Goal: Task Accomplishment & Management: Manage account settings

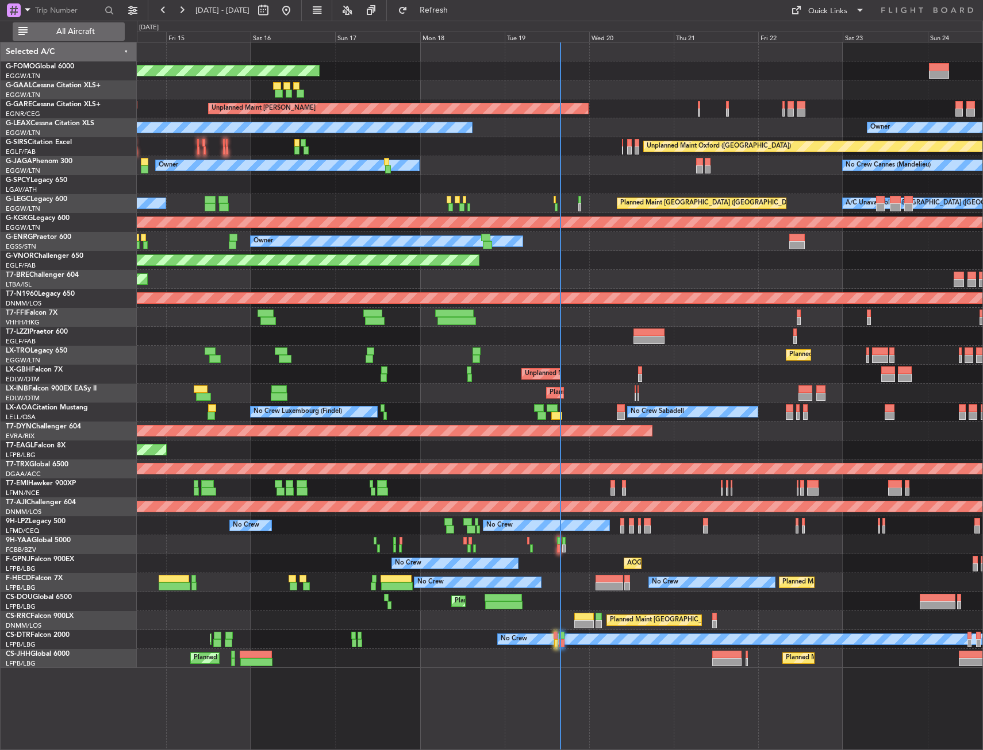
click at [75, 30] on span "All Aircraft" at bounding box center [75, 32] width 91 height 8
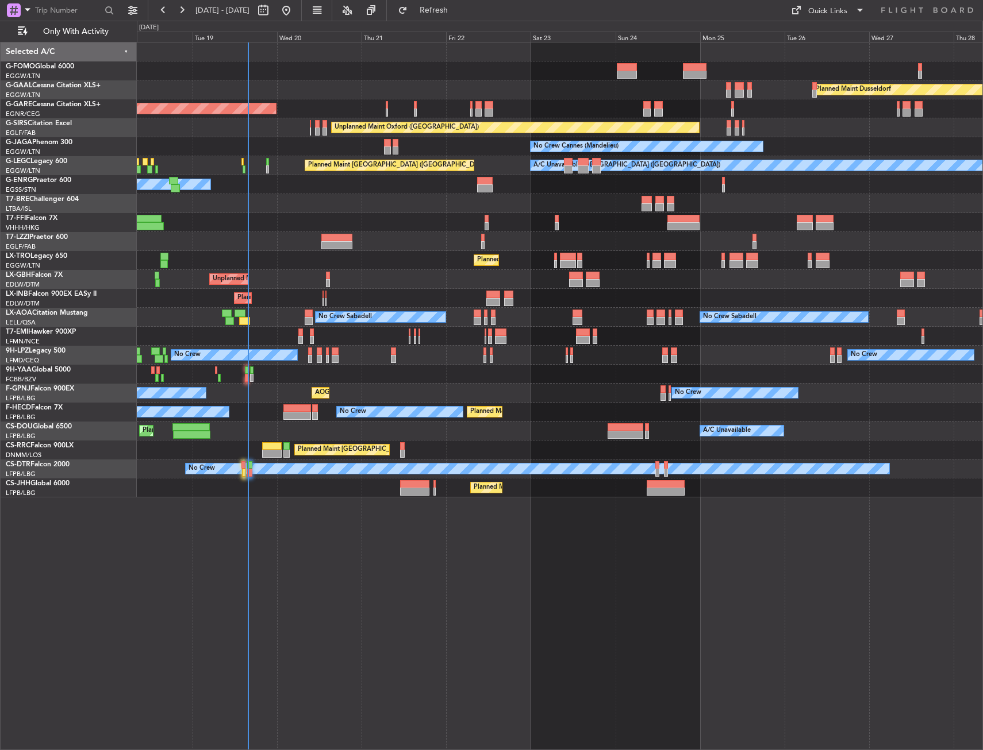
click at [191, 116] on div "Unplanned Maint [PERSON_NAME]" at bounding box center [559, 108] width 845 height 19
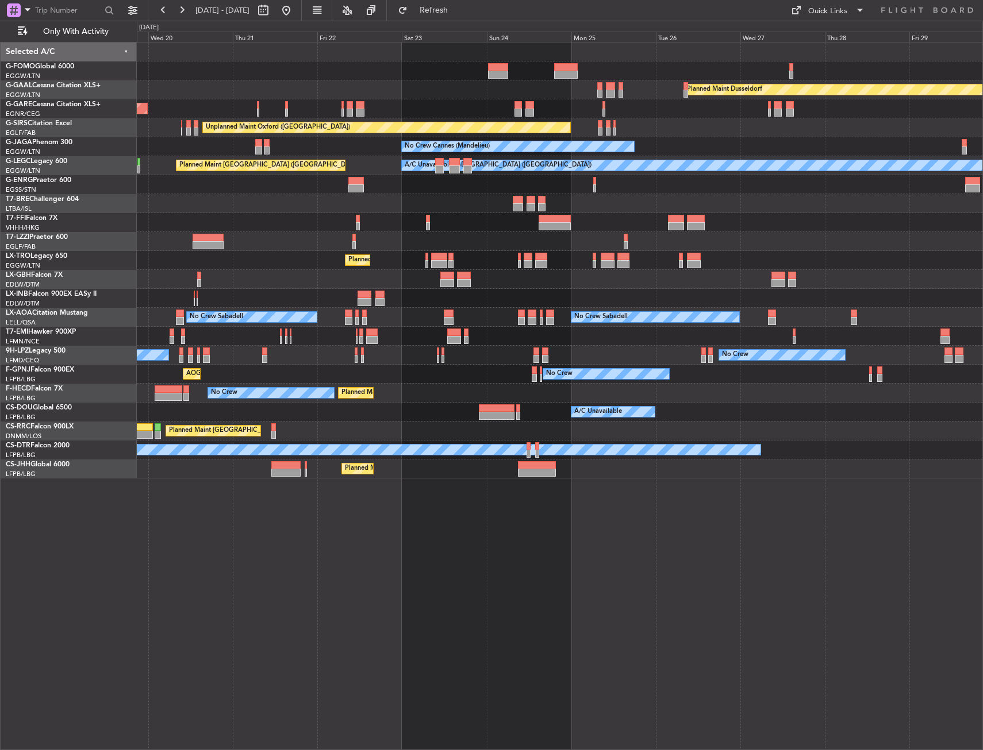
click at [534, 496] on div "Planned Maint Dusseldorf Unplanned Maint Chester Unplanned Maint Oxford (Kidlin…" at bounding box center [560, 396] width 846 height 708
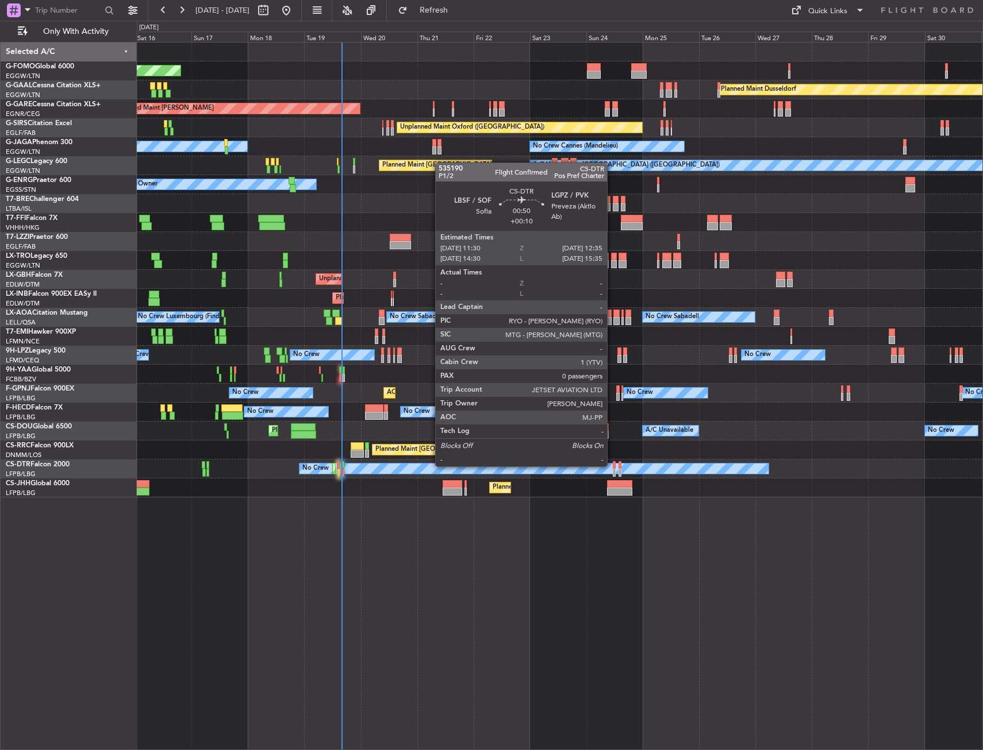
click at [612, 465] on div at bounding box center [613, 465] width 3 height 8
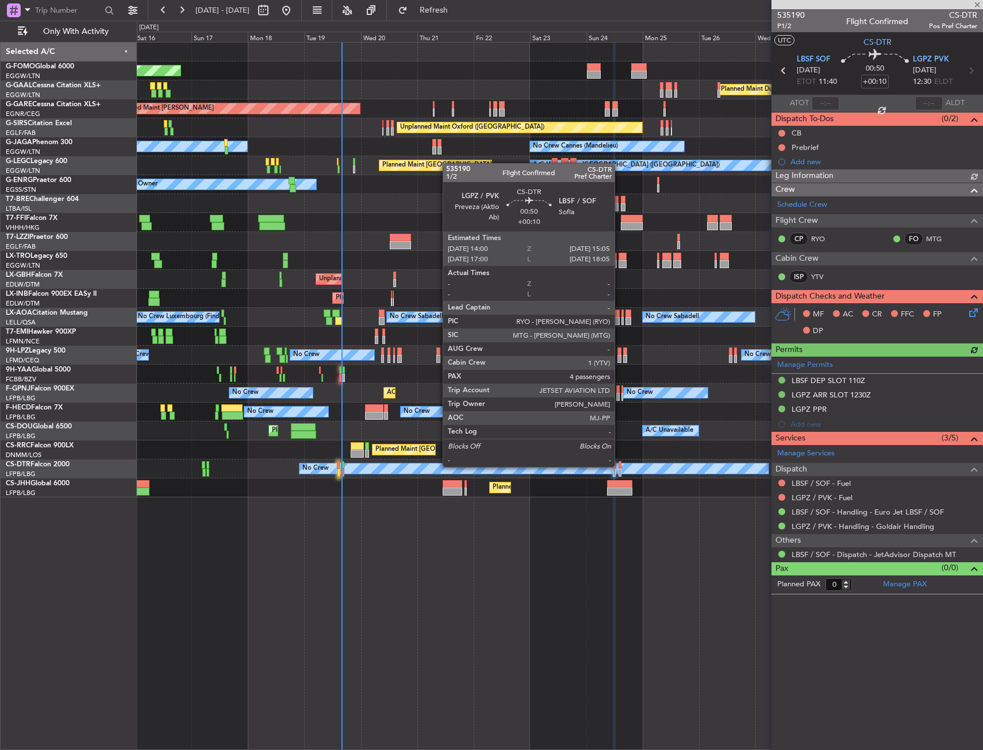
click at [619, 466] on div at bounding box center [619, 465] width 3 height 8
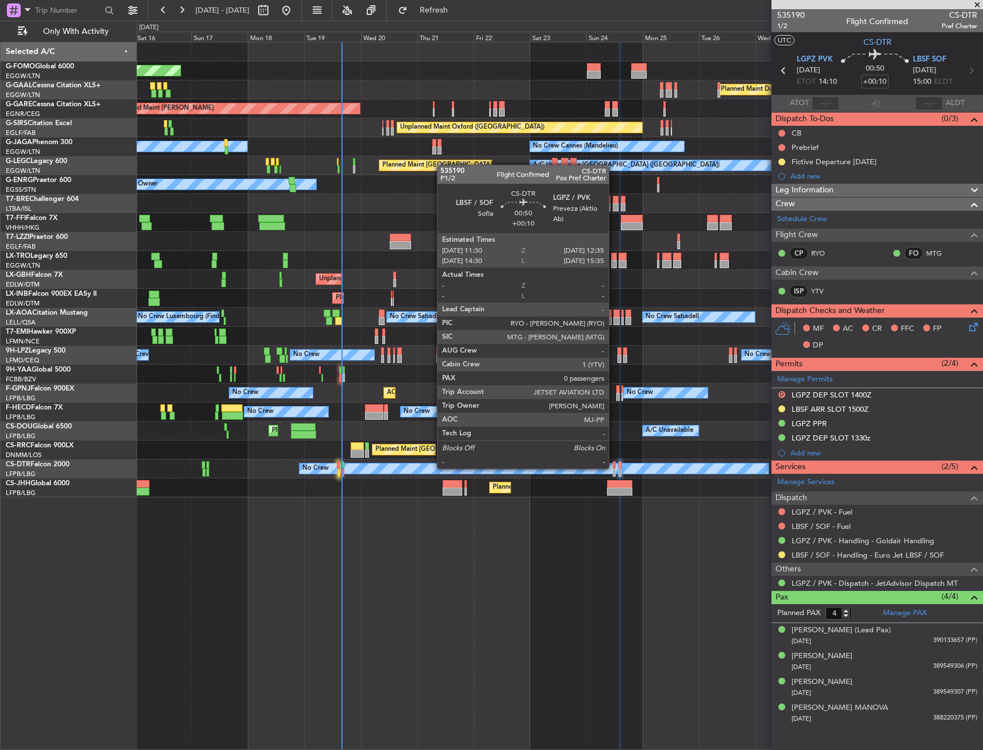
click at [614, 468] on div at bounding box center [613, 465] width 3 height 8
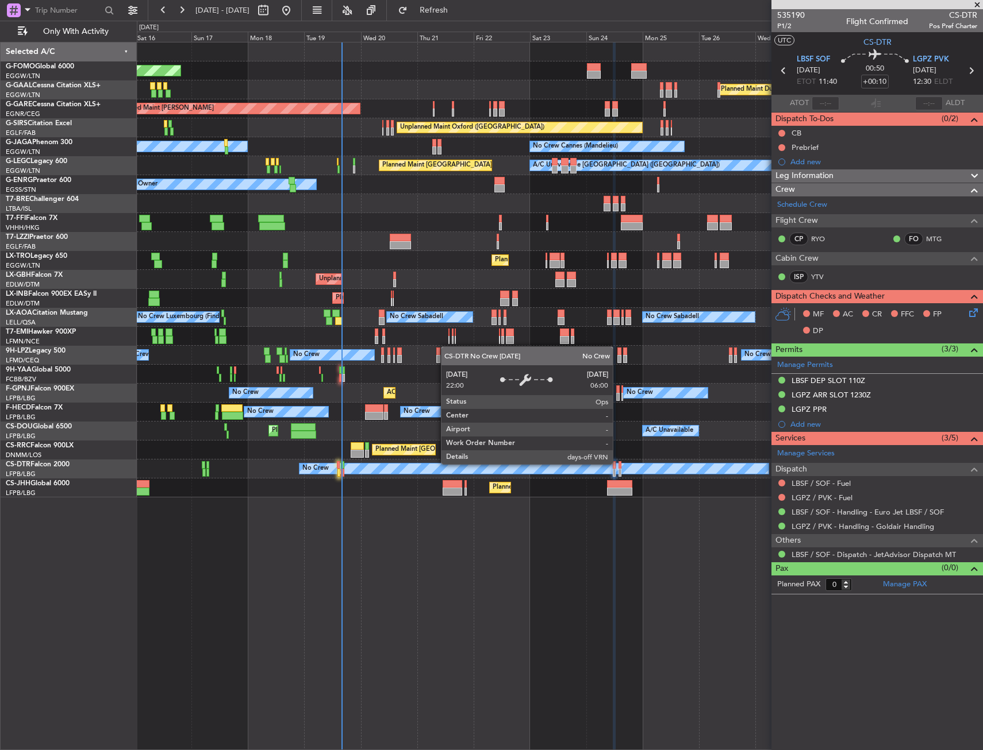
click at [618, 464] on div "No Crew" at bounding box center [533, 469] width 469 height 10
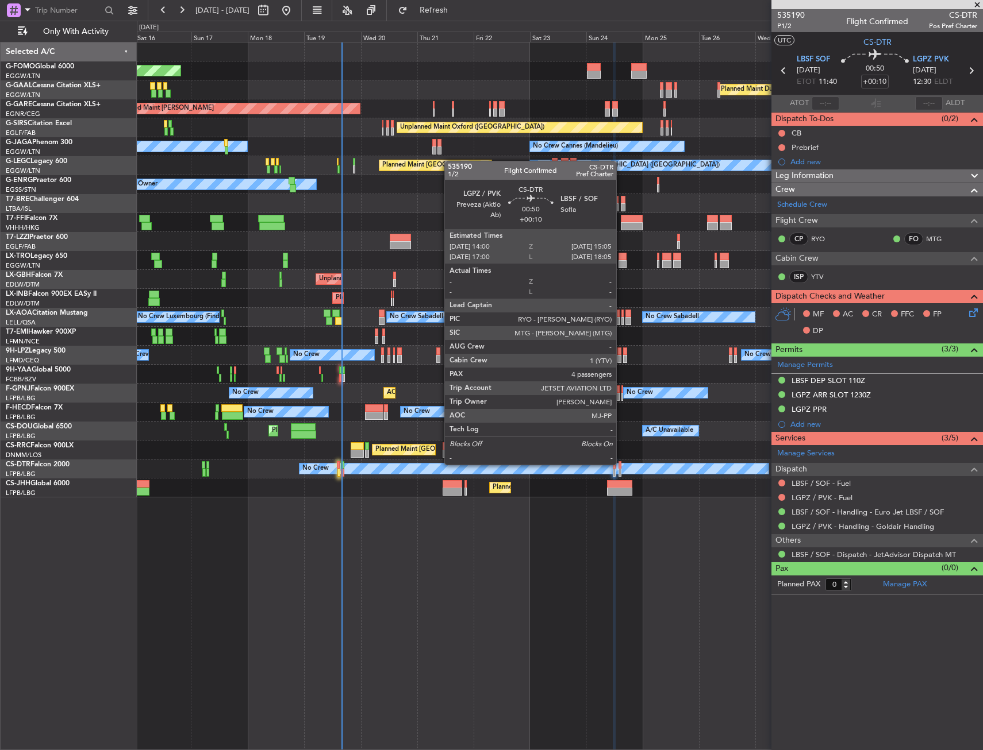
click at [621, 464] on div at bounding box center [619, 465] width 3 height 8
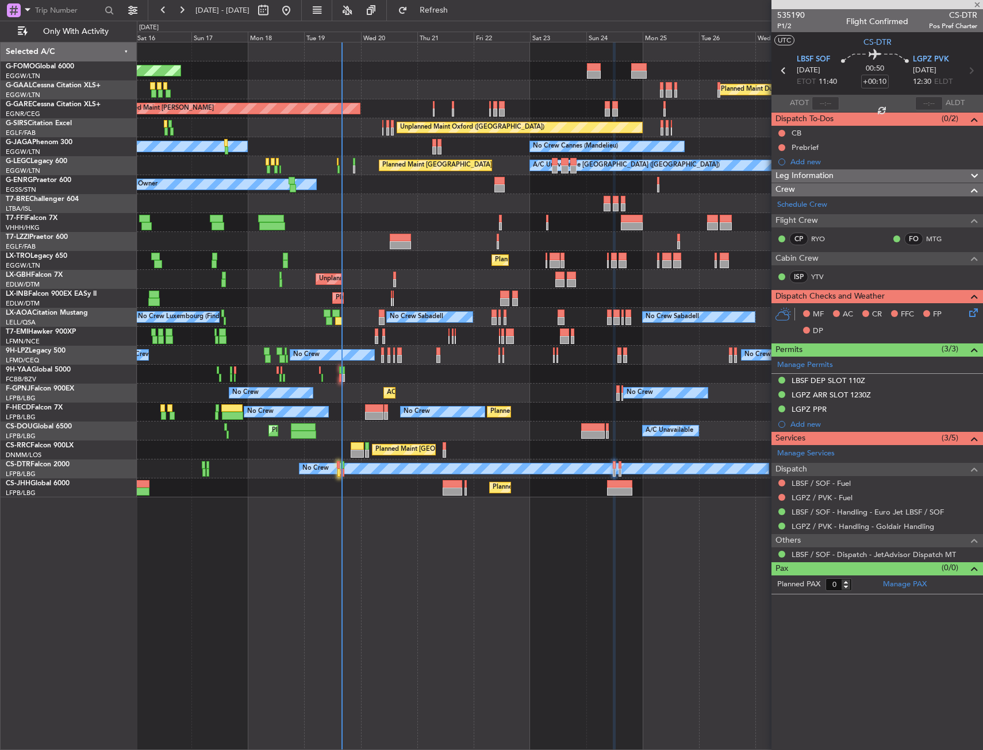
type input "4"
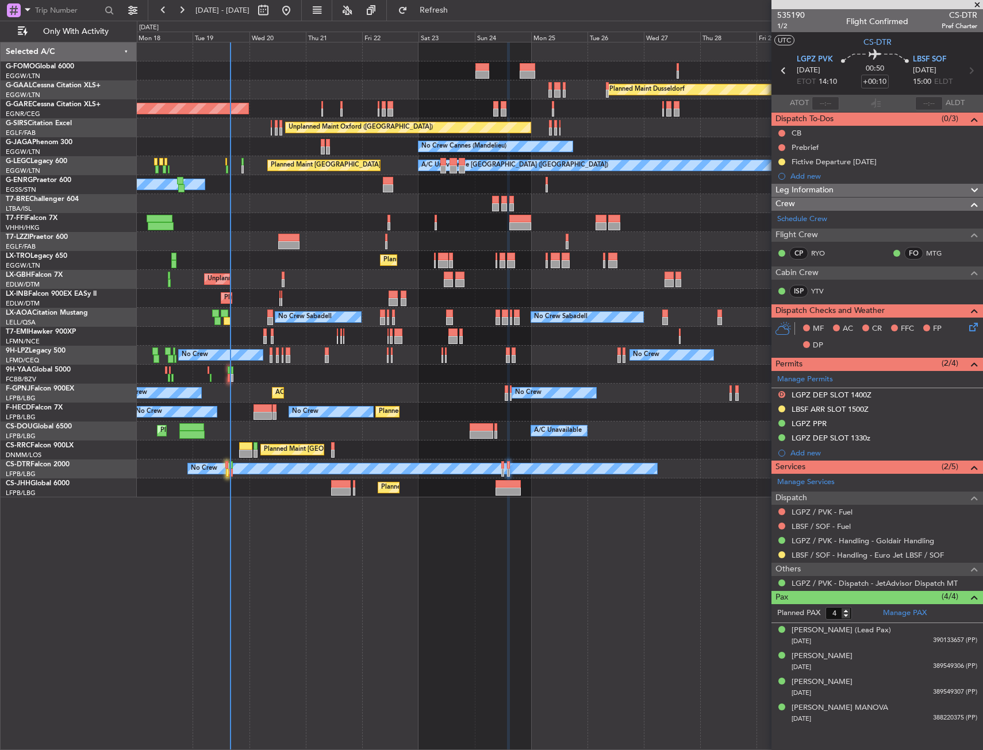
click at [365, 555] on div "Planned Maint Windsor Locks (Bradley Intl) Planned Maint Dusseldorf Planned Mai…" at bounding box center [560, 396] width 846 height 708
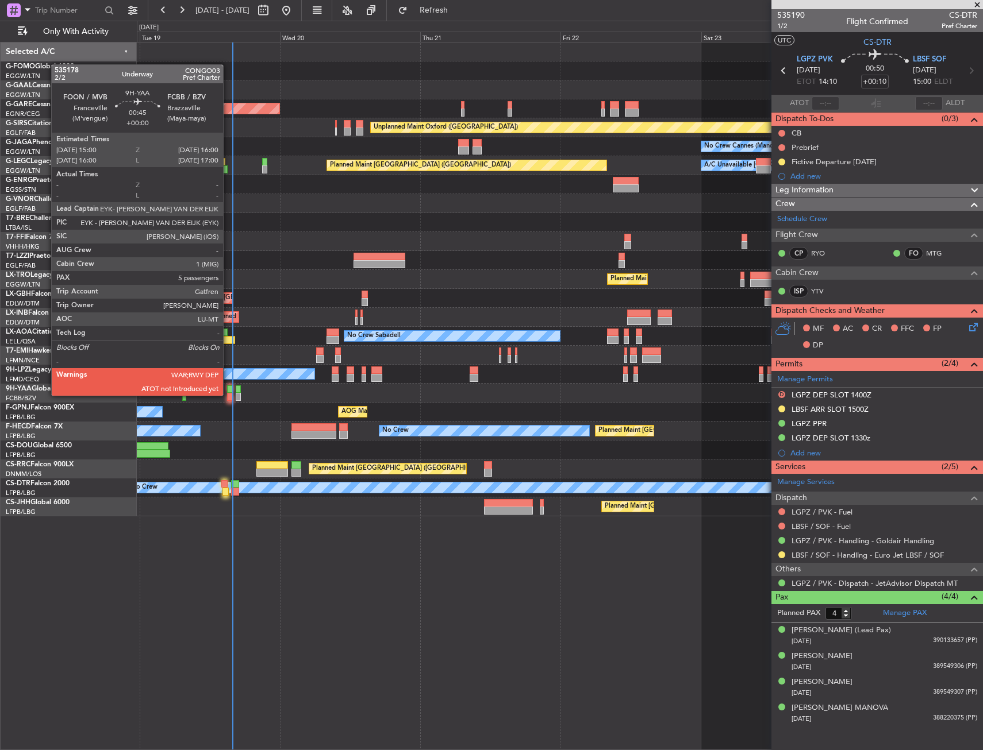
click at [228, 395] on div at bounding box center [230, 397] width 6 height 8
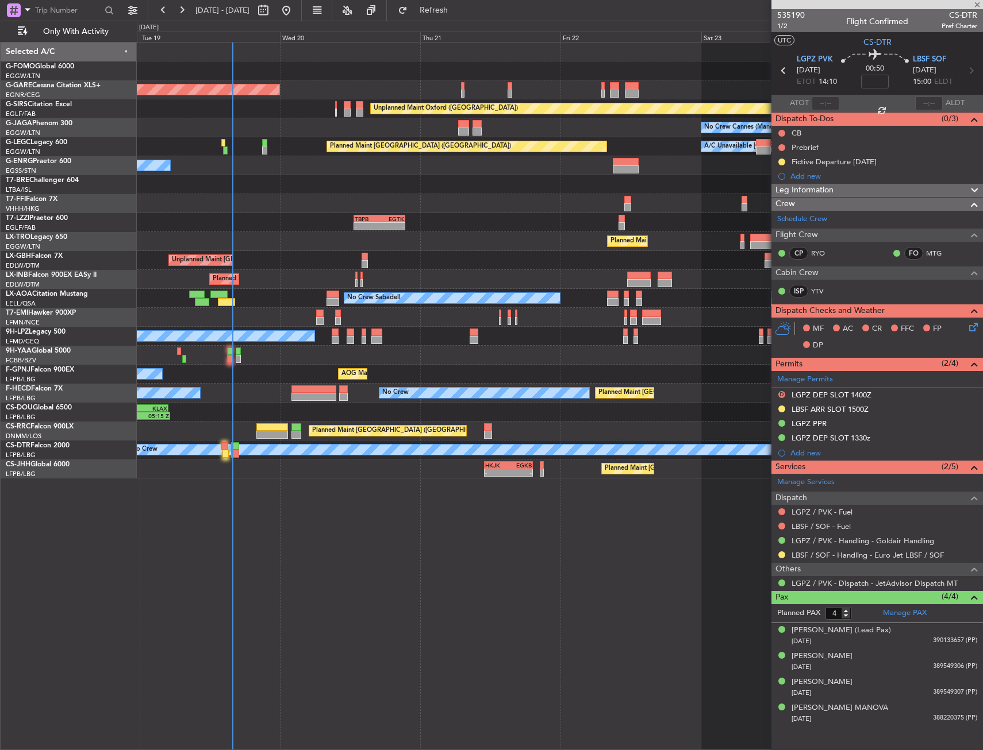
type input "5"
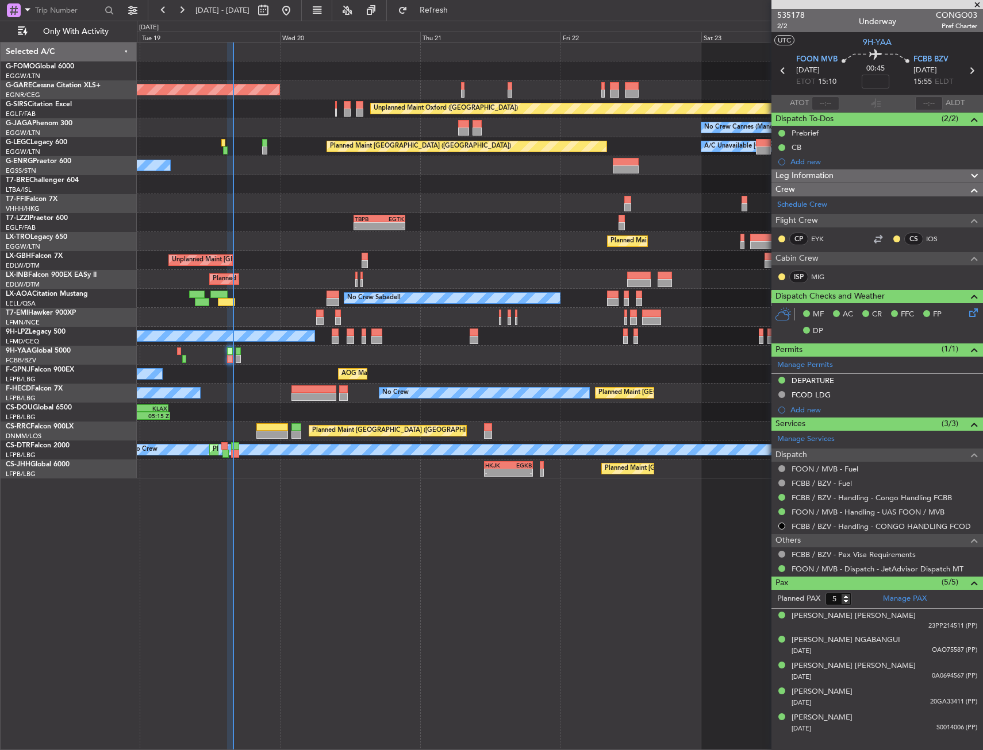
drag, startPoint x: 468, startPoint y: 14, endPoint x: 464, endPoint y: 24, distance: 10.6
click at [458, 14] on span "Refresh" at bounding box center [434, 10] width 48 height 8
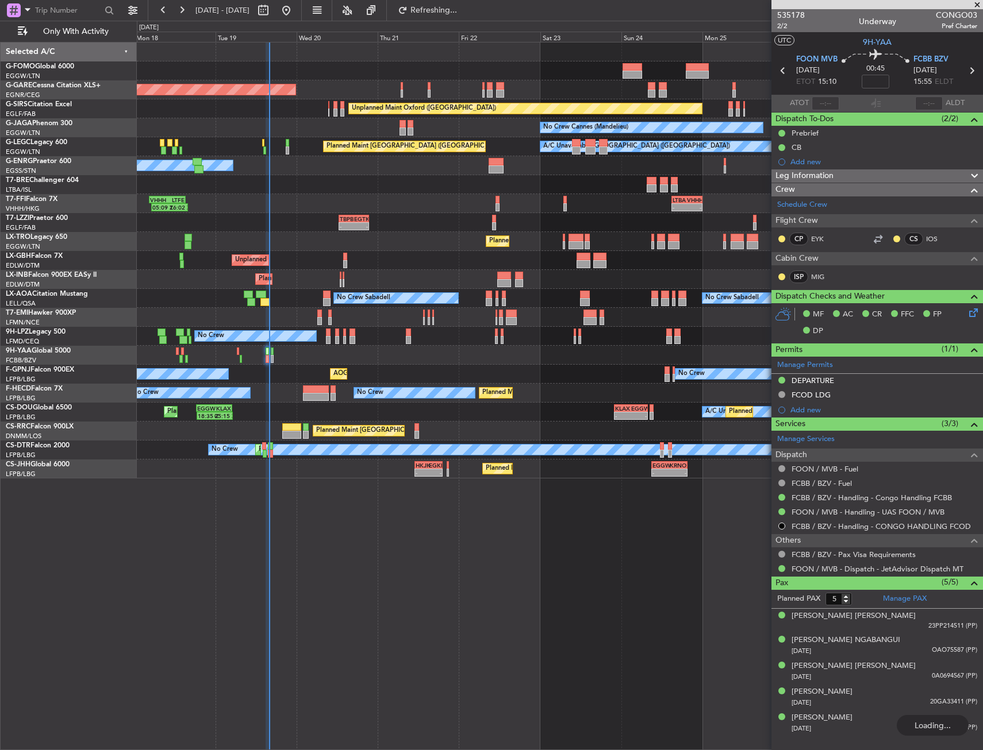
type input "15:40"
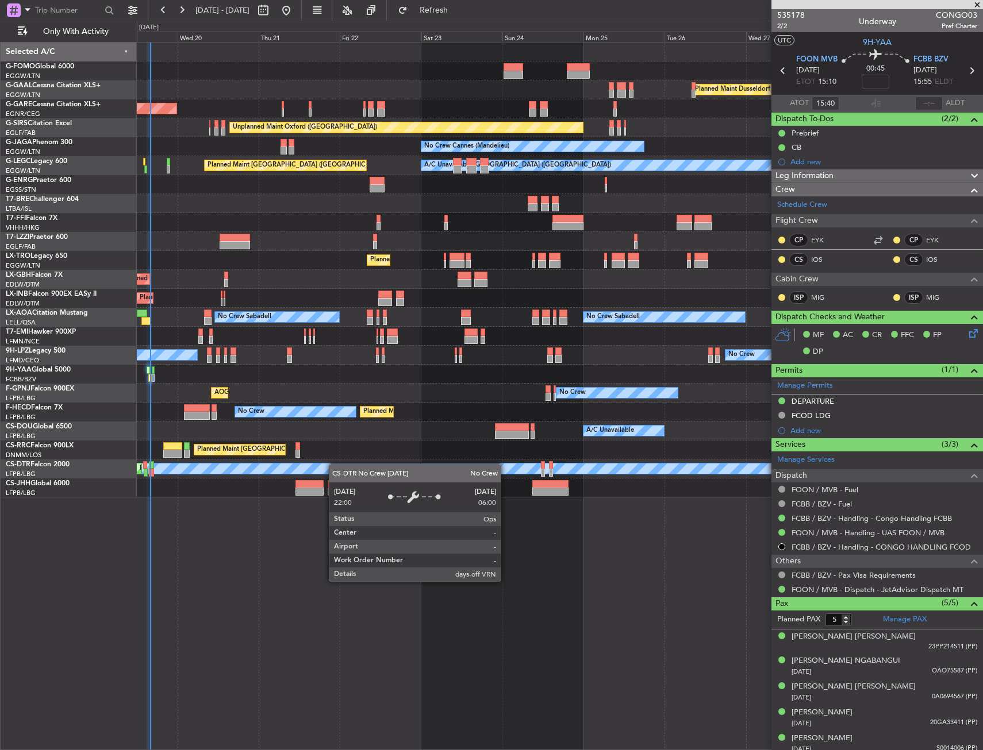
click at [333, 464] on div "No Crew Planned Maint Sofia" at bounding box center [559, 469] width 845 height 19
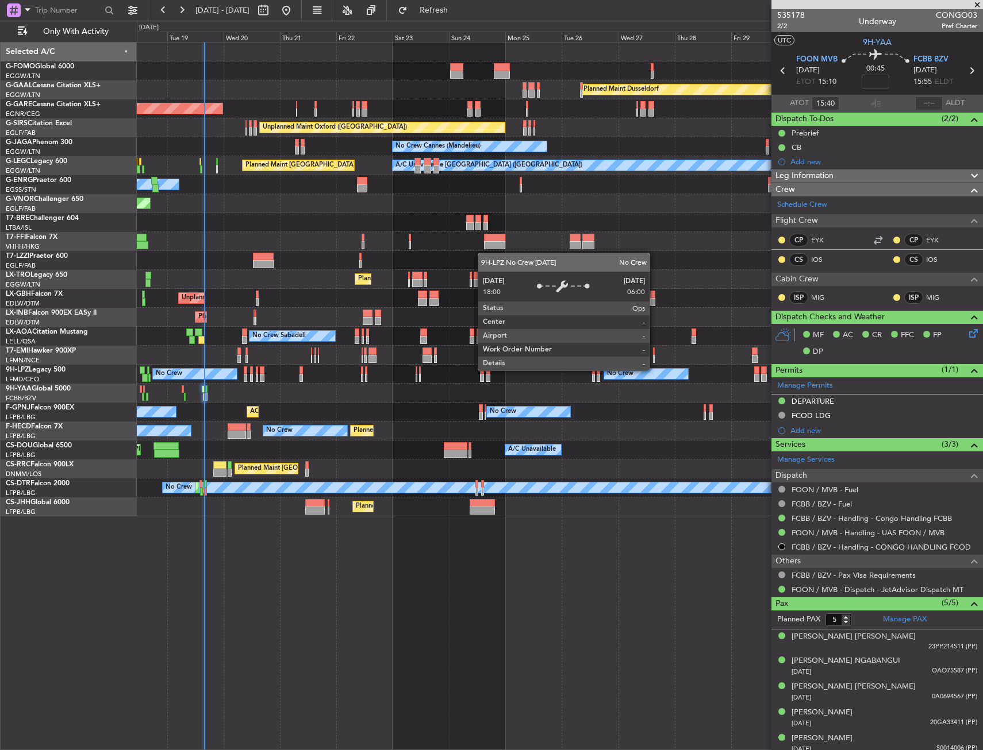
click at [157, 383] on div "No Crew No Crew No Crew No Crew" at bounding box center [559, 374] width 845 height 19
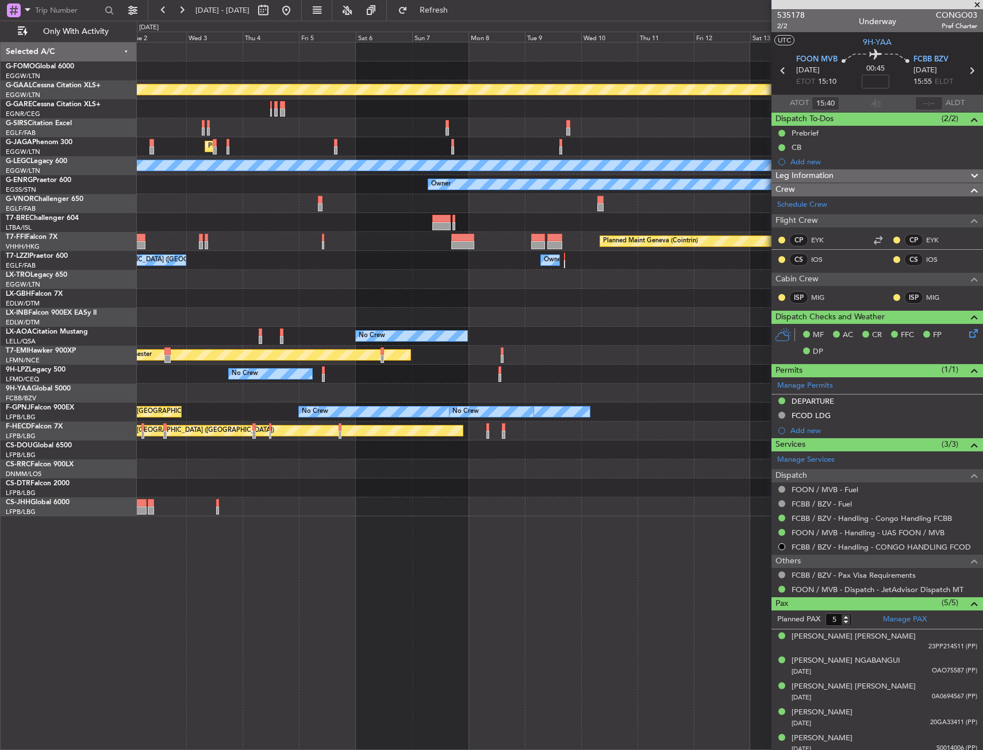
click at [159, 372] on div "Planned Maint Dusseldorf Planned Maint London (Luton) A/C Unavailable London (L…" at bounding box center [559, 280] width 845 height 474
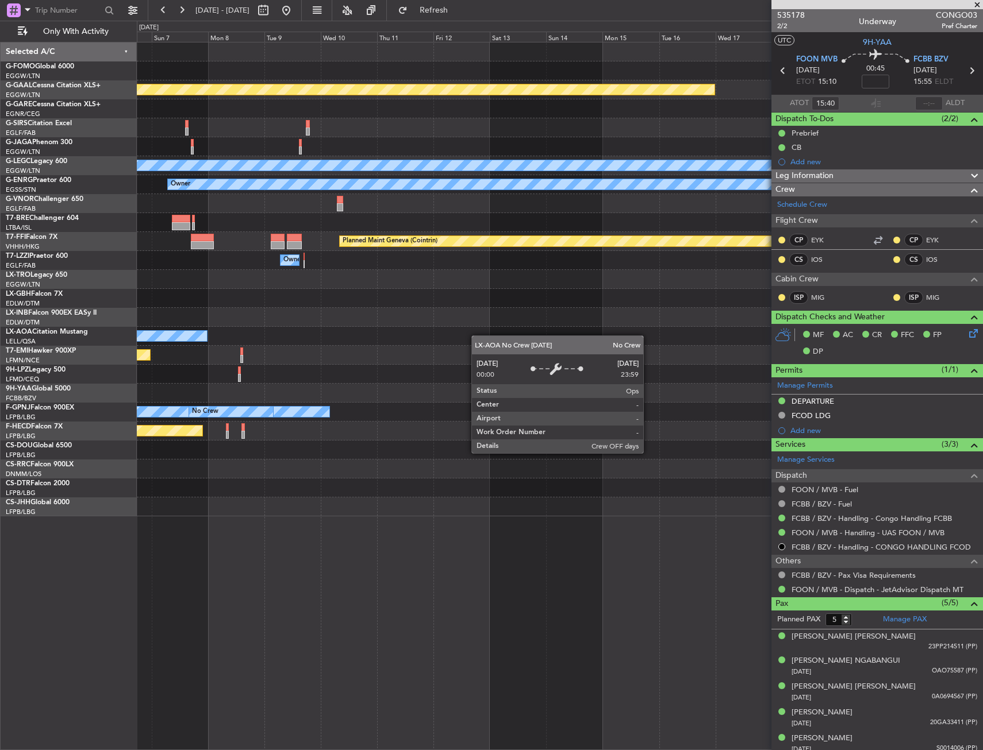
click at [186, 337] on div "No Crew" at bounding box center [559, 336] width 845 height 19
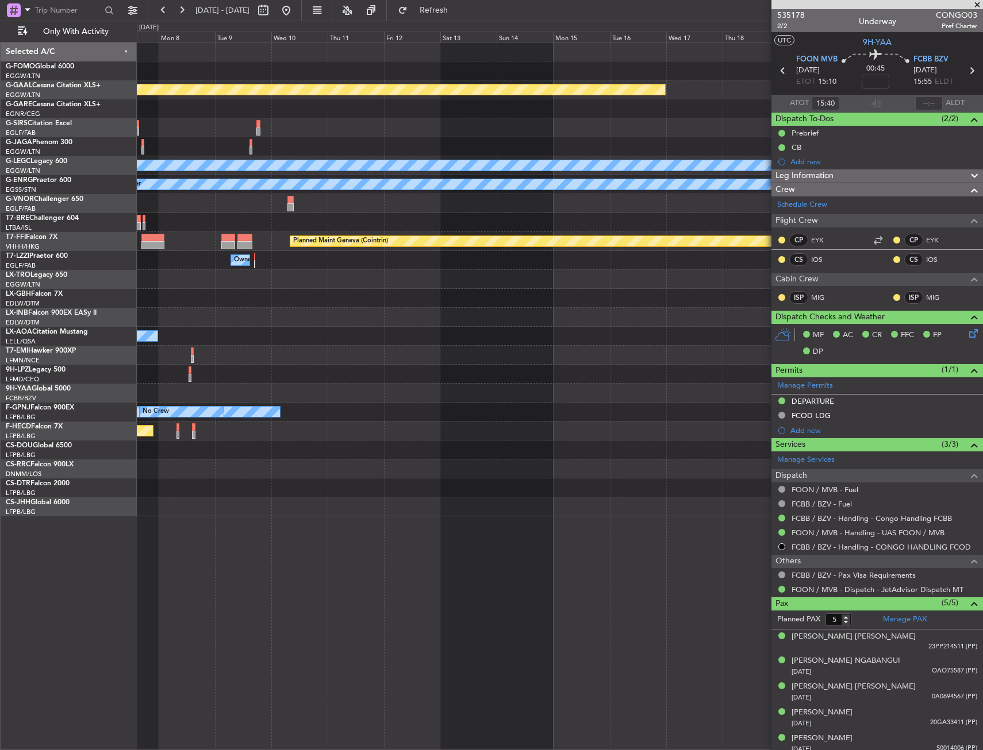
click at [168, 337] on div "Planned Maint Dusseldorf A/C Unavailable London (Luton) Owner Planned Maint Gen…" at bounding box center [559, 280] width 845 height 474
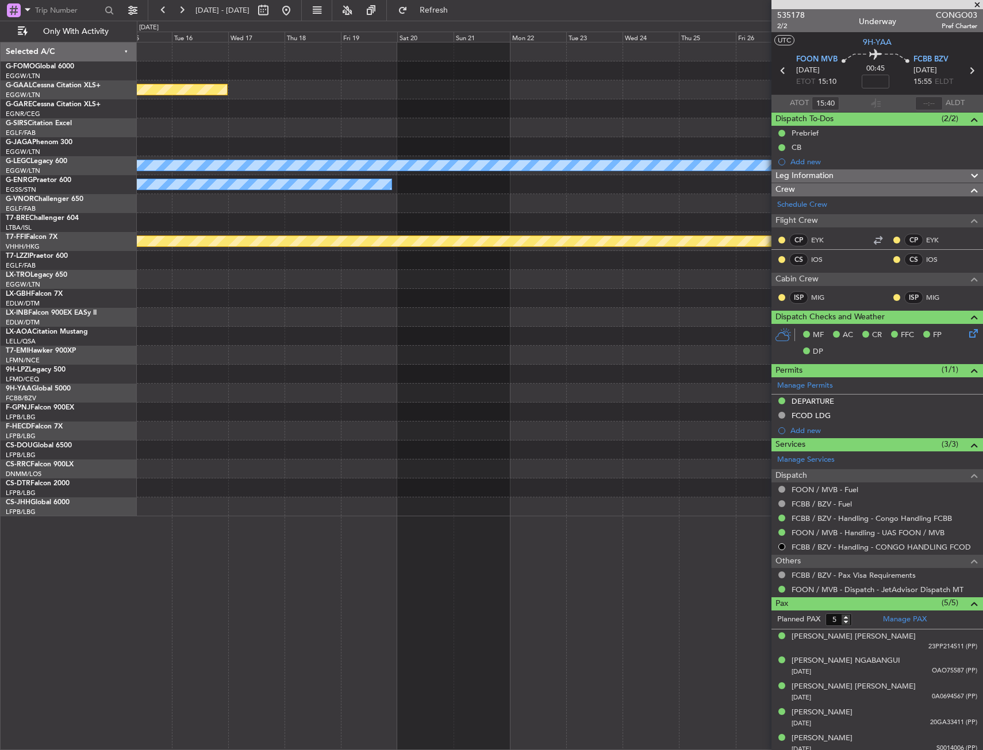
click at [62, 351] on div "Planned Maint Dusseldorf A/C Unavailable London (Luton) Owner Planned Maint Gen…" at bounding box center [491, 386] width 983 height 730
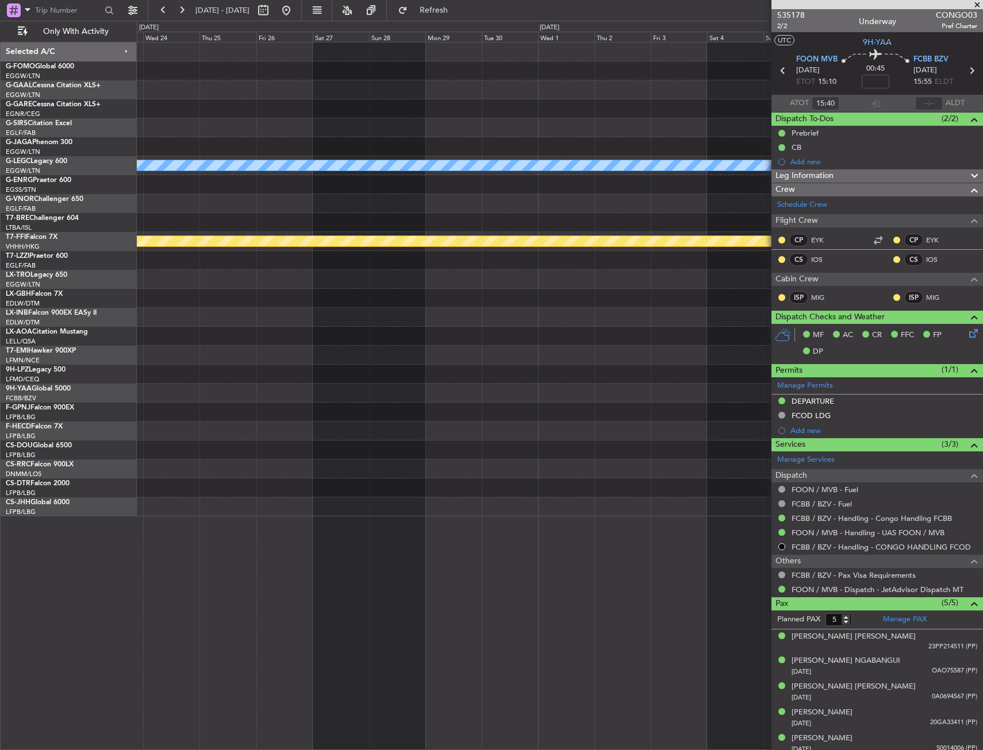
click at [137, 354] on div "A/C Unavailable London (Luton) Planned Maint Geneva (Cointrin) Selected A/C G-F…" at bounding box center [491, 386] width 983 height 730
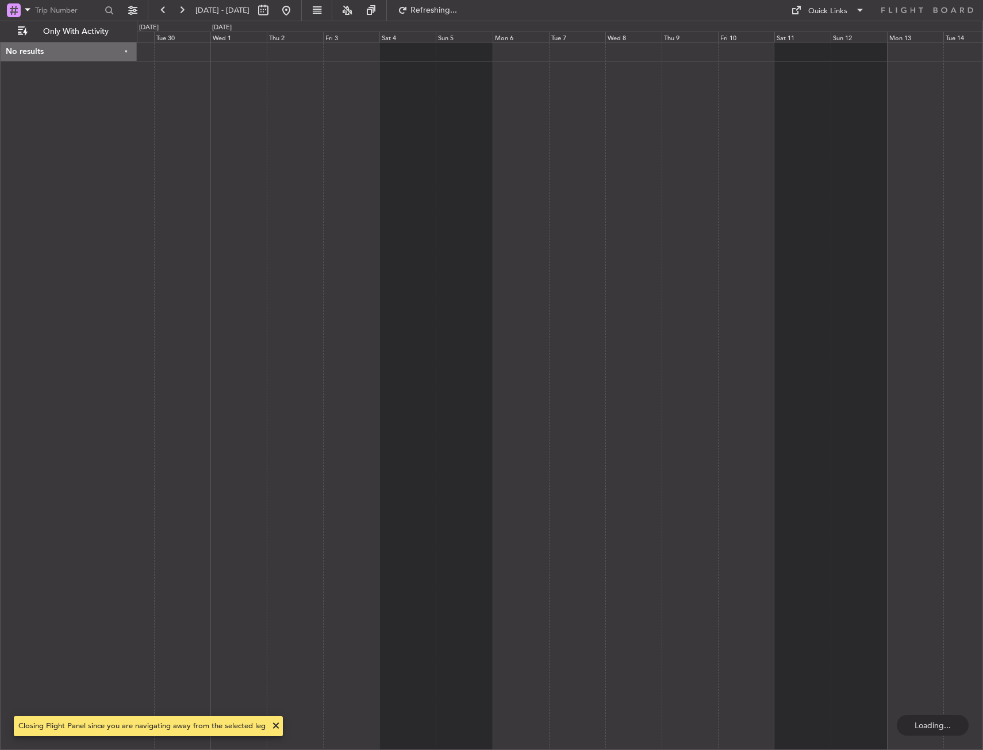
click at [242, 347] on div at bounding box center [560, 396] width 846 height 708
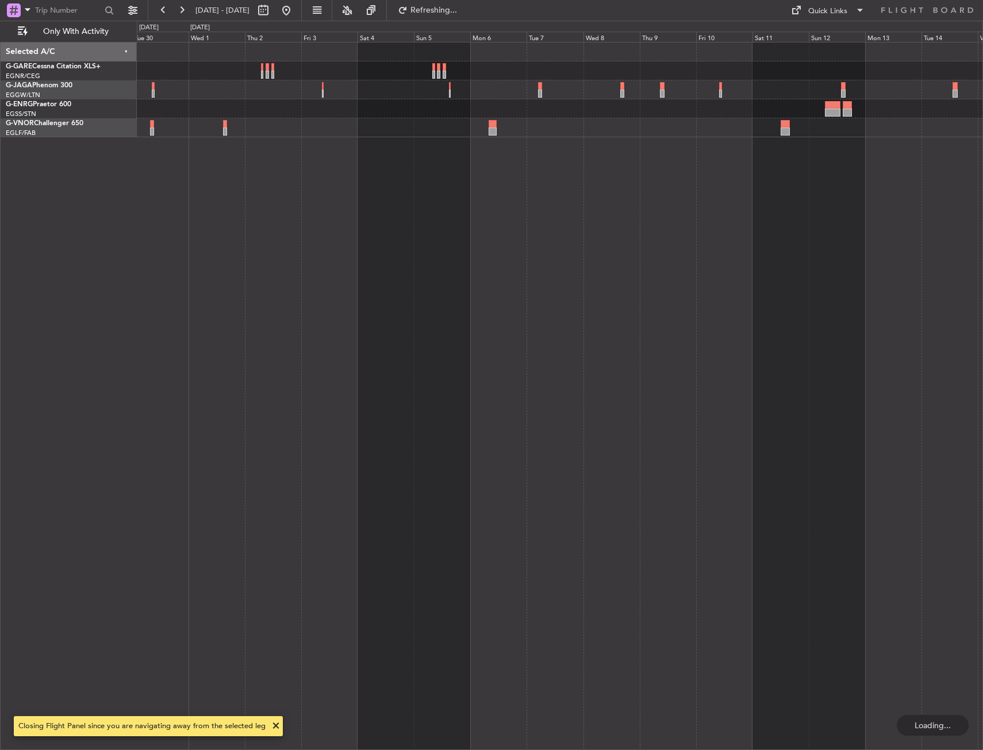
click at [302, 341] on div at bounding box center [560, 396] width 846 height 708
click at [163, 102] on div at bounding box center [559, 108] width 845 height 19
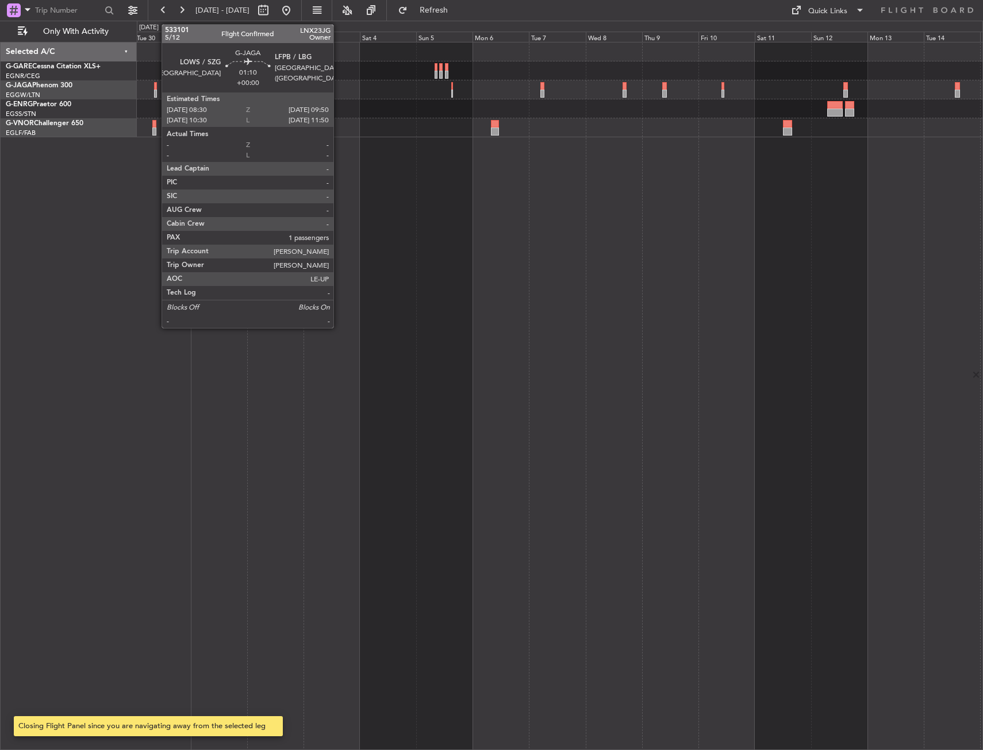
click at [156, 90] on div at bounding box center [155, 94] width 3 height 8
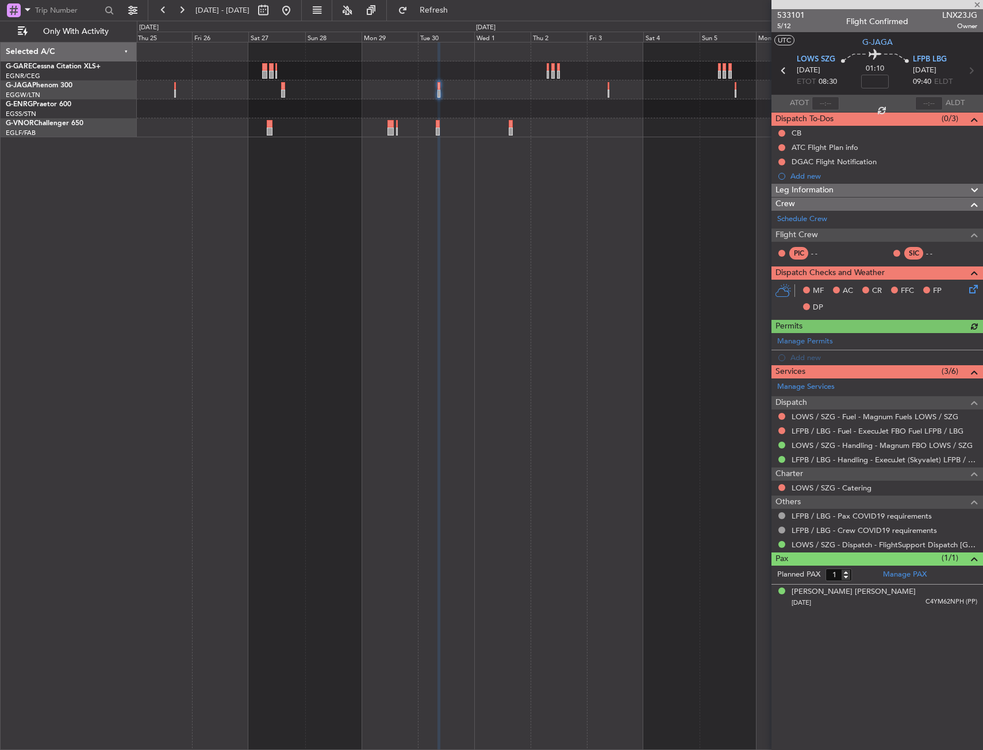
click at [512, 262] on div at bounding box center [560, 396] width 846 height 708
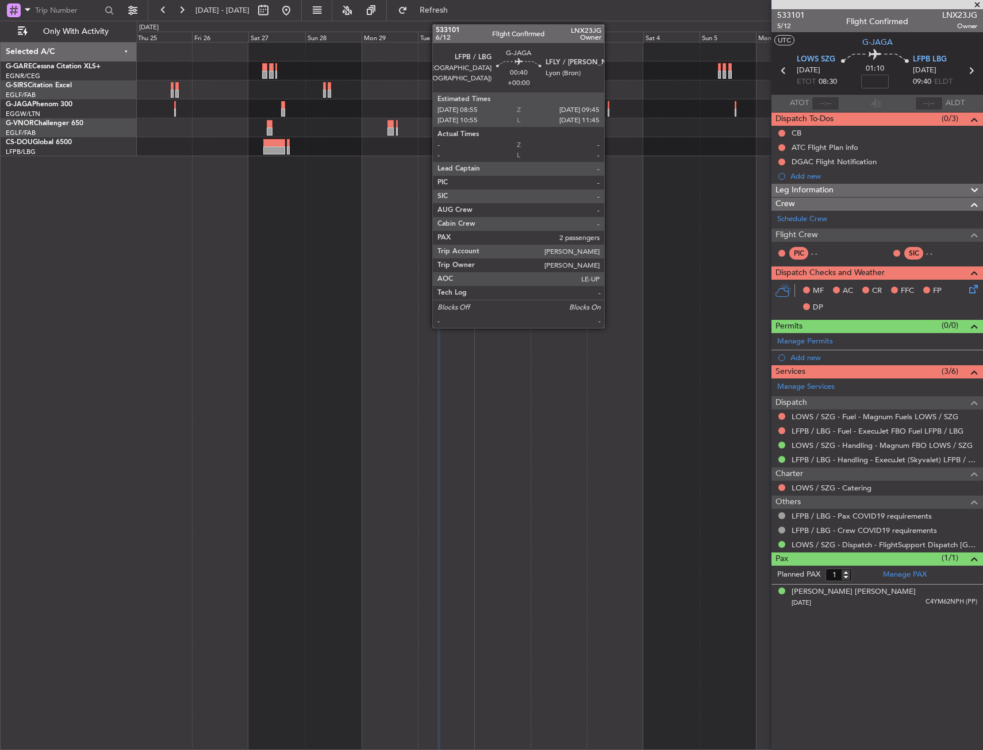
click at [609, 105] on div at bounding box center [608, 105] width 2 height 8
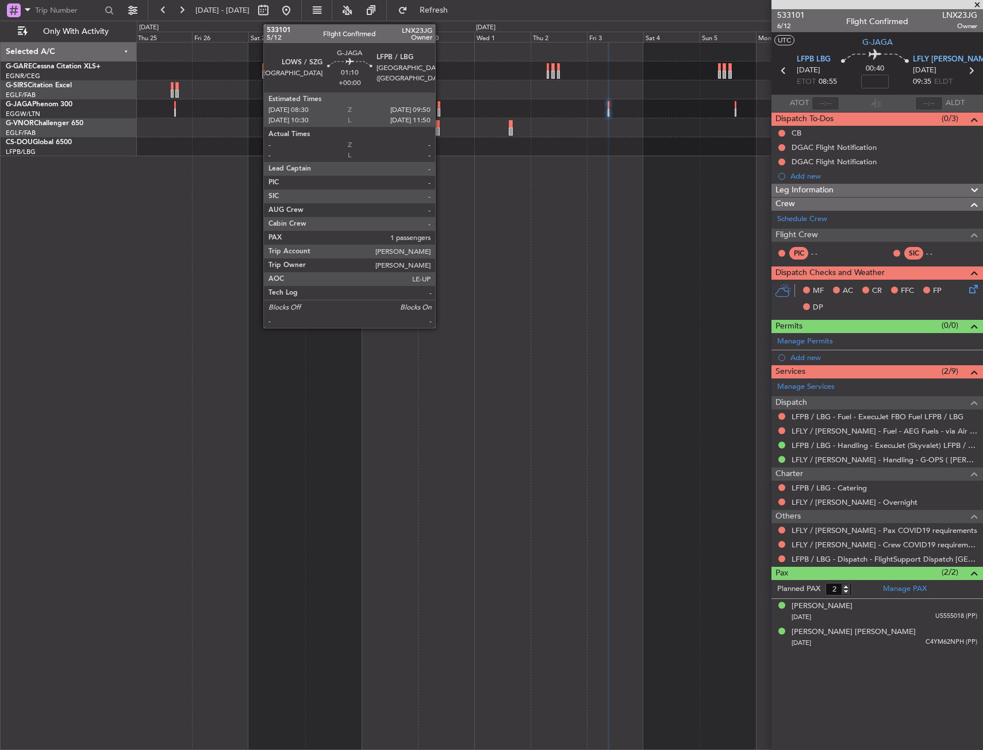
click at [440, 104] on div at bounding box center [438, 105] width 3 height 8
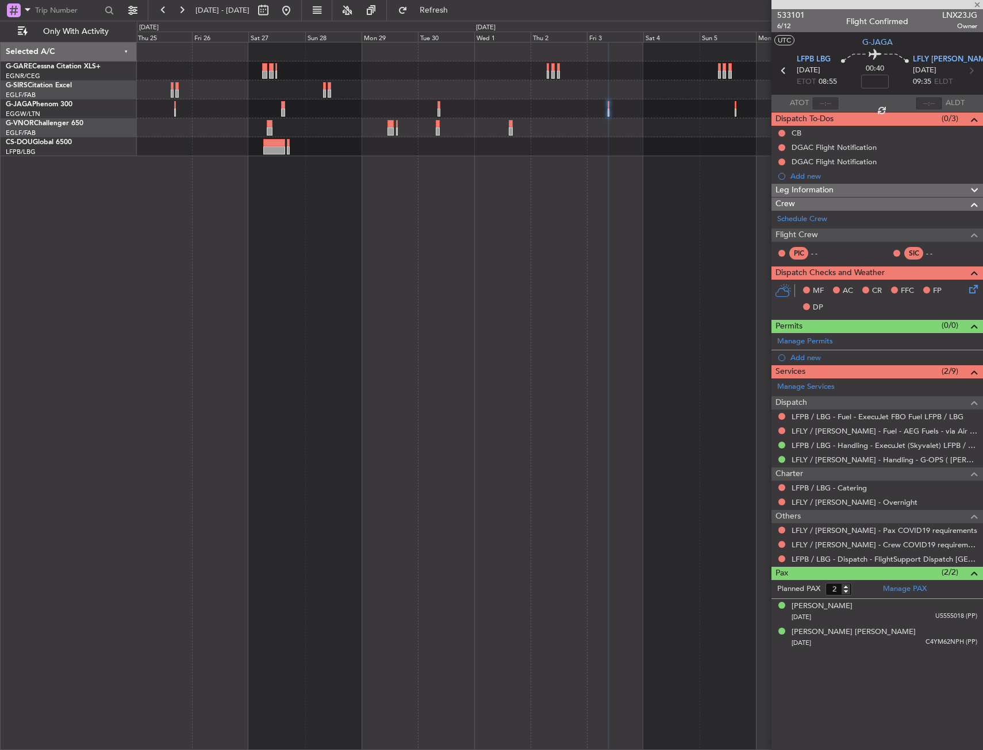
type input "1"
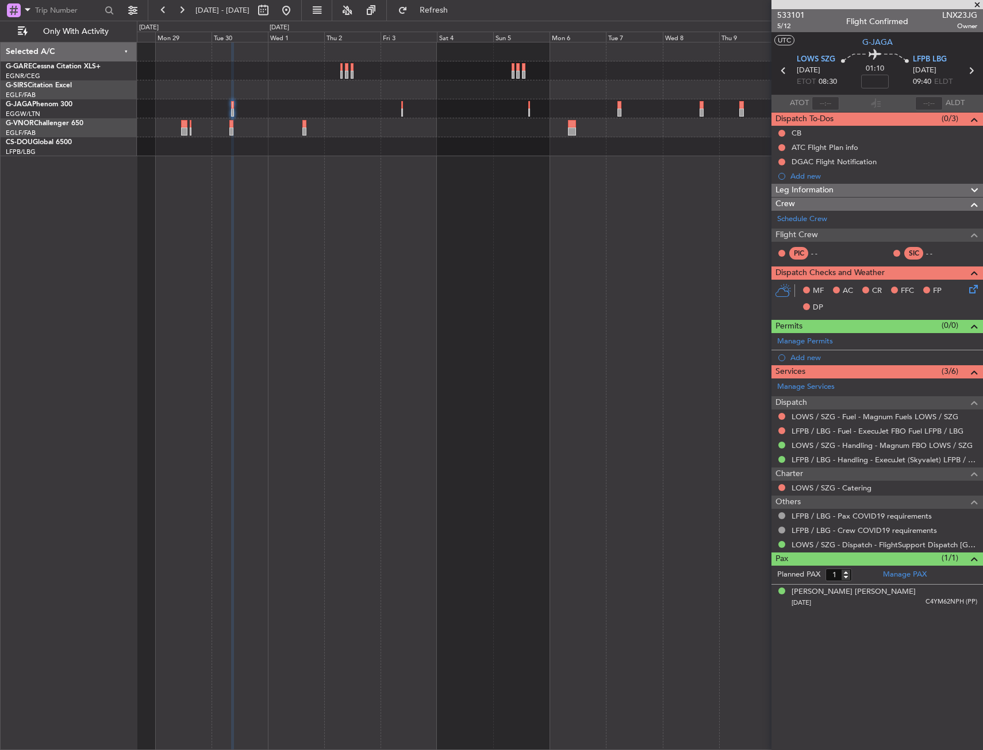
click at [268, 269] on div at bounding box center [560, 396] width 846 height 708
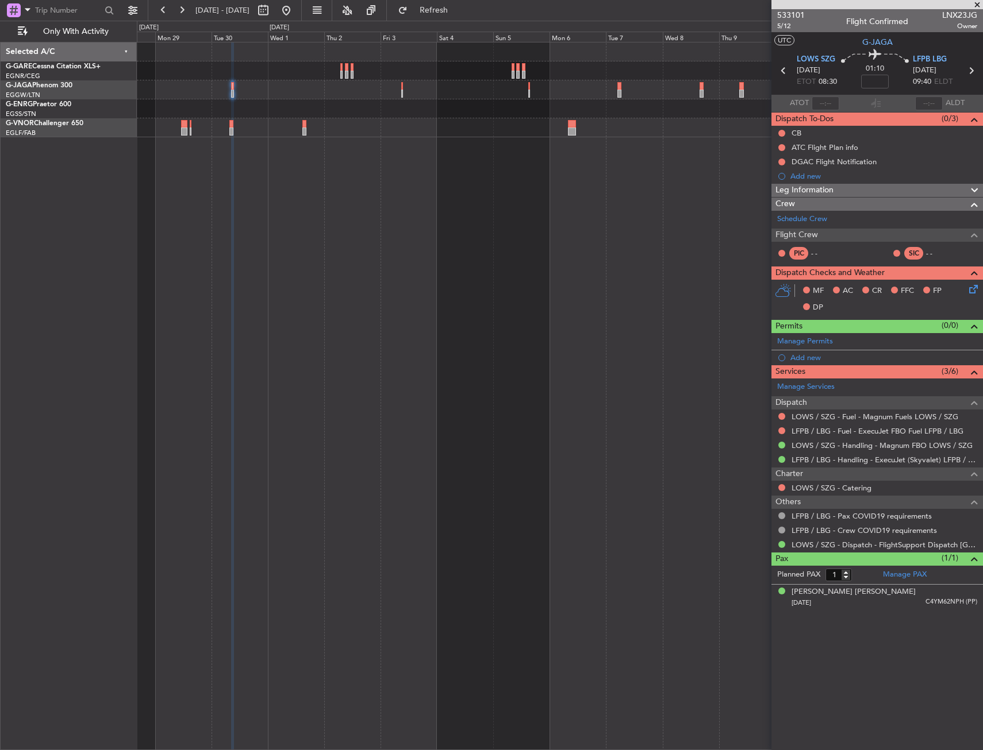
drag, startPoint x: 912, startPoint y: 464, endPoint x: 914, endPoint y: 475, distance: 11.1
click at [912, 464] on mat-tooltip-component "LFPB / LBG - Handling - ExecuJet (Skyvalet) LFPB / LBG" at bounding box center [884, 479] width 182 height 30
click at [823, 459] on link "LFPB / LBG - Handling - ExecuJet (Skyvalet) LFPB / LBG" at bounding box center [884, 460] width 186 height 10
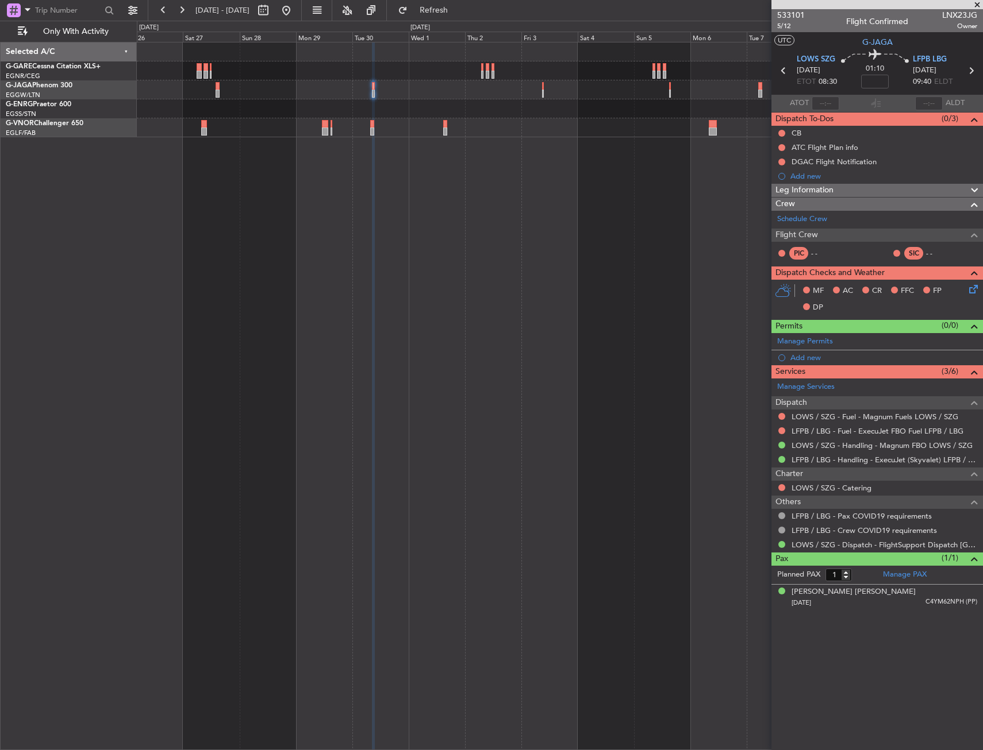
click at [734, 413] on div at bounding box center [560, 396] width 846 height 708
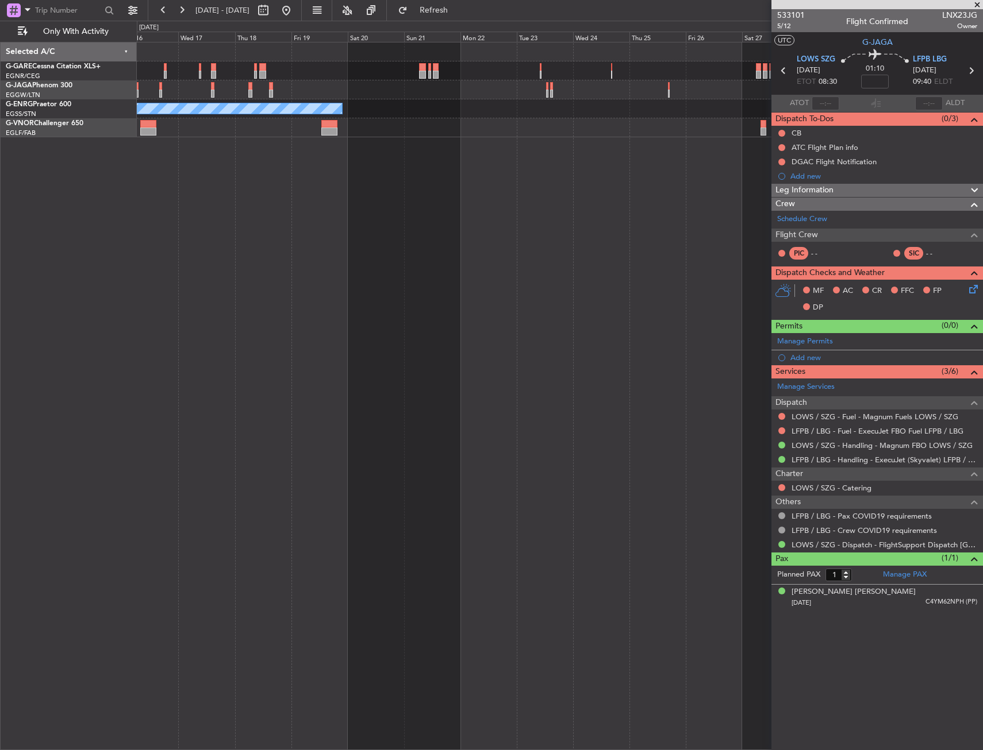
click at [722, 407] on div "Owner" at bounding box center [560, 396] width 846 height 708
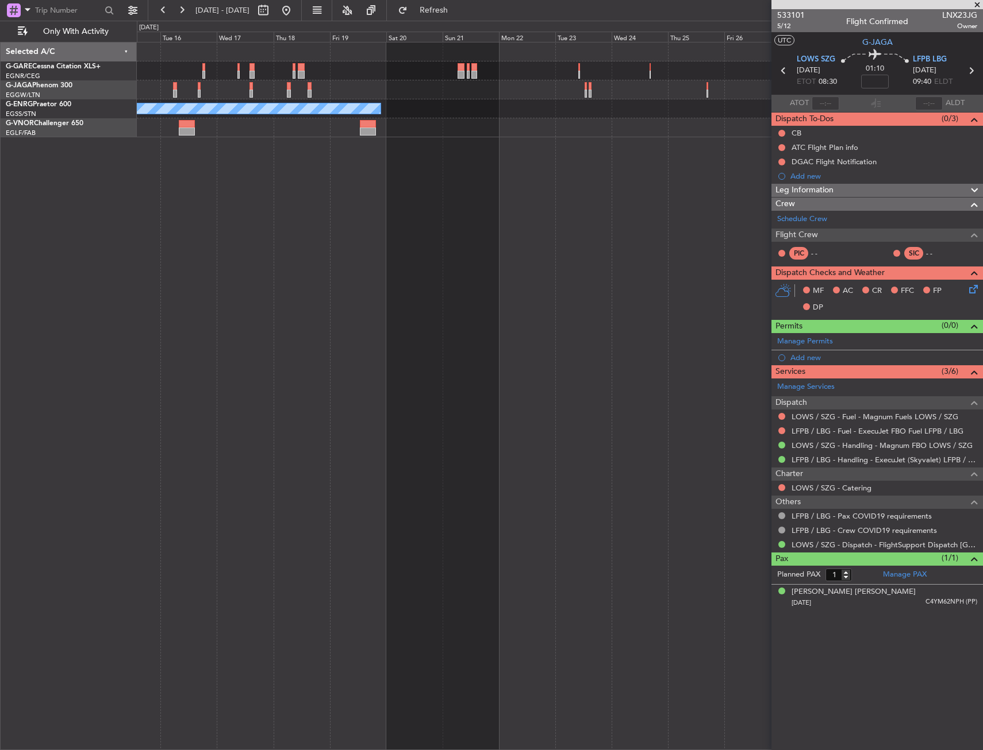
click at [694, 398] on div "Owner" at bounding box center [560, 396] width 846 height 708
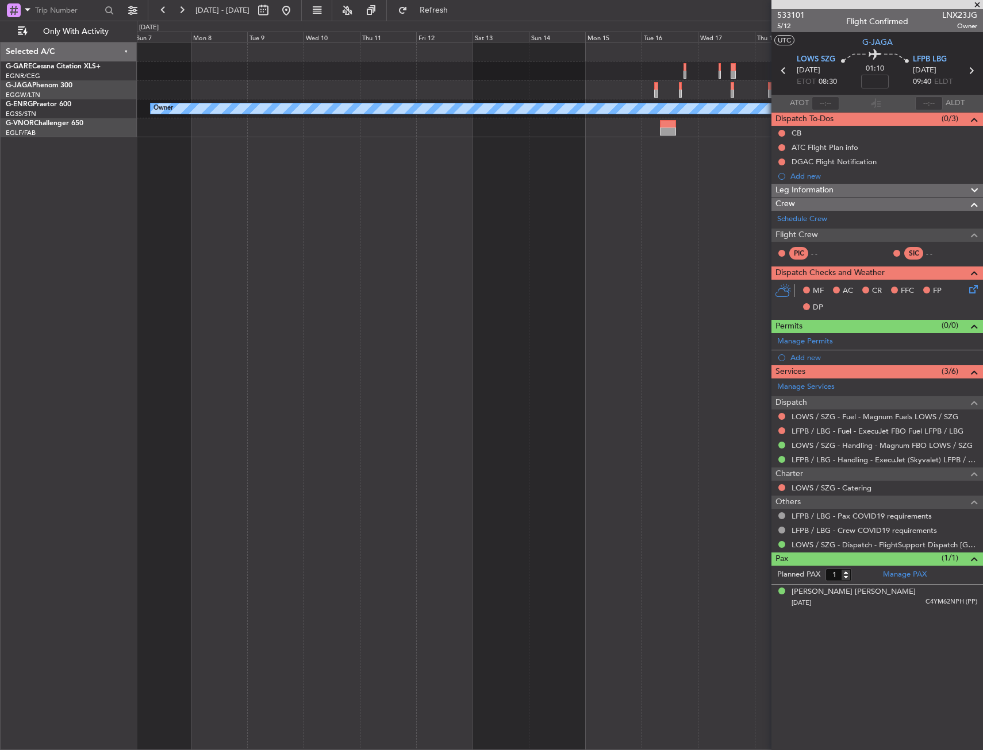
click at [677, 409] on div "Owner" at bounding box center [560, 396] width 846 height 708
click at [626, 398] on div "Owner" at bounding box center [560, 396] width 846 height 708
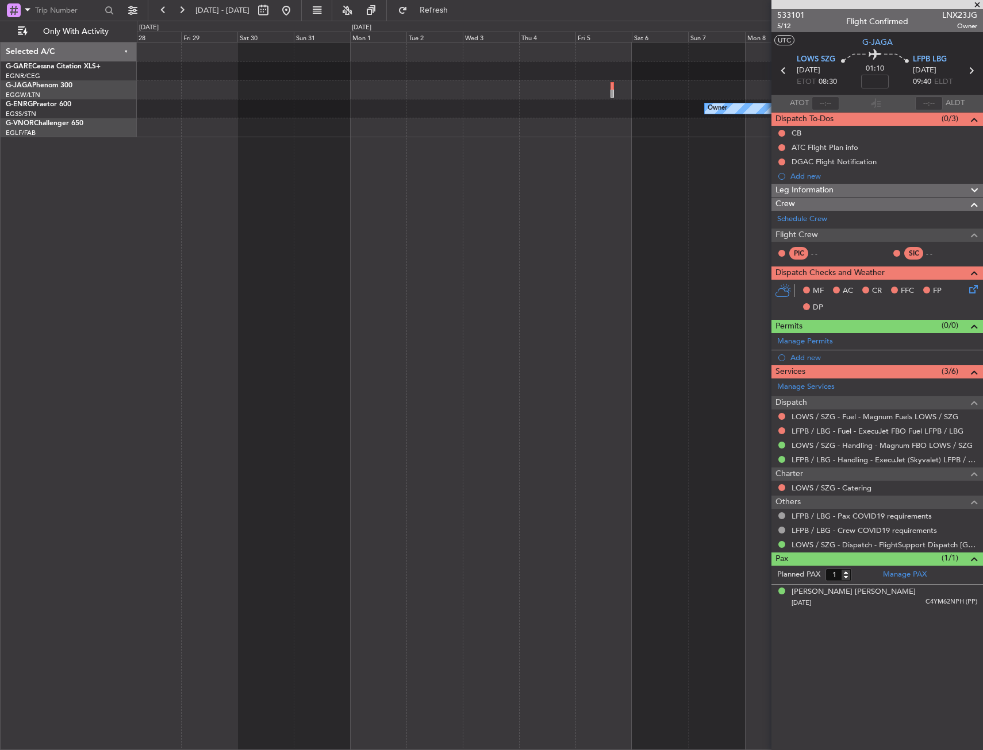
click at [673, 400] on div "Owner" at bounding box center [560, 396] width 846 height 708
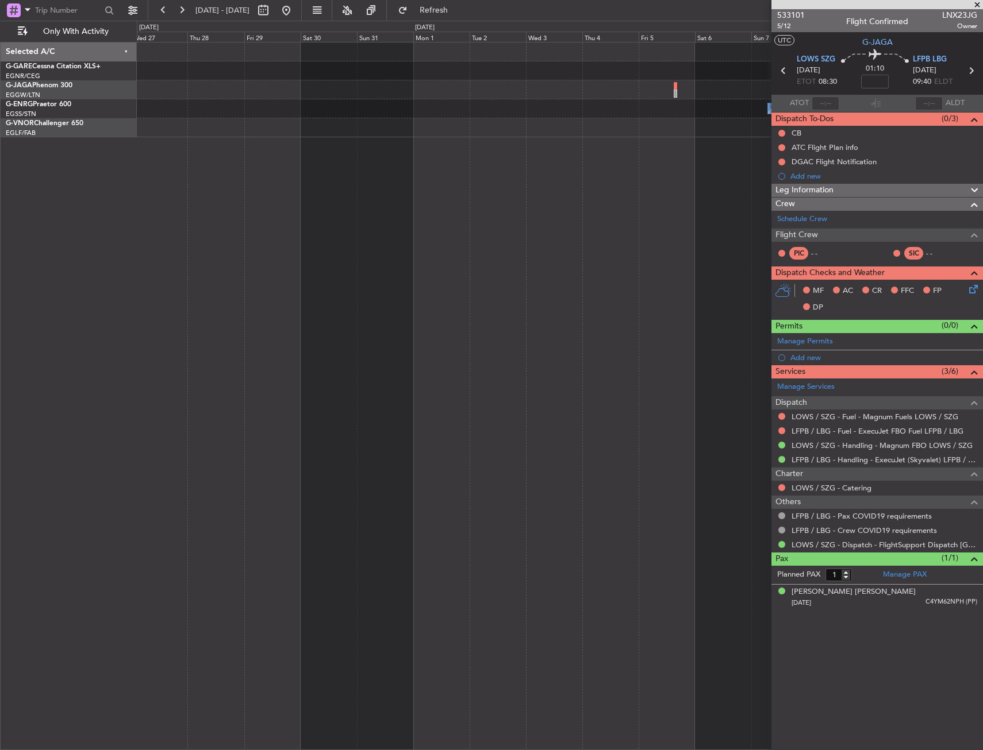
click at [695, 396] on div "Owner" at bounding box center [560, 396] width 846 height 708
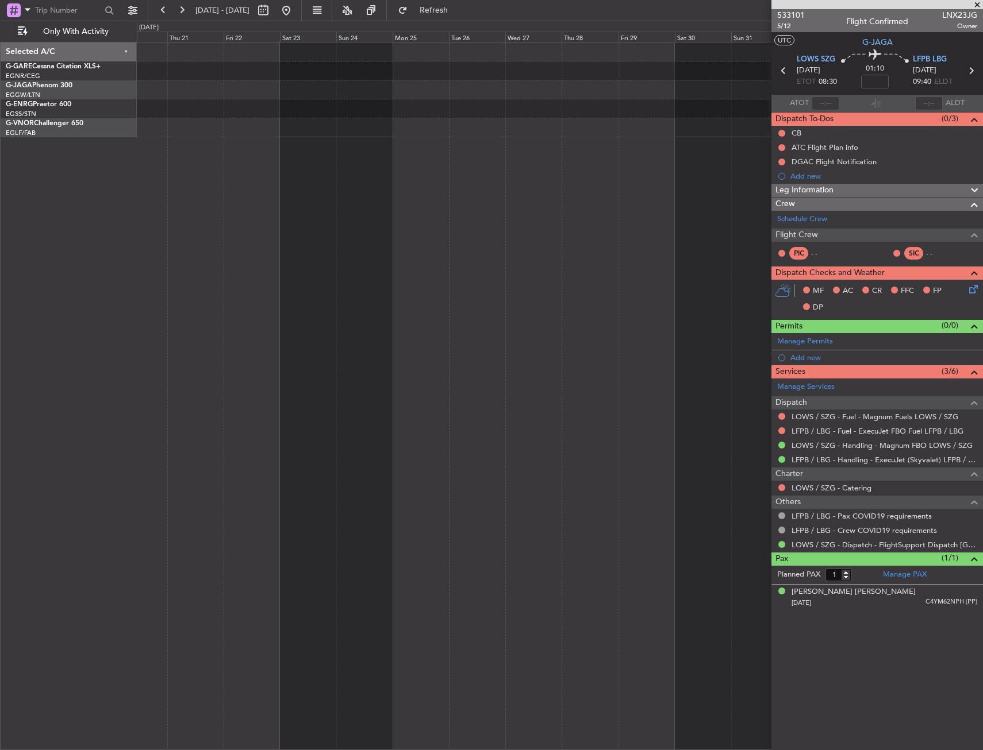
click at [732, 404] on div "Unplanned Maint Chester Owner Owner Owner Planned Maint London (Biggin Hill)" at bounding box center [560, 396] width 846 height 708
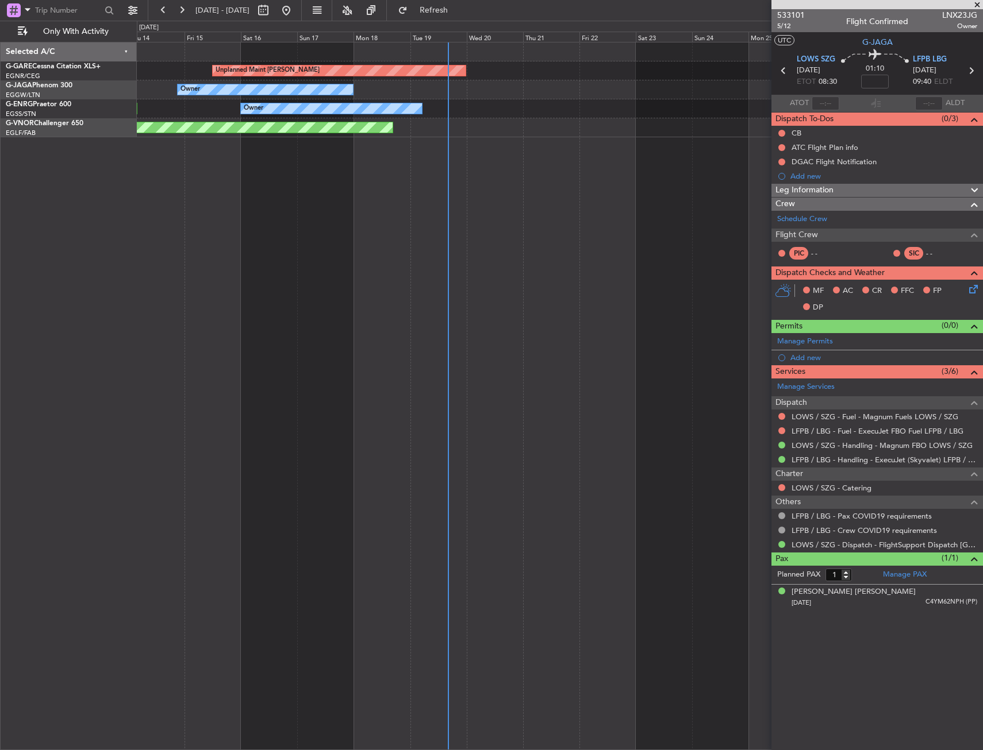
click at [28, 399] on div "Unplanned Maint Chester Owner Owner Planned Maint London (Stansted) Planned Mai…" at bounding box center [491, 386] width 983 height 730
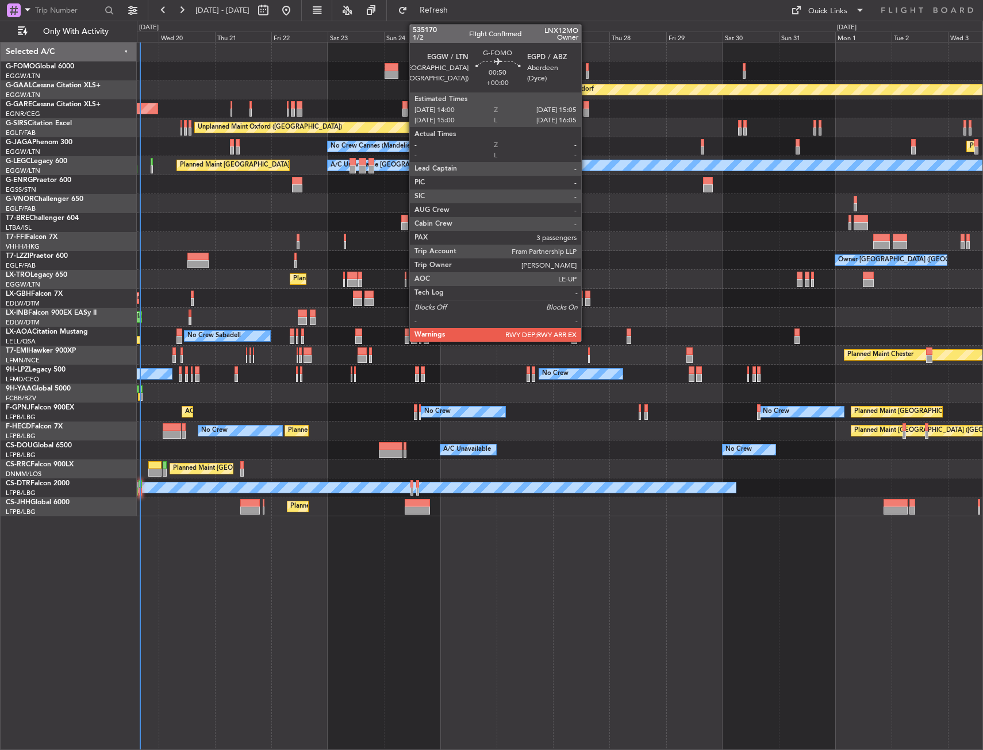
click at [586, 71] on div at bounding box center [586, 75] width 3 height 8
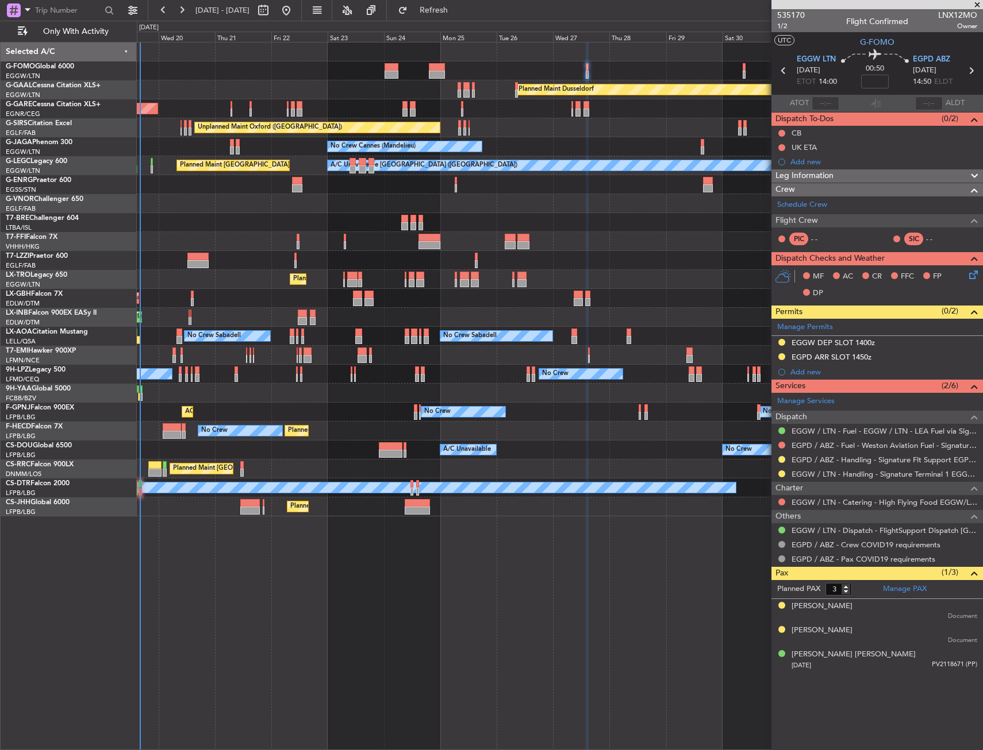
click at [740, 65] on div "Planned Maint Windsor Locks ([PERSON_NAME] Intl)" at bounding box center [559, 70] width 845 height 19
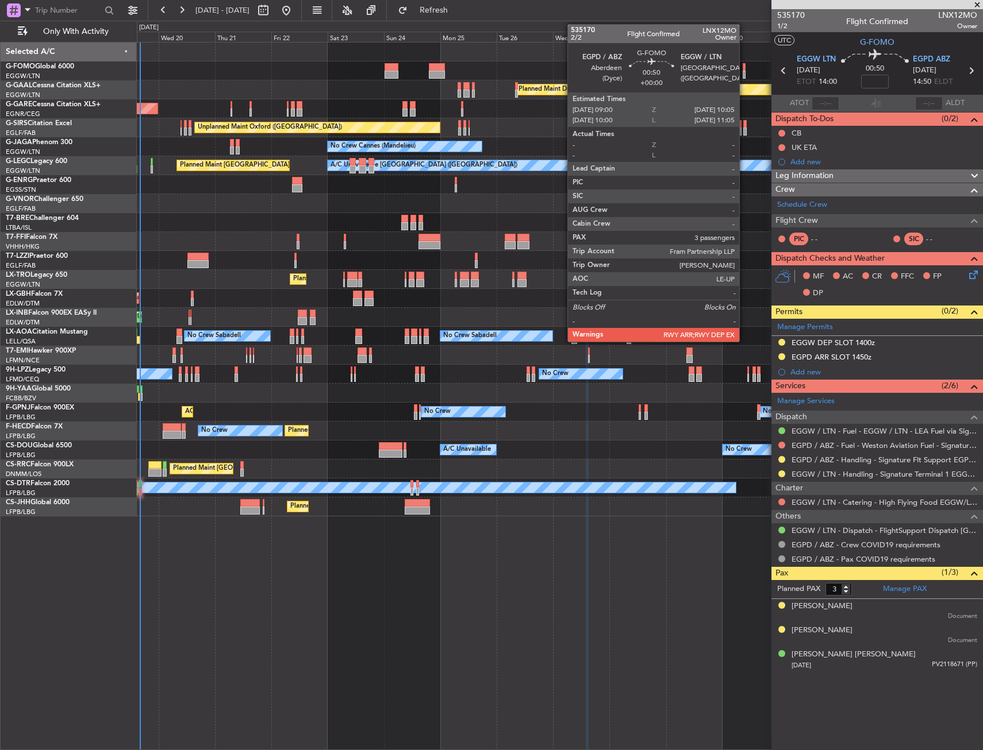
click at [744, 65] on div at bounding box center [743, 67] width 3 height 8
click at [745, 71] on div at bounding box center [743, 75] width 3 height 8
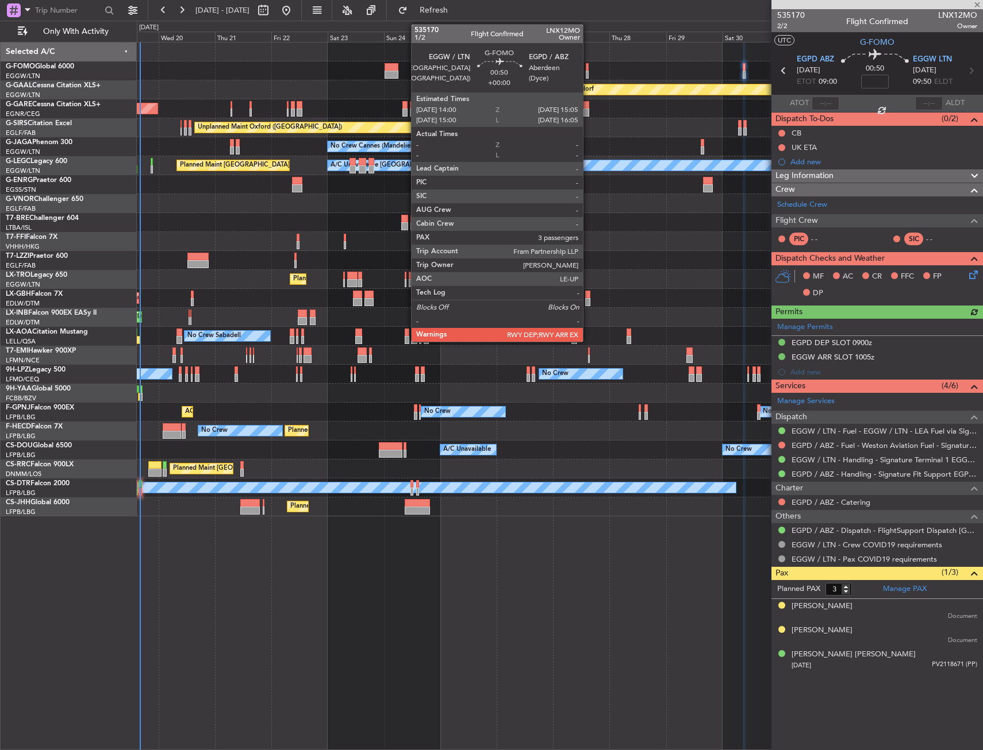
click at [588, 67] on div at bounding box center [586, 67] width 3 height 8
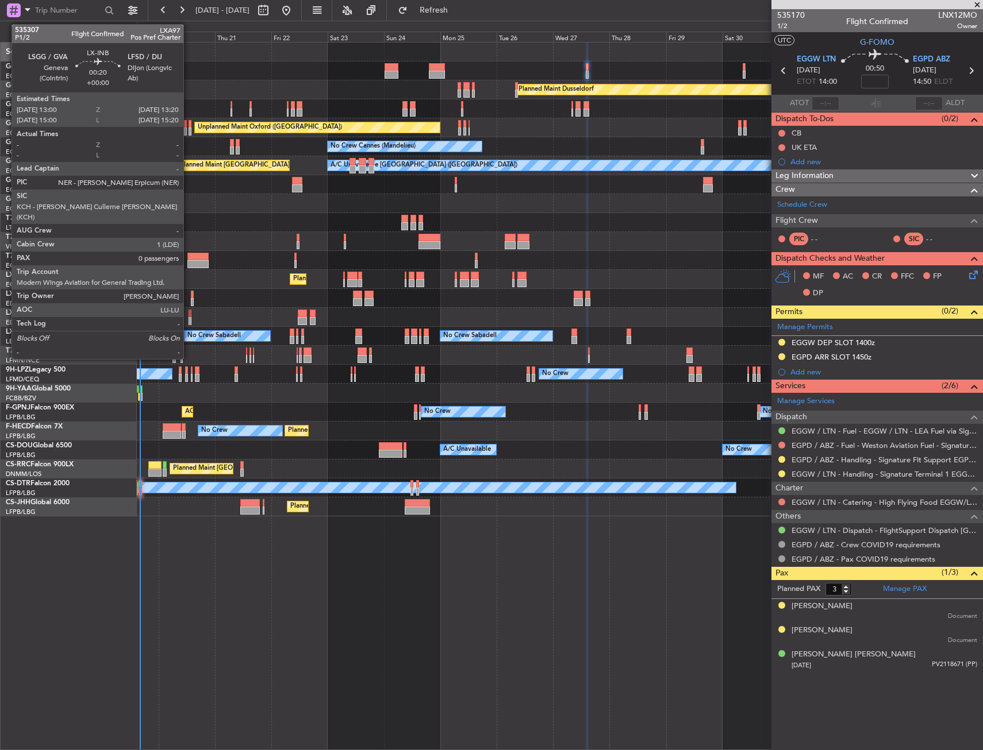
click at [188, 312] on div at bounding box center [188, 314] width 1 height 8
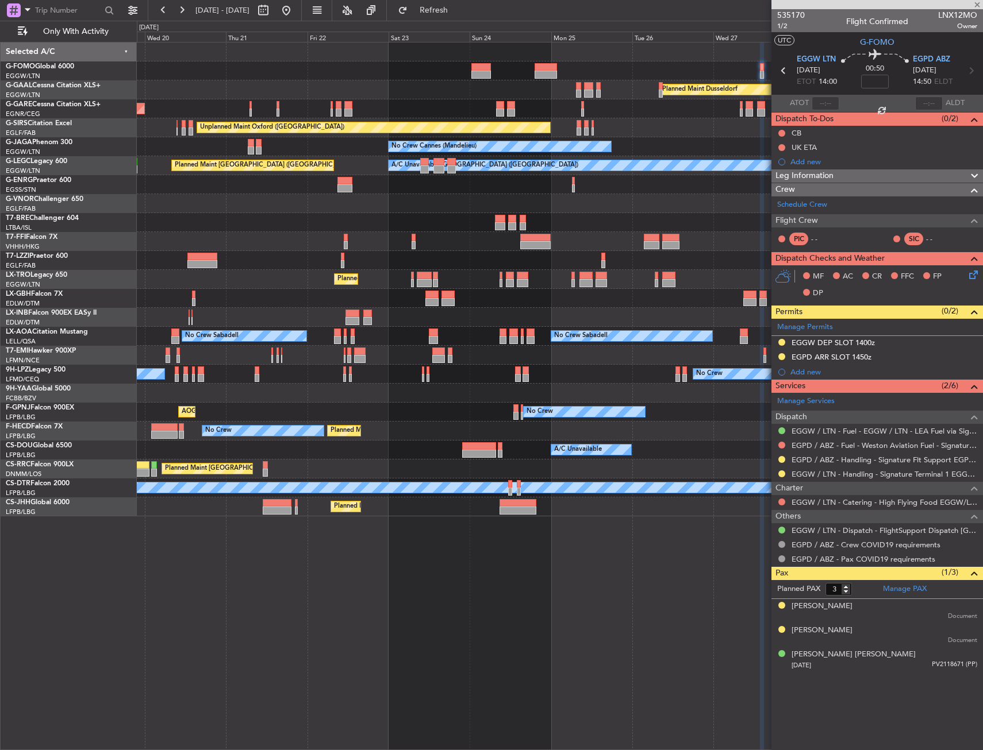
type input "0"
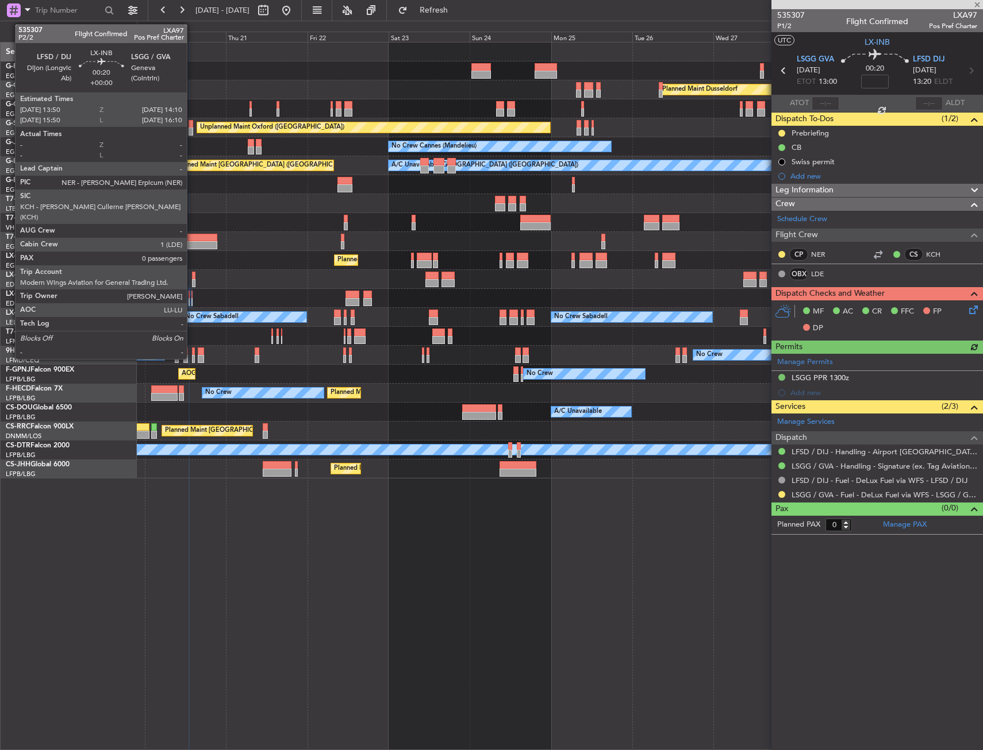
click at [192, 301] on div at bounding box center [191, 302] width 1 height 8
click at [188, 300] on div at bounding box center [188, 302] width 1 height 8
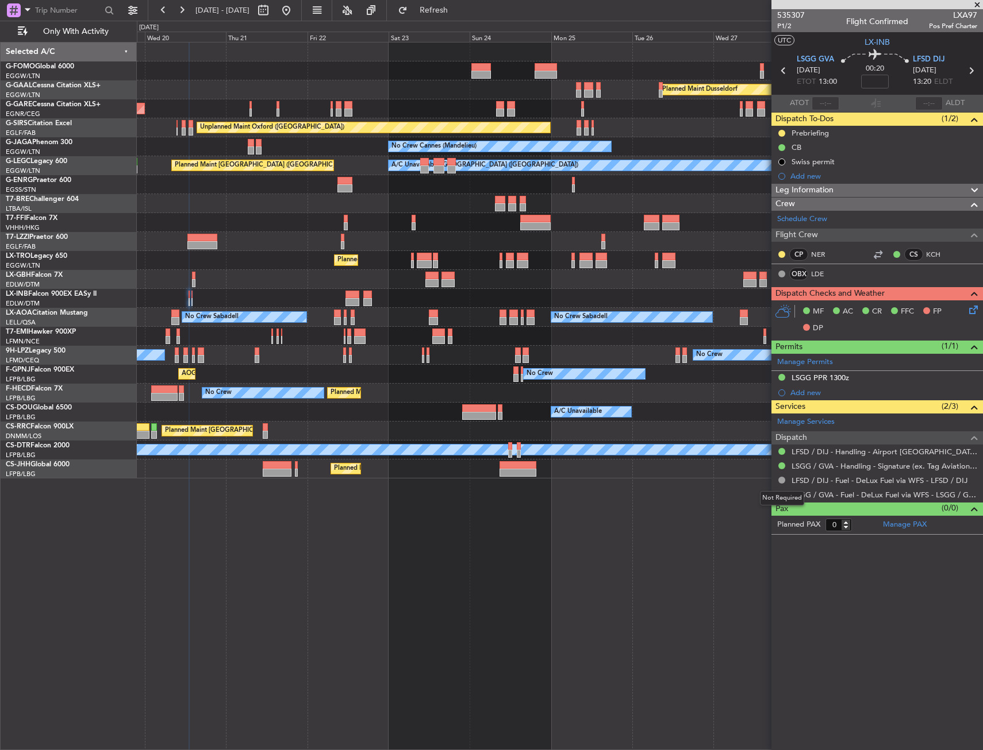
click at [779, 494] on div "Not Required" at bounding box center [782, 498] width 44 height 14
click at [780, 496] on button at bounding box center [781, 494] width 7 height 7
click at [734, 629] on span "Confirmed" at bounding box center [749, 631] width 36 height 11
click at [56, 14] on input "text" at bounding box center [68, 10] width 66 height 17
click at [54, 9] on input "text" at bounding box center [68, 10] width 66 height 17
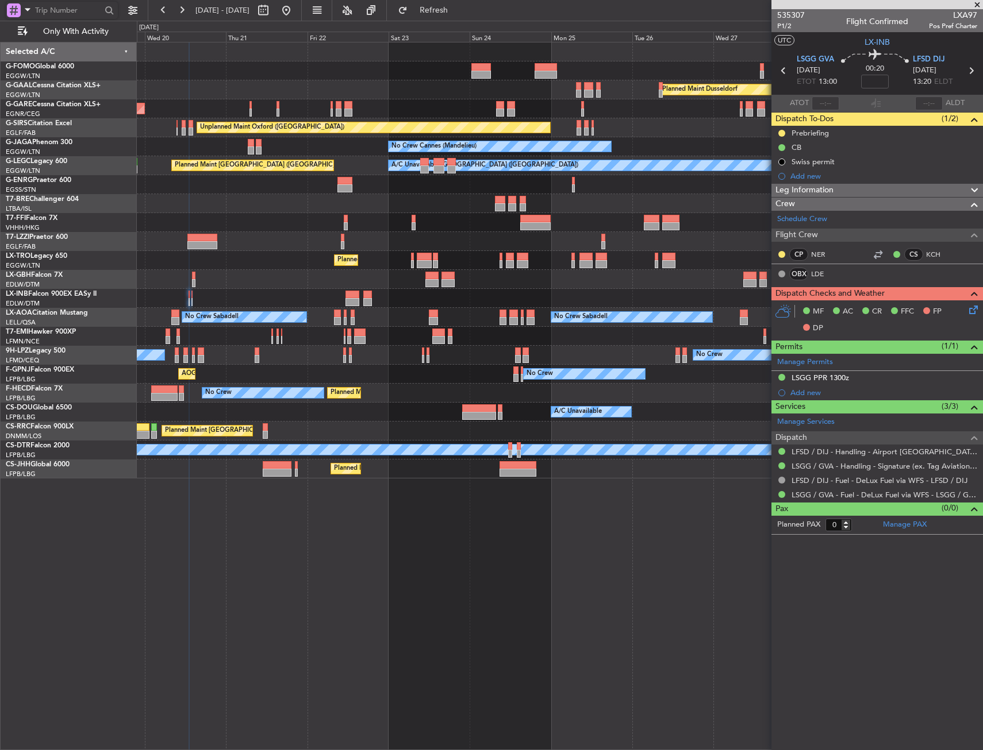
paste input "535328"
type input "535328"
click at [109, 10] on div at bounding box center [110, 11] width 18 height 18
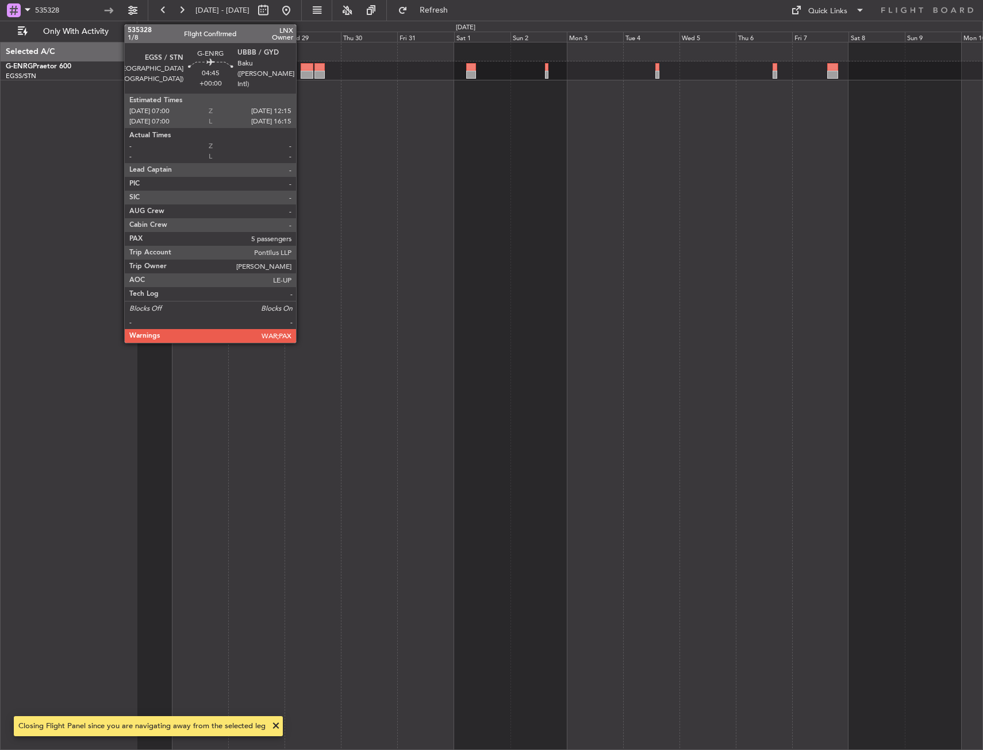
click at [301, 68] on div at bounding box center [306, 67] width 13 height 8
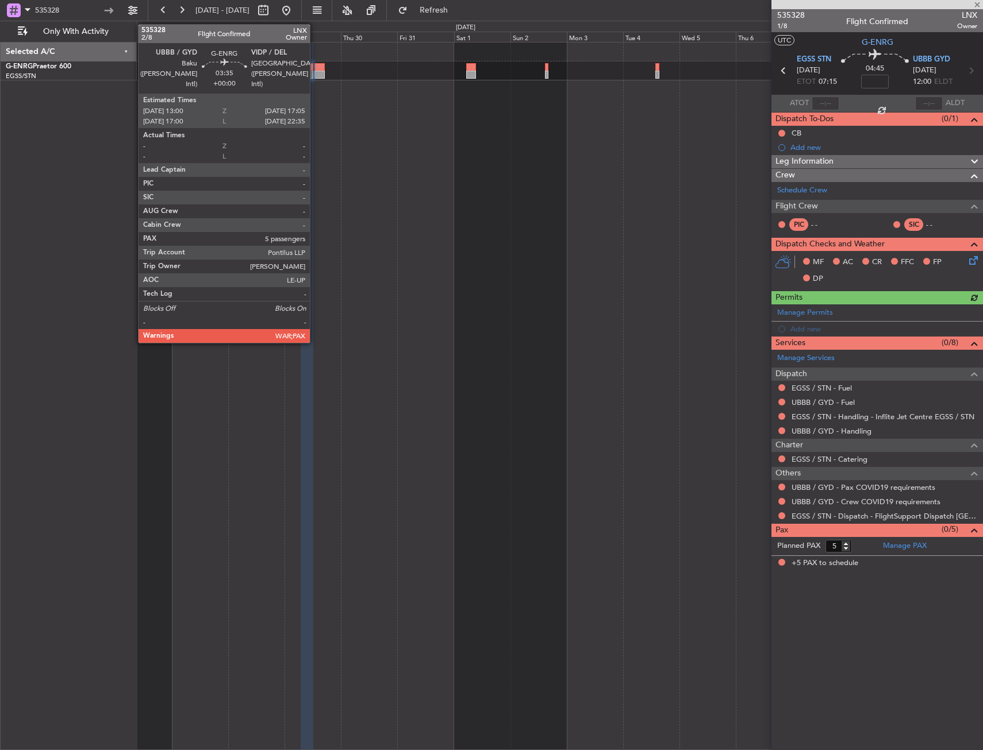
click at [315, 66] on div at bounding box center [319, 67] width 10 height 8
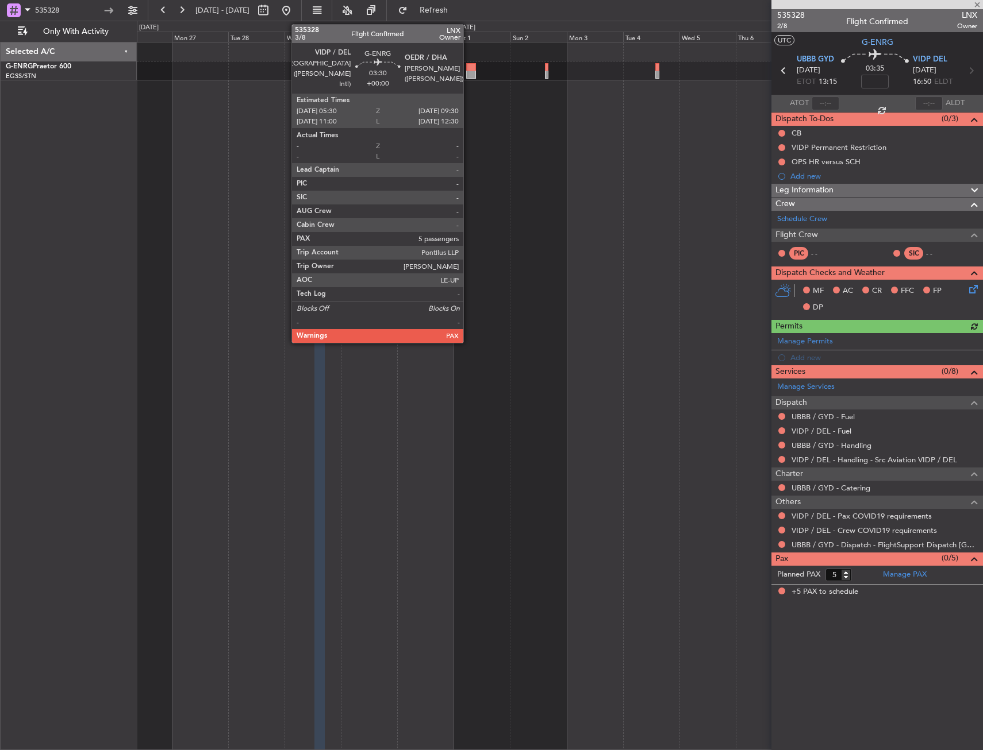
click at [468, 69] on div at bounding box center [471, 67] width 10 height 8
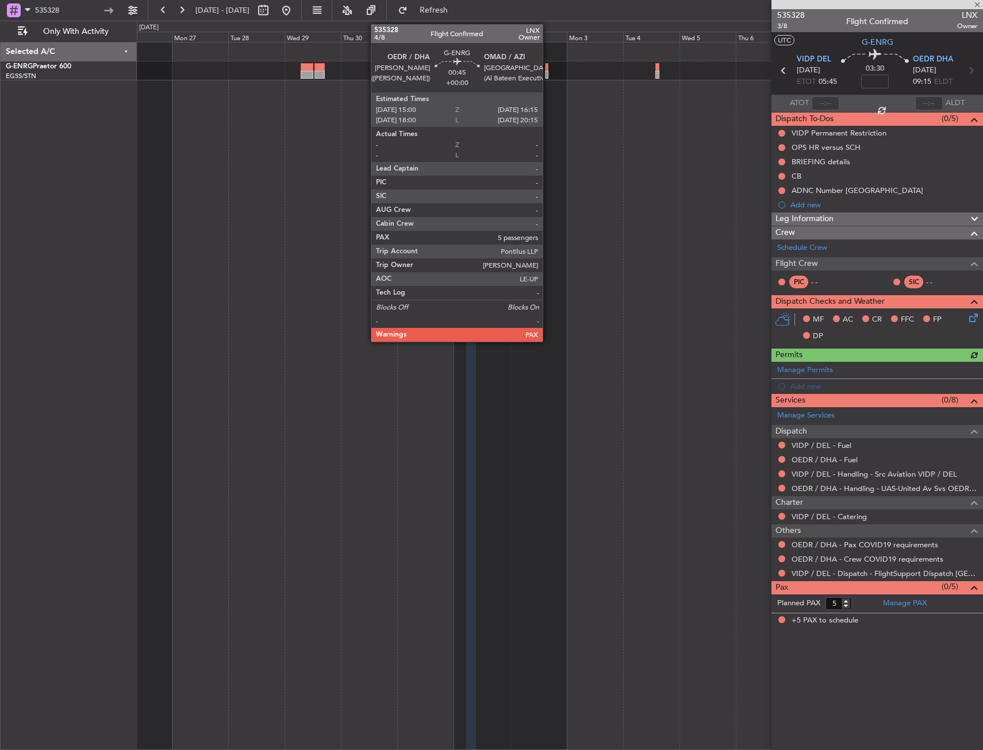
click at [548, 66] on div at bounding box center [546, 67] width 3 height 8
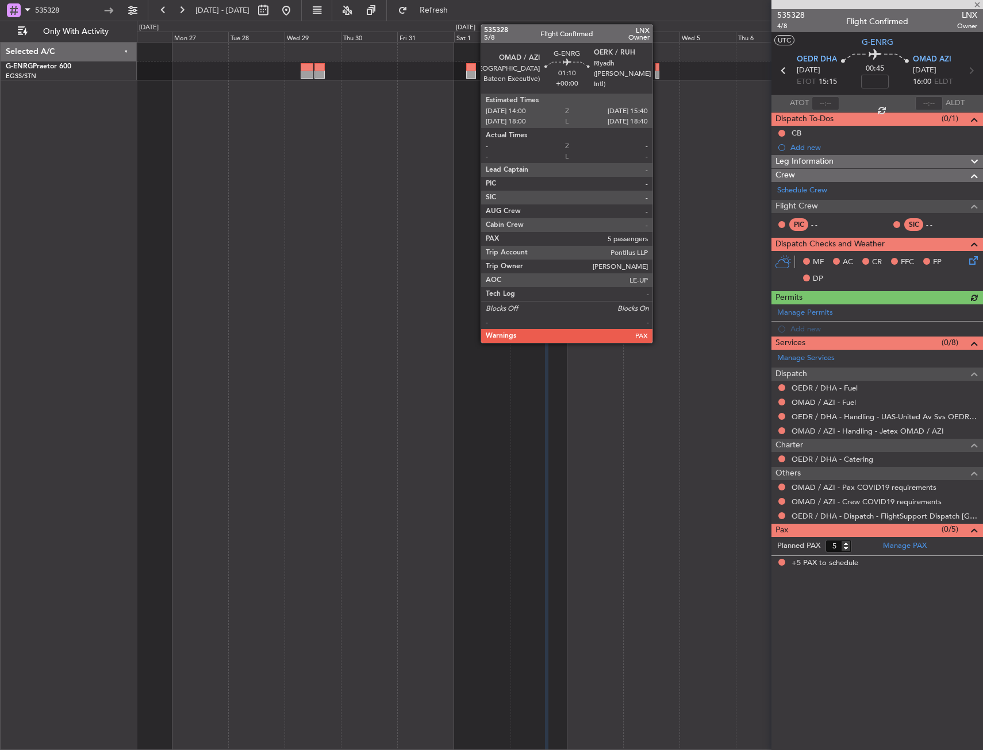
click at [657, 66] on div at bounding box center [657, 67] width 4 height 8
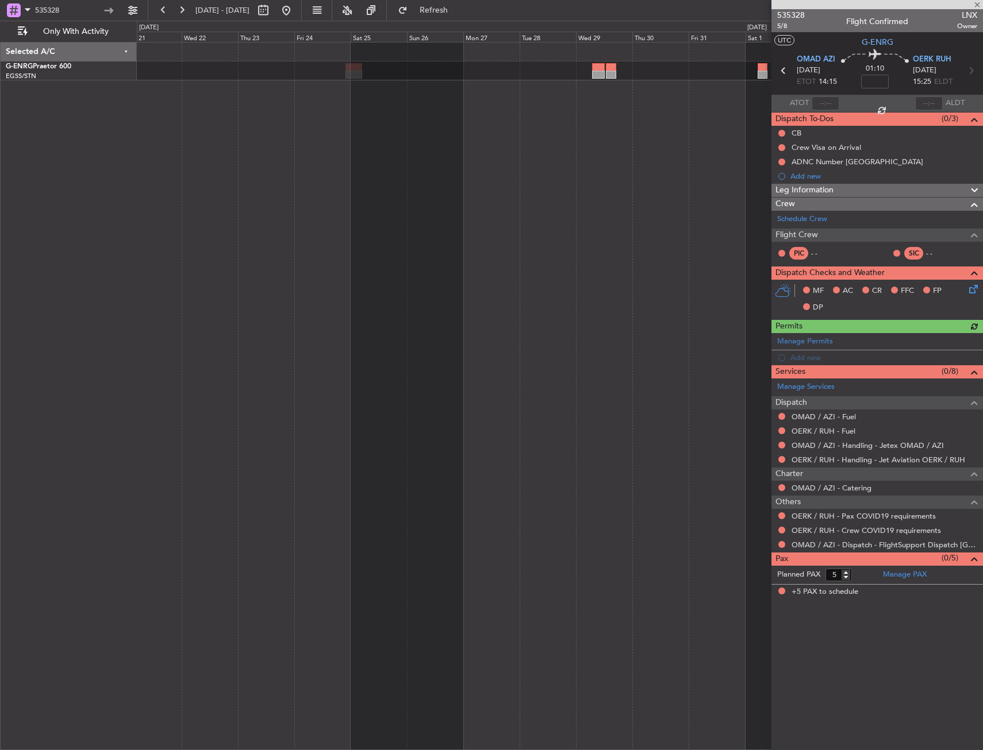
click at [688, 130] on div at bounding box center [560, 396] width 846 height 708
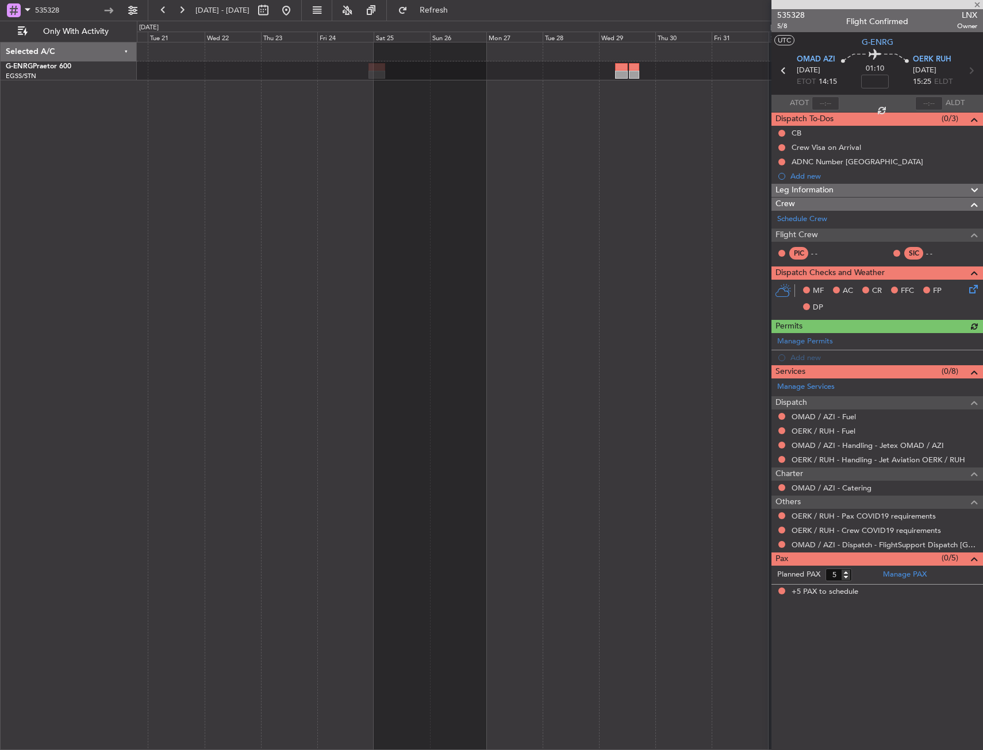
click at [657, 128] on div at bounding box center [560, 396] width 846 height 708
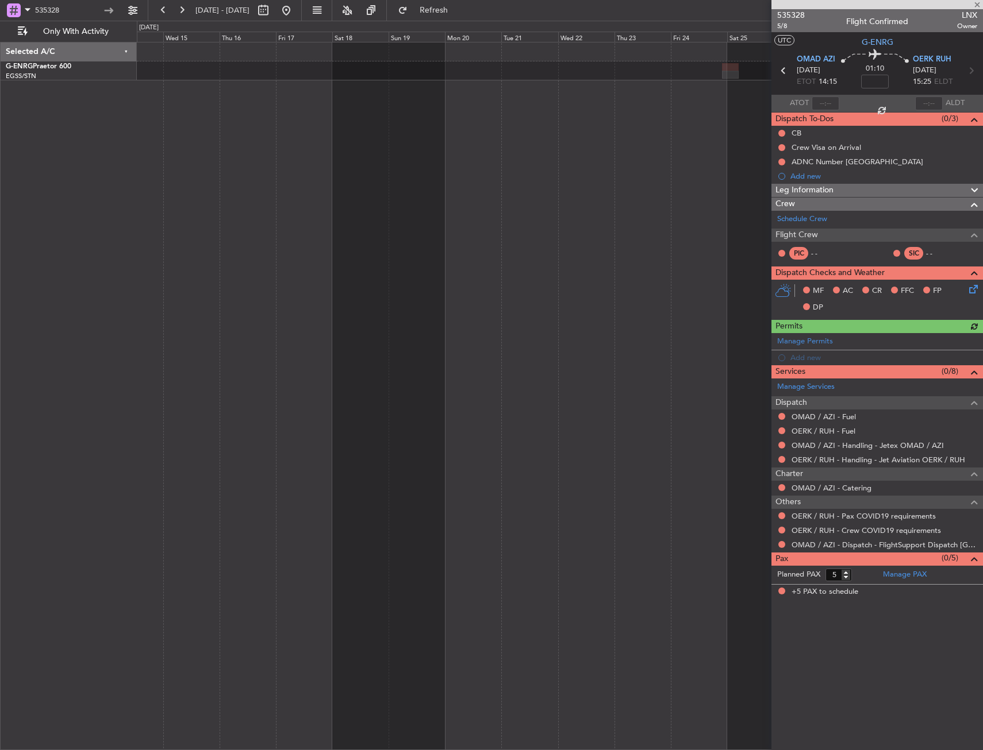
click at [657, 134] on div at bounding box center [560, 396] width 846 height 708
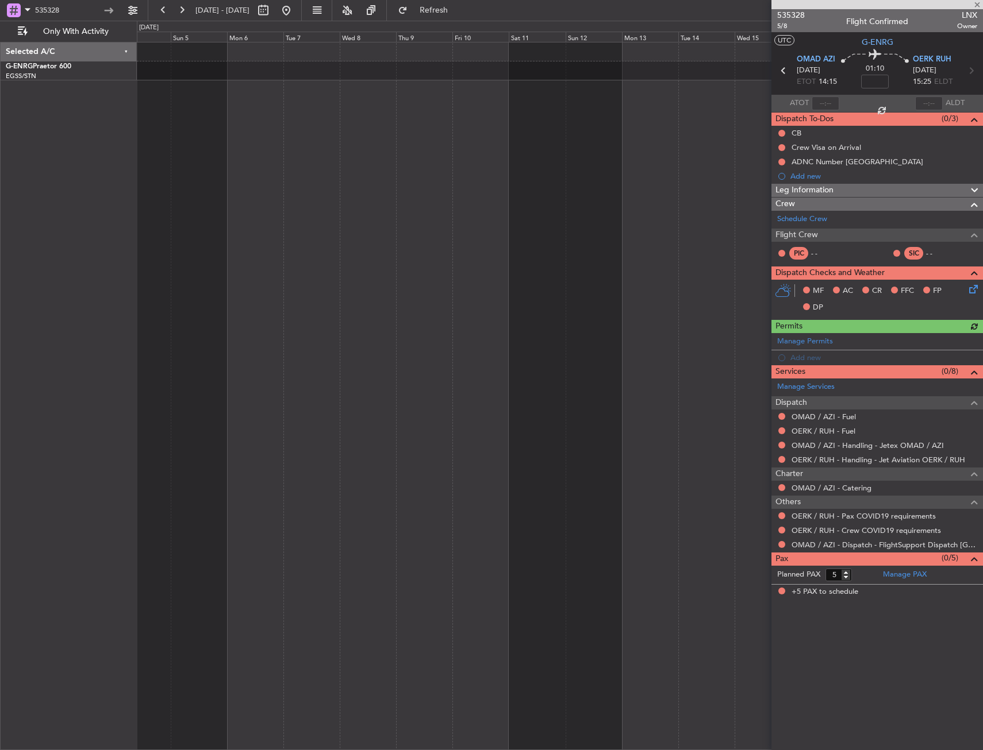
click at [620, 116] on div at bounding box center [560, 396] width 846 height 708
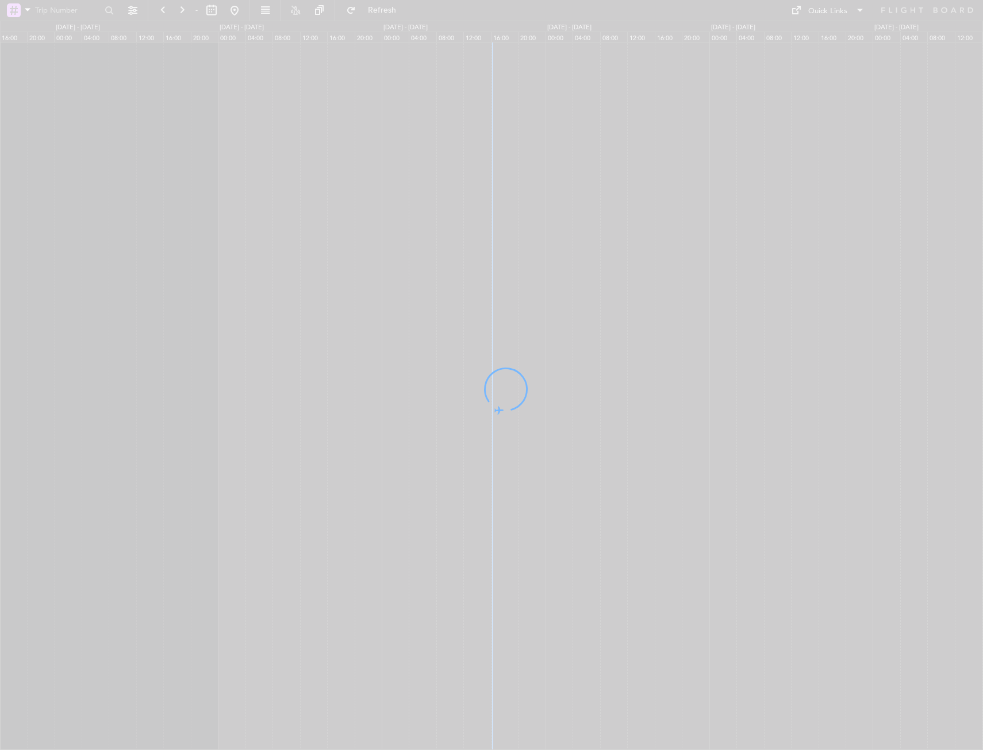
click at [191, 119] on div at bounding box center [491, 375] width 983 height 750
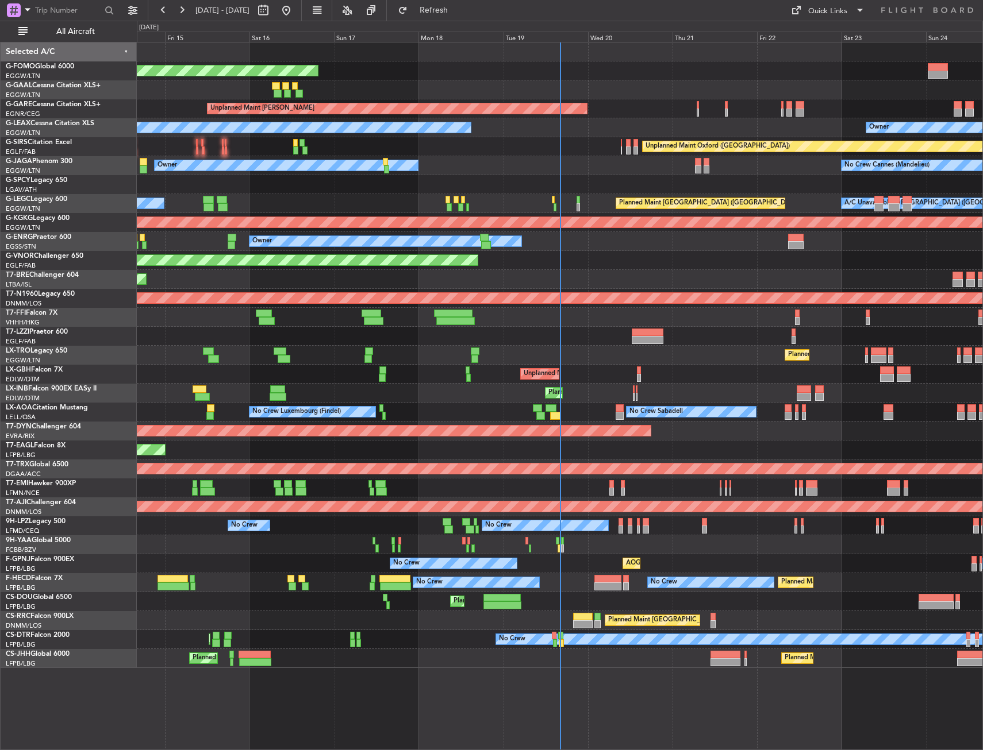
click at [124, 268] on div "Planned Maint Windsor Locks (Bradley Intl) Planned Maint Planned Maint Dusseldo…" at bounding box center [491, 386] width 983 height 730
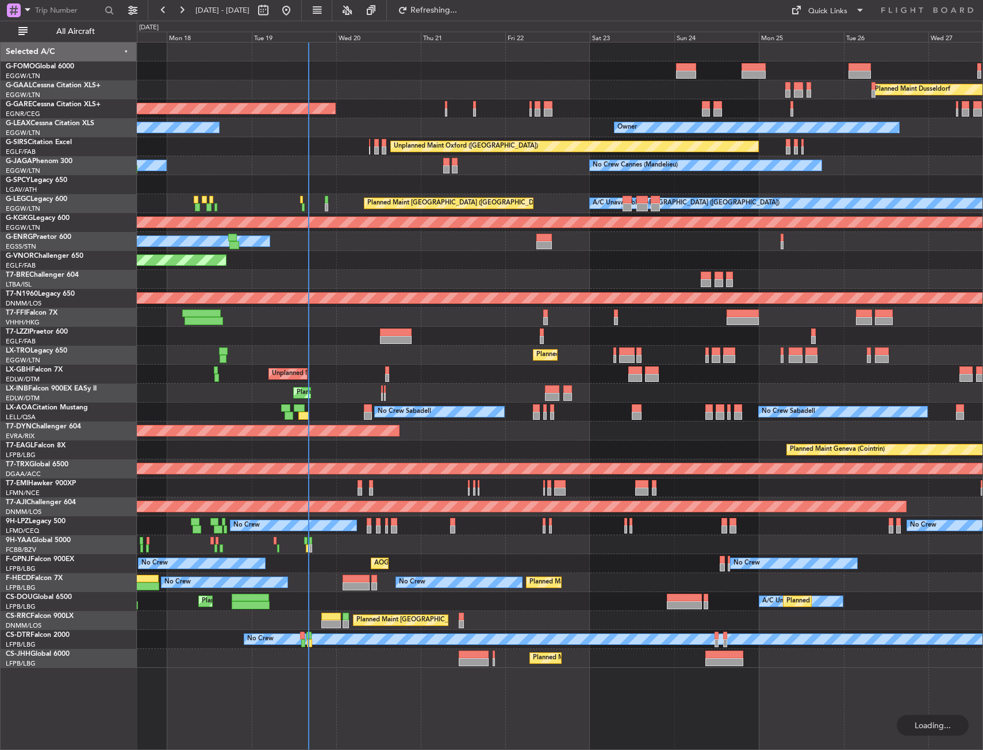
drag, startPoint x: 81, startPoint y: 27, endPoint x: 211, endPoint y: 142, distance: 173.8
click at [81, 28] on span "All Aircraft" at bounding box center [75, 32] width 91 height 8
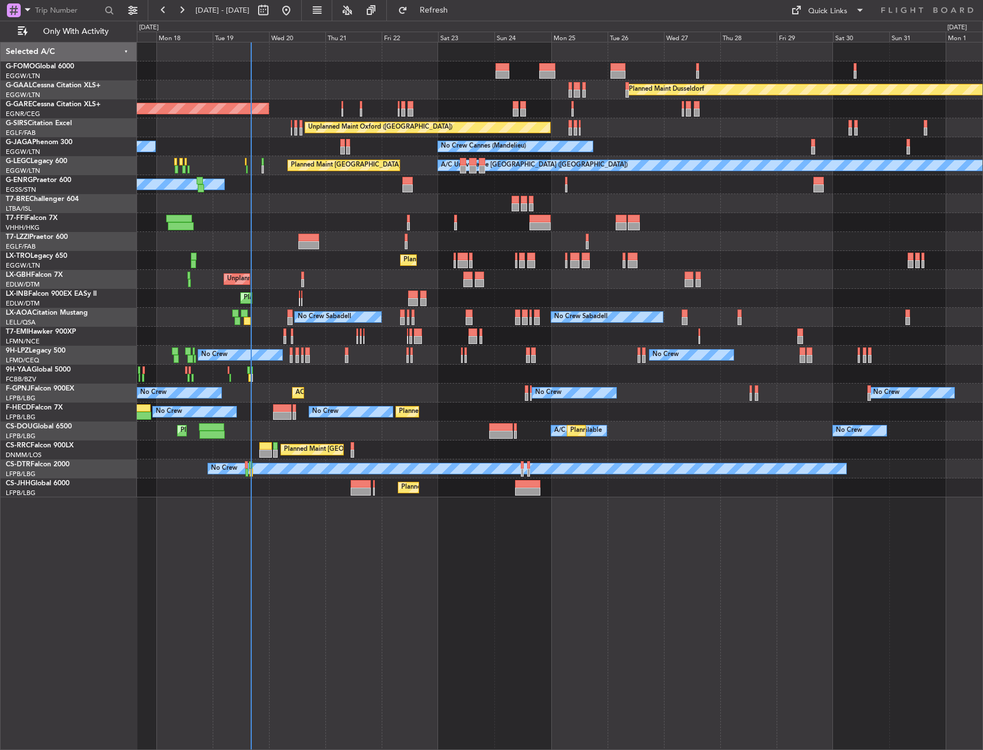
click at [394, 408] on div "Planned Maint Windsor Locks (Bradley Intl) Planned Maint Dusseldorf Planned Mai…" at bounding box center [559, 270] width 845 height 455
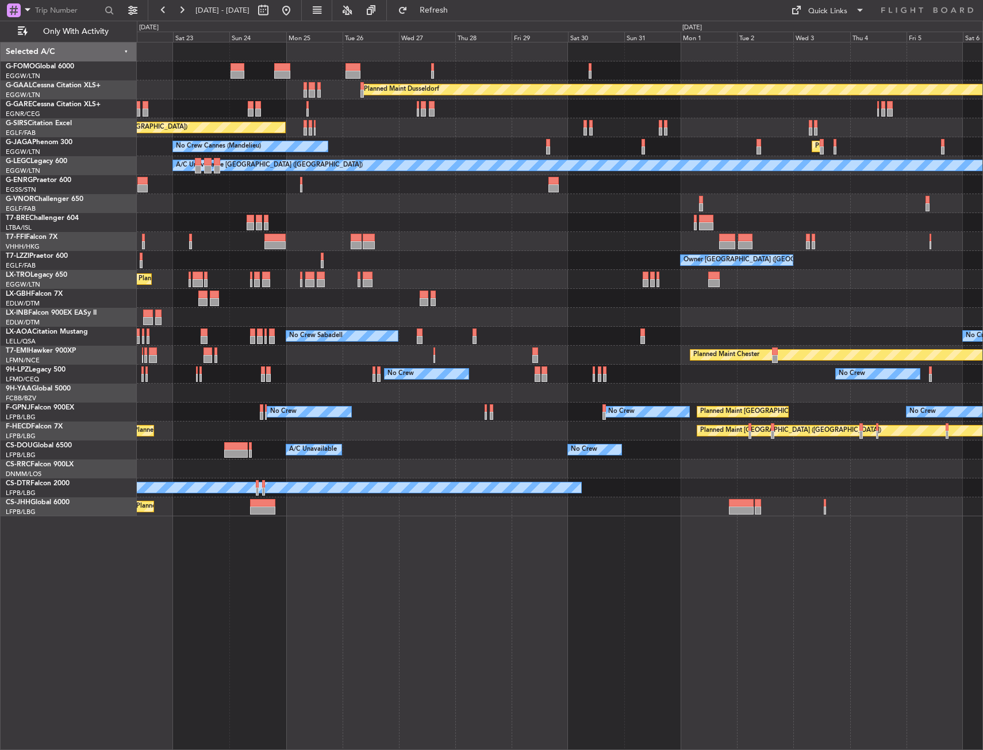
click at [237, 372] on div "No Crew No Crew No Crew" at bounding box center [559, 374] width 845 height 19
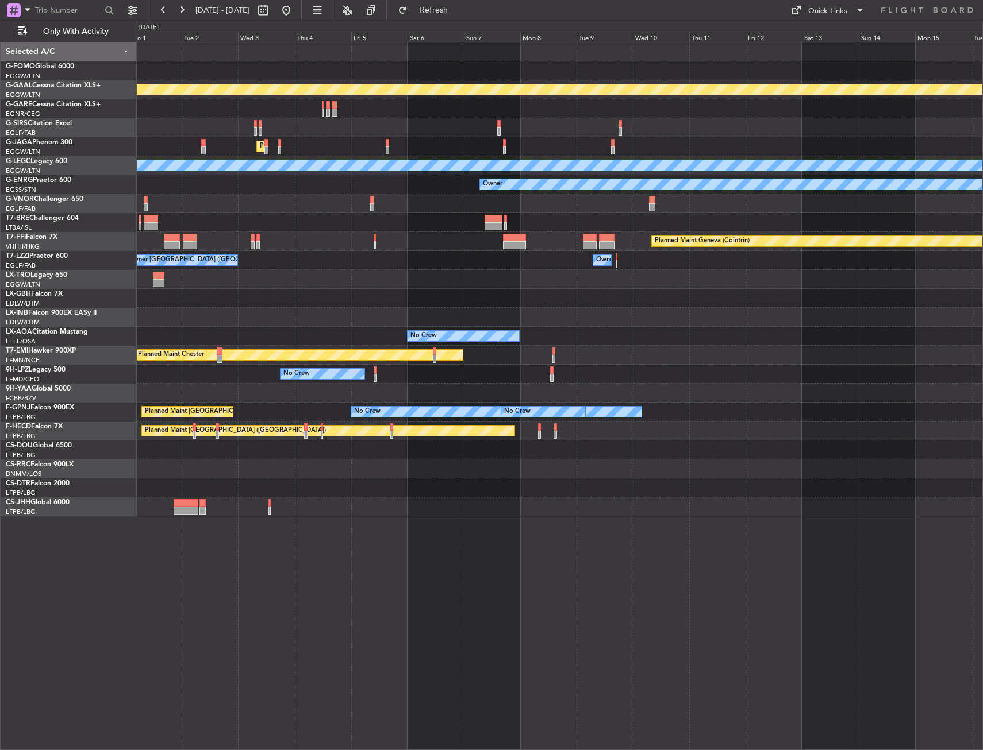
click at [226, 361] on div "Planned Maint Dusseldorf Planned Maint London (Luton) A/C Unavailable London (L…" at bounding box center [559, 280] width 845 height 474
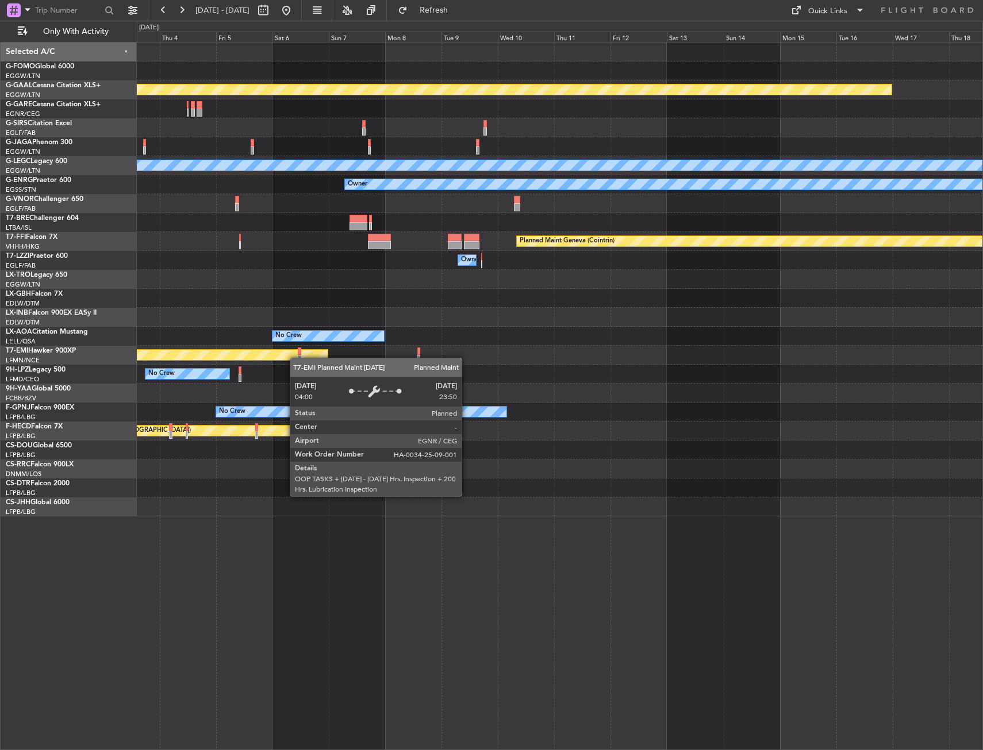
click at [295, 358] on div "Planned Maint Chester" at bounding box center [164, 355] width 328 height 10
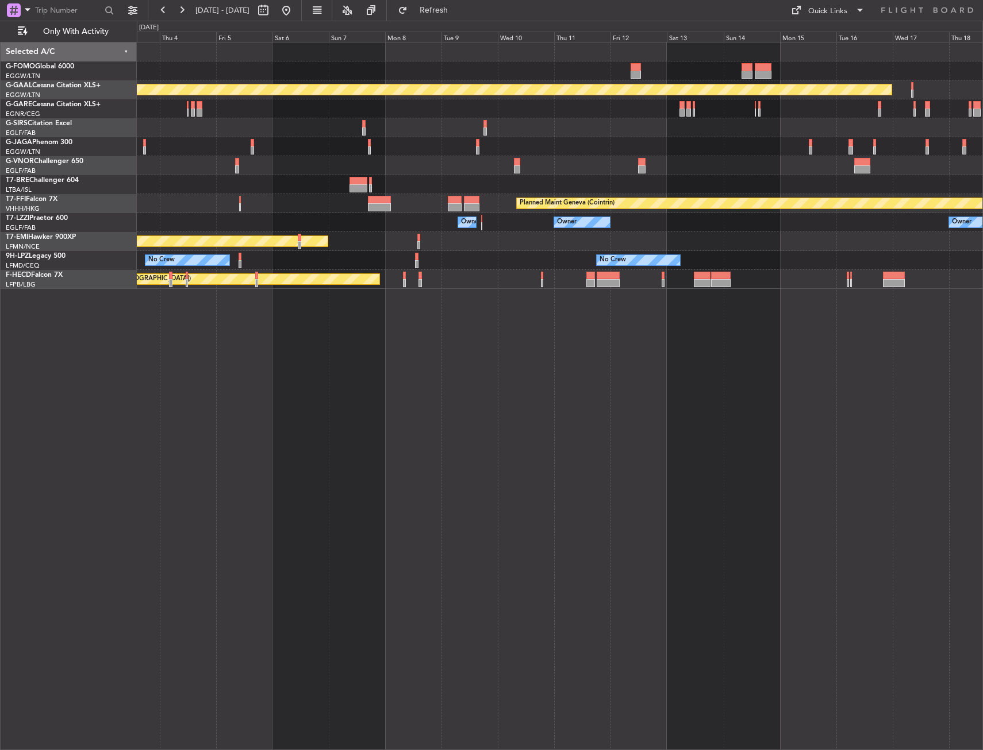
click at [657, 403] on div "Planned Maint Dusseldorf Planned Maint London (Luton) Planned Maint Geneva (Coi…" at bounding box center [560, 396] width 846 height 708
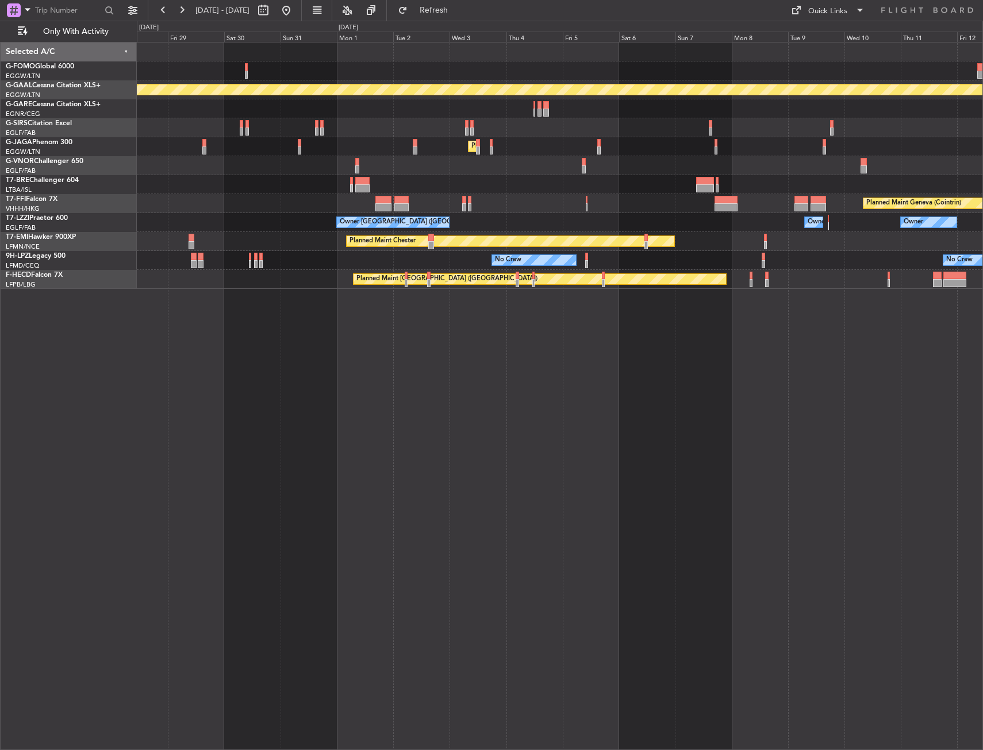
click at [698, 400] on div "Planned Maint Dusseldorf Unplanned Maint Oxford (Kidlington) Planned Maint Lond…" at bounding box center [560, 396] width 846 height 708
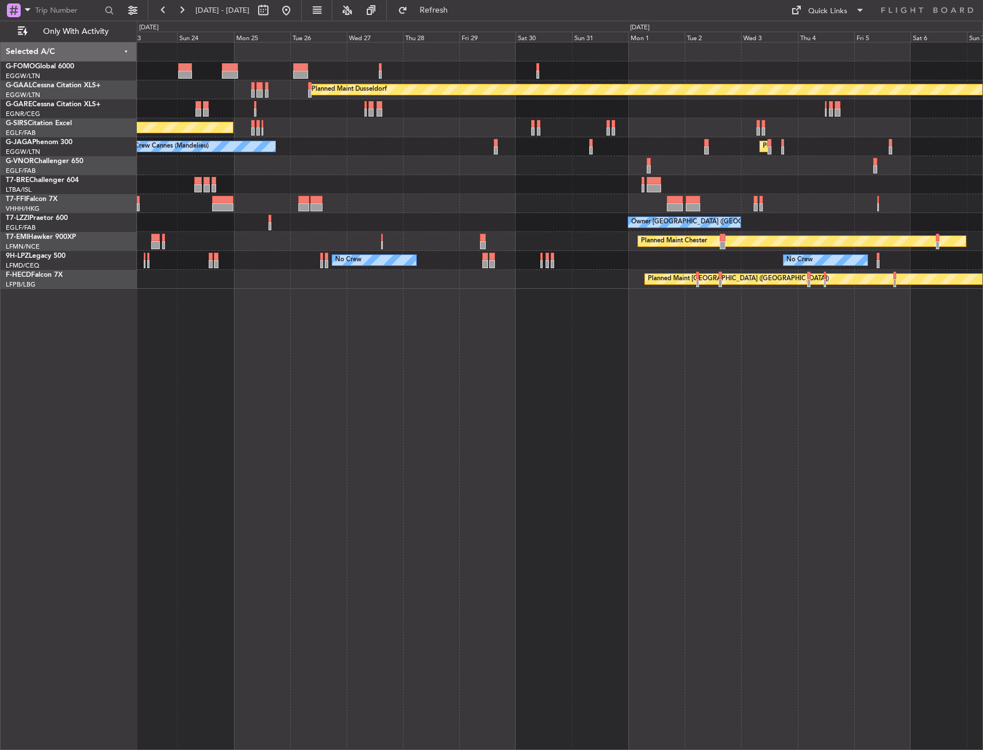
click at [633, 396] on div "Planned Maint Dusseldorf Unplanned Maint Chester Unplanned Maint Oxford (Kidlin…" at bounding box center [560, 396] width 846 height 708
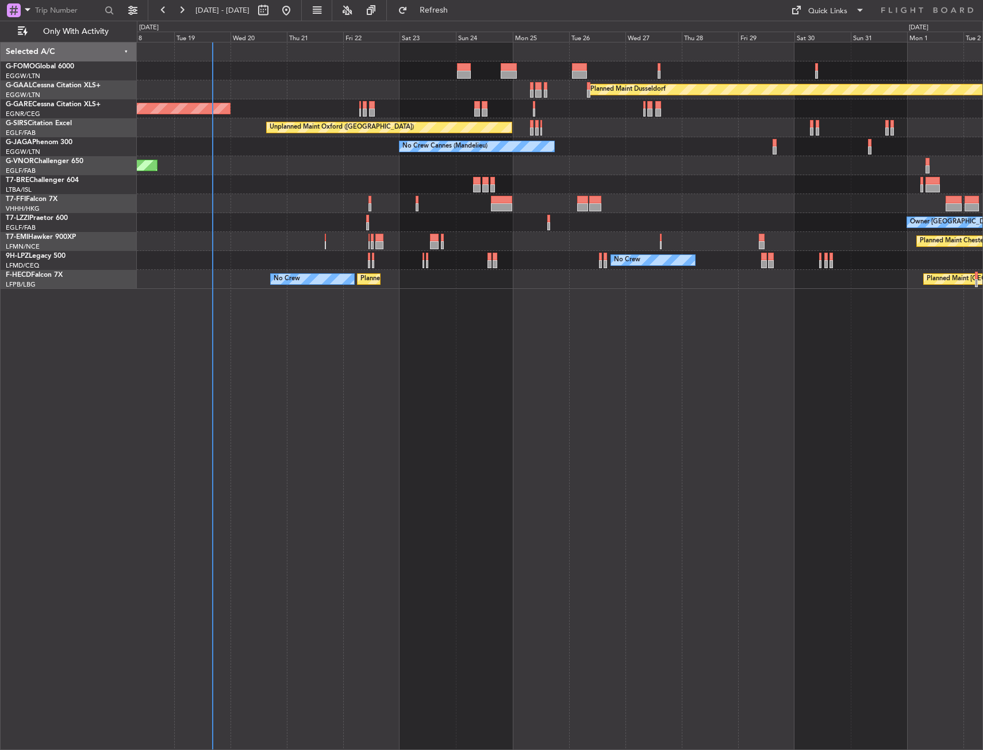
click at [410, 404] on div "Planned Maint Windsor Locks (Bradley Intl) Planned Maint Dusseldorf Unplanned M…" at bounding box center [560, 396] width 846 height 708
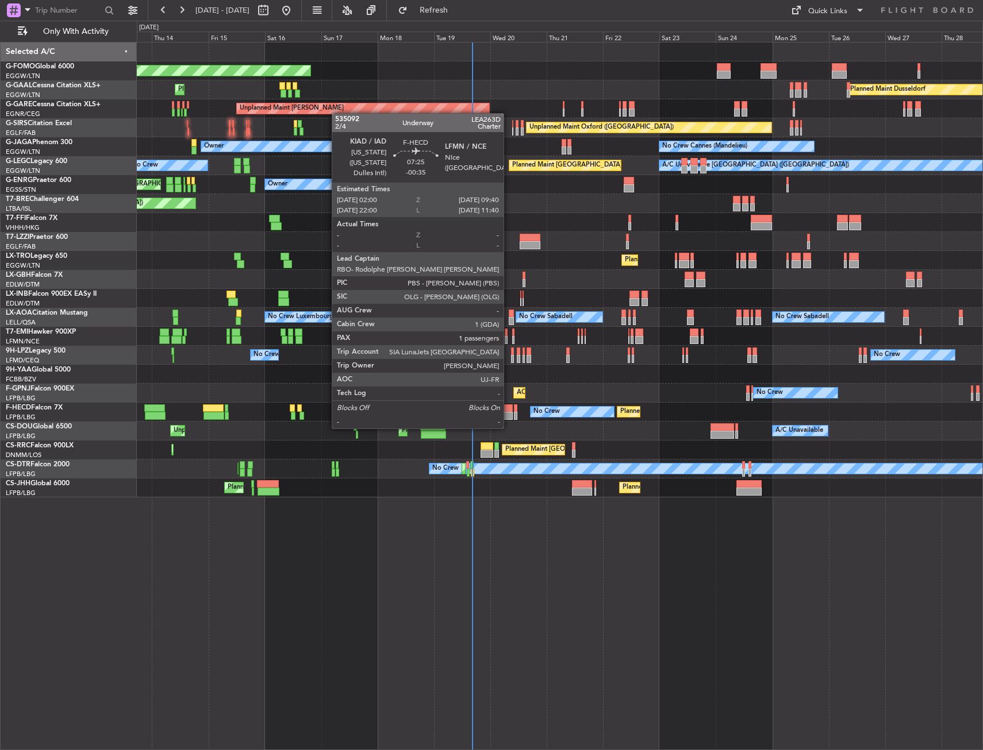
click at [508, 417] on div at bounding box center [503, 416] width 18 height 8
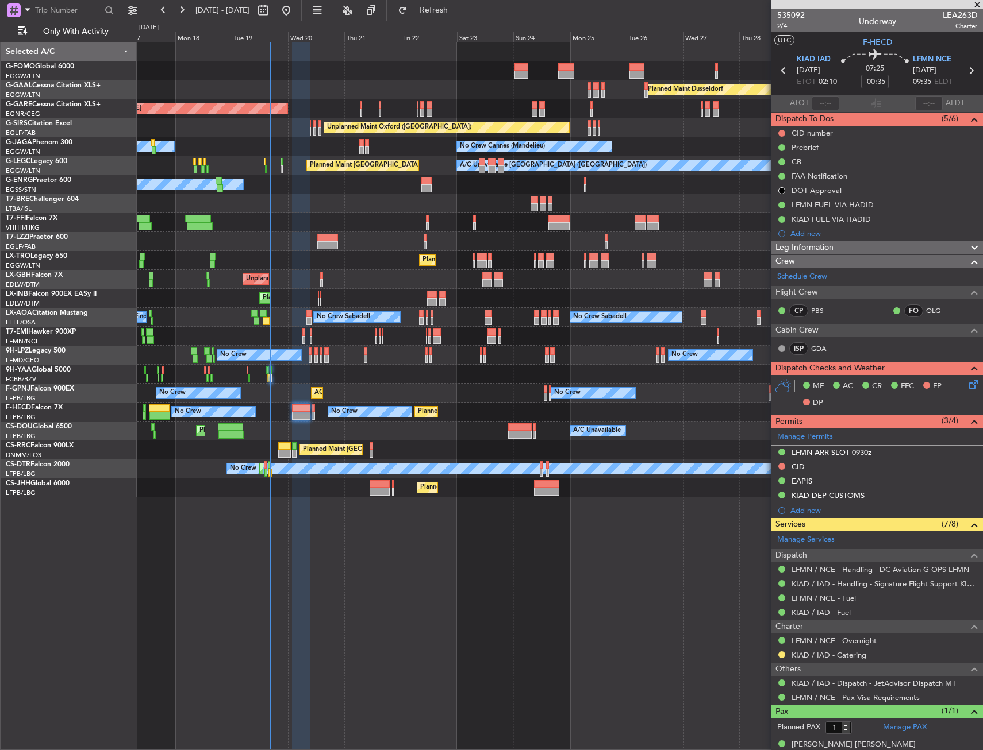
click at [321, 431] on div "Planned Maint London (Luton) Planned Maint Paris (Le Bourget) A/C Unavailable N…" at bounding box center [559, 431] width 845 height 19
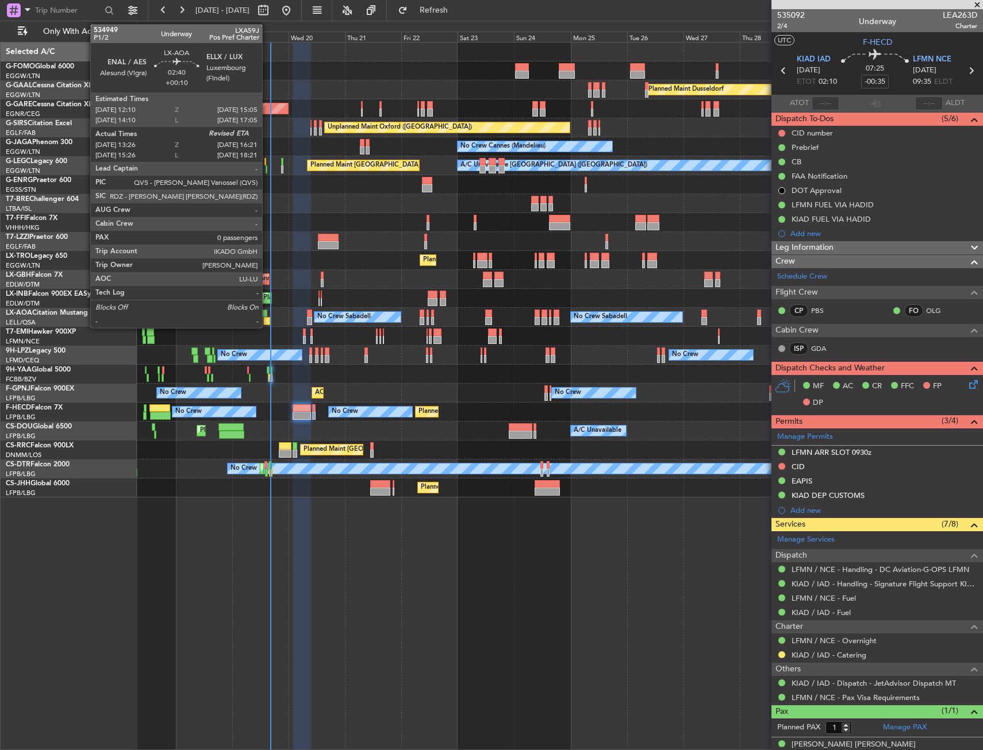
click at [267, 318] on div at bounding box center [266, 321] width 7 height 8
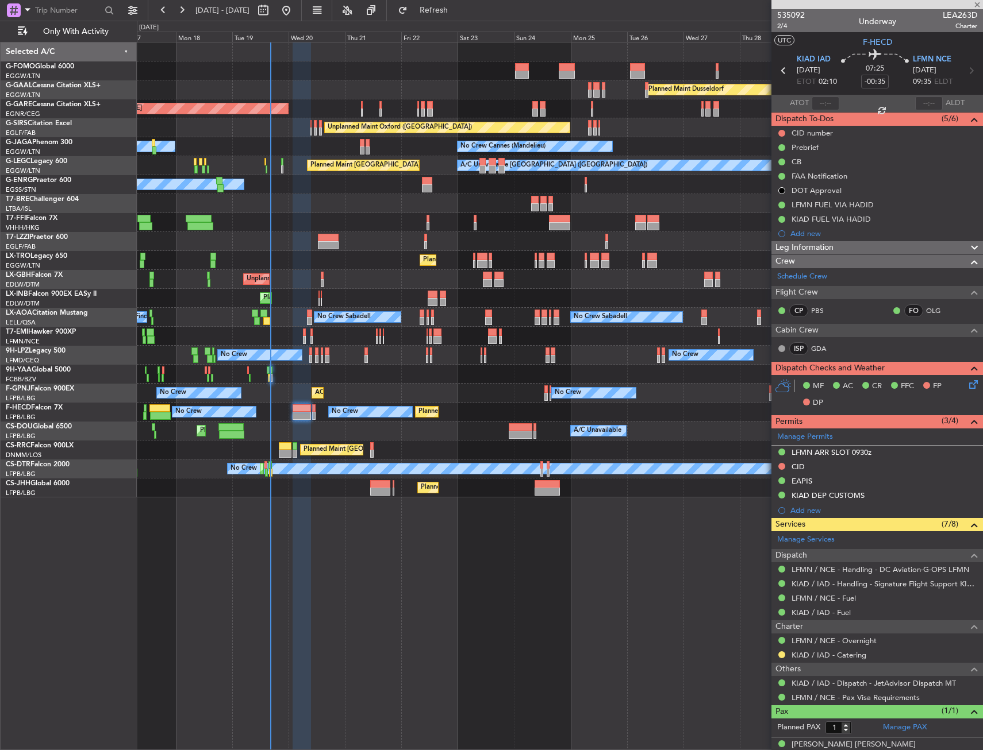
type input "+00:10"
type input "13:36"
type input "0"
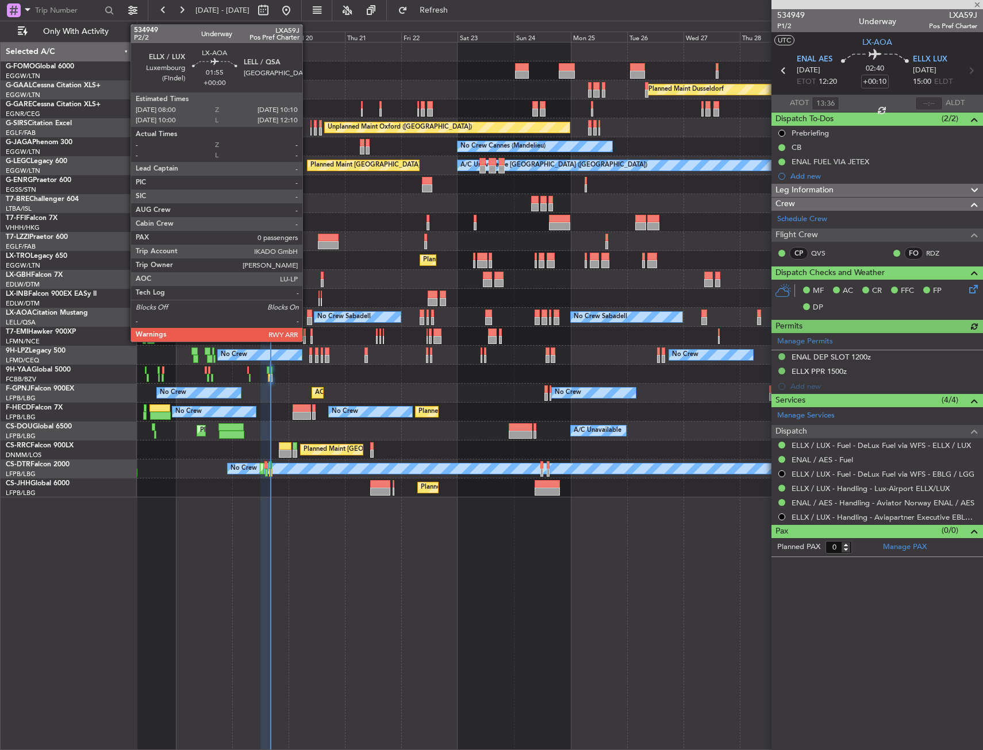
click at [307, 319] on div at bounding box center [309, 321] width 5 height 8
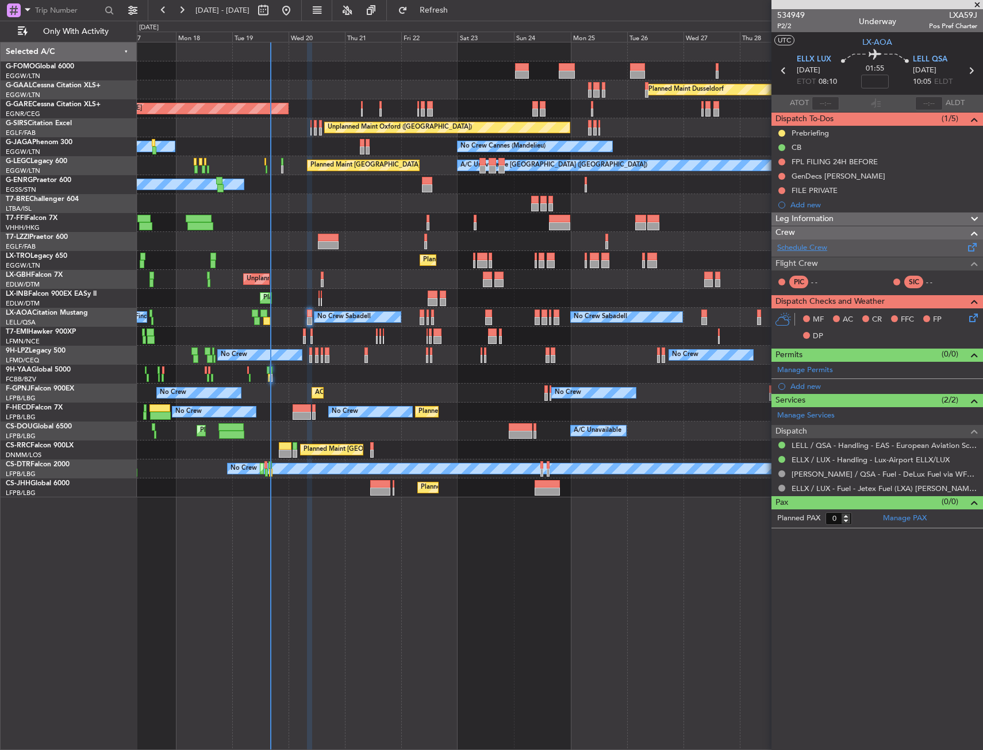
click at [819, 249] on link "Schedule Crew" at bounding box center [802, 247] width 50 height 11
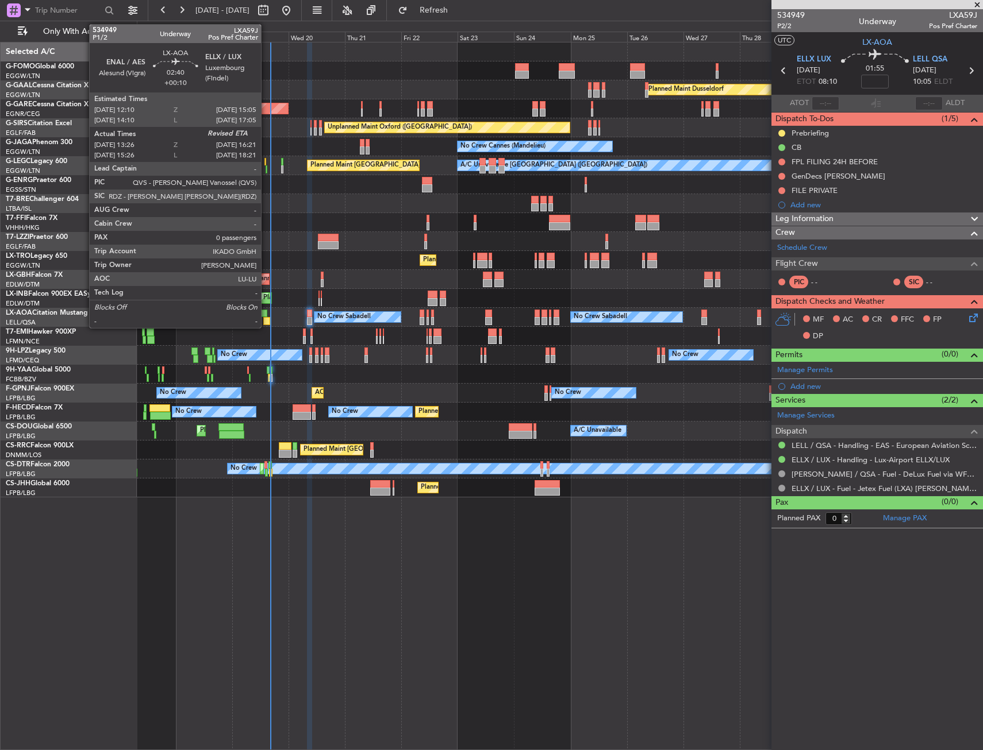
click at [266, 315] on div at bounding box center [263, 314] width 7 height 8
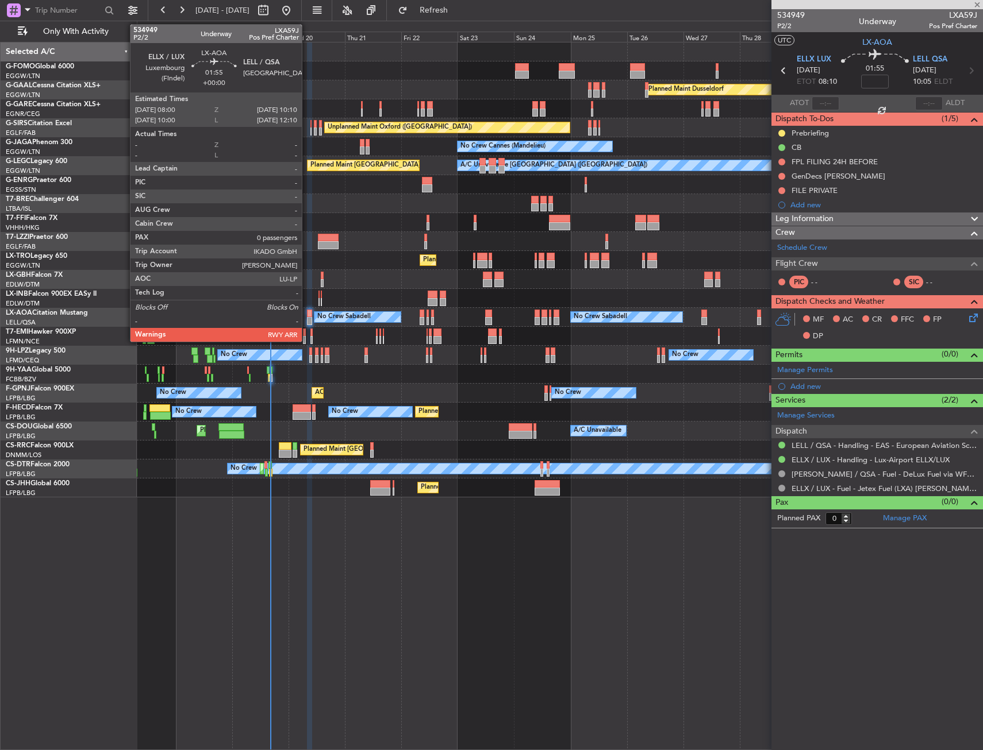
type input "+00:10"
type input "13:36"
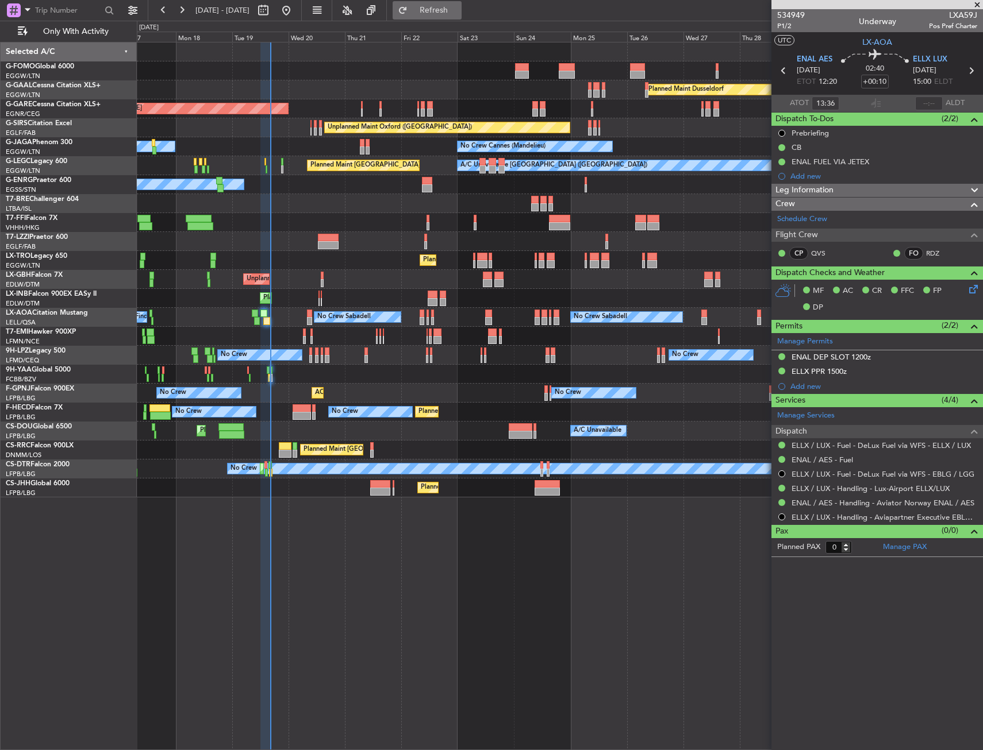
click at [458, 9] on span "Refresh" at bounding box center [434, 10] width 48 height 8
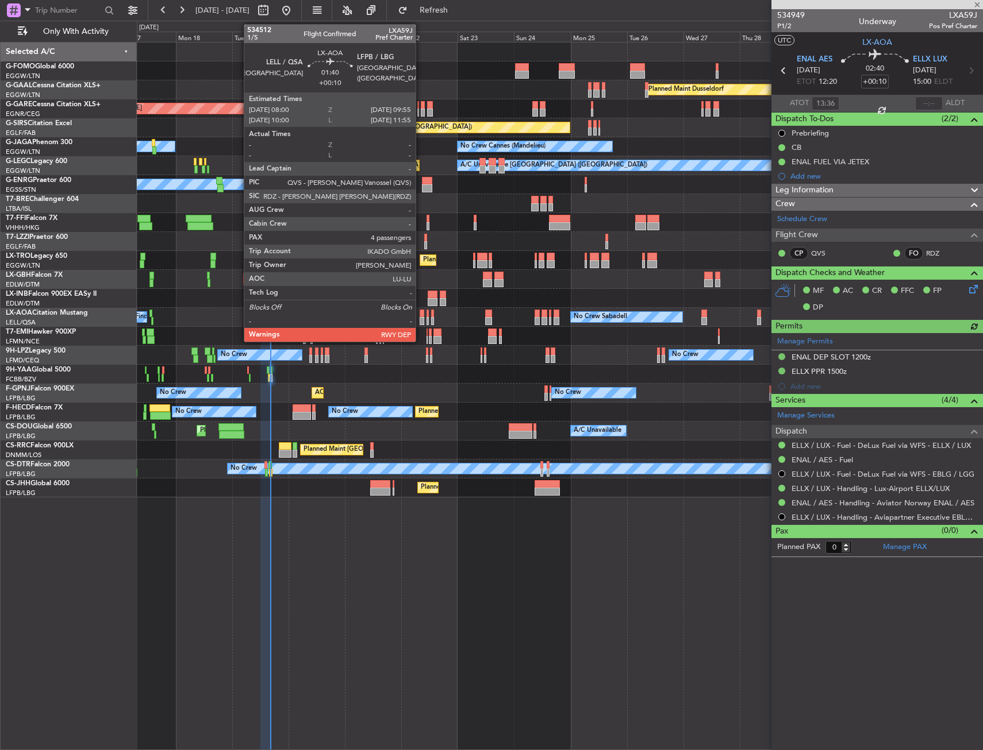
click at [421, 312] on div at bounding box center [421, 314] width 5 height 8
type input "4"
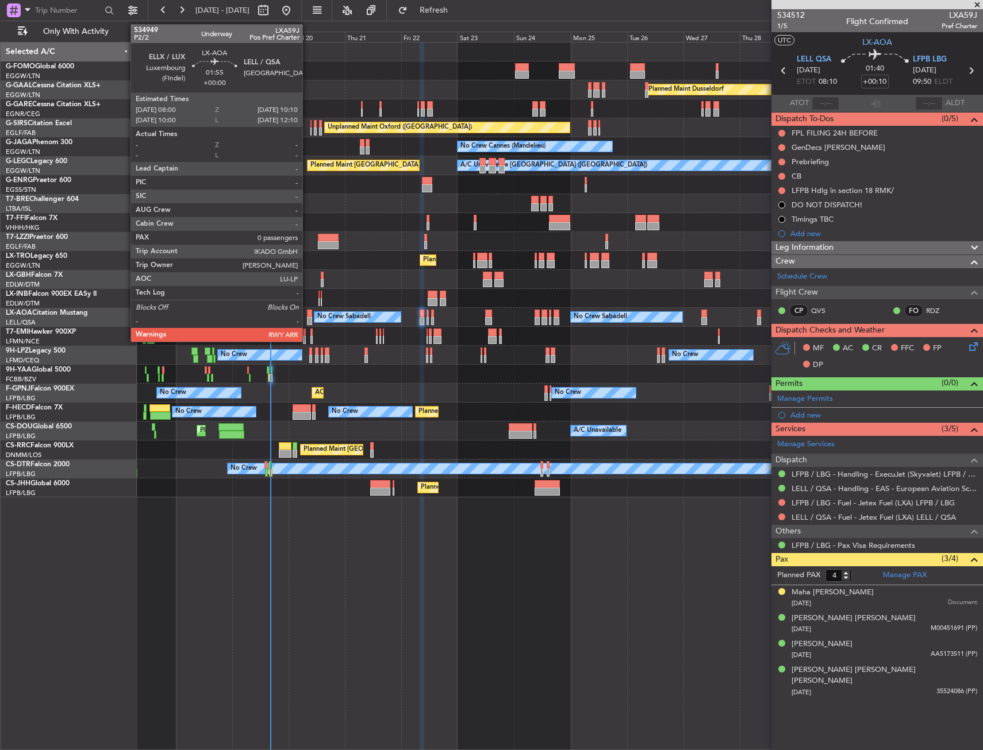
click at [307, 317] on div at bounding box center [309, 321] width 5 height 8
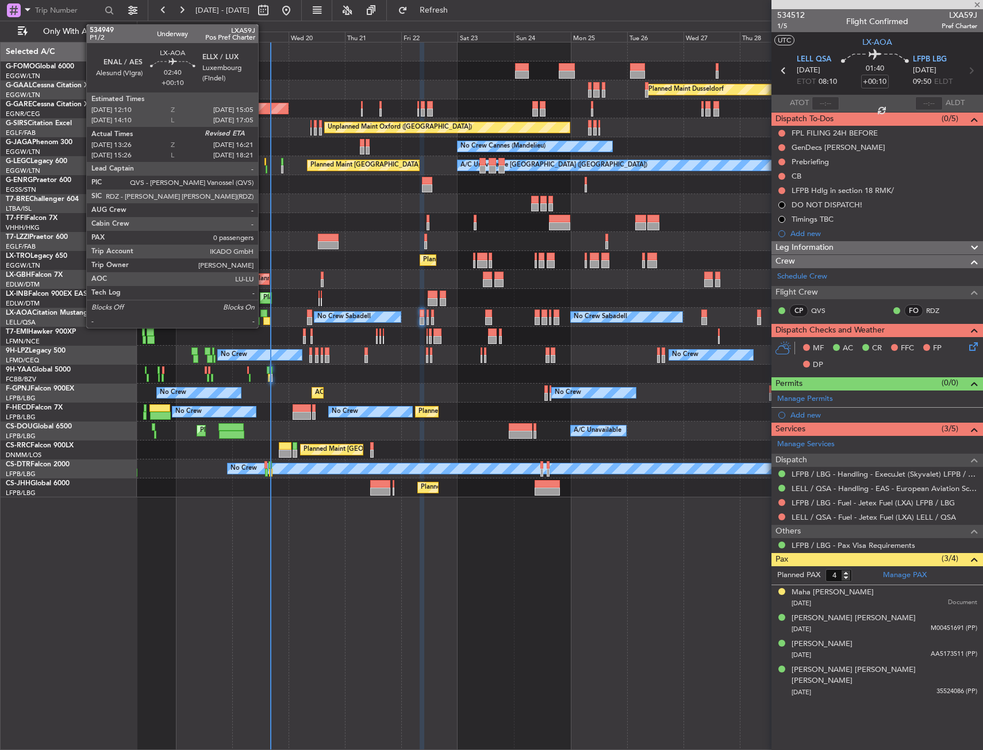
type input "0"
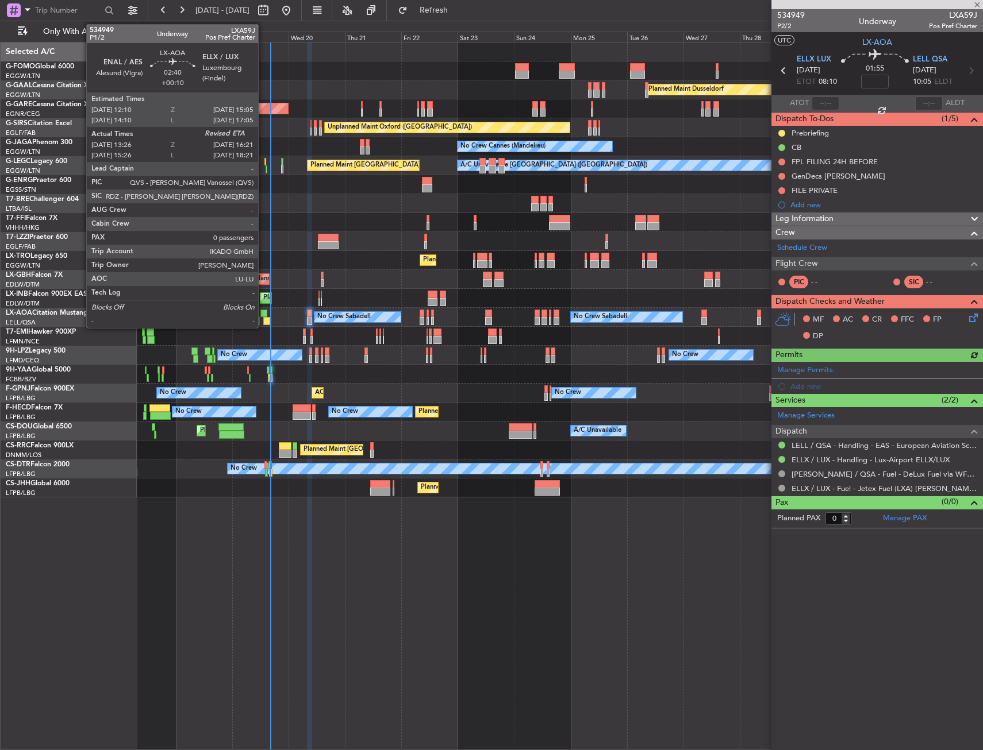
click at [263, 319] on div at bounding box center [266, 321] width 7 height 8
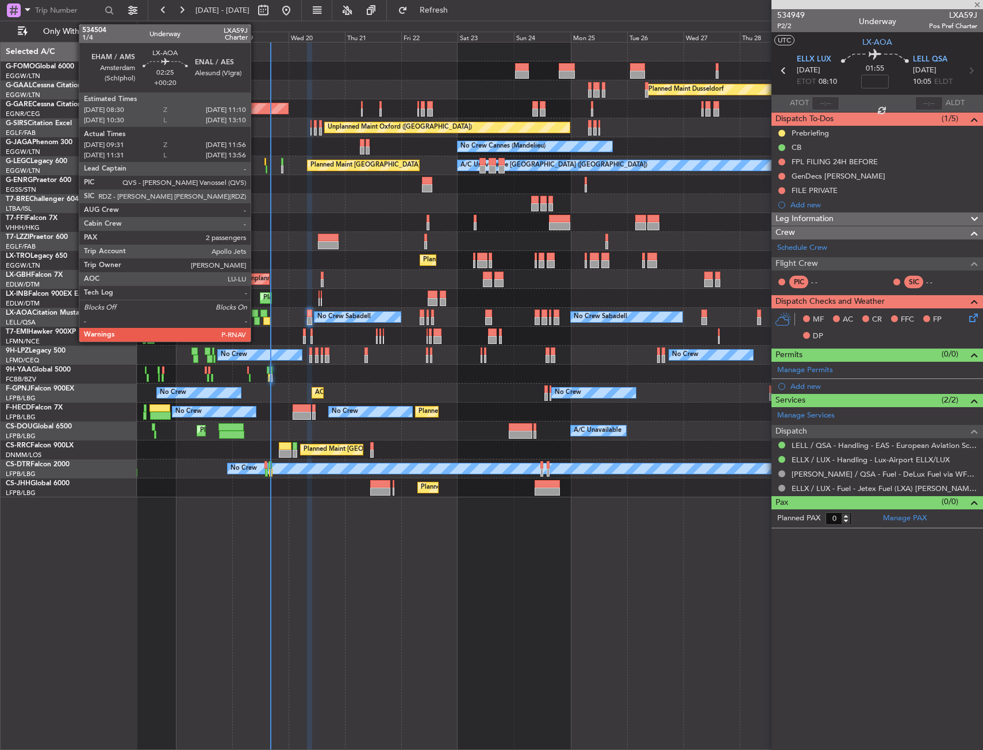
type input "+00:10"
type input "13:36"
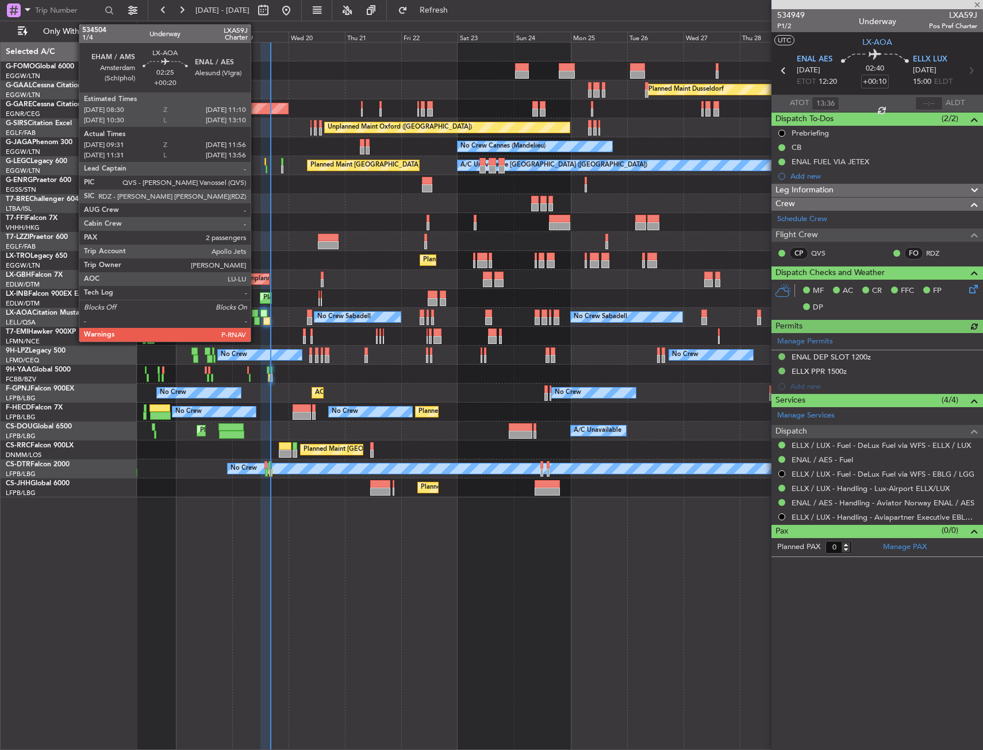
click at [256, 318] on div at bounding box center [257, 321] width 6 height 8
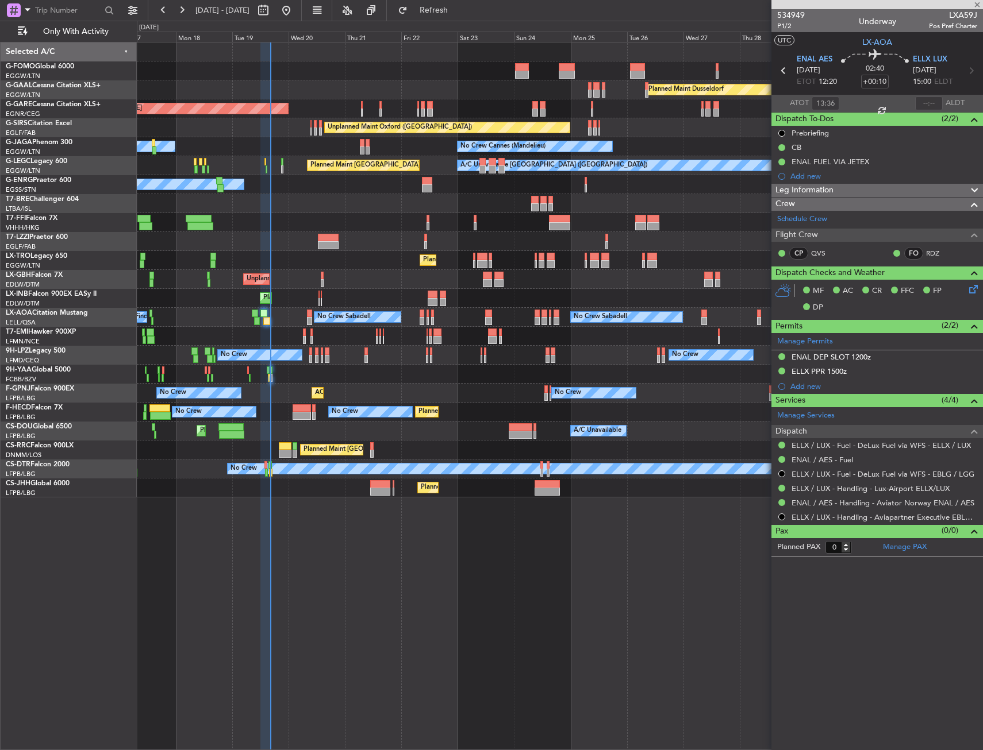
type input "+00:20"
type input "09:41"
type input "11:51"
type input "2"
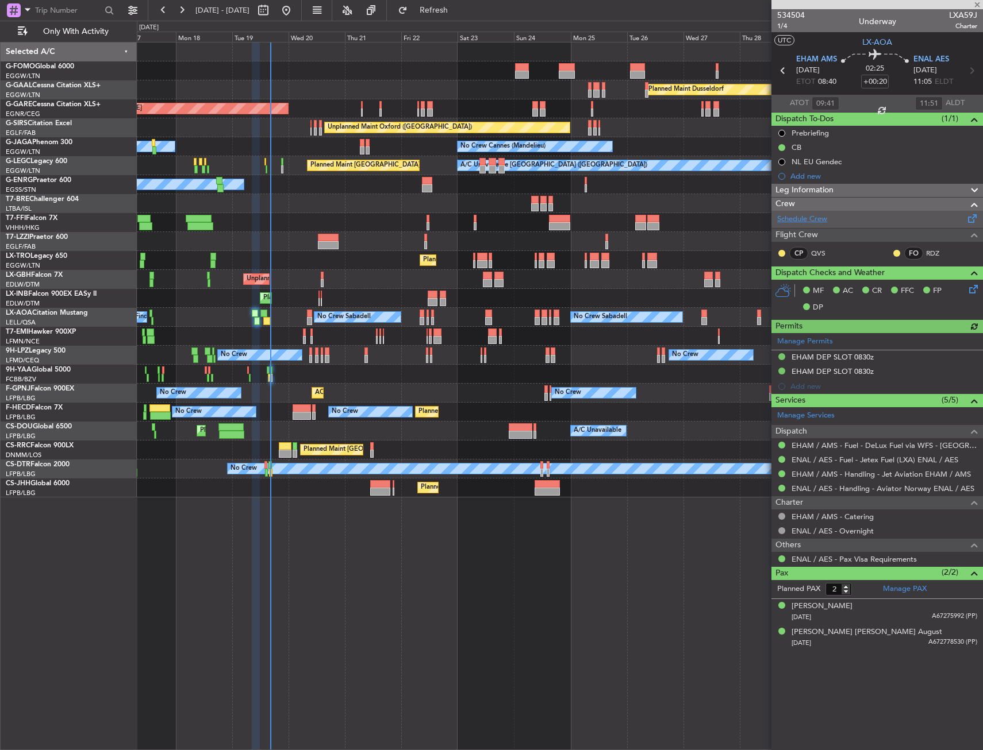
click at [799, 220] on link "Schedule Crew" at bounding box center [802, 219] width 50 height 11
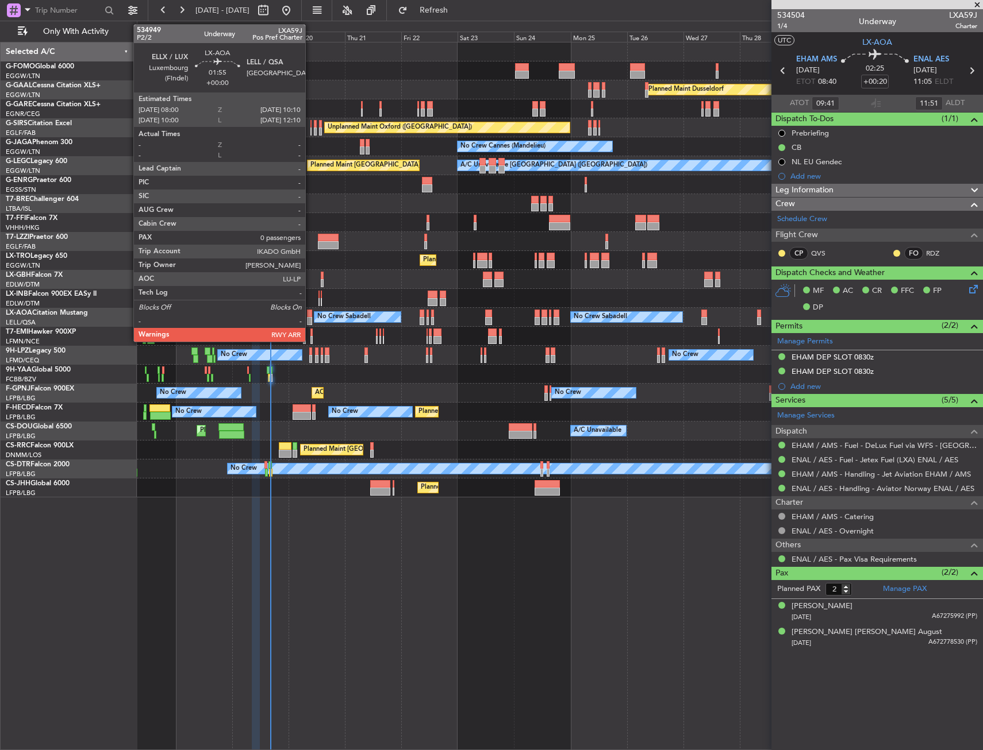
click at [310, 315] on div at bounding box center [309, 314] width 5 height 8
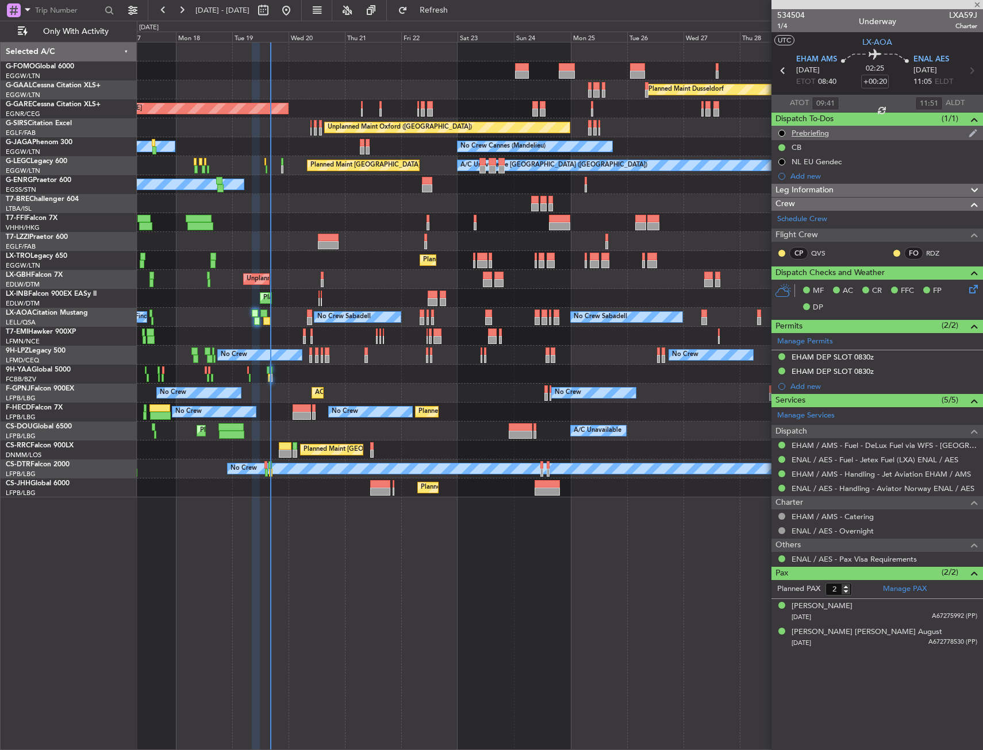
type input "0"
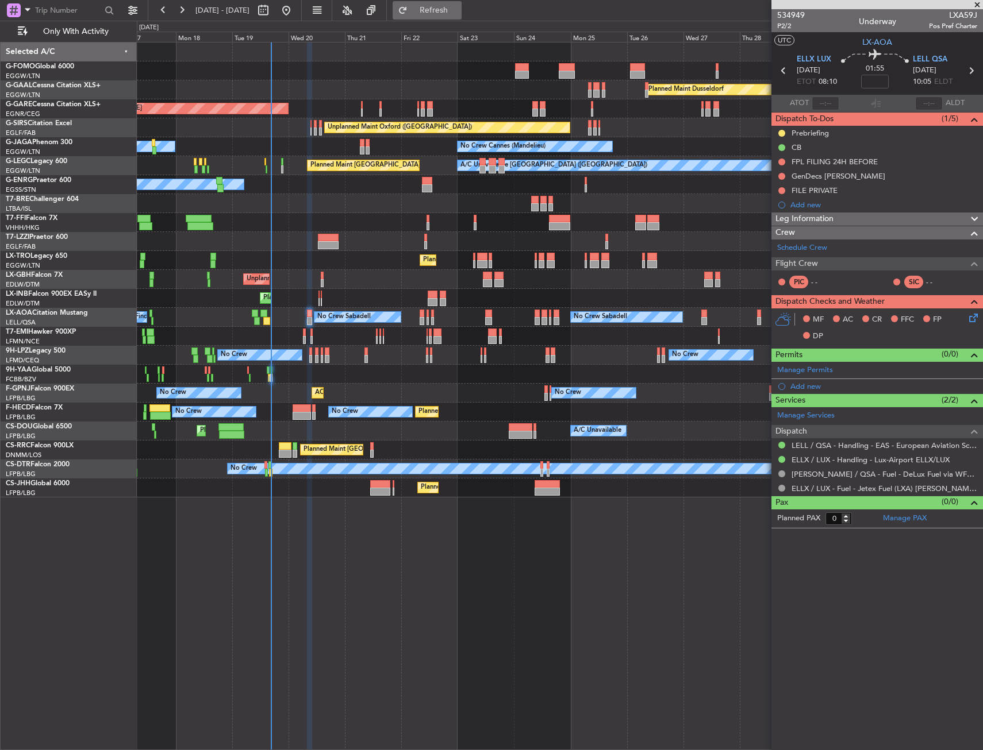
click at [458, 13] on span "Refresh" at bounding box center [434, 10] width 48 height 8
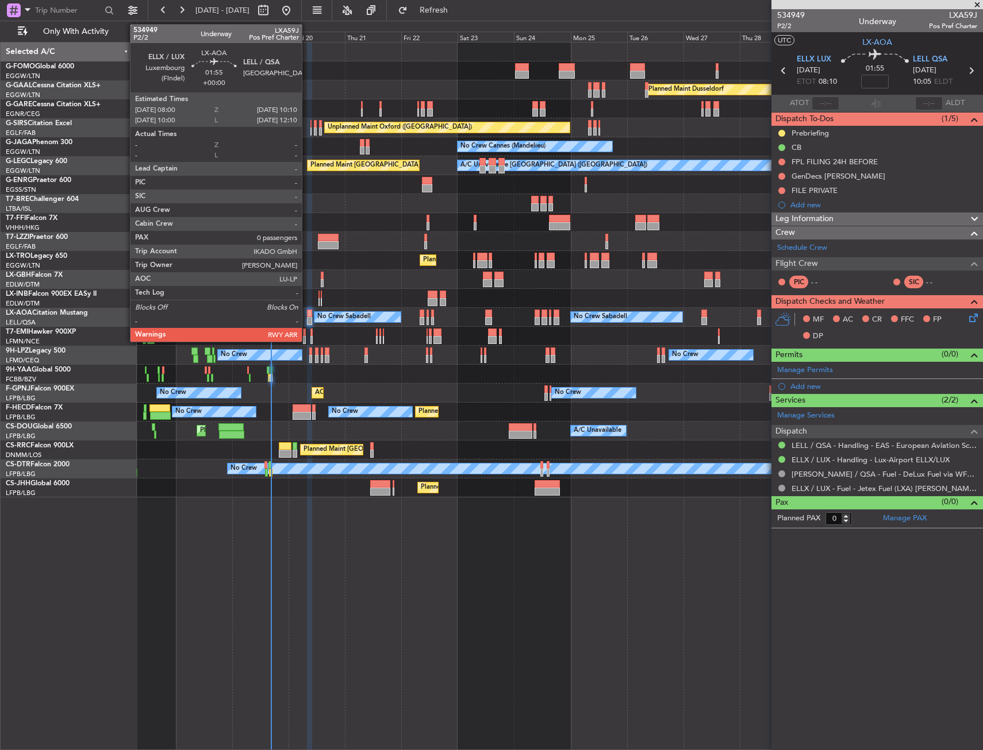
click at [308, 322] on div at bounding box center [309, 321] width 5 height 8
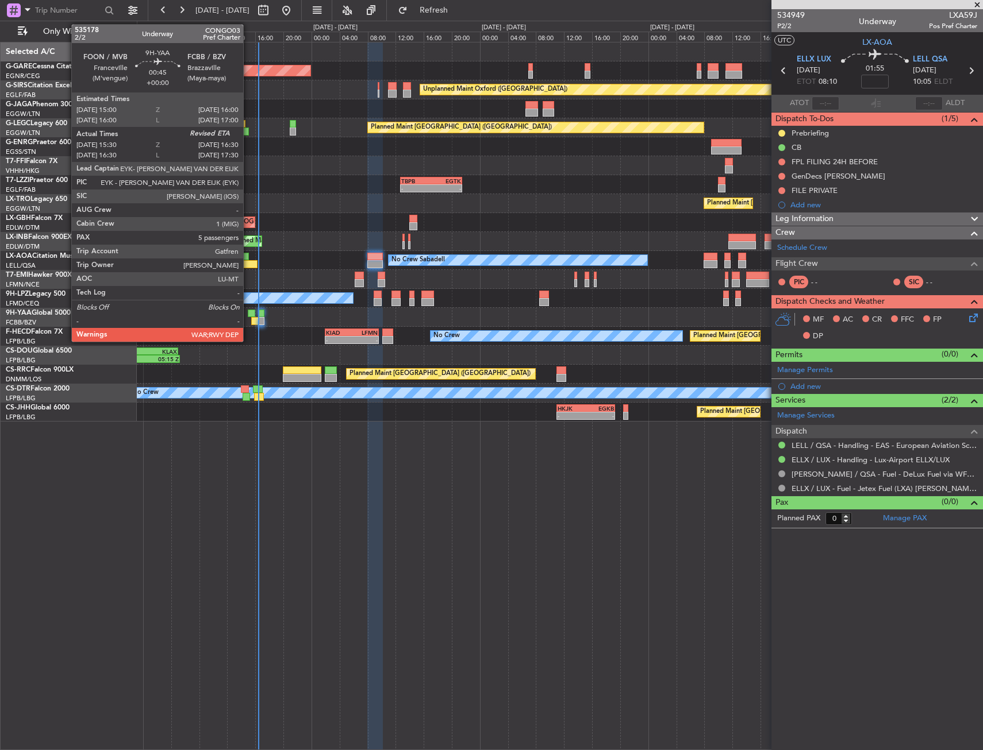
click at [251, 315] on div at bounding box center [251, 314] width 7 height 8
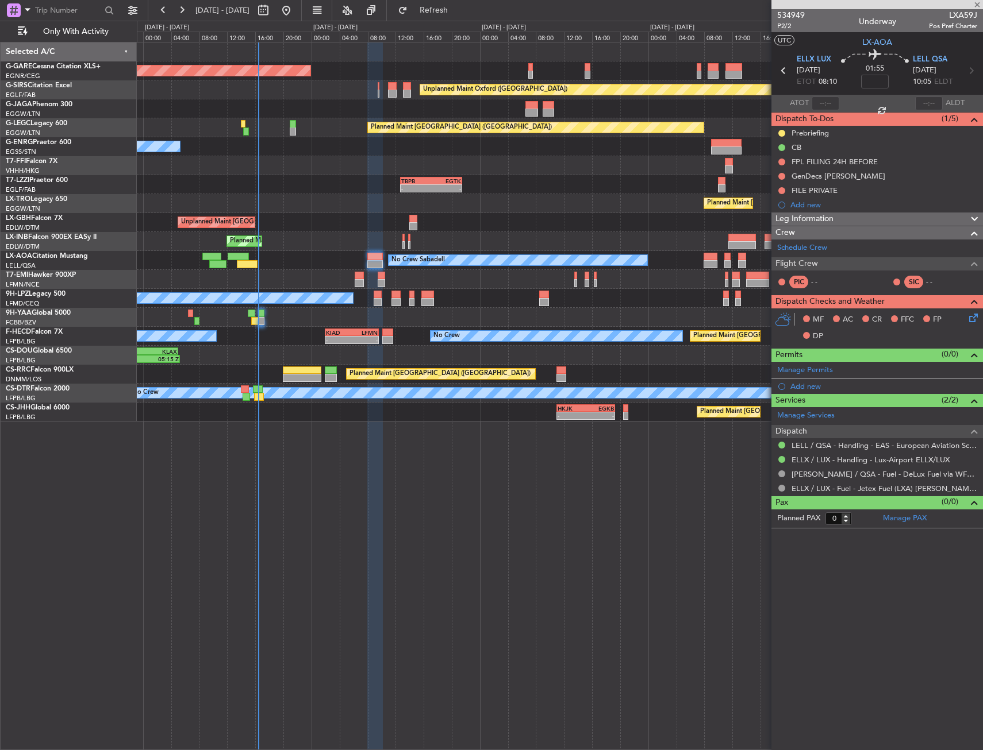
type input "15:40"
type input "5"
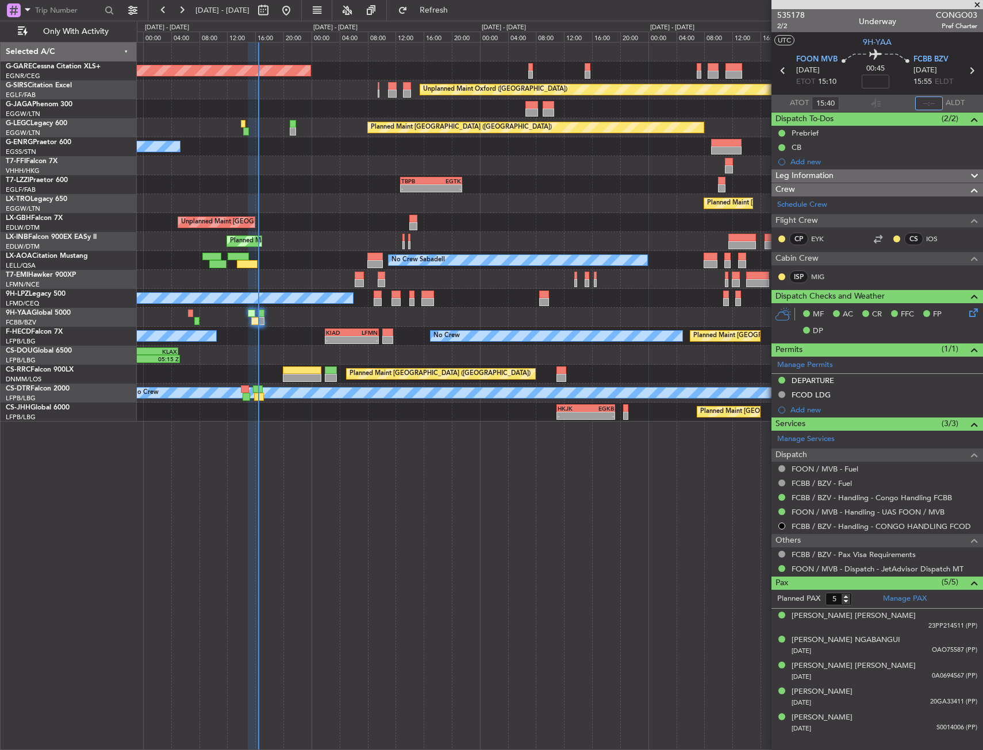
click at [931, 104] on input "text" at bounding box center [929, 104] width 28 height 14
click at [897, 91] on section "FOON MVB 19/08/2025 ETOT 15:10 00:45 FCBB BZV 19/08/2025 15:55 ELDT" at bounding box center [876, 71] width 211 height 45
type input "16:23"
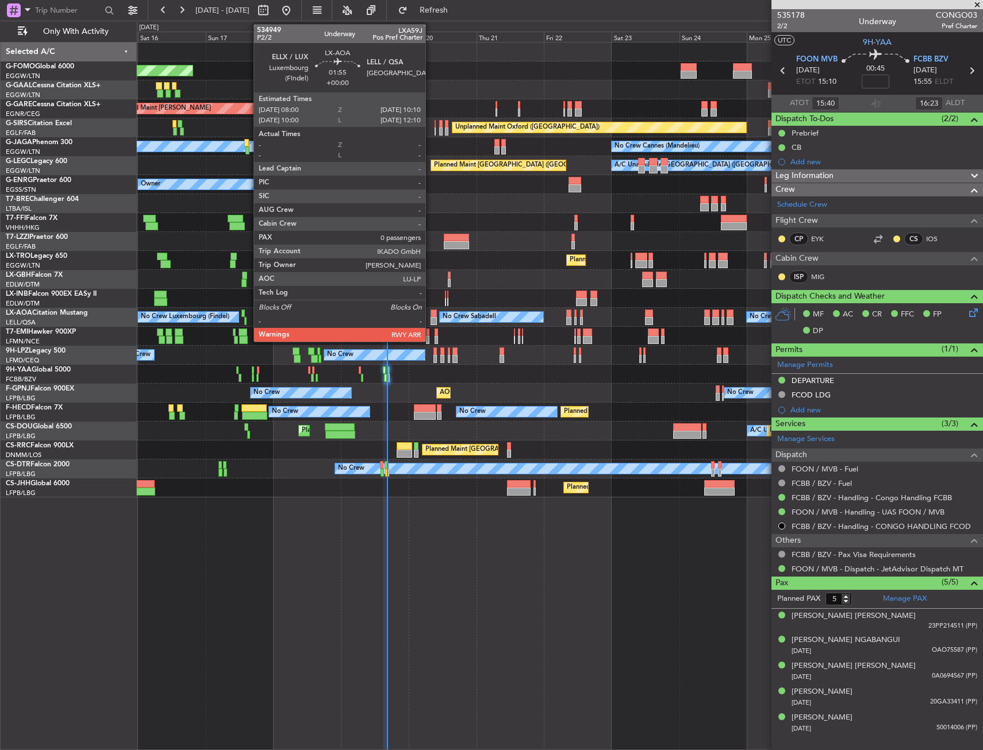
click at [430, 311] on div at bounding box center [433, 314] width 6 height 8
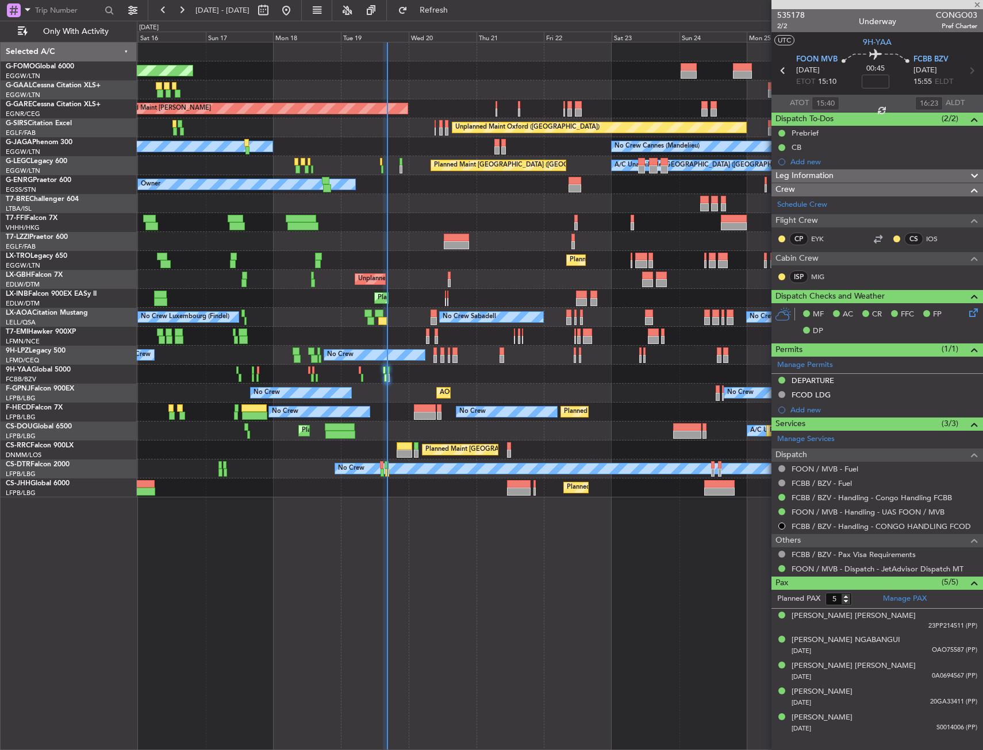
type input "0"
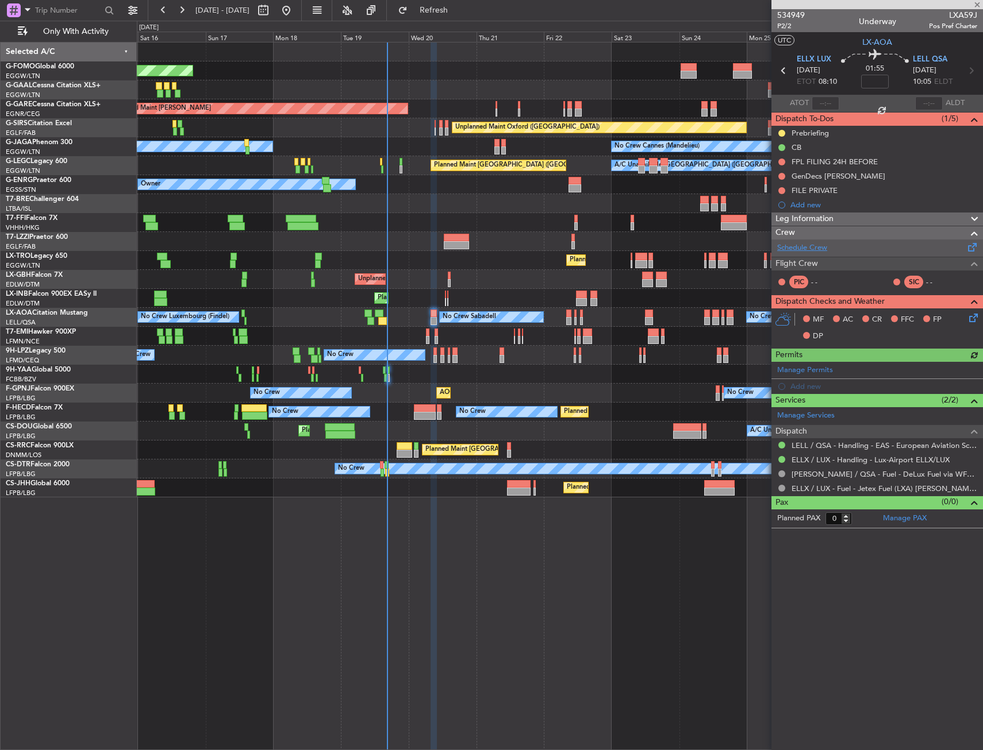
click at [820, 248] on link "Schedule Crew" at bounding box center [802, 247] width 50 height 11
click at [432, 17] on button "Refresh" at bounding box center [426, 10] width 69 height 18
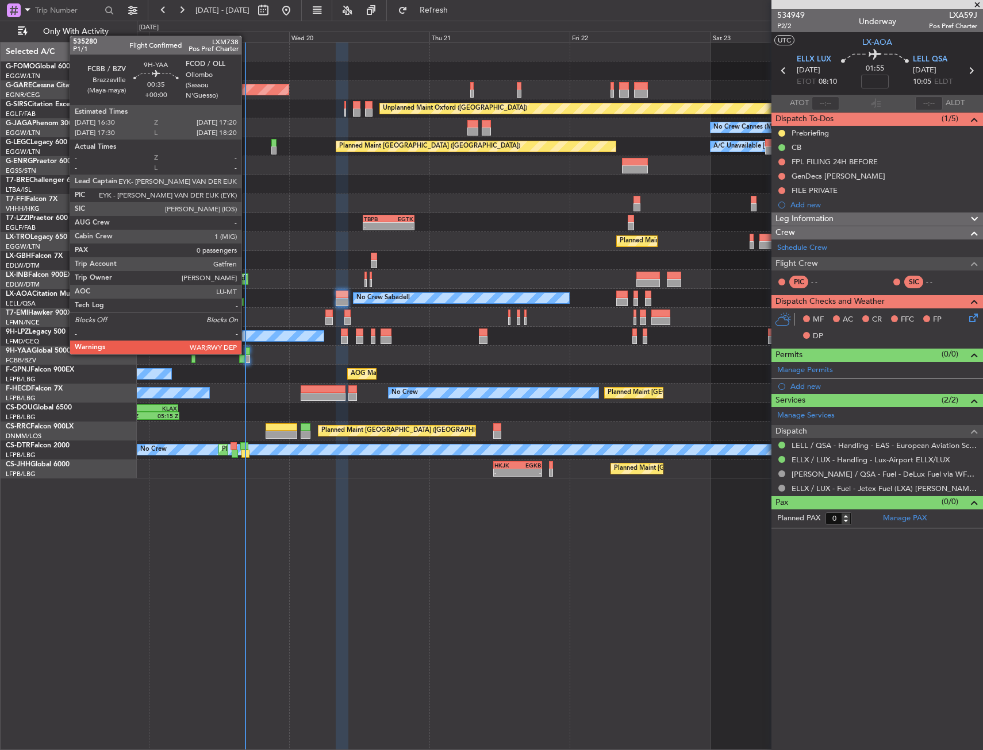
click at [246, 353] on div at bounding box center [247, 352] width 5 height 8
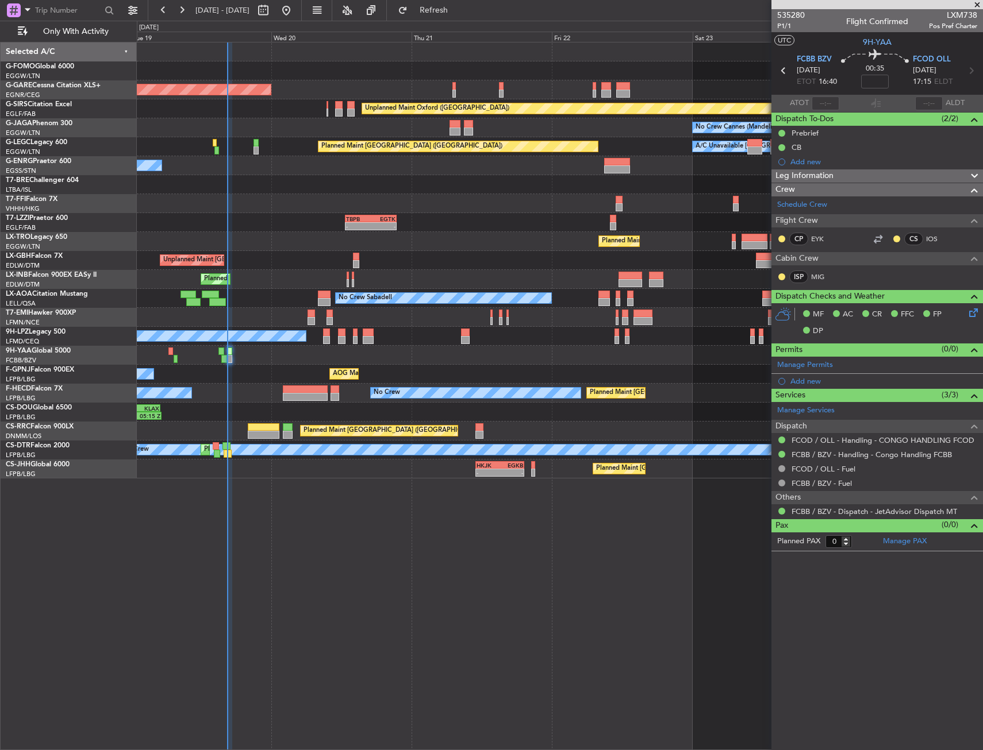
click at [234, 623] on div "Unplanned Maint Chester Unplanned Maint Oxford (Kidlington) No Crew Cannes (Man…" at bounding box center [560, 396] width 846 height 708
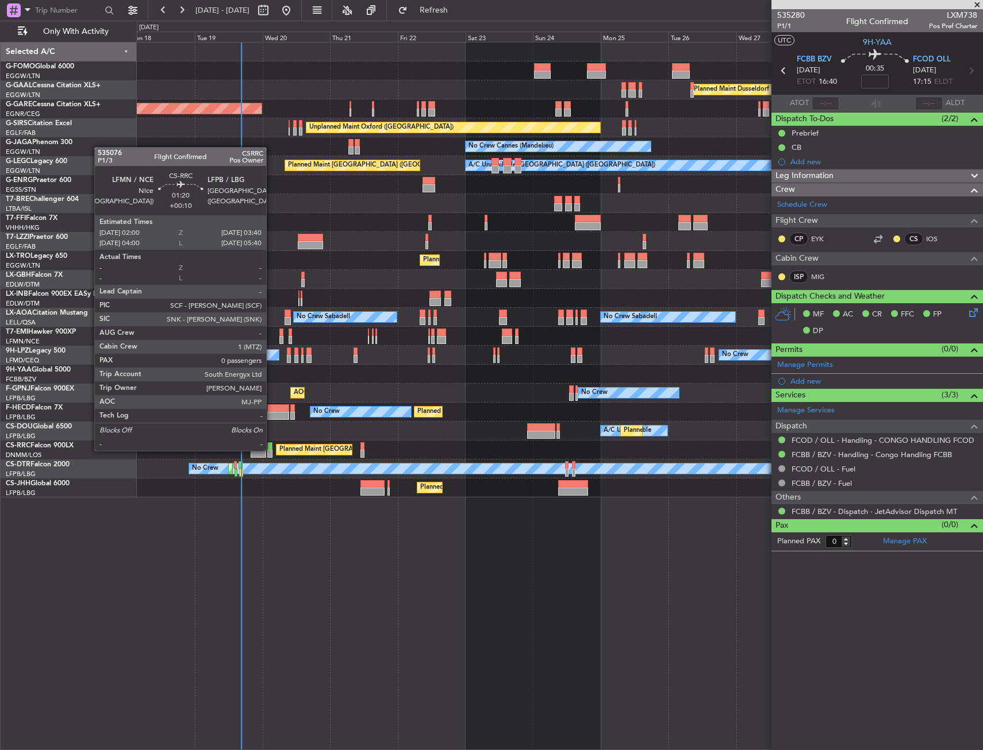
click at [271, 450] on div at bounding box center [269, 454] width 5 height 8
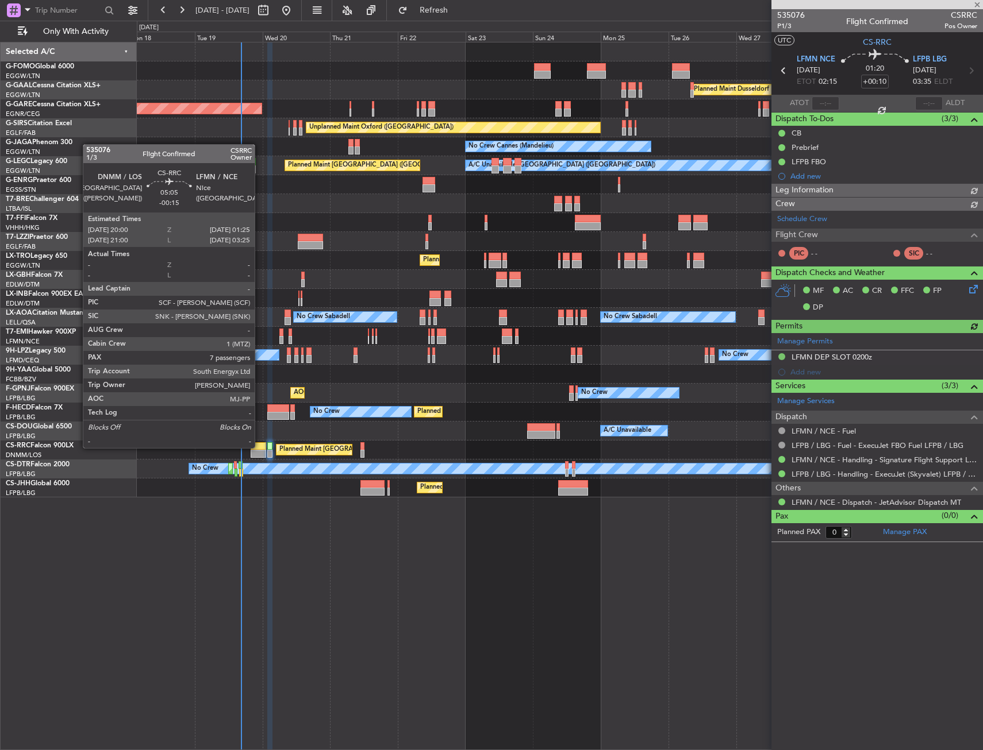
click at [260, 447] on div at bounding box center [259, 446] width 16 height 8
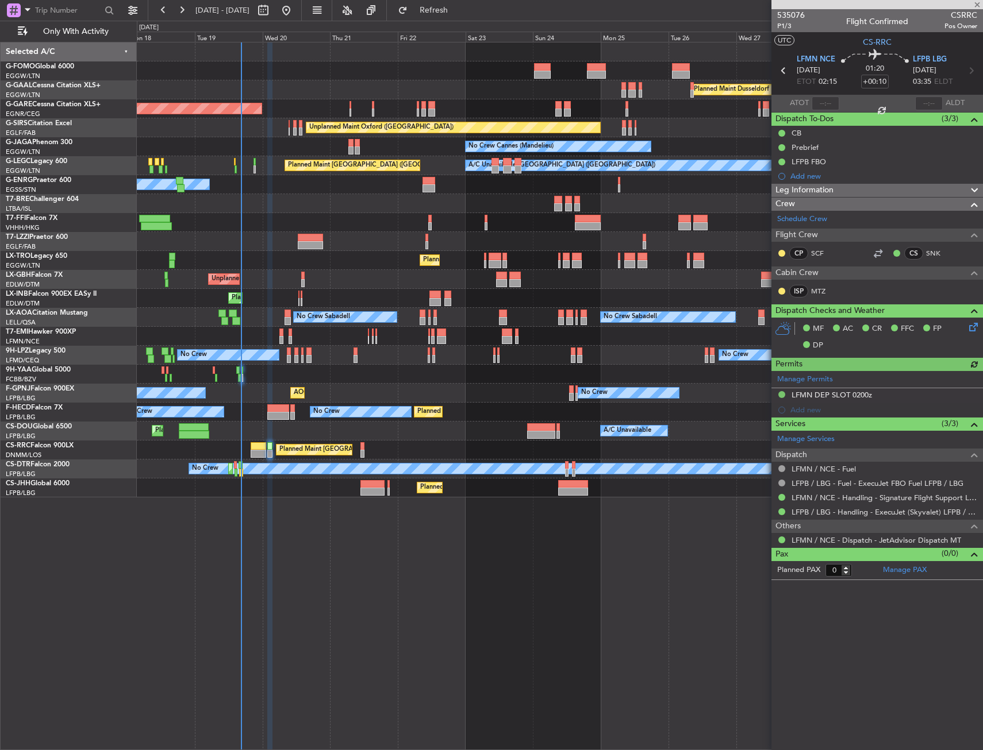
type input "-00:15"
type input "7"
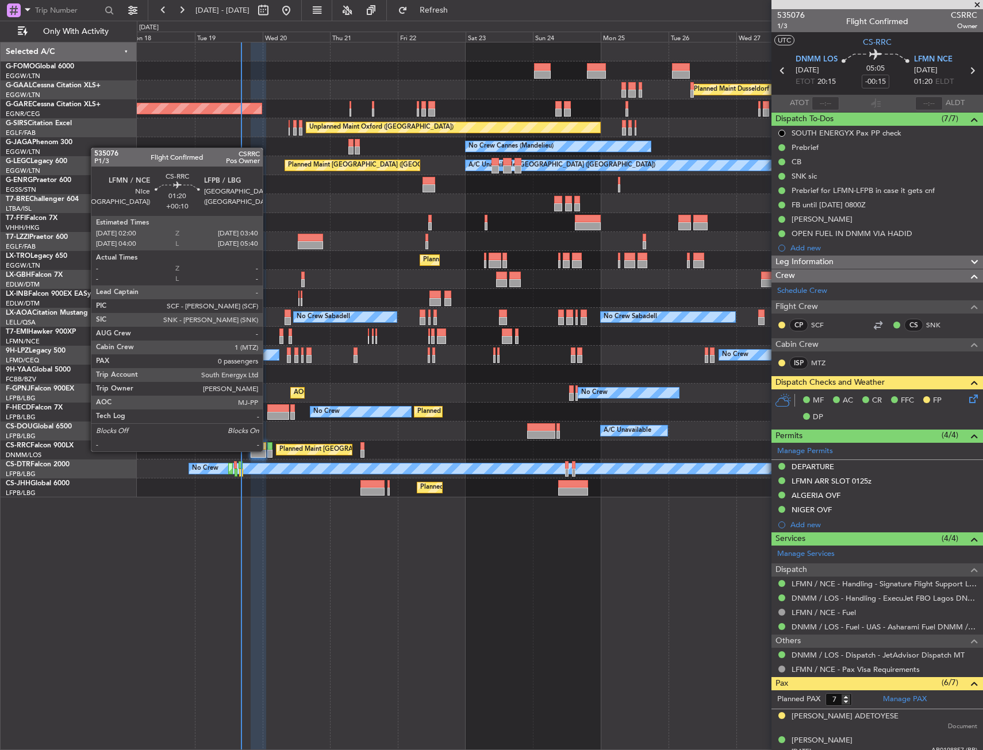
click at [268, 450] on div at bounding box center [269, 454] width 5 height 8
type input "+00:10"
type input "0"
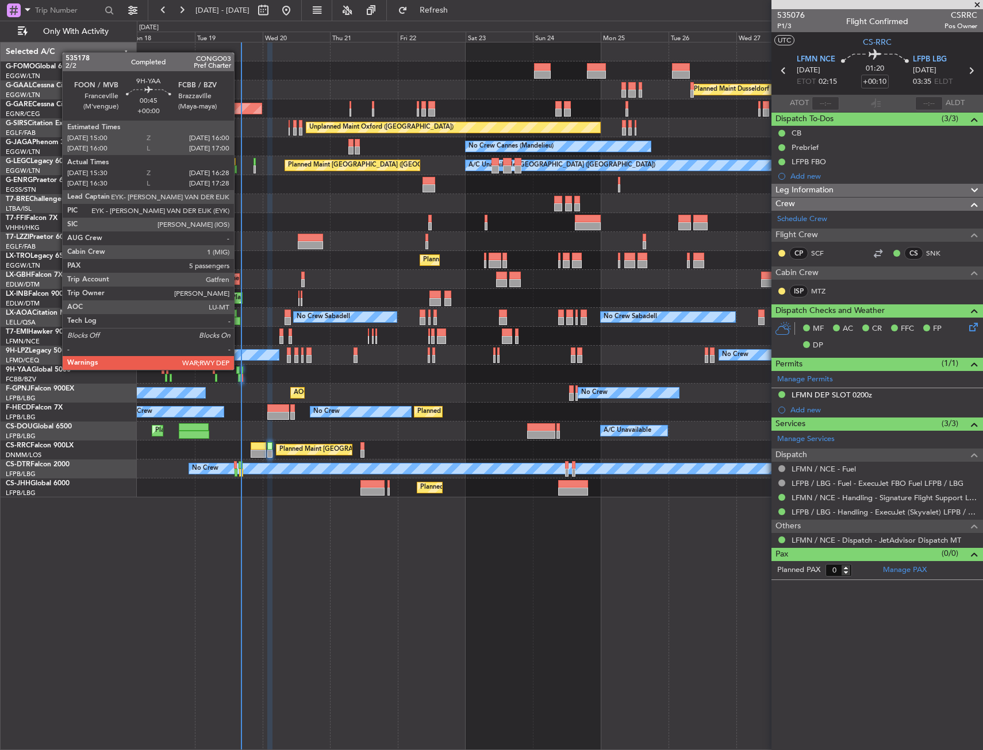
click at [239, 369] on div at bounding box center [237, 371] width 3 height 8
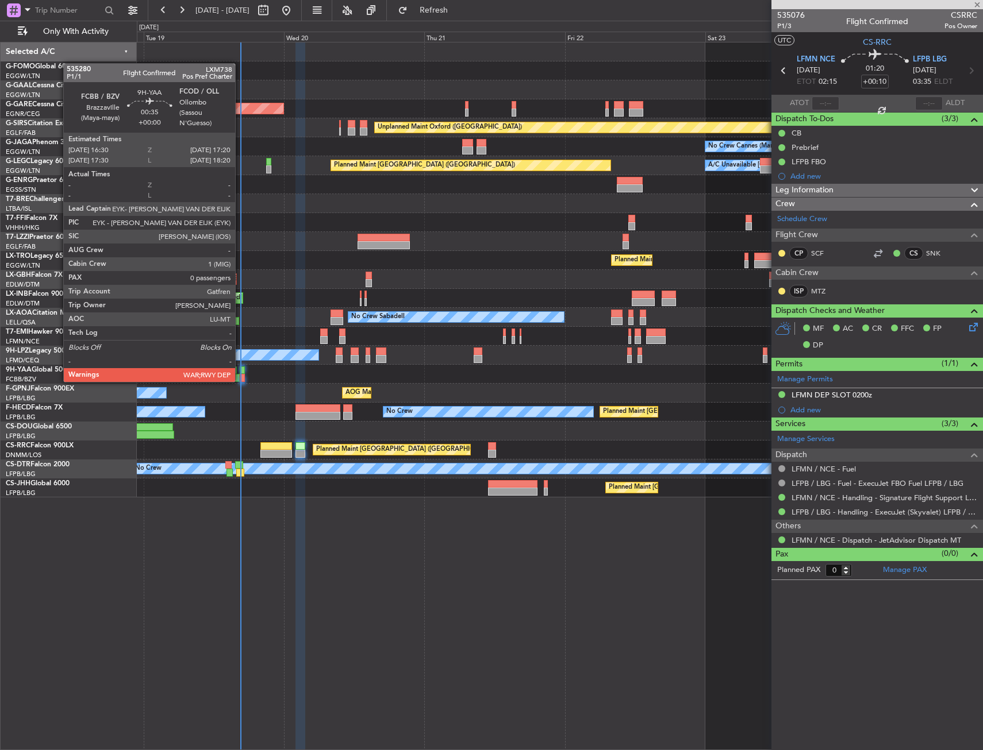
type input "15:40"
type input "16:23"
type input "5"
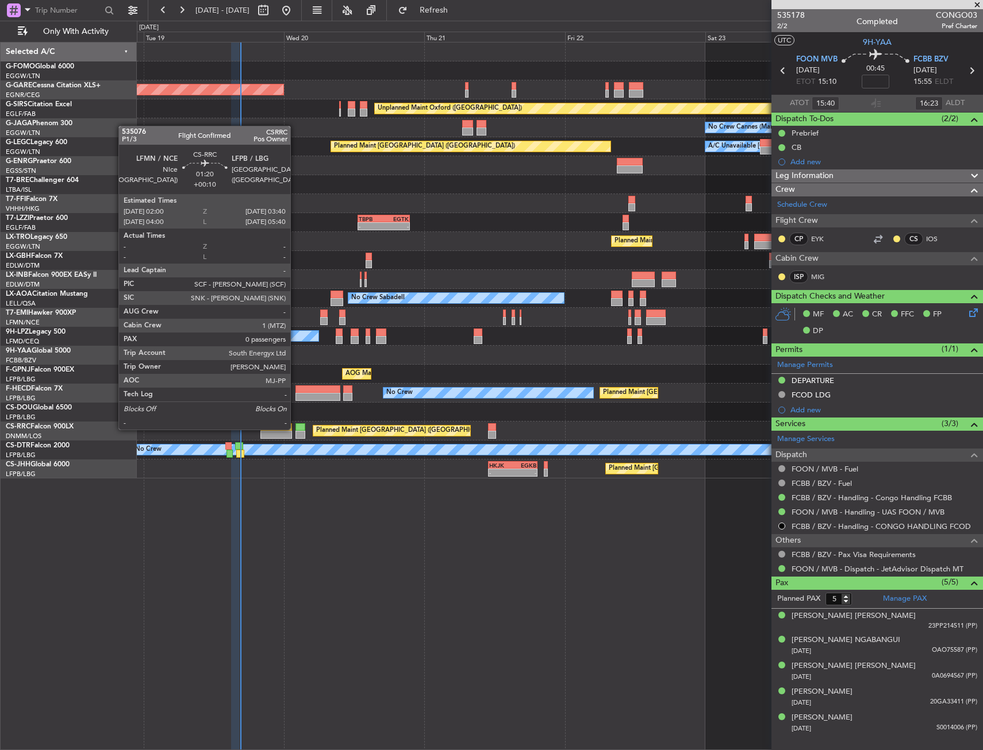
click at [295, 429] on div at bounding box center [300, 427] width 10 height 8
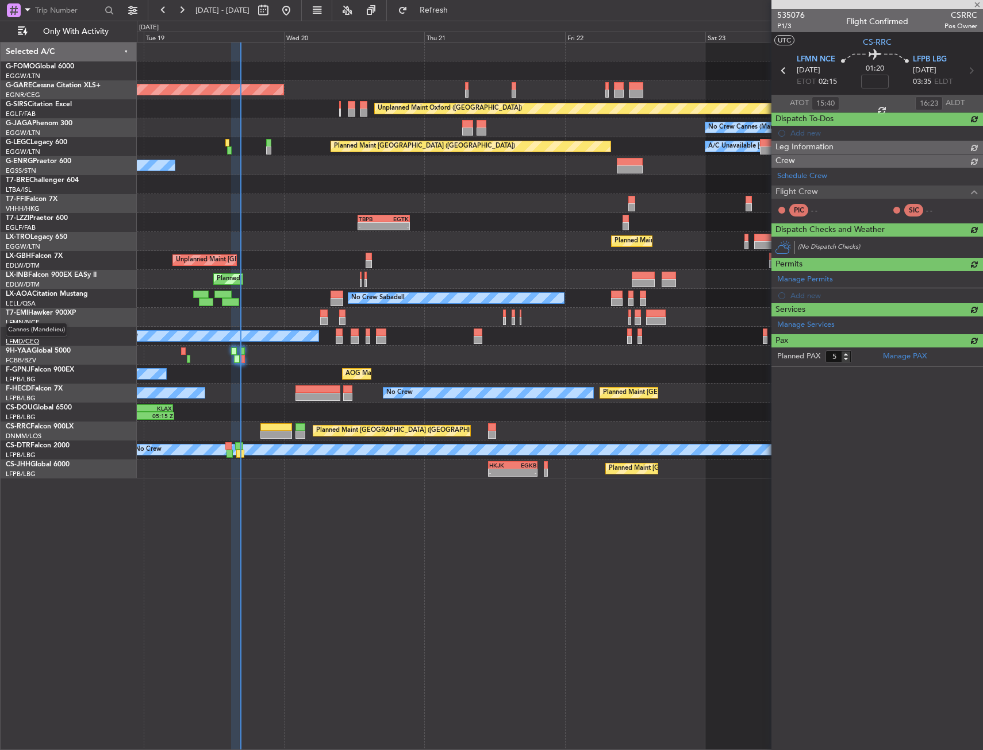
type input "+00:10"
type input "0"
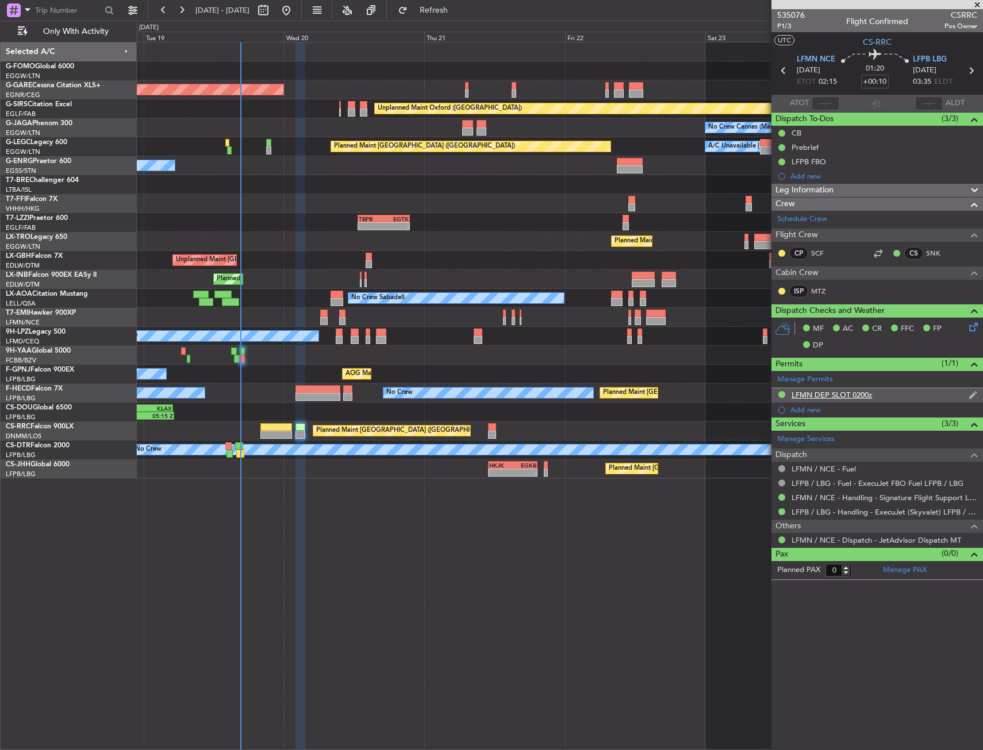
click at [803, 392] on div "LFMN DEP SLOT 0200z" at bounding box center [831, 395] width 80 height 10
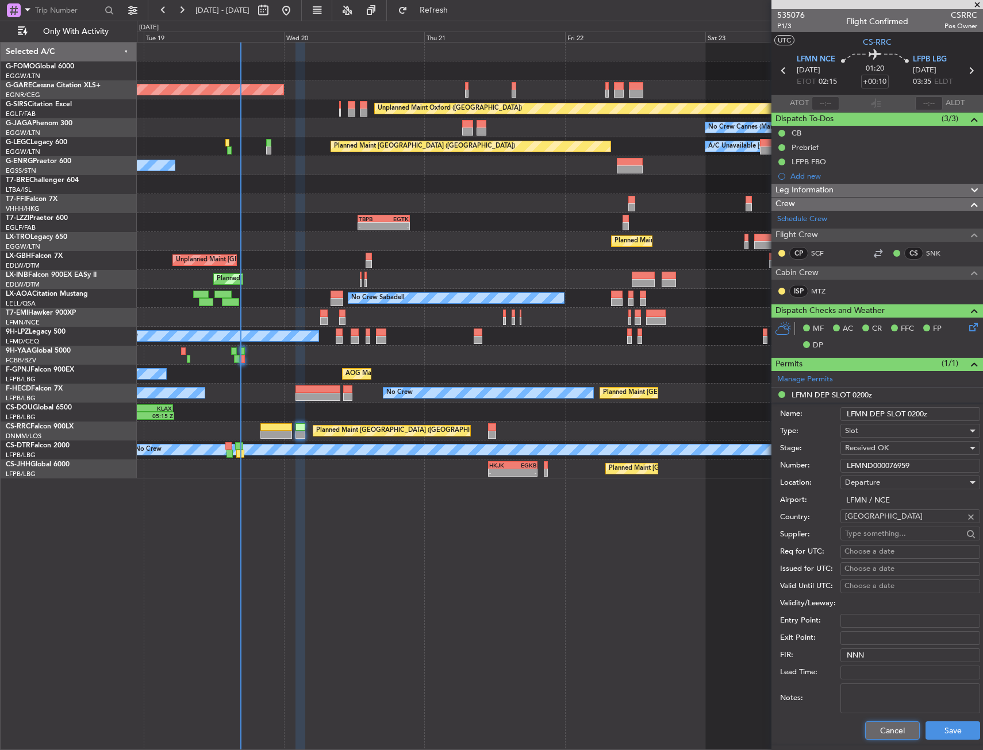
click at [891, 731] on button "Cancel" at bounding box center [892, 731] width 55 height 18
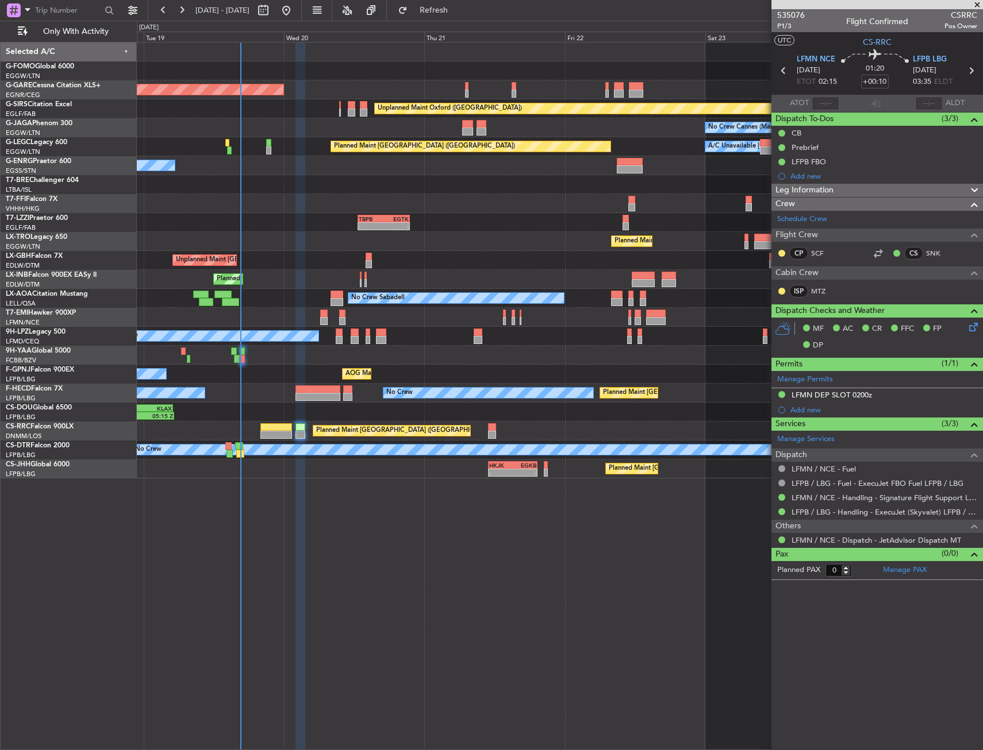
click at [808, 196] on span "Leg Information" at bounding box center [804, 190] width 58 height 13
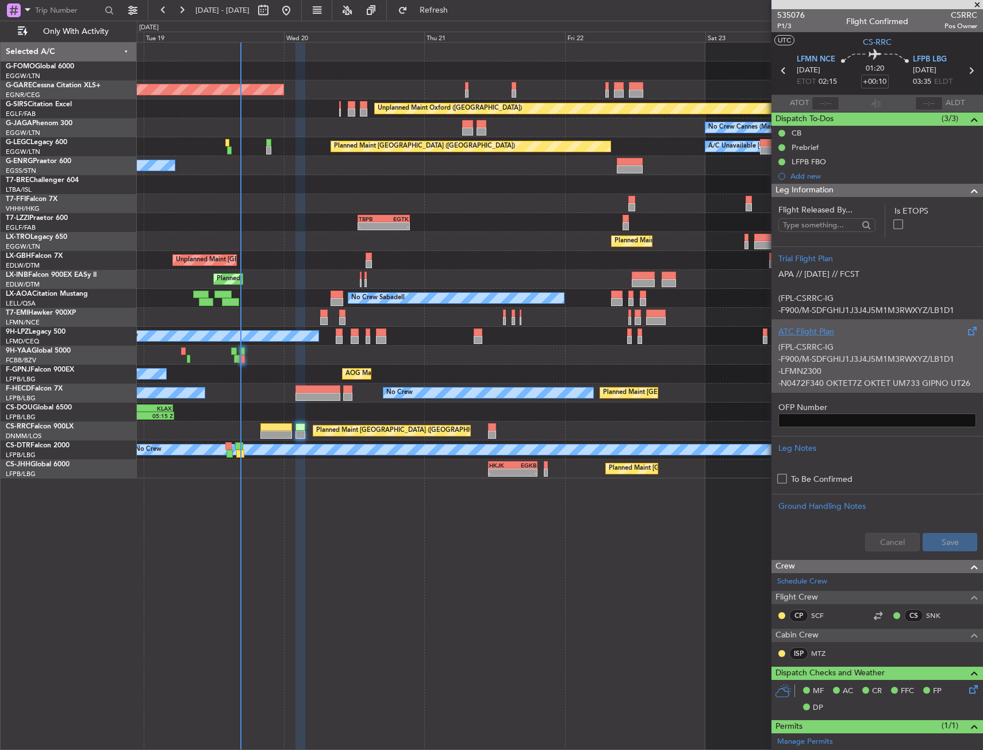
click at [825, 337] on div "ATC Flight Plan" at bounding box center [877, 332] width 198 height 12
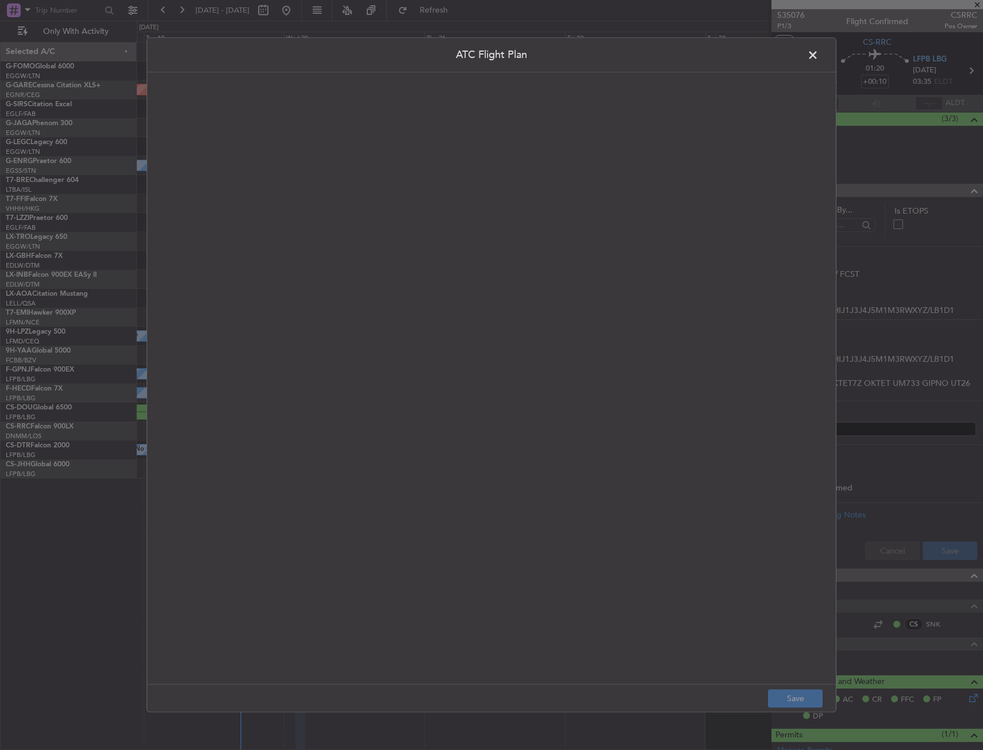
click at [448, 246] on quill-editor at bounding box center [491, 366] width 665 height 565
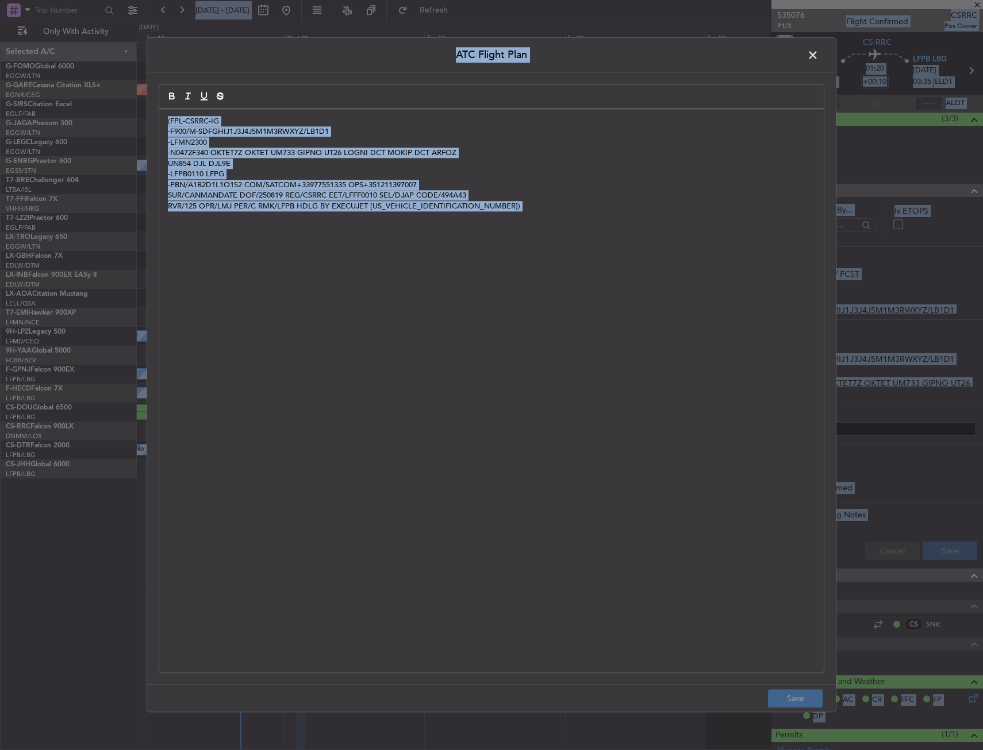
click at [343, 275] on div "(FPL-CSRRC-IG -F900/M-SDFGHIJ1J3J4J5M1M3RWXYZ/LB1D1 -LFMN2300 -N0472F340 OKTET7…" at bounding box center [491, 391] width 664 height 564
click at [321, 306] on div "(FPL-CSRRC-IG -F900/M-SDFGHIJ1J3J4J5M1M3RWXYZ/LB1D1 -LFMN2300 -N0472F340 OKTET7…" at bounding box center [491, 391] width 664 height 564
click at [818, 57] on span at bounding box center [818, 58] width 0 height 23
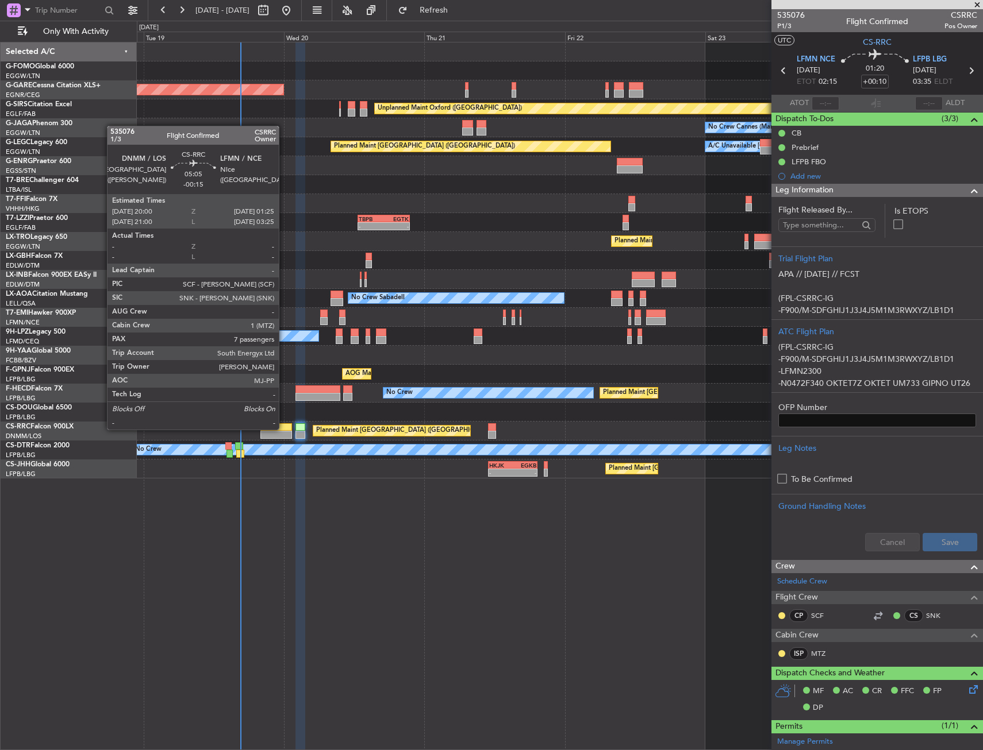
click at [284, 429] on div at bounding box center [276, 427] width 32 height 8
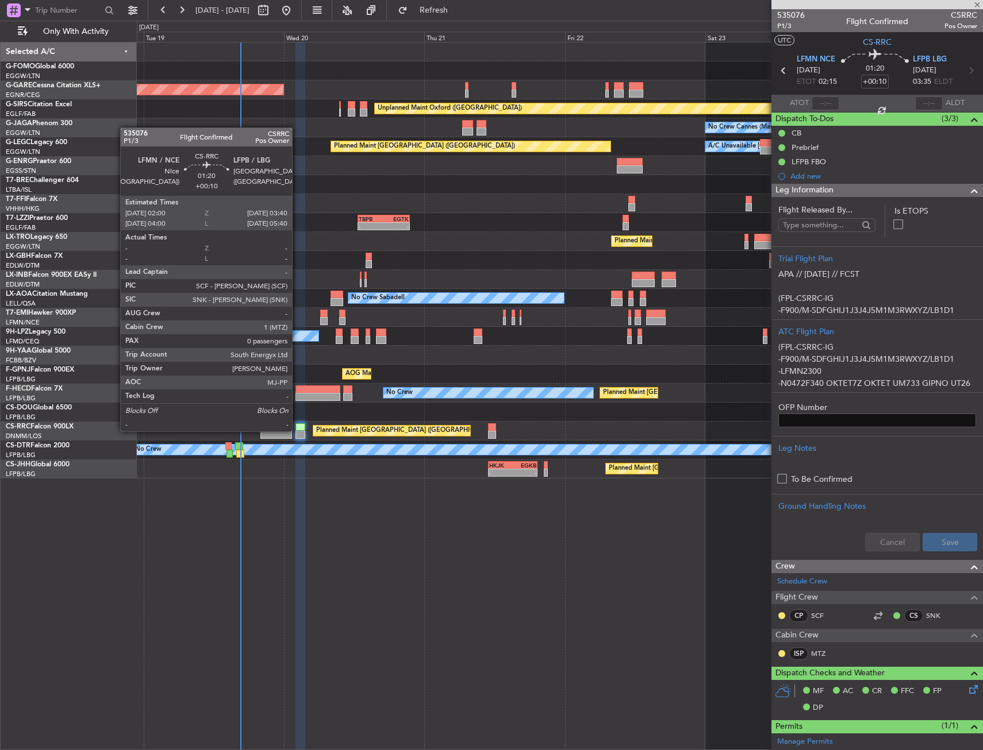
type input "-00:15"
type input "7"
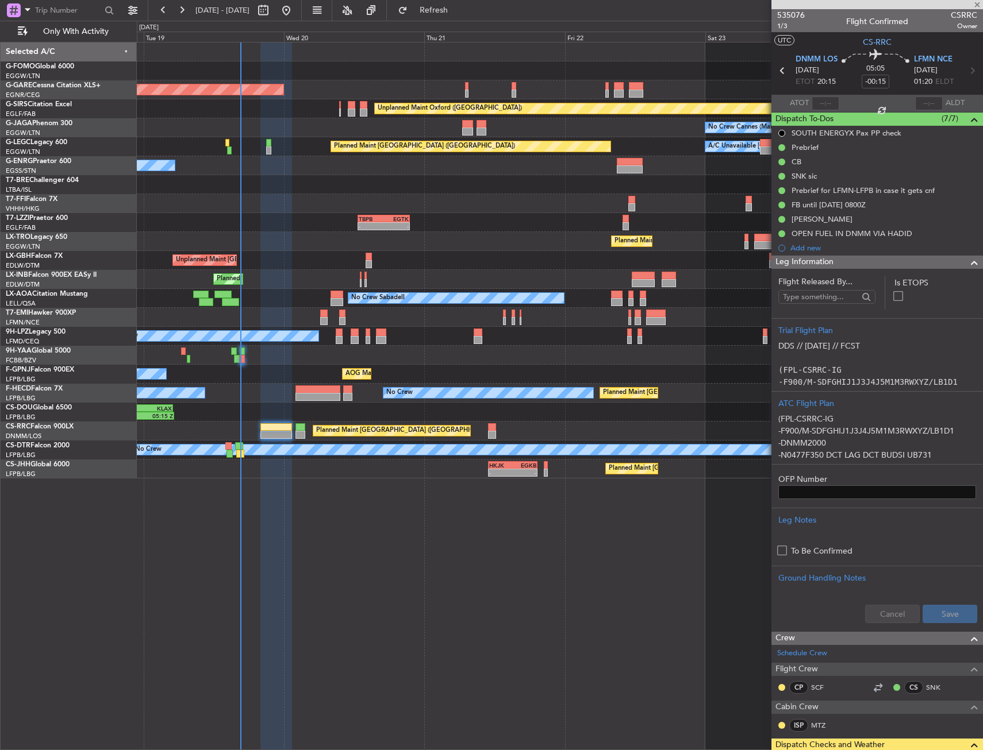
click at [880, 265] on div "Leg Information" at bounding box center [876, 262] width 211 height 13
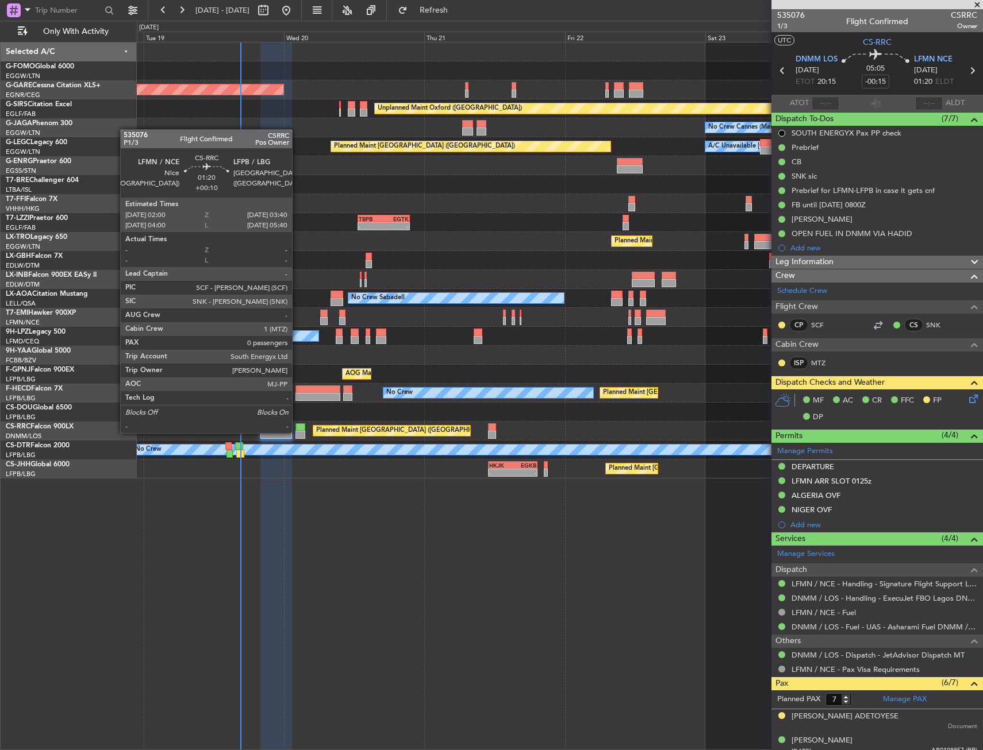
click at [297, 432] on div at bounding box center [300, 435] width 10 height 8
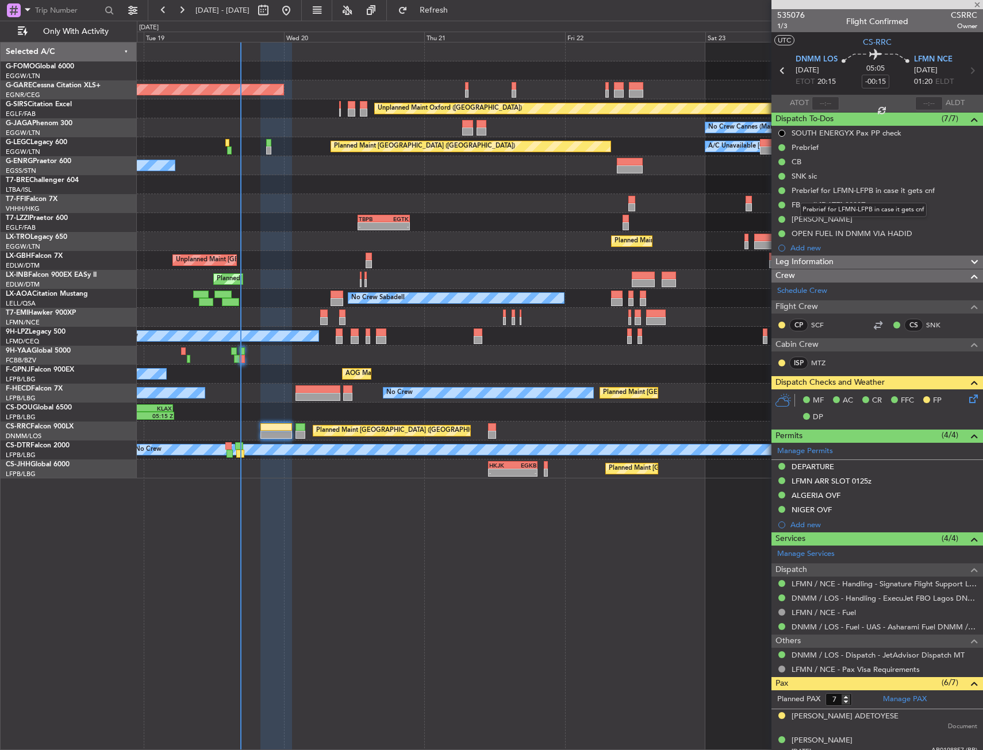
type input "+00:10"
type input "0"
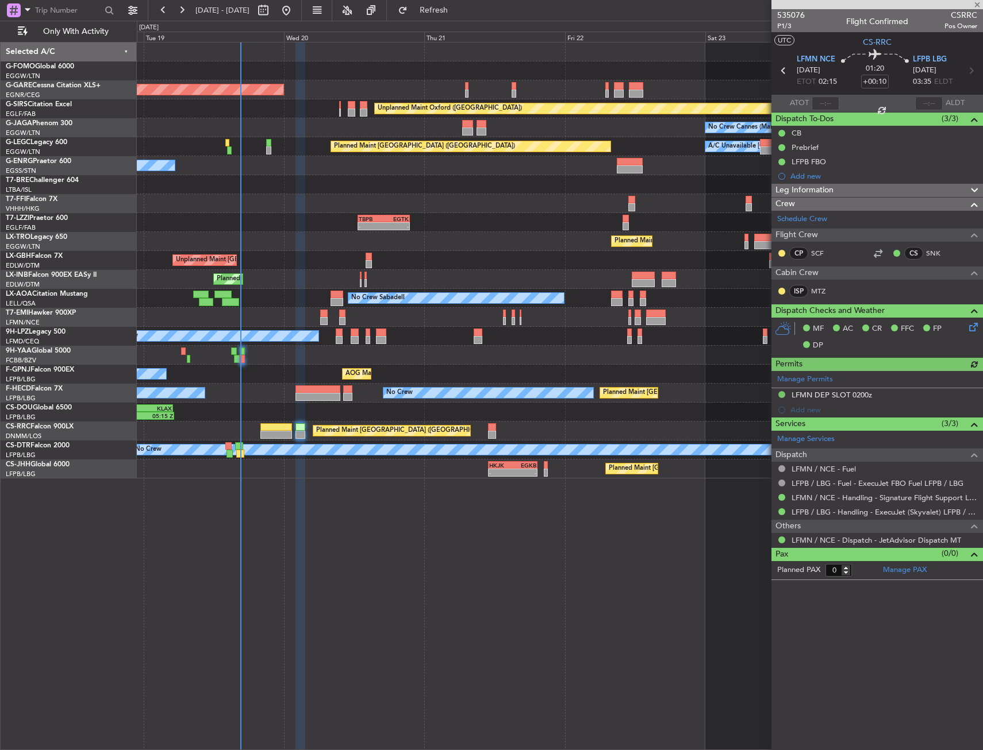
click at [843, 193] on div "Leg Information" at bounding box center [876, 190] width 211 height 13
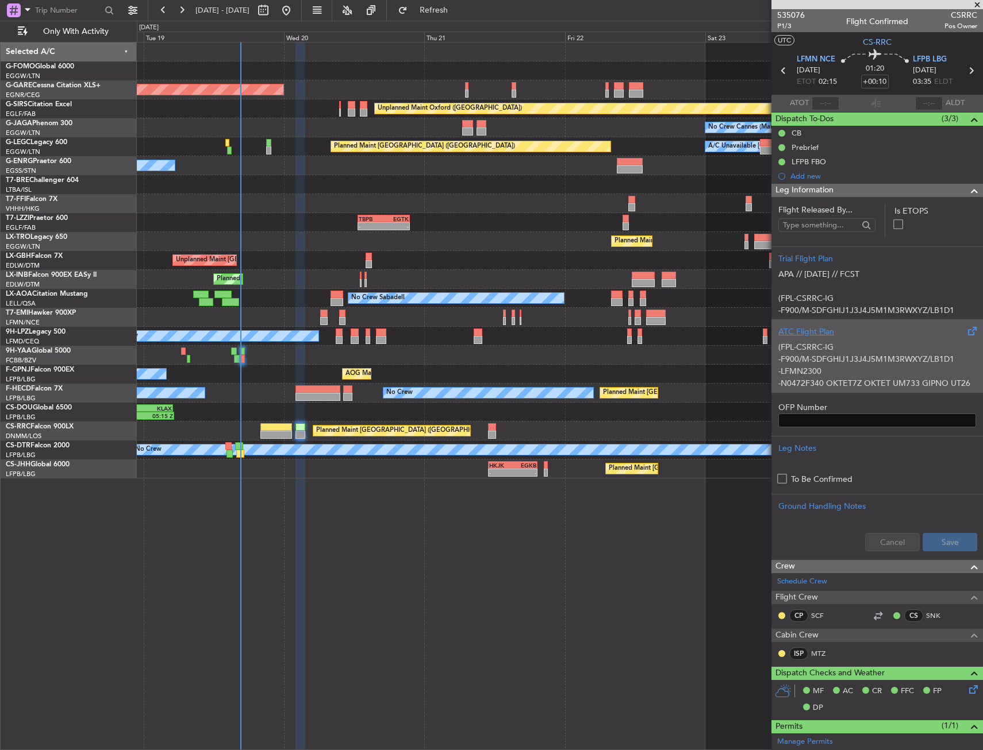
click at [920, 334] on div "ATC Flight Plan" at bounding box center [877, 332] width 198 height 12
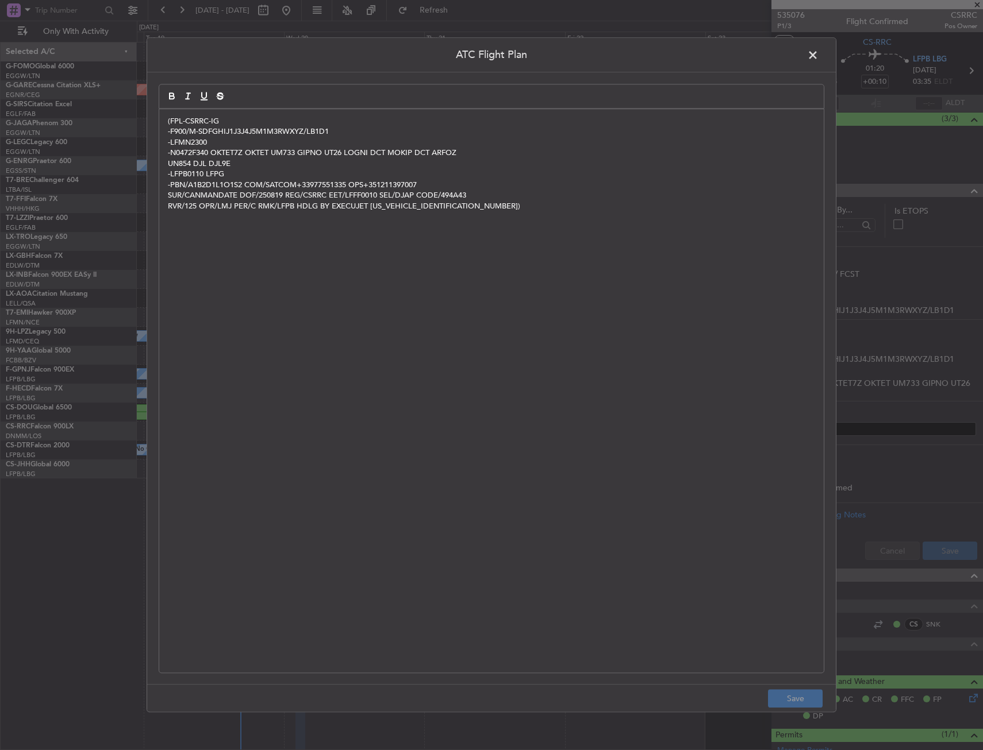
click at [818, 52] on span at bounding box center [818, 58] width 0 height 23
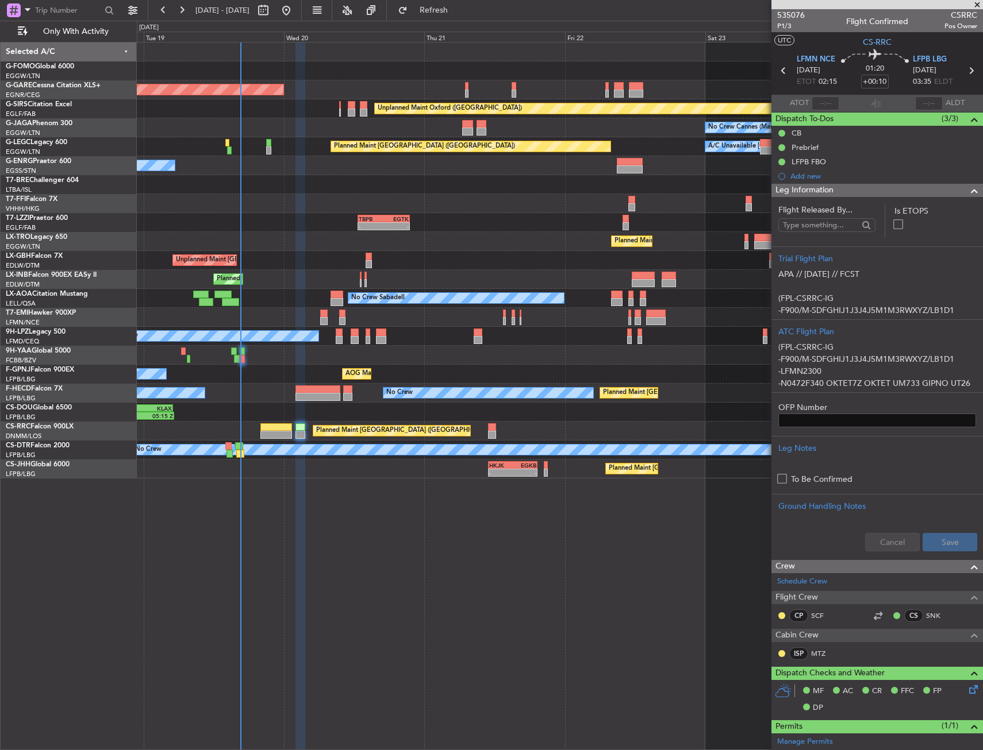
click at [844, 192] on div "Leg Information" at bounding box center [876, 190] width 211 height 13
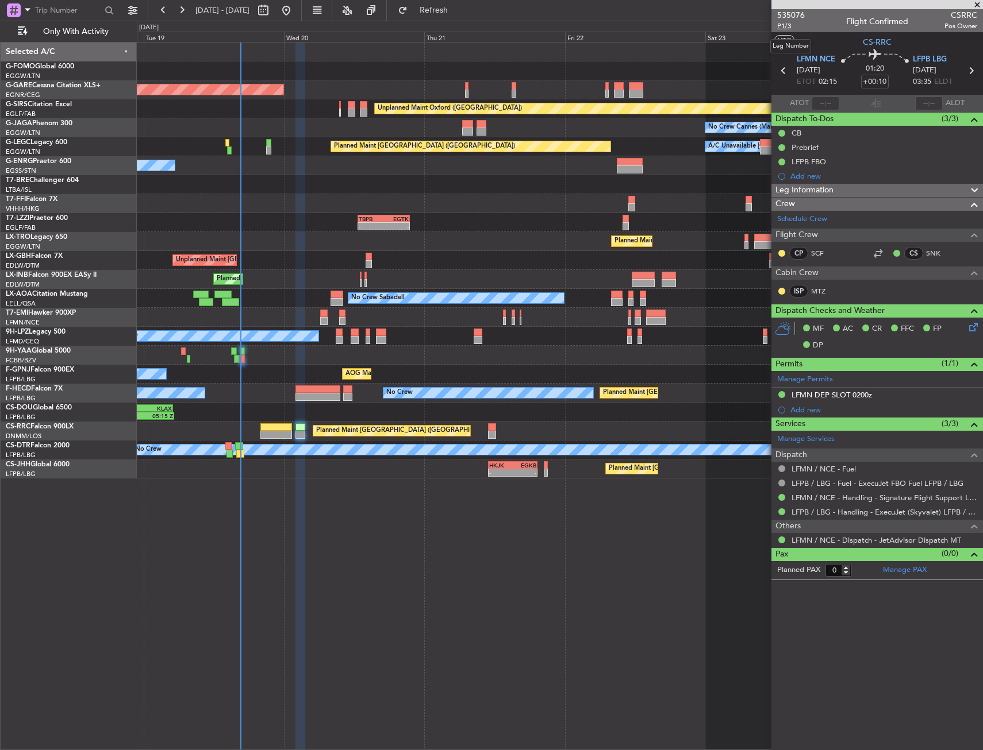
click at [792, 25] on span "P1/3" at bounding box center [791, 26] width 28 height 10
drag, startPoint x: 461, startPoint y: 10, endPoint x: 460, endPoint y: 18, distance: 8.1
click at [458, 10] on span "Refresh" at bounding box center [434, 10] width 48 height 8
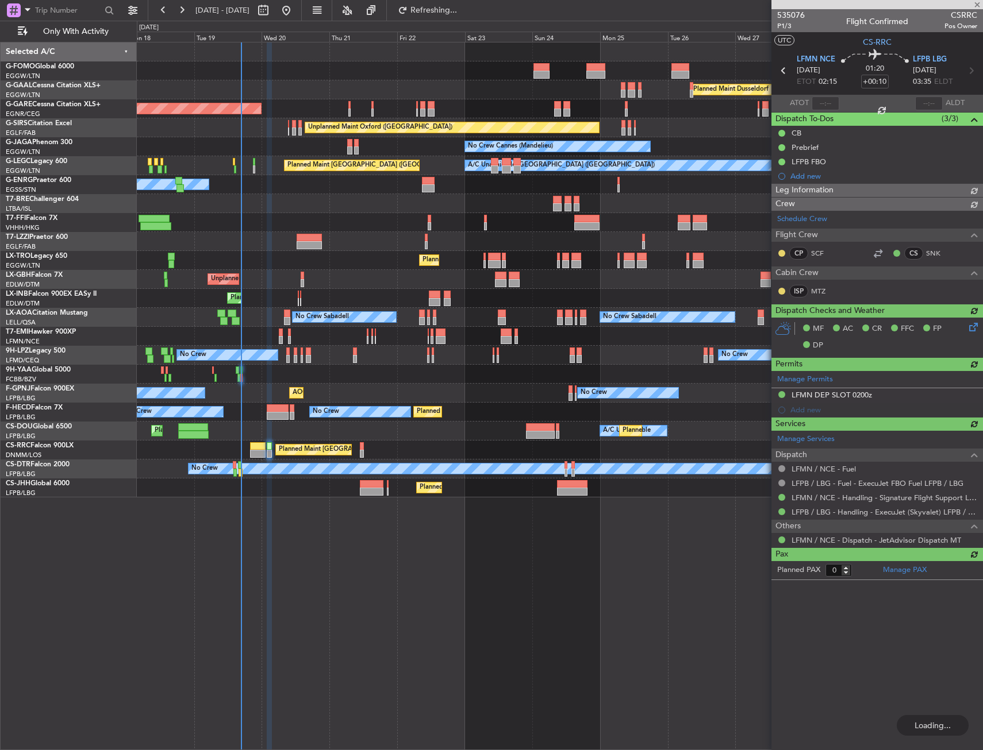
click at [300, 533] on div "Planned Maint Windsor Locks ([PERSON_NAME] Intl) Planned [GEOGRAPHIC_DATA] Unpl…" at bounding box center [560, 396] width 846 height 708
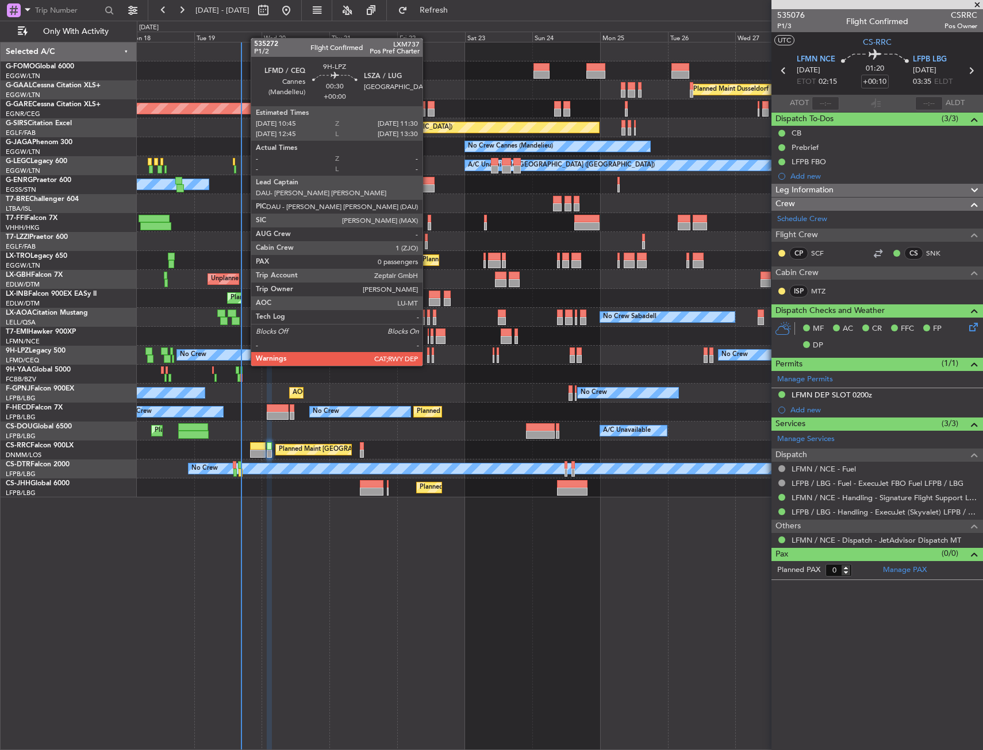
click at [427, 355] on div at bounding box center [428, 352] width 2 height 8
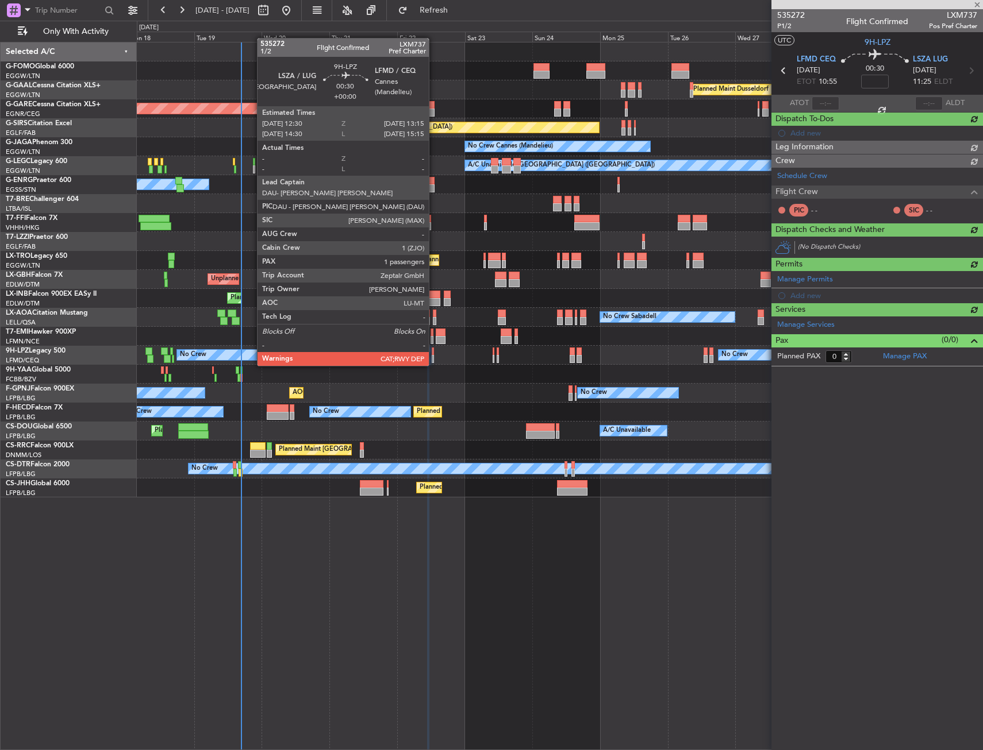
click at [434, 355] on div at bounding box center [432, 352] width 2 height 8
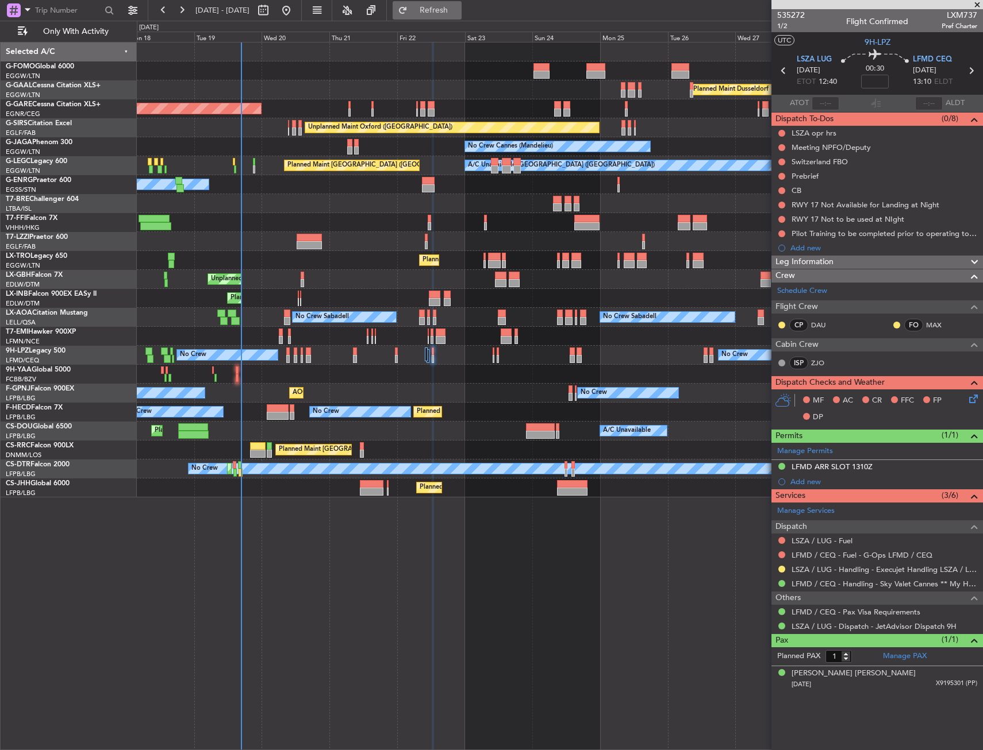
click at [461, 17] on button "Refresh" at bounding box center [426, 10] width 69 height 18
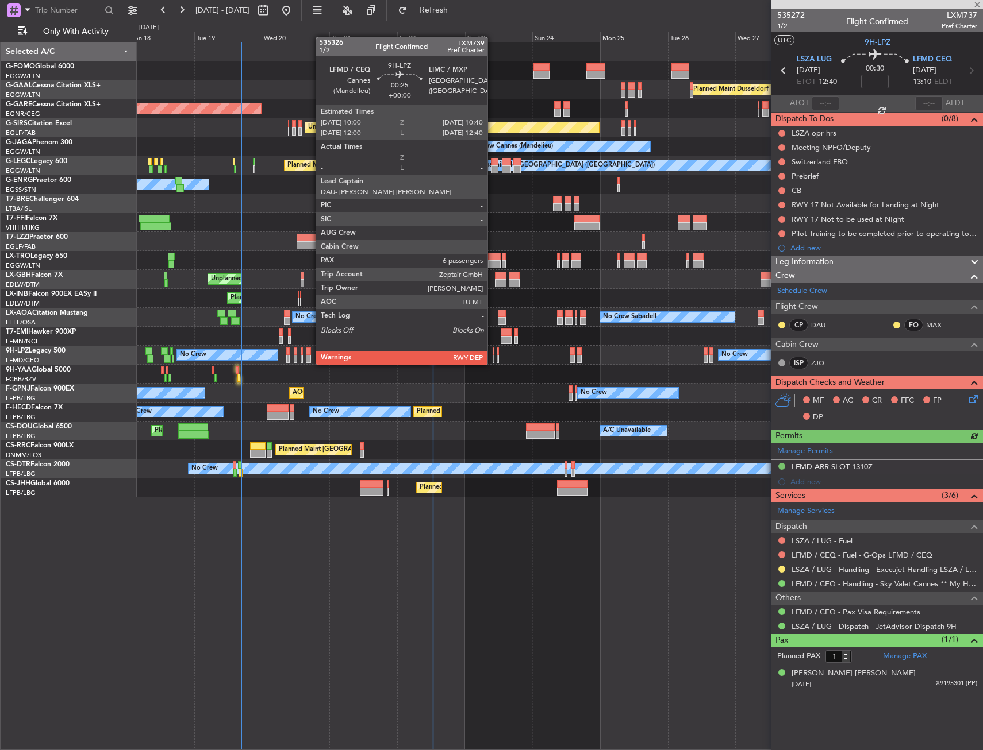
click at [492, 353] on div at bounding box center [493, 352] width 2 height 8
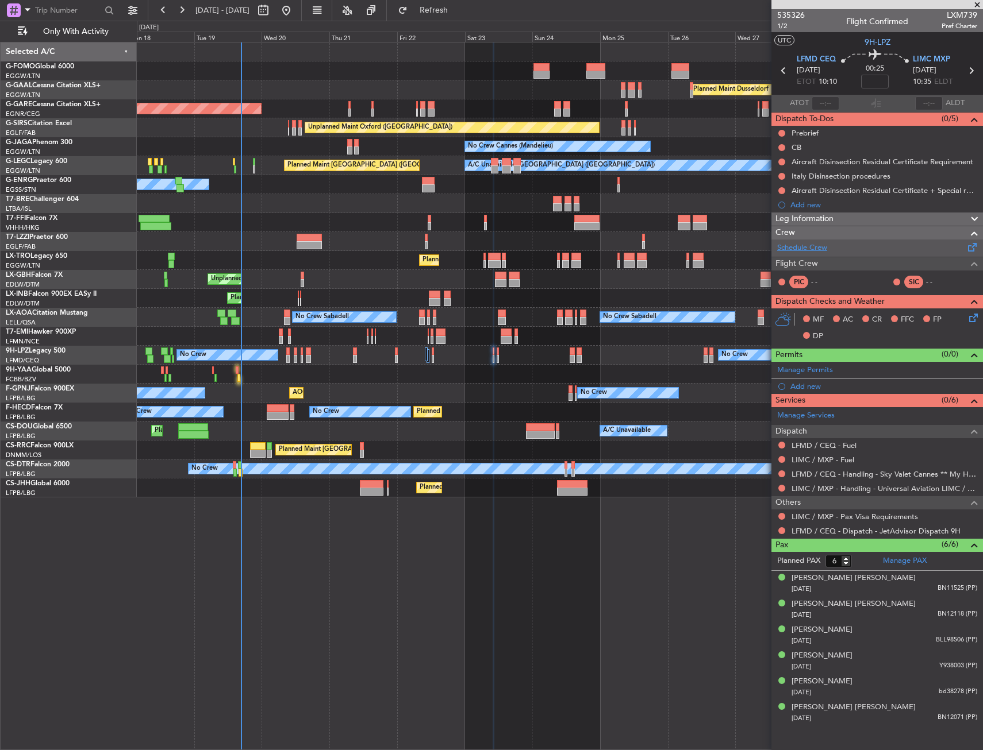
click at [806, 249] on link "Schedule Crew" at bounding box center [802, 247] width 50 height 11
click at [783, 20] on span "535326" at bounding box center [791, 15] width 28 height 12
click at [793, 22] on span "1/2" at bounding box center [791, 26] width 28 height 10
click at [788, 28] on span "1/2" at bounding box center [791, 26] width 28 height 10
drag, startPoint x: 481, startPoint y: 17, endPoint x: 487, endPoint y: 22, distance: 7.3
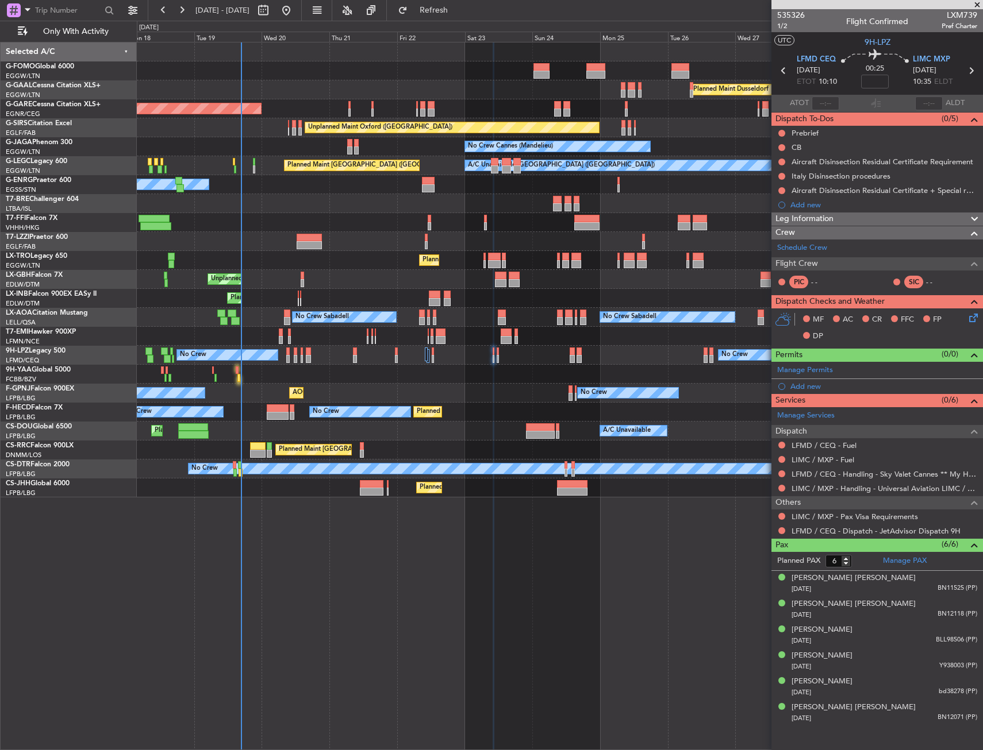
click at [461, 17] on button "Refresh" at bounding box center [426, 10] width 69 height 18
click at [804, 254] on div "Schedule Crew" at bounding box center [876, 248] width 211 height 17
click at [787, 29] on span "1/2" at bounding box center [791, 26] width 28 height 10
click at [800, 249] on link "Schedule Crew" at bounding box center [802, 247] width 50 height 11
click at [458, 7] on span "Refresh" at bounding box center [434, 10] width 48 height 8
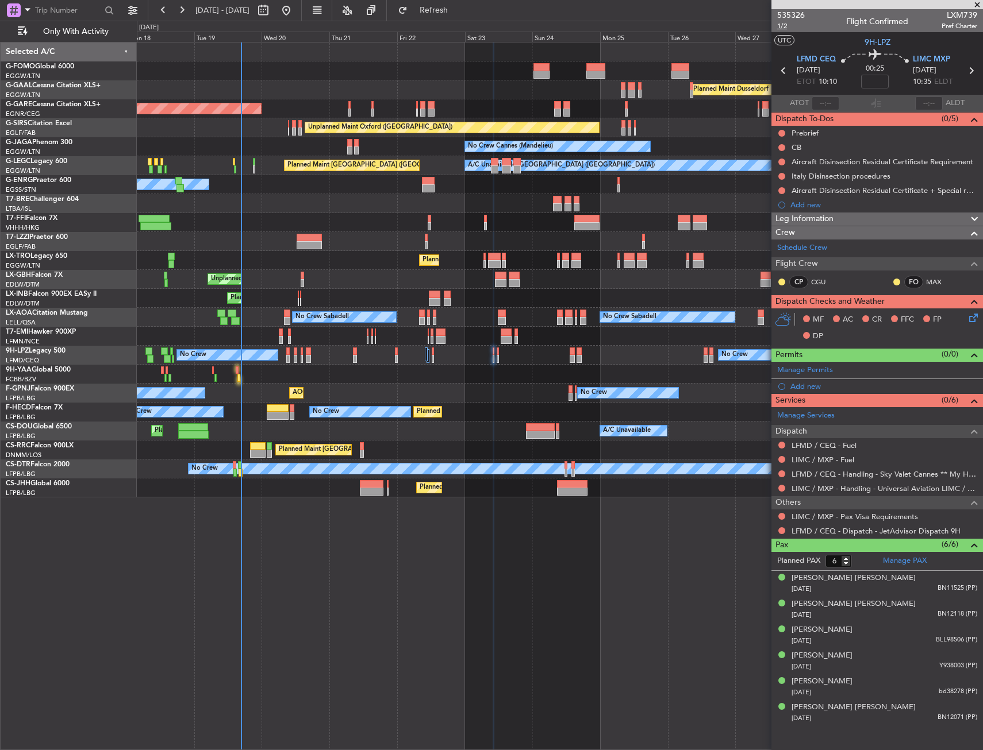
click at [780, 25] on span "1/2" at bounding box center [791, 26] width 28 height 10
click at [906, 563] on link "Manage PAX" at bounding box center [905, 561] width 44 height 11
click at [450, 21] on div "0 0 Mon 18 Tue 19 Wed 20 Thu 21 Fri 22 Sat 23 Sun 24 Aug 2025 Mon 25 Tue 26 Wed…" at bounding box center [559, 31] width 845 height 21
click at [454, 11] on span "Refresh" at bounding box center [434, 10] width 48 height 8
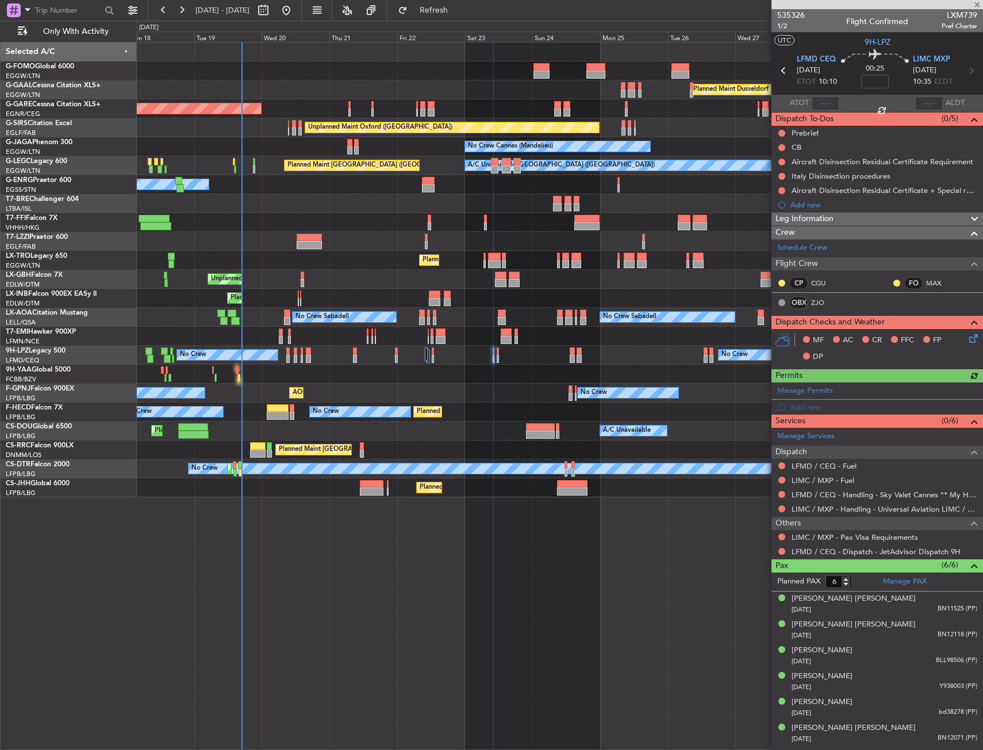
click at [803, 302] on div "OBX" at bounding box center [798, 302] width 19 height 13
click at [819, 303] on link "ZJO" at bounding box center [824, 303] width 26 height 10
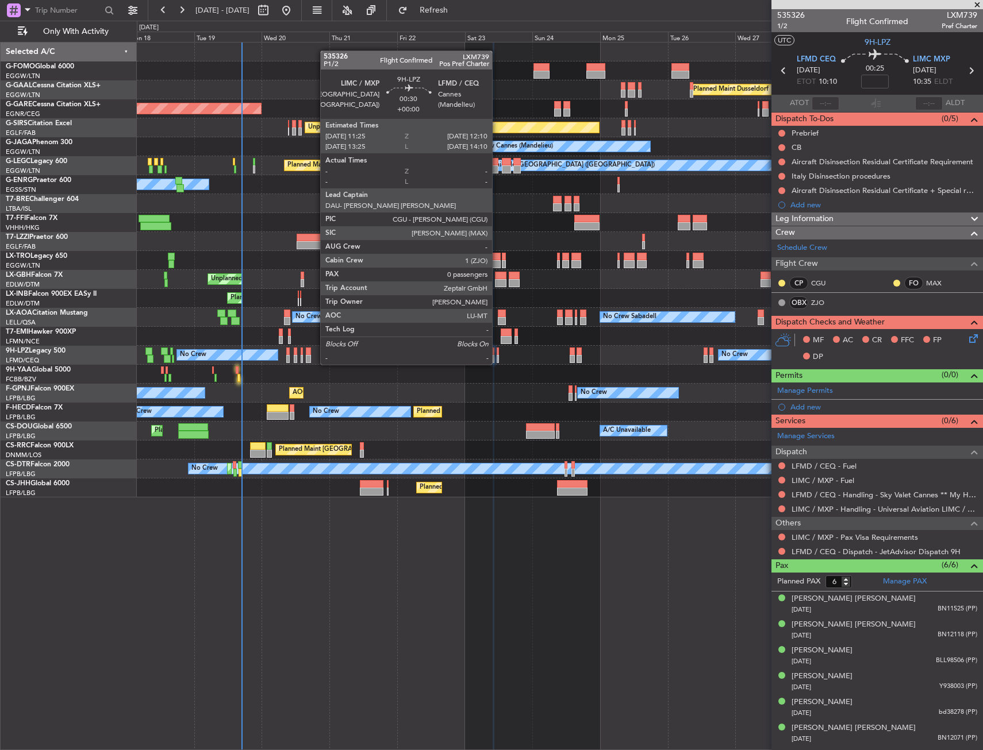
click at [497, 353] on div at bounding box center [497, 352] width 2 height 8
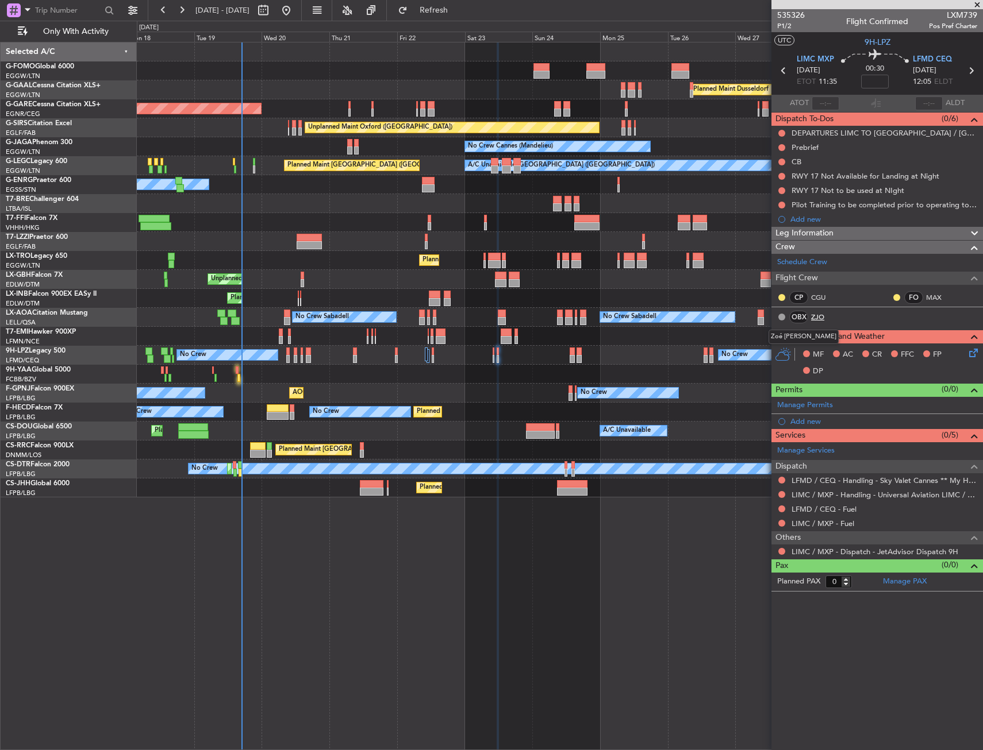
click at [813, 316] on link "ZJO" at bounding box center [824, 317] width 26 height 10
click at [458, 9] on span "Refresh" at bounding box center [434, 10] width 48 height 8
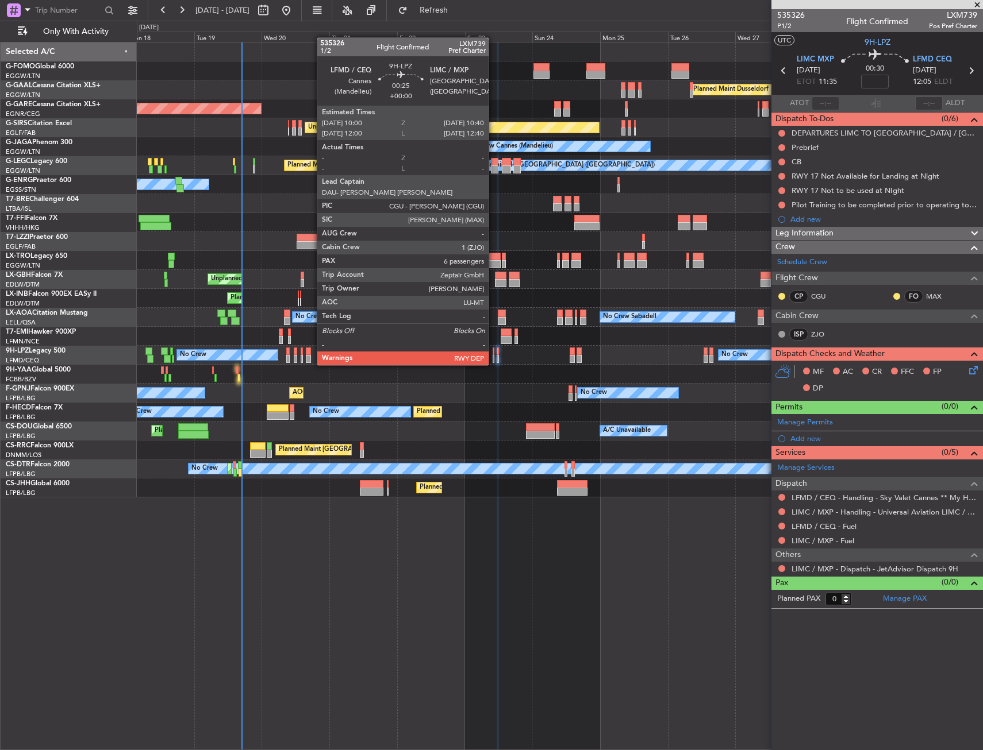
click at [494, 354] on div at bounding box center [493, 352] width 2 height 8
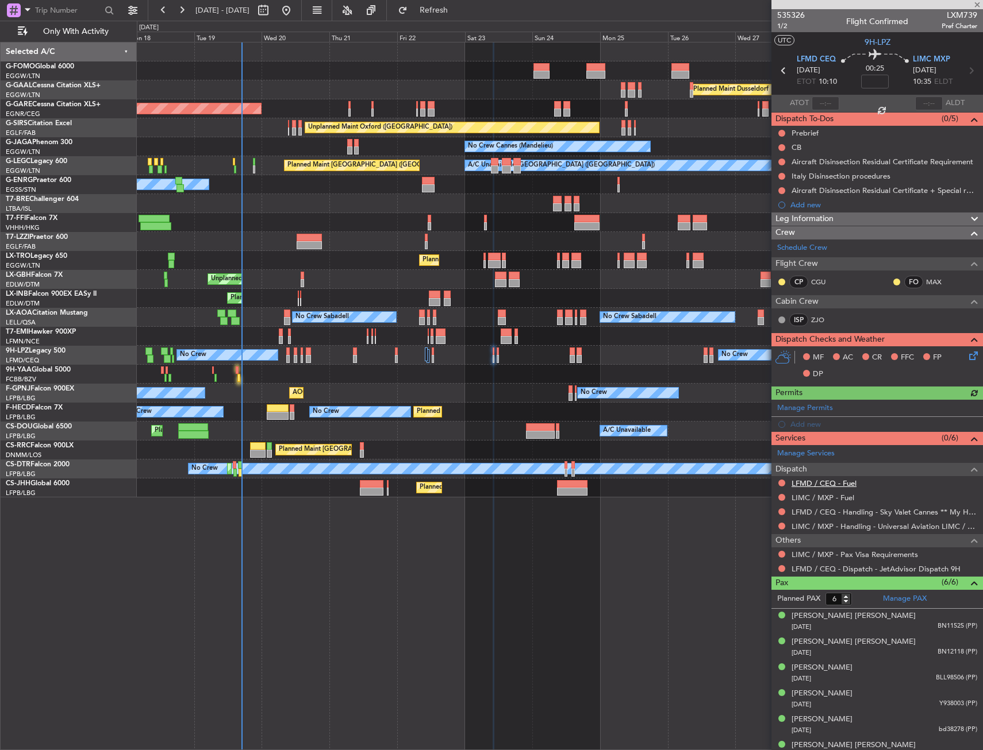
click at [833, 483] on link "LFMD / CEQ - Fuel" at bounding box center [823, 484] width 65 height 10
click at [837, 501] on link "LIMC / MXP - Fuel" at bounding box center [822, 498] width 63 height 10
click at [499, 356] on div "No Crew No Crew No Crew" at bounding box center [559, 355] width 845 height 19
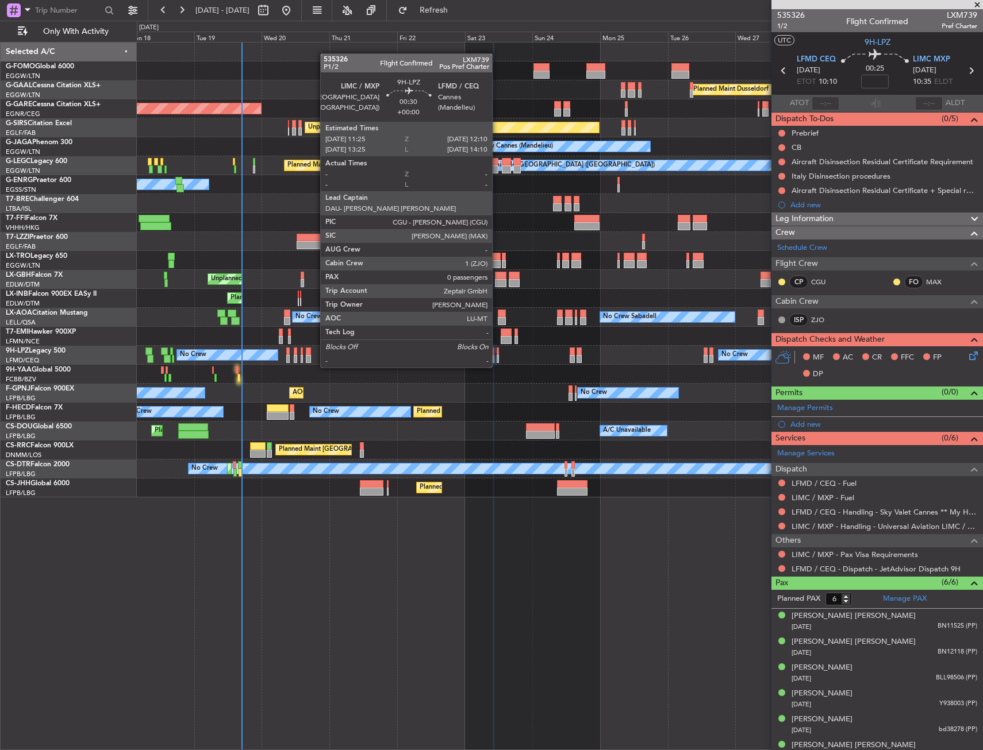
click at [497, 356] on div at bounding box center [497, 359] width 2 height 8
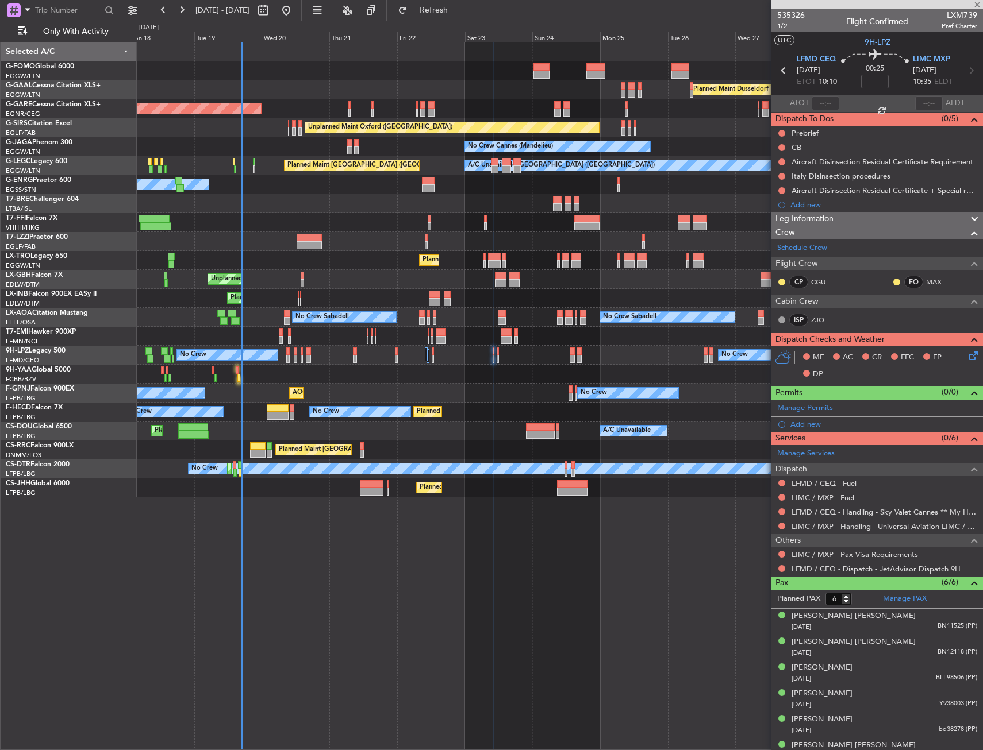
type input "0"
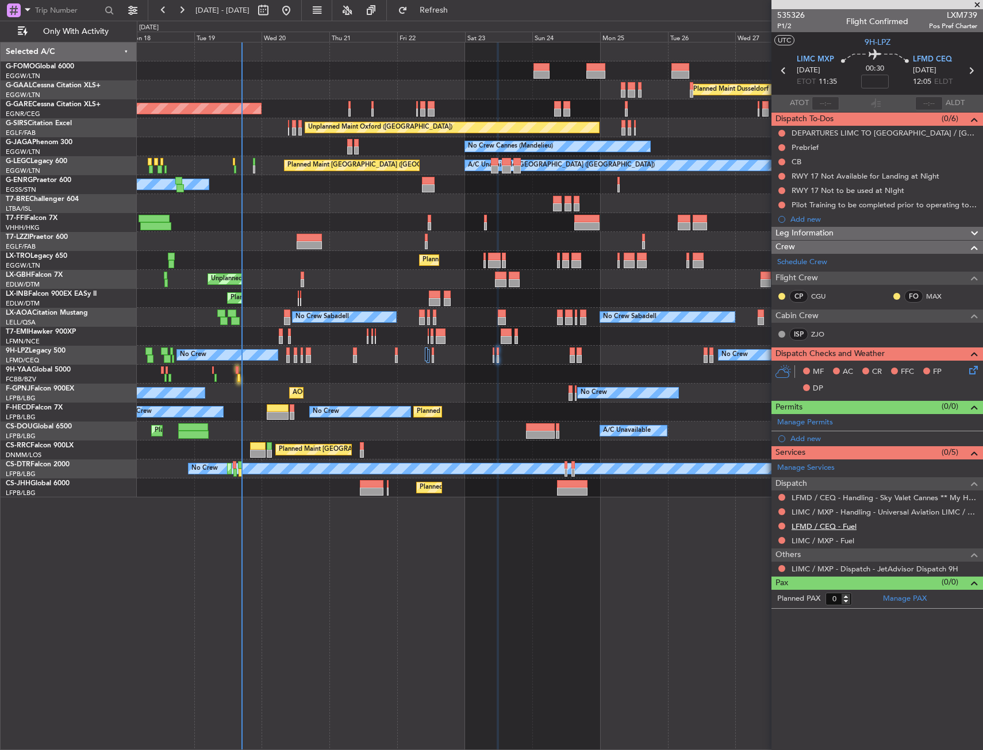
click at [838, 525] on link "LFMD / CEQ - Fuel" at bounding box center [823, 527] width 65 height 10
click at [826, 542] on link "LIMC / MXP - Fuel" at bounding box center [822, 541] width 63 height 10
click at [458, 13] on span "Refresh" at bounding box center [434, 10] width 48 height 8
click at [453, 11] on span "Refresh" at bounding box center [434, 10] width 48 height 8
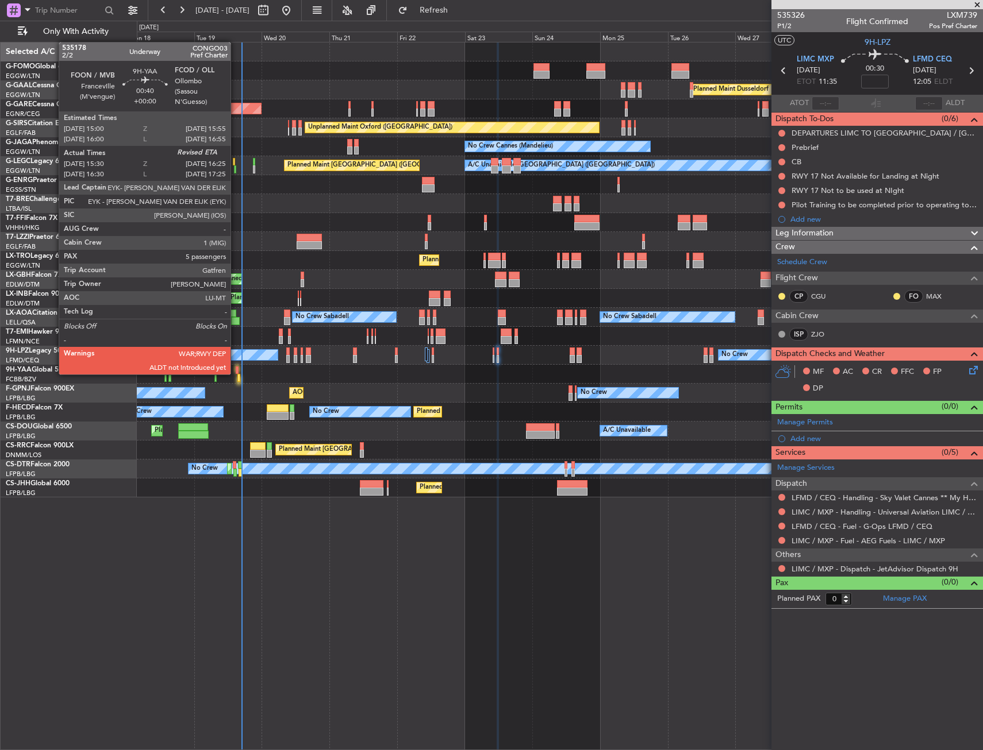
click at [236, 373] on div at bounding box center [237, 371] width 3 height 8
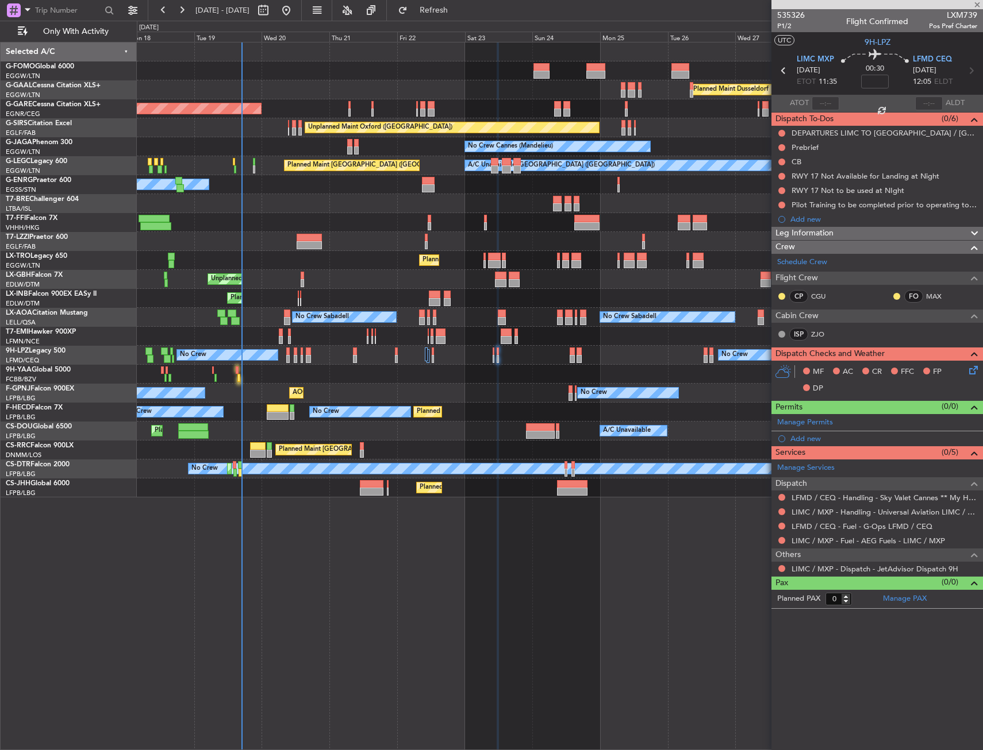
type input "15:40"
type input "5"
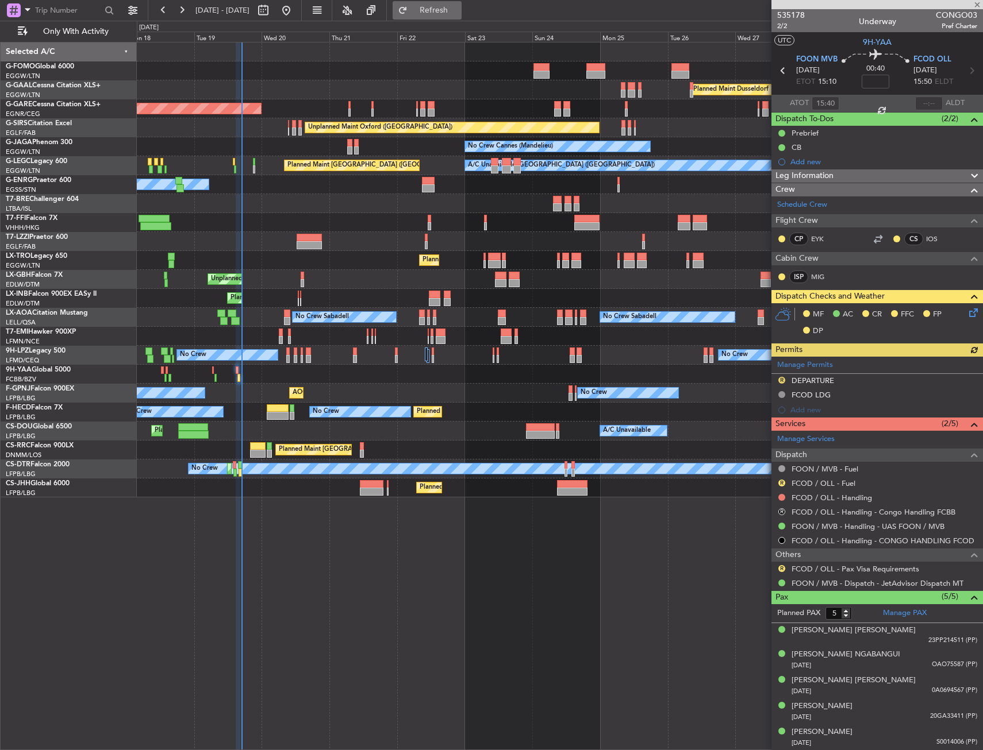
click at [449, 12] on span "Refresh" at bounding box center [434, 10] width 48 height 8
click at [781, 511] on button "R" at bounding box center [781, 511] width 7 height 7
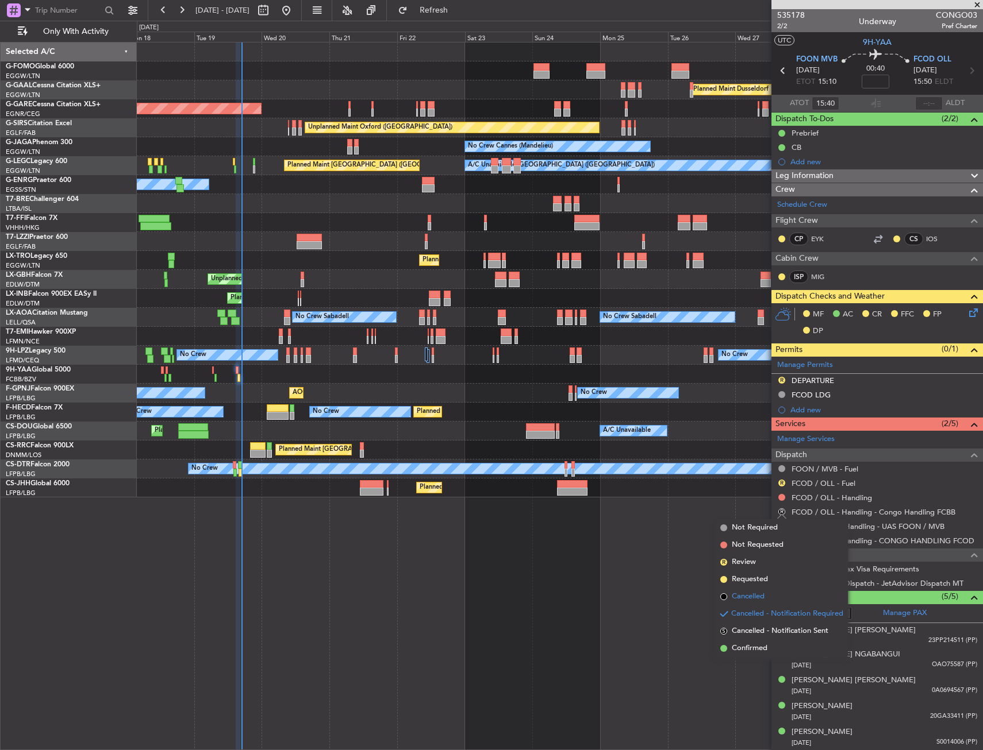
click at [760, 596] on span "Cancelled" at bounding box center [747, 596] width 33 height 11
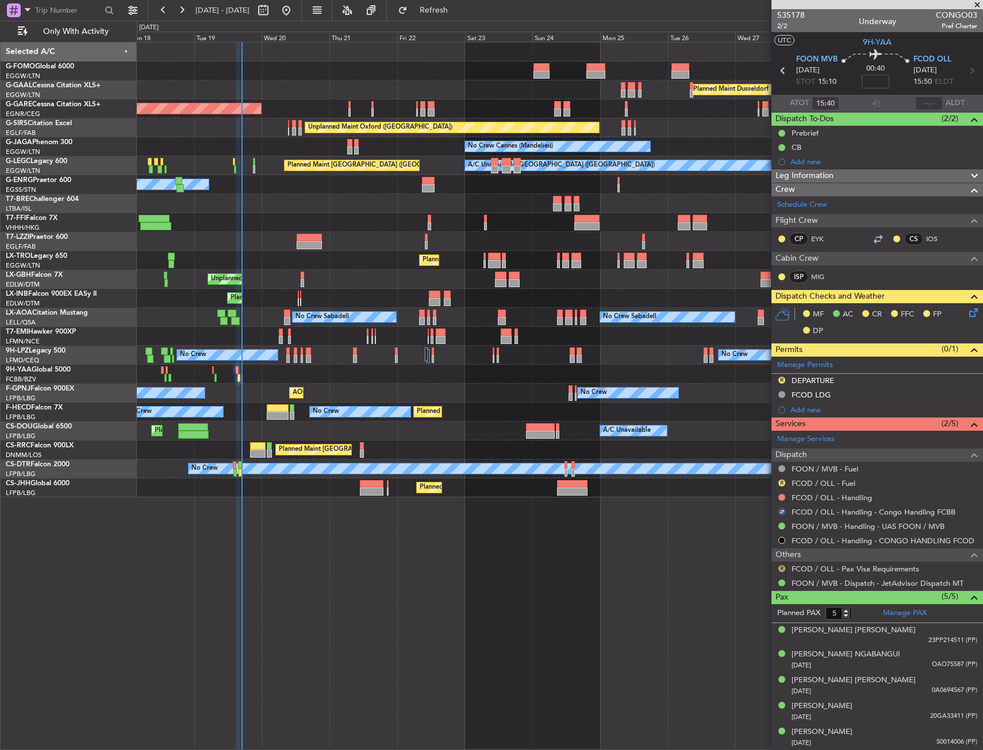
click at [784, 567] on button "R" at bounding box center [781, 568] width 7 height 7
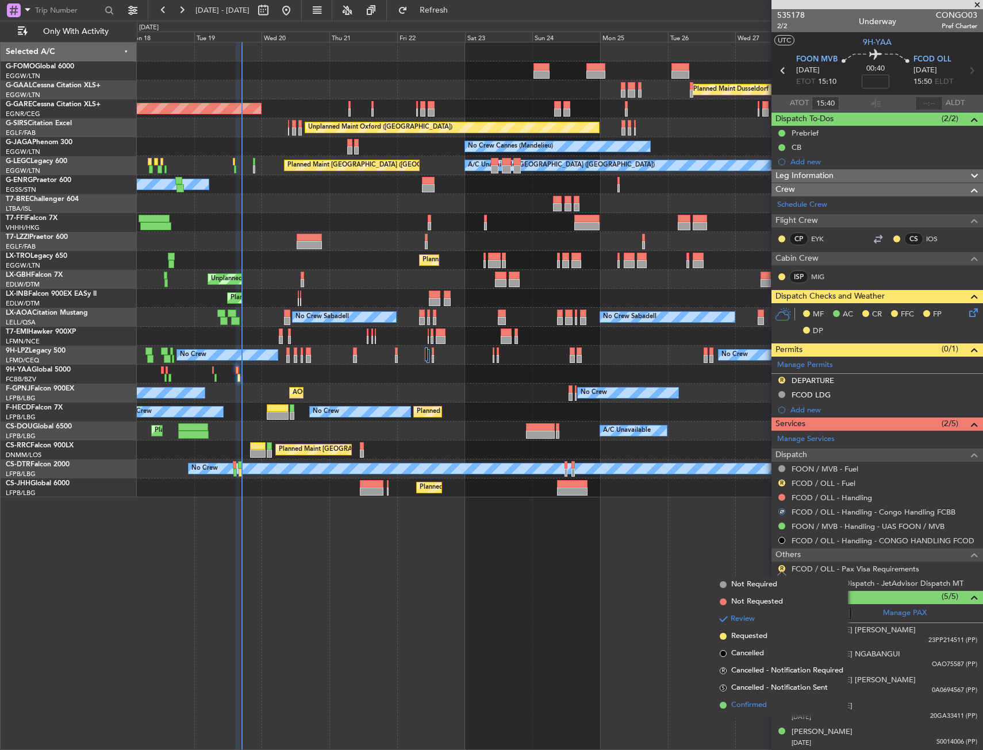
click at [747, 709] on span "Confirmed" at bounding box center [749, 705] width 36 height 11
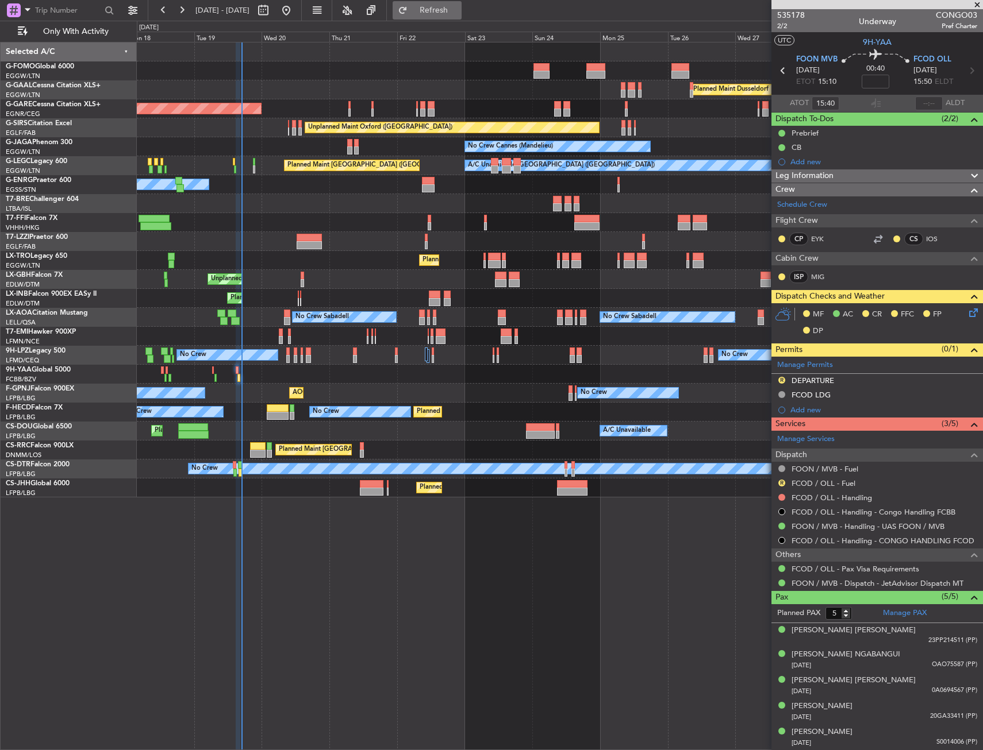
click at [458, 13] on span "Refresh" at bounding box center [434, 10] width 48 height 8
click at [782, 481] on button "R" at bounding box center [781, 483] width 7 height 7
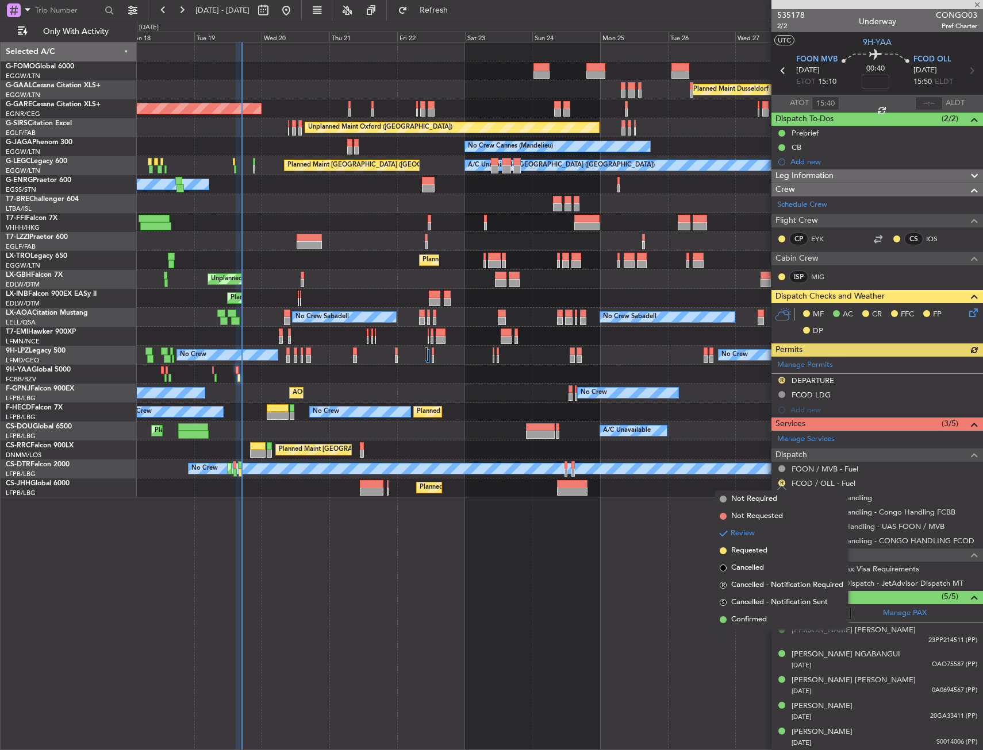
click at [764, 497] on span "Not Required" at bounding box center [754, 499] width 46 height 11
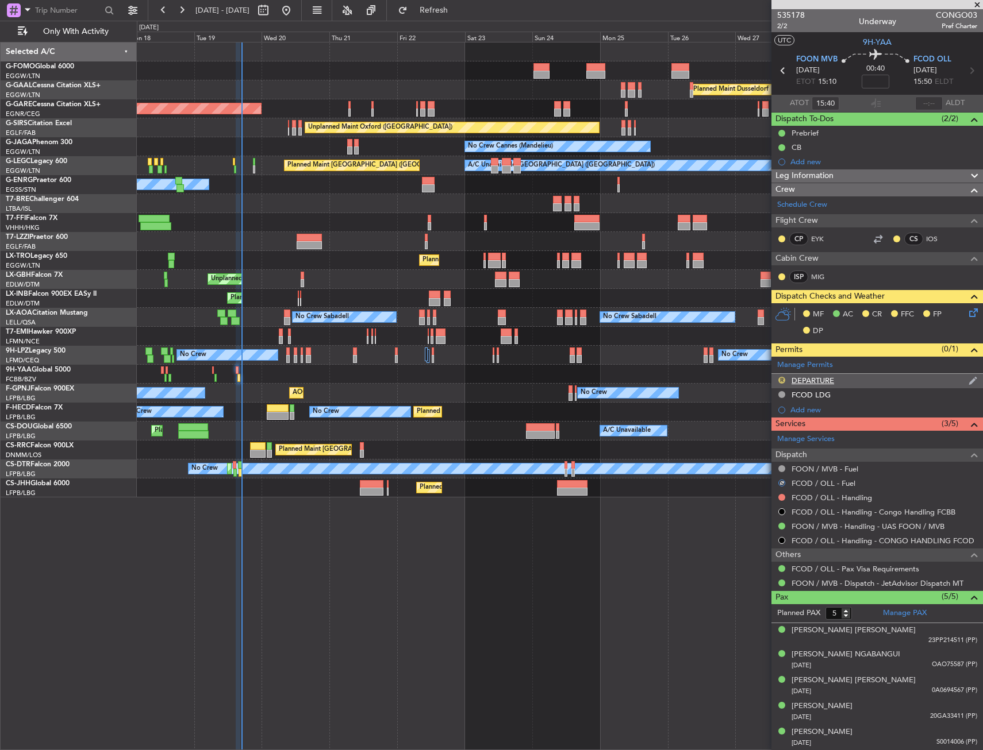
click at [779, 379] on button "R" at bounding box center [781, 380] width 7 height 7
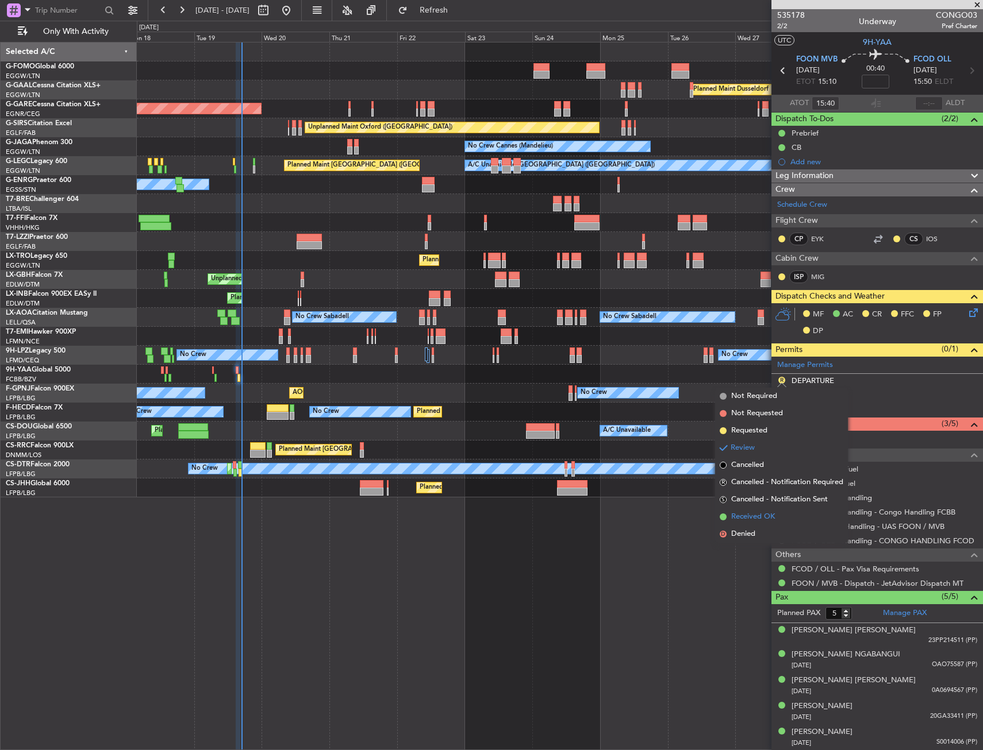
click at [758, 522] on span "Received OK" at bounding box center [753, 516] width 44 height 11
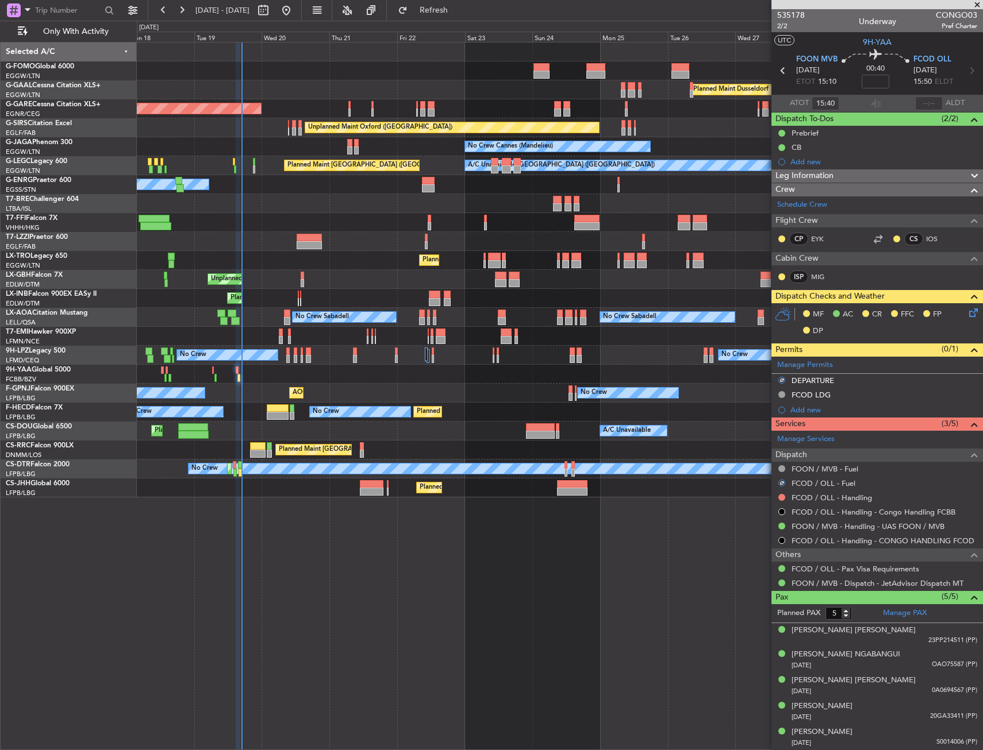
click at [968, 315] on icon at bounding box center [970, 310] width 9 height 9
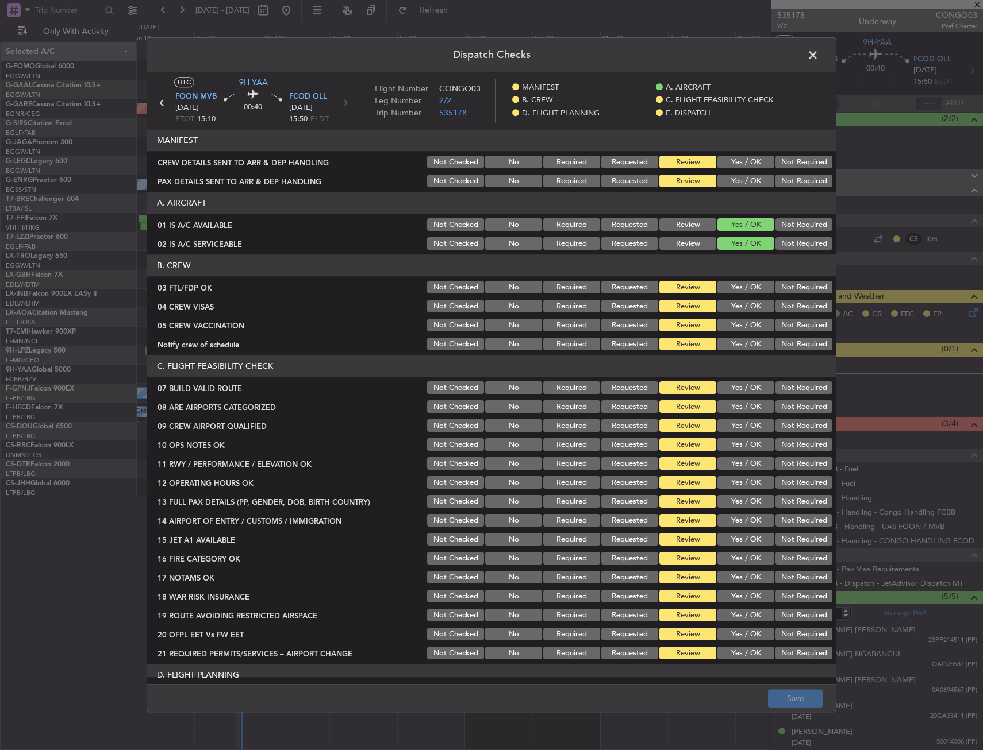
click at [734, 175] on button "Yes / OK" at bounding box center [745, 181] width 57 height 13
drag, startPoint x: 738, startPoint y: 158, endPoint x: 737, endPoint y: 267, distance: 109.2
click at [738, 159] on button "Yes / OK" at bounding box center [745, 162] width 57 height 13
drag, startPoint x: 742, startPoint y: 287, endPoint x: 750, endPoint y: 290, distance: 8.9
click at [742, 287] on button "Yes / OK" at bounding box center [745, 288] width 57 height 13
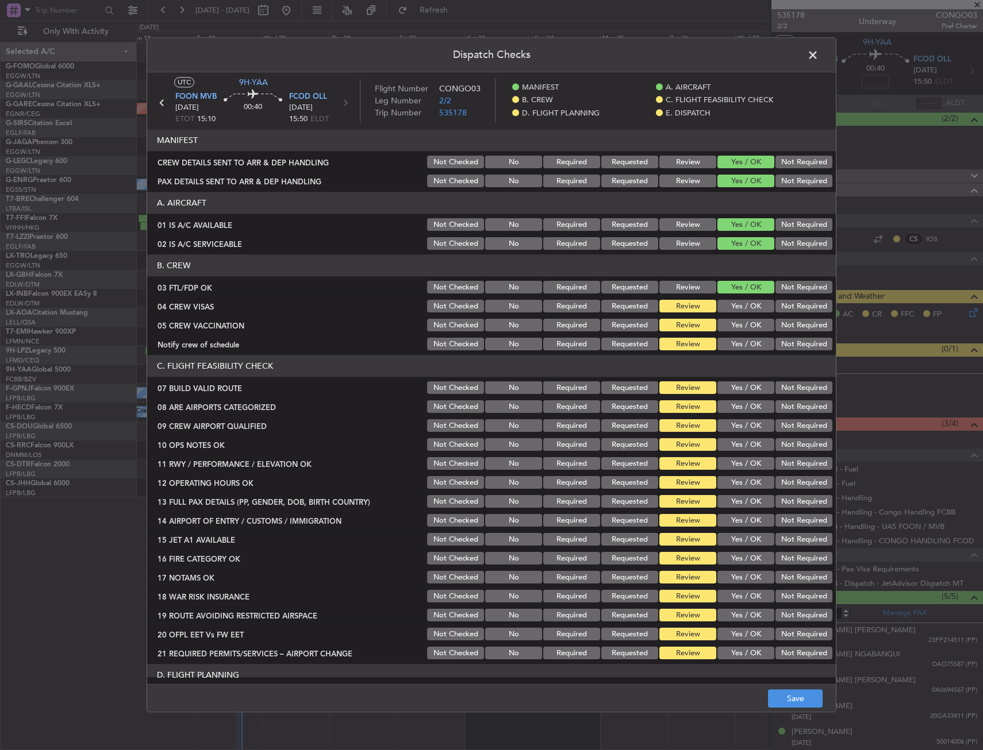
click at [798, 314] on div "Not Required" at bounding box center [802, 307] width 58 height 16
drag, startPoint x: 787, startPoint y: 305, endPoint x: 786, endPoint y: 313, distance: 7.6
click at [787, 307] on button "Not Required" at bounding box center [803, 306] width 57 height 13
click at [779, 330] on button "Not Required" at bounding box center [803, 325] width 57 height 13
click at [745, 345] on button "Yes / OK" at bounding box center [745, 344] width 57 height 13
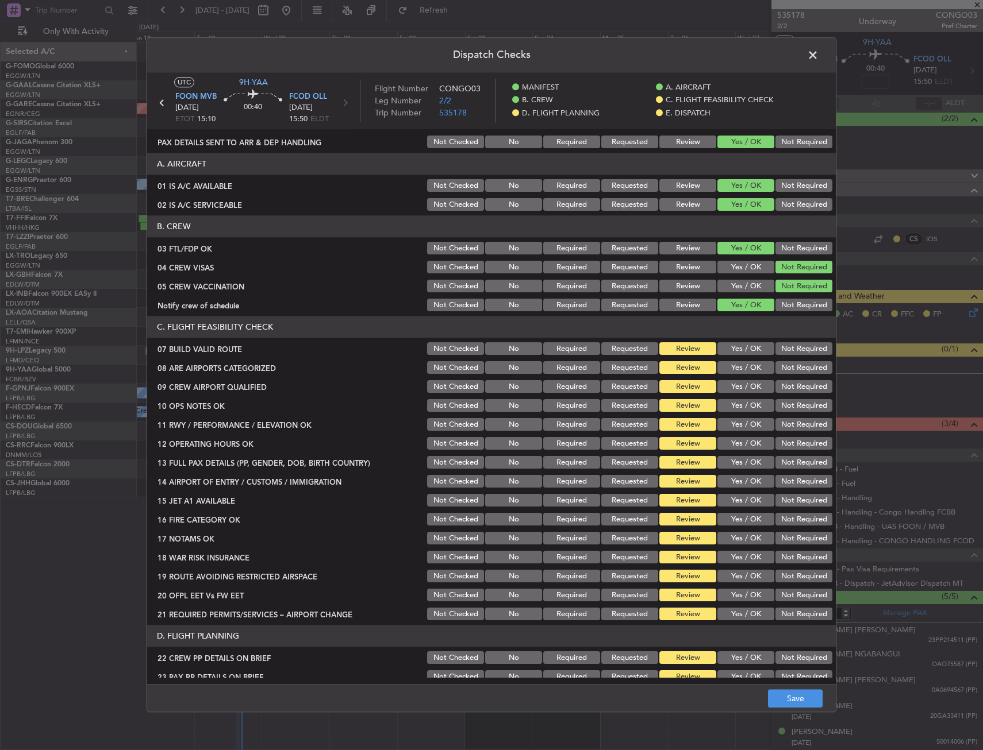
scroll to position [57, 0]
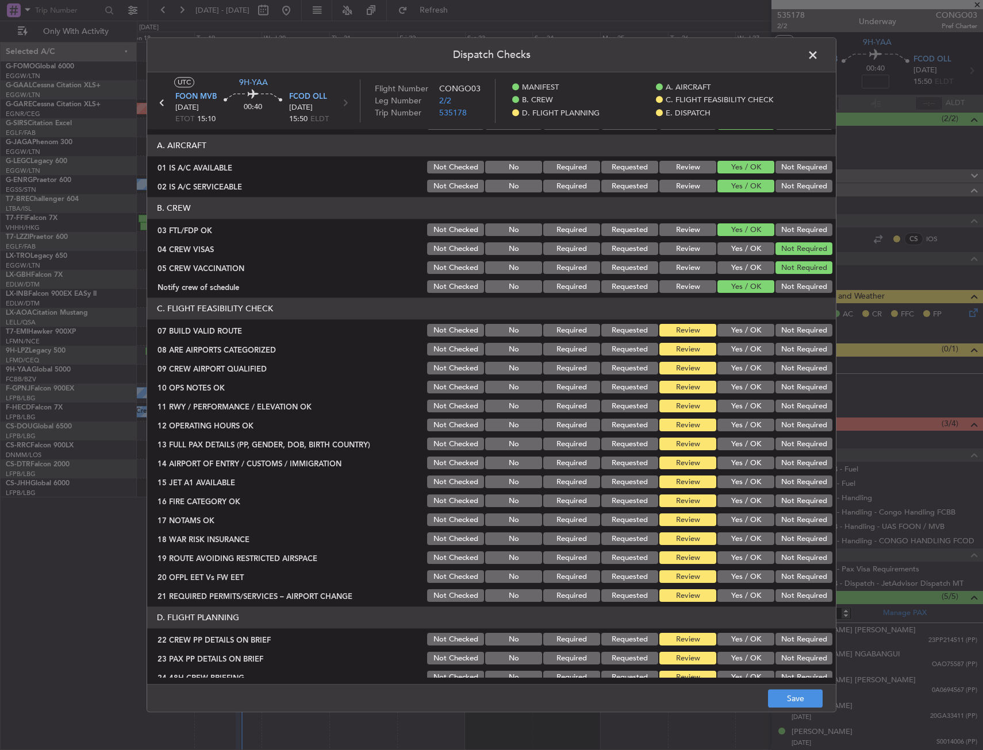
click at [729, 331] on button "Yes / OK" at bounding box center [745, 331] width 57 height 13
click at [731, 349] on button "Yes / OK" at bounding box center [745, 350] width 57 height 13
click at [730, 363] on div "Yes / OK" at bounding box center [744, 369] width 58 height 16
click at [730, 380] on div "Yes / OK" at bounding box center [744, 388] width 58 height 16
click at [730, 373] on button "Yes / OK" at bounding box center [745, 369] width 57 height 13
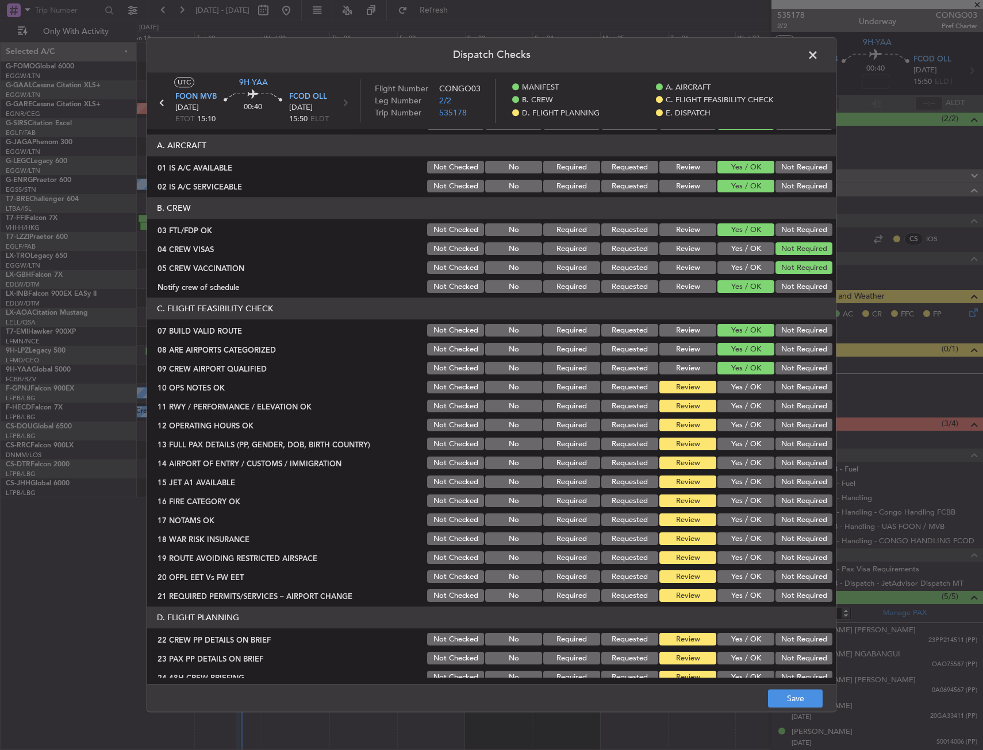
click at [734, 394] on div "Yes / OK" at bounding box center [744, 388] width 58 height 16
drag, startPoint x: 733, startPoint y: 386, endPoint x: 730, endPoint y: 402, distance: 16.5
click at [733, 386] on button "Yes / OK" at bounding box center [745, 388] width 57 height 13
click at [730, 402] on button "Yes / OK" at bounding box center [745, 406] width 57 height 13
click at [730, 410] on button "Yes / OK" at bounding box center [745, 406] width 57 height 13
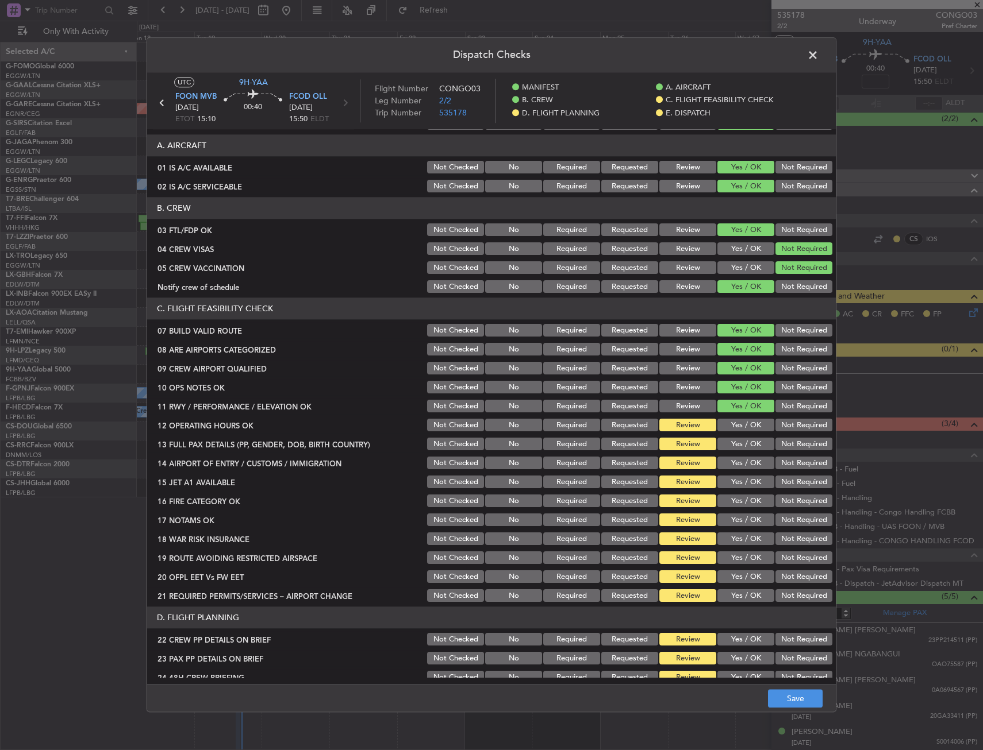
click at [721, 431] on button "Yes / OK" at bounding box center [745, 425] width 57 height 13
drag, startPoint x: 724, startPoint y: 442, endPoint x: 724, endPoint y: 450, distance: 8.0
click at [724, 443] on button "Yes / OK" at bounding box center [745, 444] width 57 height 13
click at [725, 464] on button "Yes / OK" at bounding box center [745, 463] width 57 height 13
click at [727, 473] on section "C. FLIGHT FEASIBILITY CHECK 07 BUILD VALID ROUTE Not Checked No Required Reques…" at bounding box center [491, 451] width 688 height 306
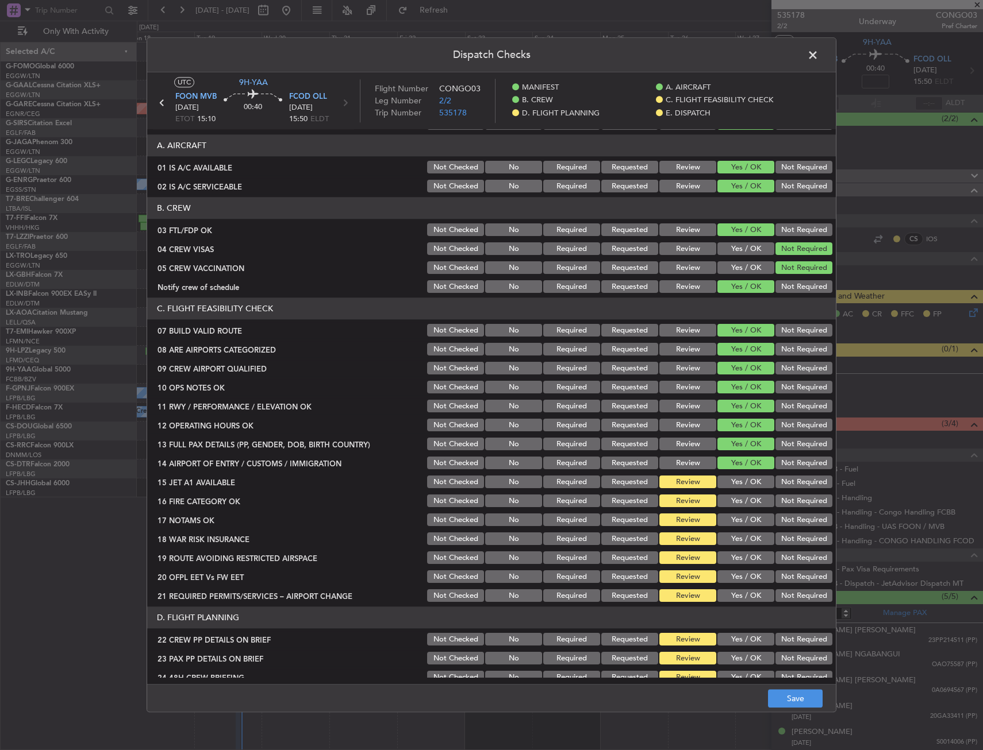
click at [728, 487] on button "Yes / OK" at bounding box center [745, 482] width 57 height 13
drag, startPoint x: 729, startPoint y: 499, endPoint x: 727, endPoint y: 509, distance: 10.4
click at [728, 500] on button "Yes / OK" at bounding box center [745, 501] width 57 height 13
click at [727, 513] on section "C. FLIGHT FEASIBILITY CHECK 07 BUILD VALID ROUTE Not Checked No Required Reques…" at bounding box center [491, 451] width 688 height 306
drag, startPoint x: 727, startPoint y: 513, endPoint x: 730, endPoint y: 523, distance: 10.7
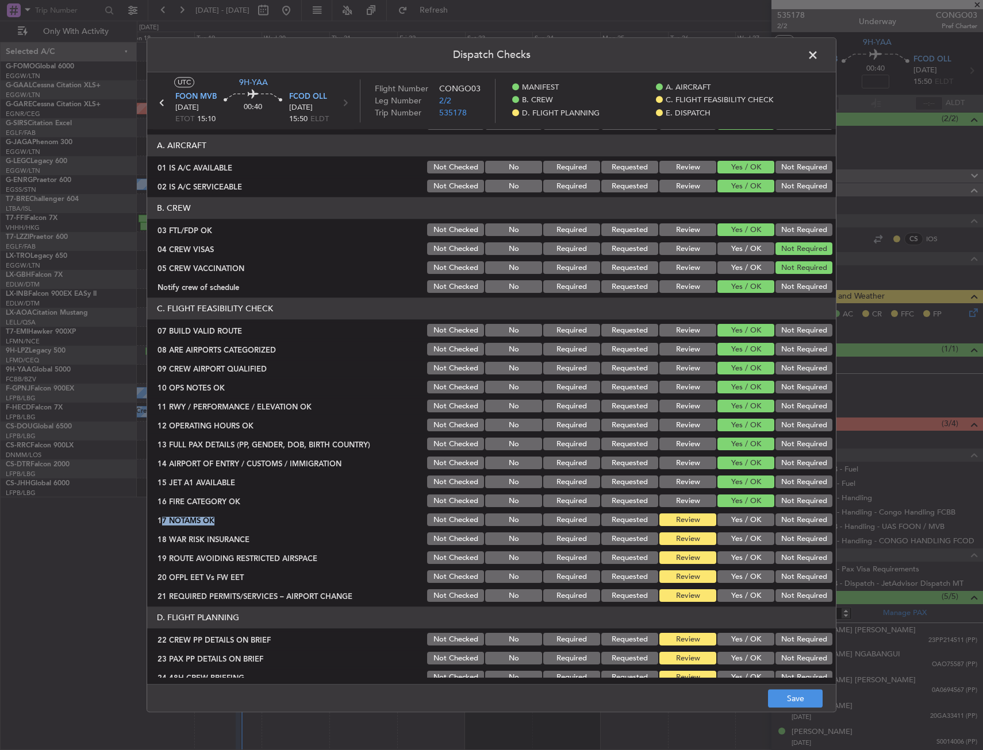
click at [729, 522] on button "Yes / OK" at bounding box center [745, 520] width 57 height 13
click at [775, 545] on button "Not Required" at bounding box center [803, 539] width 57 height 13
click at [739, 563] on button "Yes / OK" at bounding box center [745, 558] width 57 height 13
type input "16:23"
drag, startPoint x: 735, startPoint y: 572, endPoint x: 733, endPoint y: 580, distance: 8.2
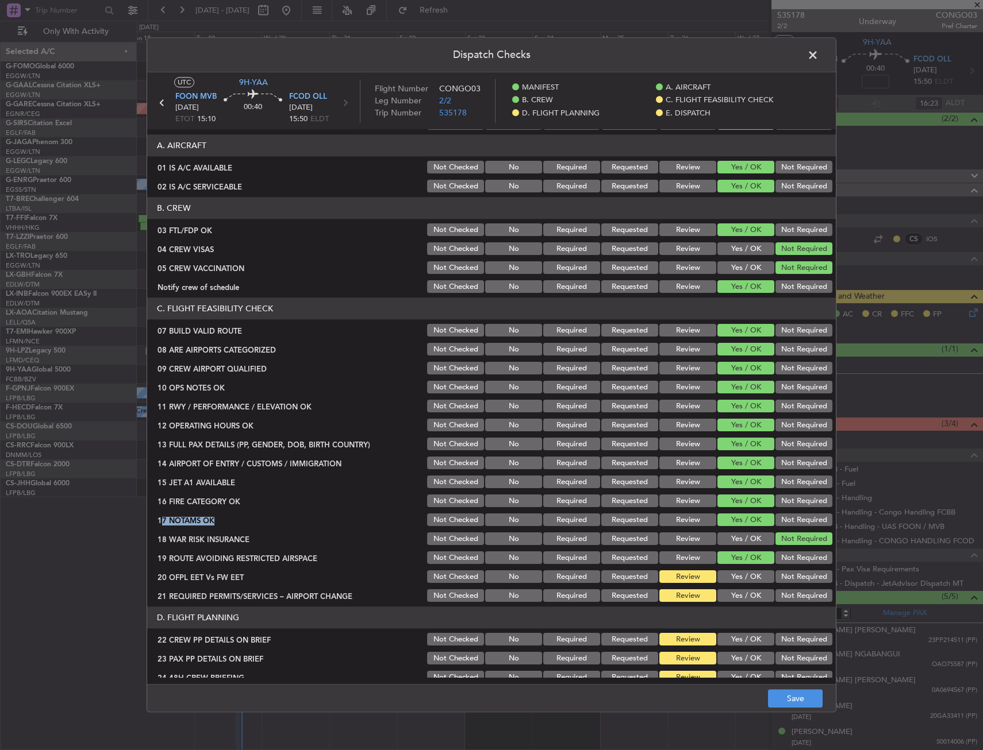
click at [735, 573] on button "Yes / OK" at bounding box center [745, 577] width 57 height 13
click at [730, 588] on div "Yes / OK" at bounding box center [744, 596] width 58 height 16
drag, startPoint x: 729, startPoint y: 593, endPoint x: 727, endPoint y: 600, distance: 7.7
click at [727, 600] on button "Yes / OK" at bounding box center [745, 596] width 57 height 13
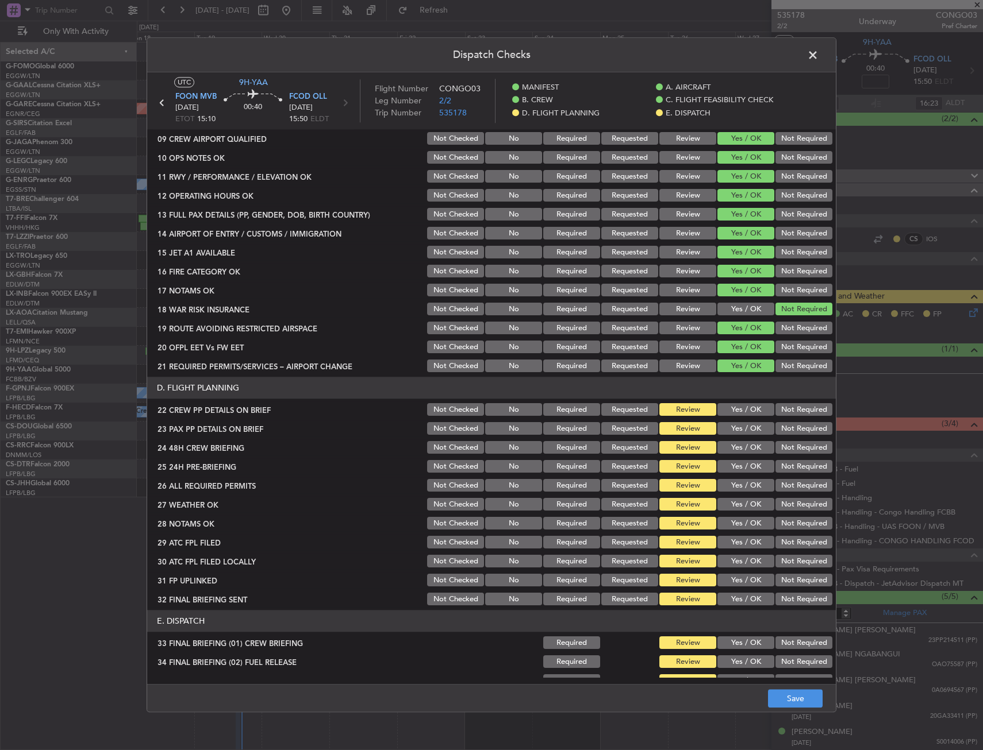
click at [738, 414] on button "Yes / OK" at bounding box center [745, 410] width 57 height 13
click at [737, 427] on button "Yes / OK" at bounding box center [745, 429] width 57 height 13
click at [736, 445] on button "Yes / OK" at bounding box center [745, 448] width 57 height 13
click at [777, 465] on button "Not Required" at bounding box center [803, 467] width 57 height 13
click at [733, 502] on button "Yes / OK" at bounding box center [745, 505] width 57 height 13
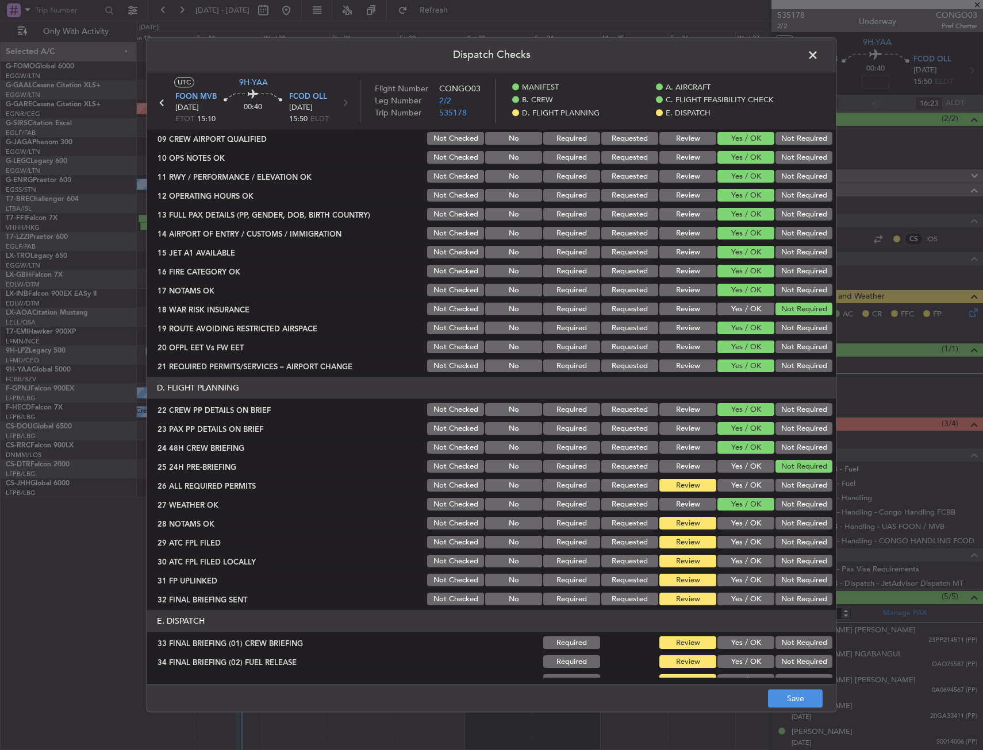
click at [735, 489] on button "Yes / OK" at bounding box center [745, 486] width 57 height 13
click at [727, 544] on button "Yes / OK" at bounding box center [745, 543] width 57 height 13
click at [735, 522] on button "Yes / OK" at bounding box center [745, 524] width 57 height 13
click at [731, 565] on button "Yes / OK" at bounding box center [745, 562] width 57 height 13
click at [733, 581] on button "Yes / OK" at bounding box center [745, 581] width 57 height 13
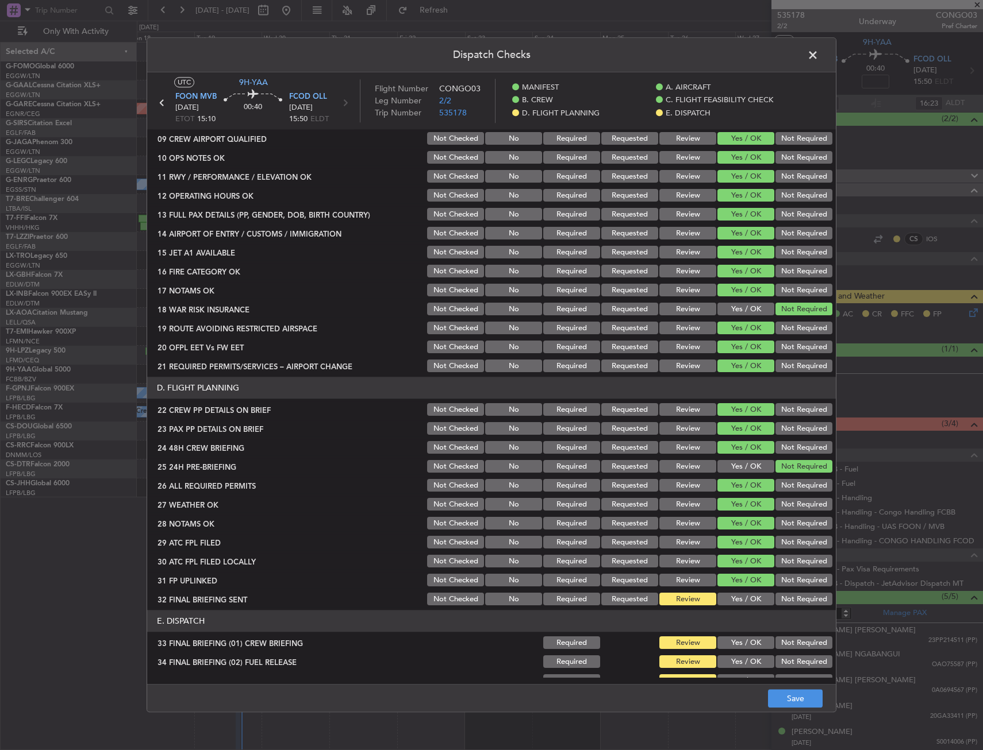
click at [731, 602] on button "Yes / OK" at bounding box center [745, 600] width 57 height 13
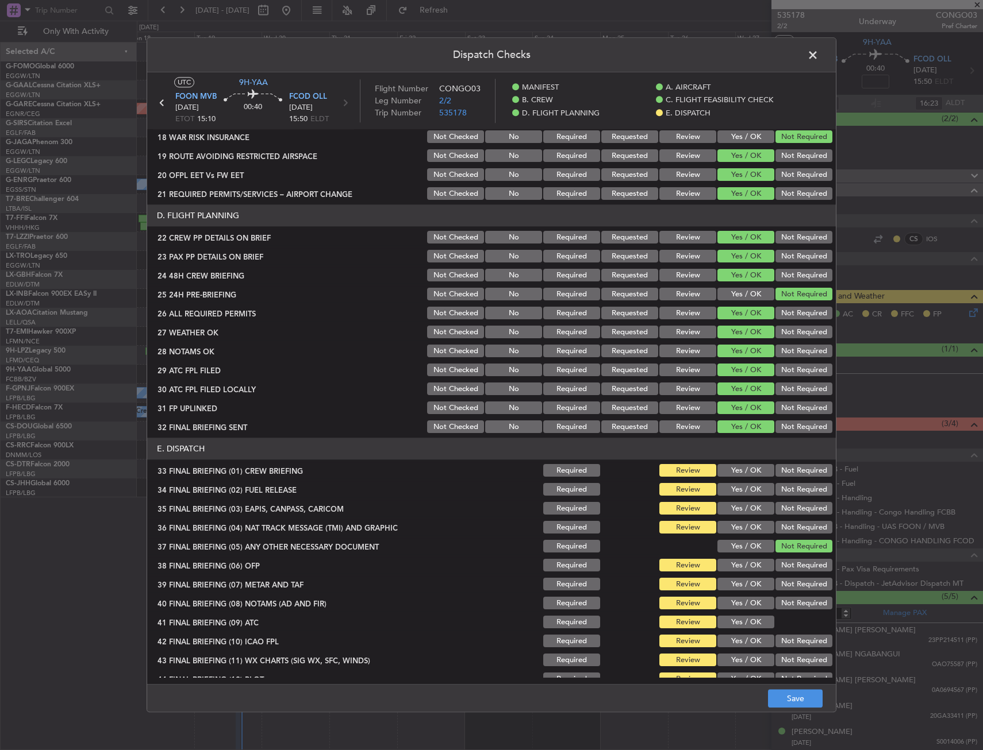
click at [739, 503] on button "Yes / OK" at bounding box center [745, 509] width 57 height 13
click at [738, 478] on section "E. DISPATCH 33 FINAL BRIEFING (01) CREW BRIEFING Required Review Yes / OK Not R…" at bounding box center [491, 562] width 688 height 249
drag, startPoint x: 738, startPoint y: 478, endPoint x: 738, endPoint y: 468, distance: 10.4
click at [738, 468] on button "Yes / OK" at bounding box center [745, 471] width 57 height 13
drag, startPoint x: 809, startPoint y: 492, endPoint x: 799, endPoint y: 506, distance: 16.9
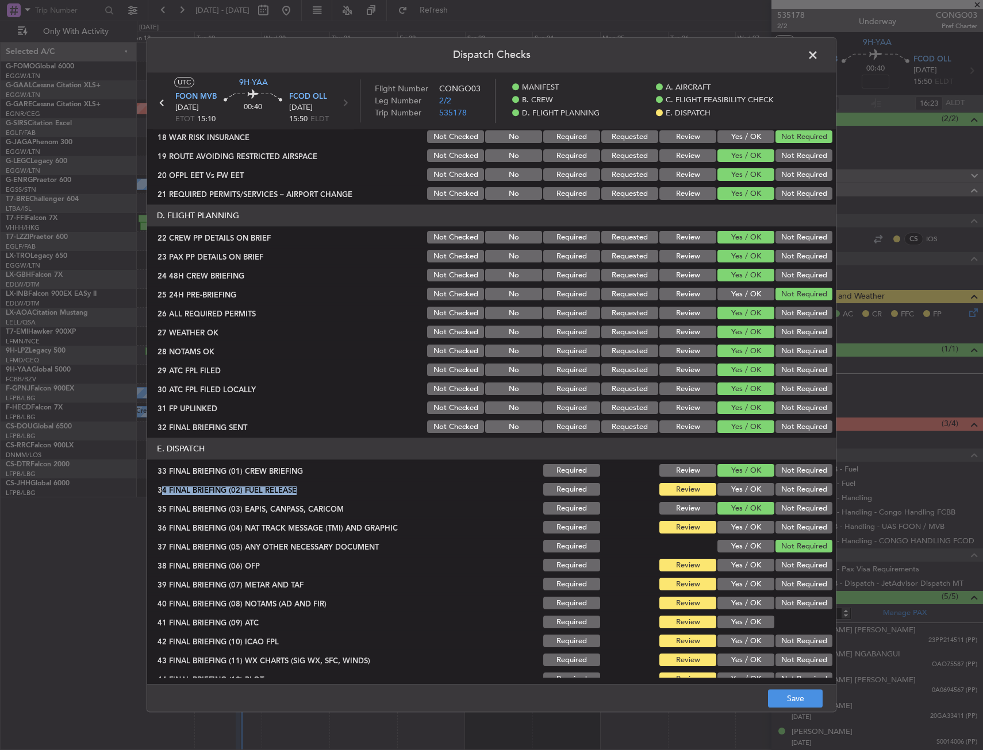
click at [809, 493] on button "Not Required" at bounding box center [803, 490] width 57 height 13
click at [799, 508] on button "Not Required" at bounding box center [803, 509] width 57 height 13
click at [746, 531] on button "Yes / OK" at bounding box center [745, 528] width 57 height 13
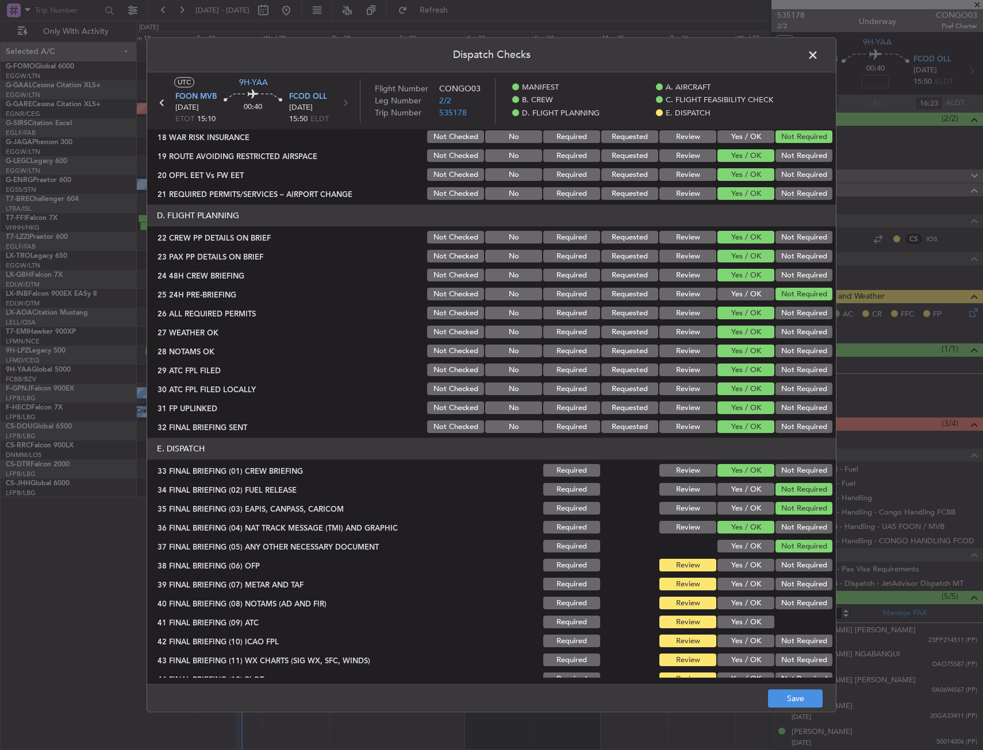
click at [740, 553] on div "Yes / OK" at bounding box center [744, 547] width 58 height 16
click at [739, 571] on button "Yes / OK" at bounding box center [745, 566] width 57 height 13
click at [741, 594] on section "E. DISPATCH 33 FINAL BRIEFING (01) CREW BRIEFING Required Review Yes / OK Not R…" at bounding box center [491, 562] width 688 height 249
click at [737, 587] on button "Yes / OK" at bounding box center [745, 585] width 57 height 13
click at [734, 610] on div "Yes / OK" at bounding box center [744, 604] width 58 height 16
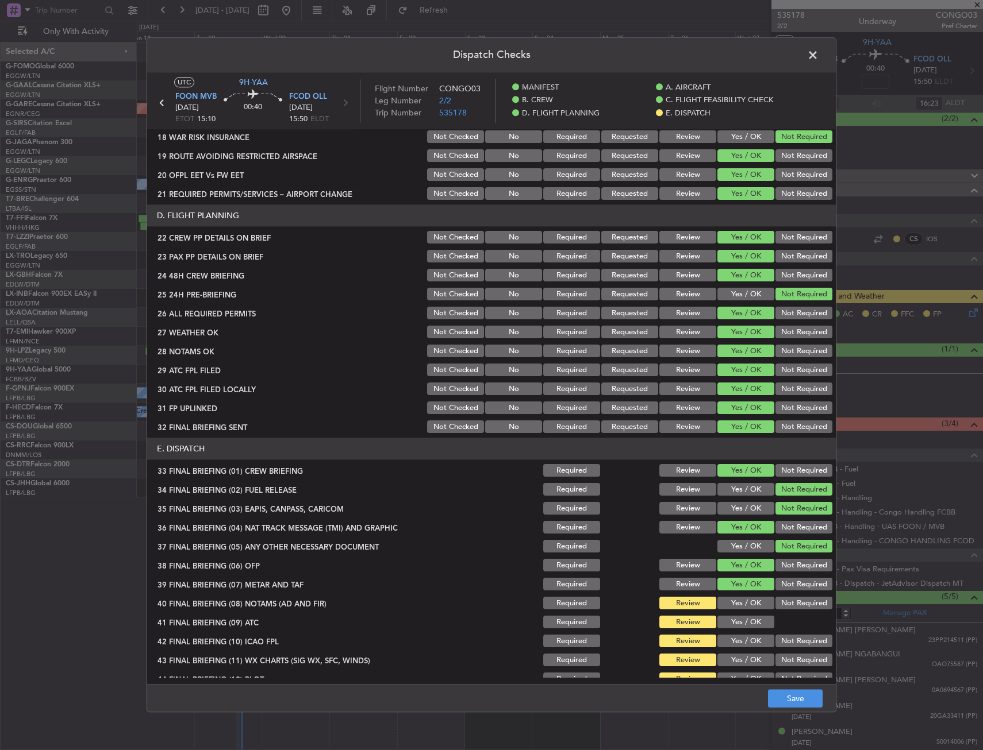
click at [734, 596] on section "E. DISPATCH 33 FINAL BRIEFING (01) CREW BRIEFING Required Review Yes / OK Not R…" at bounding box center [491, 562] width 688 height 249
click at [734, 600] on button "Yes / OK" at bounding box center [745, 604] width 57 height 13
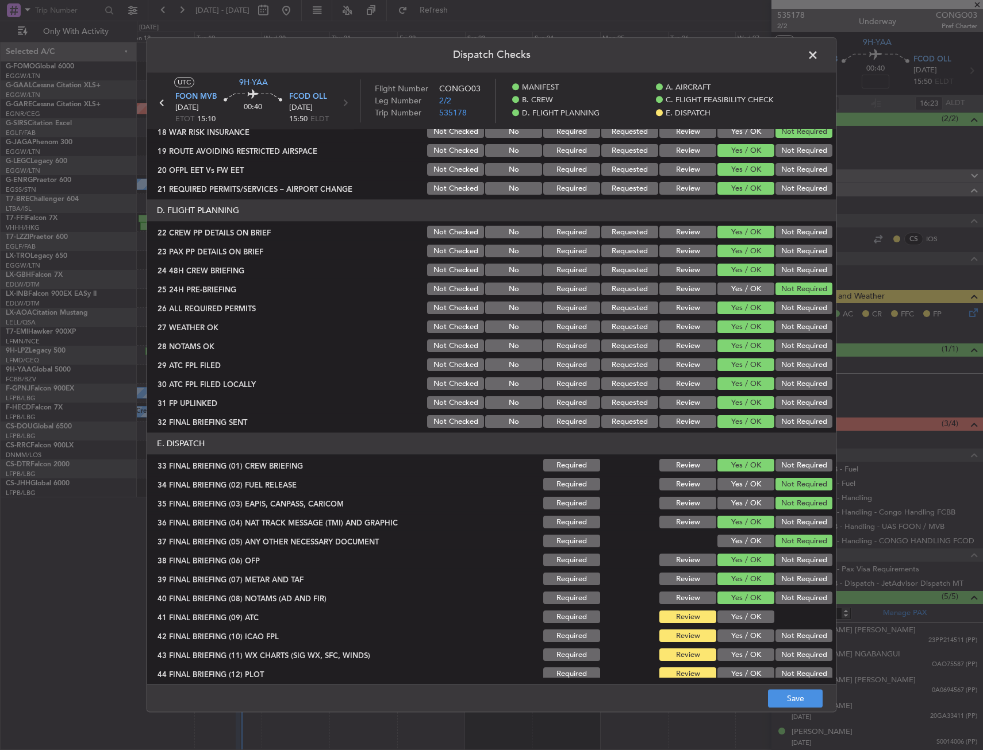
scroll to position [472, 0]
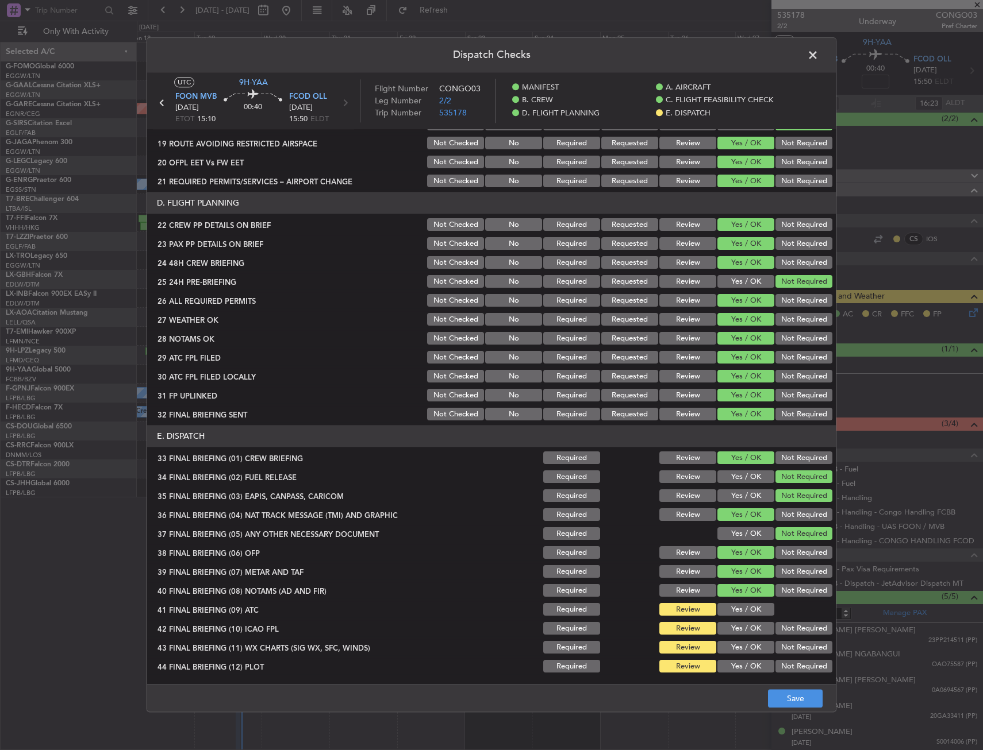
click at [734, 617] on div "Yes / OK" at bounding box center [744, 610] width 58 height 16
click at [734, 633] on button "Yes / OK" at bounding box center [745, 629] width 57 height 13
click at [734, 617] on div "Yes / OK" at bounding box center [744, 610] width 58 height 16
click at [735, 607] on button "Yes / OK" at bounding box center [745, 610] width 57 height 13
click at [748, 644] on button "Yes / OK" at bounding box center [745, 648] width 57 height 13
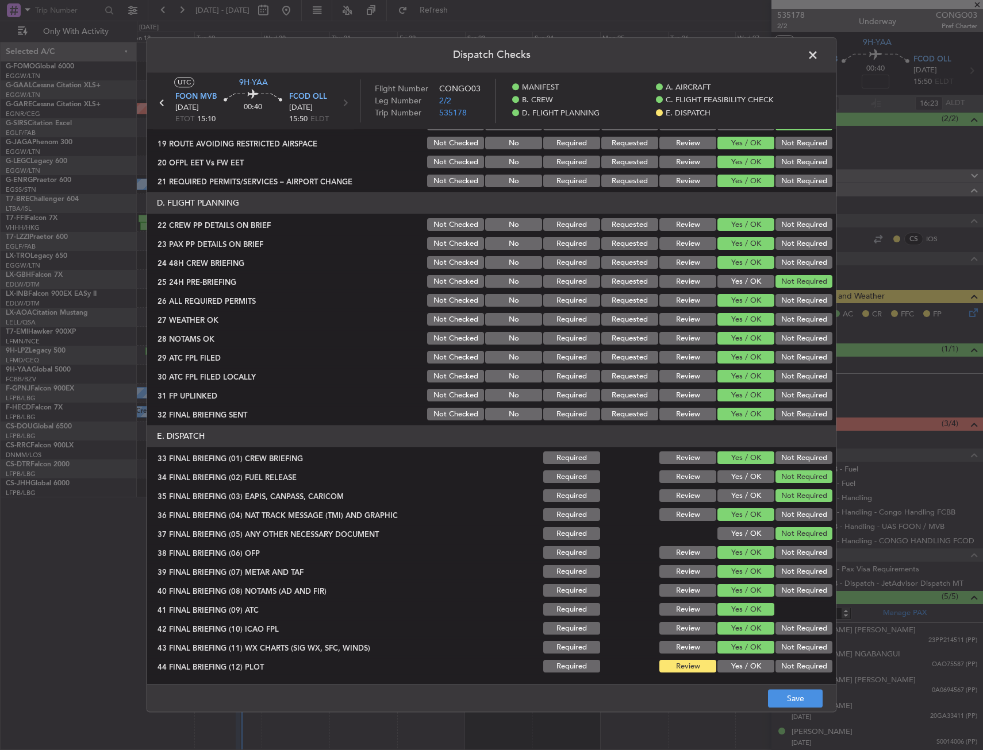
click at [775, 662] on button "Not Required" at bounding box center [803, 667] width 57 height 13
click at [785, 634] on button "Not Required" at bounding box center [803, 629] width 57 height 13
click at [796, 703] on button "Save" at bounding box center [795, 699] width 55 height 18
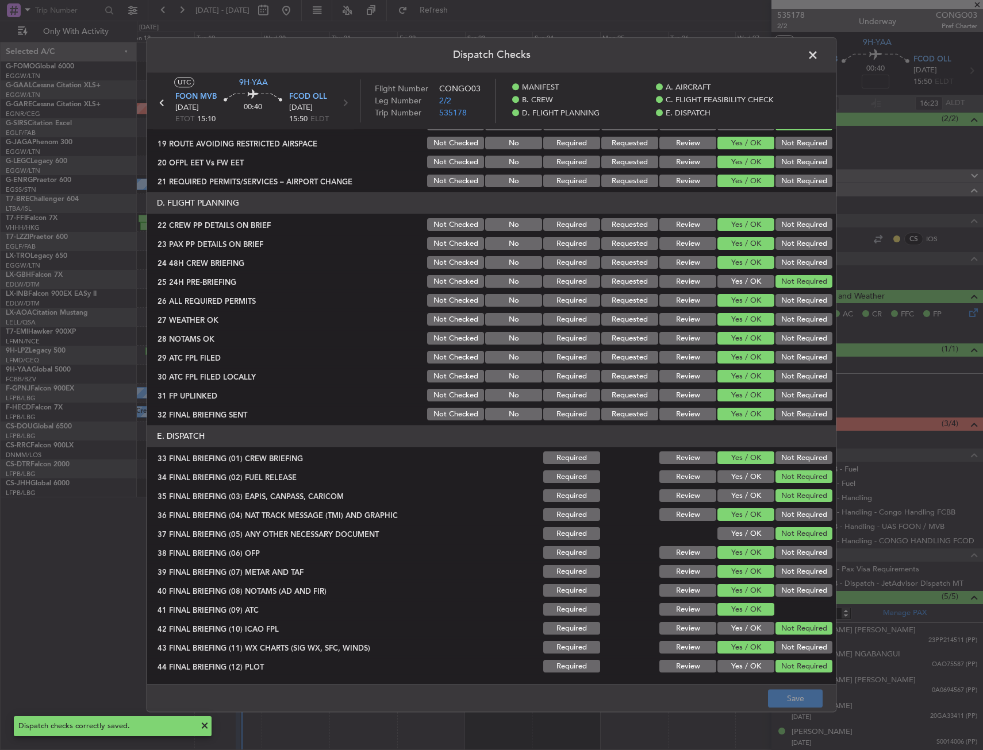
click at [744, 635] on button "Yes / OK" at bounding box center [745, 629] width 57 height 13
click at [796, 698] on button "Save" at bounding box center [795, 699] width 55 height 18
click at [818, 52] on span at bounding box center [818, 58] width 0 height 23
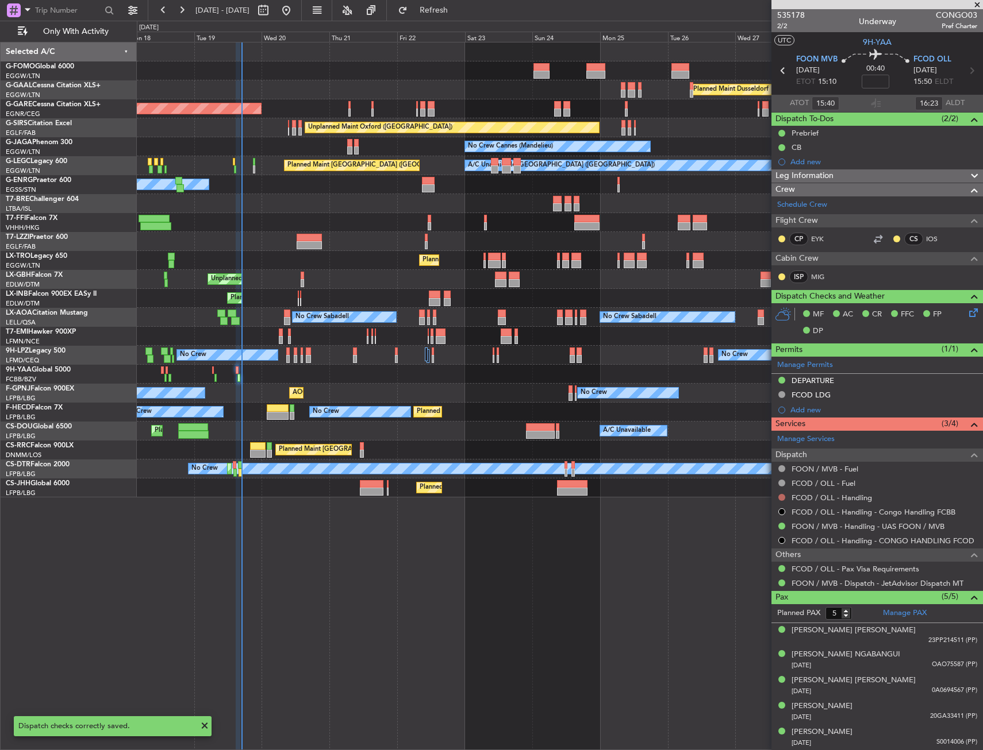
click at [780, 499] on button at bounding box center [781, 497] width 7 height 7
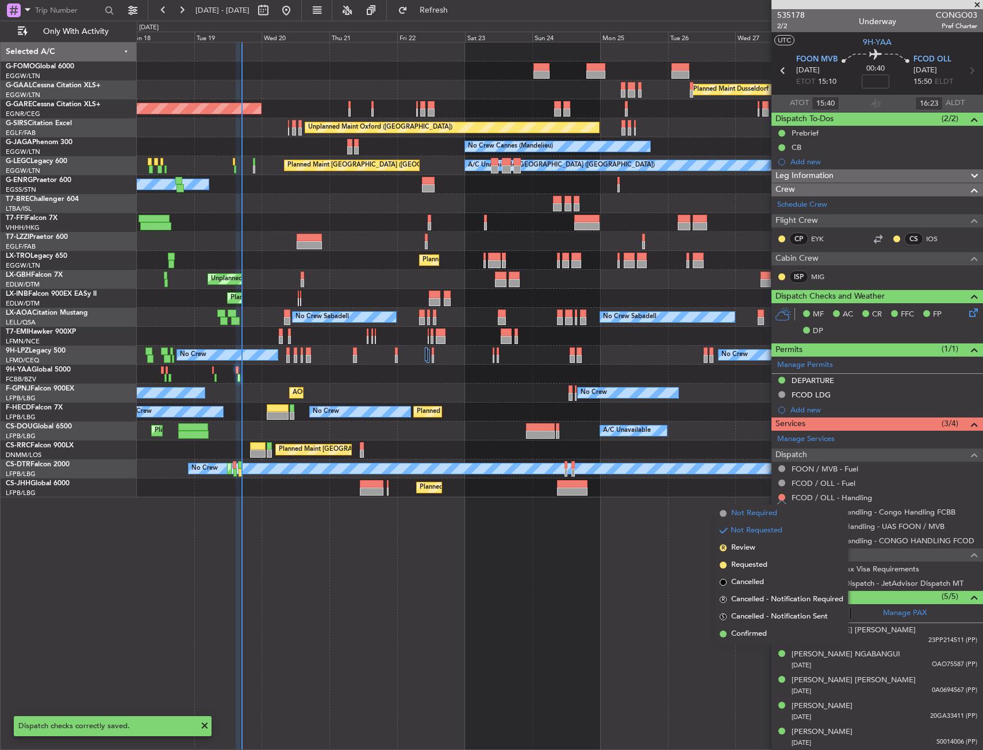
click at [764, 514] on span "Not Required" at bounding box center [754, 513] width 46 height 11
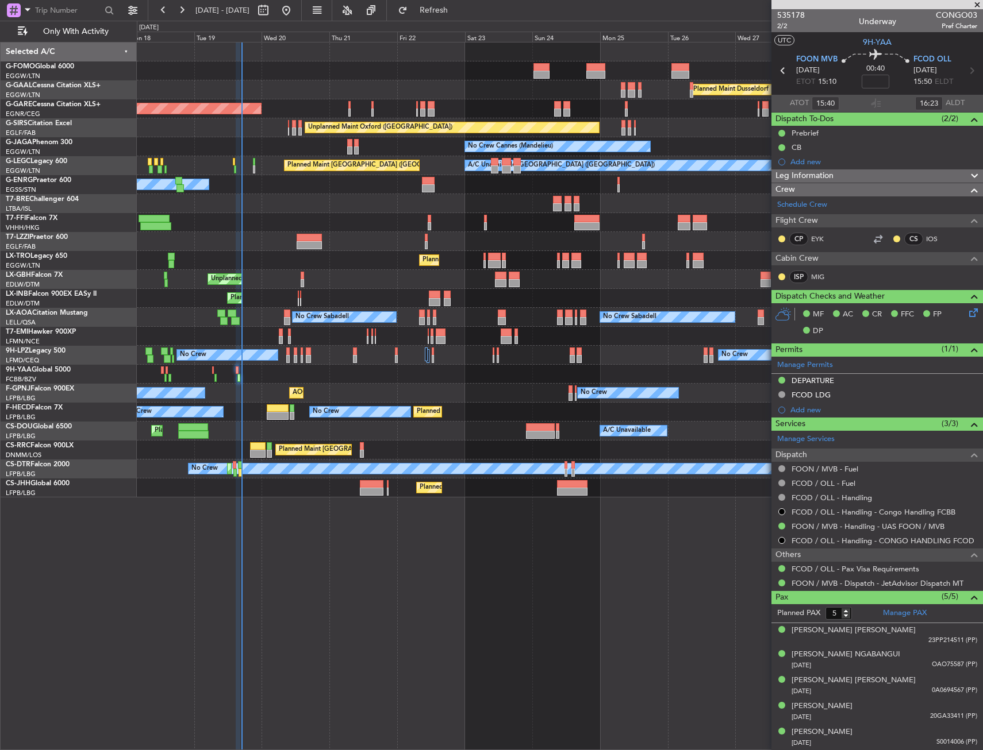
click at [430, 388] on div "No Crew AOG Maint Hyères (Toulon-Hyères) No Crew No Crew Planned Maint Paris (L…" at bounding box center [559, 393] width 845 height 19
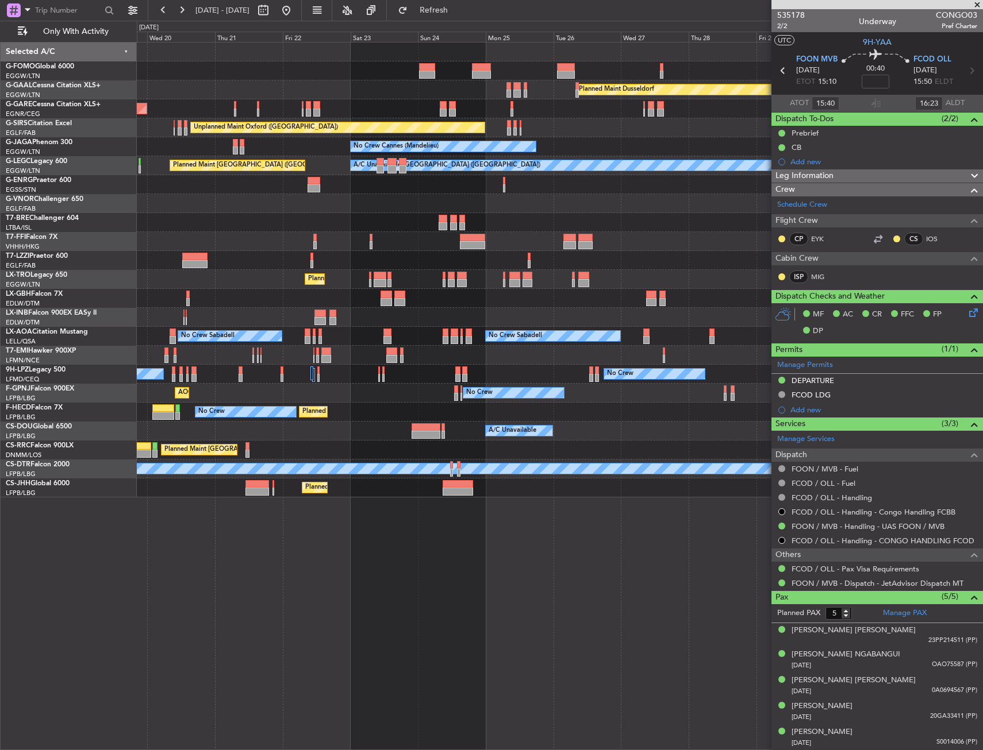
drag, startPoint x: 456, startPoint y: 17, endPoint x: 454, endPoint y: 30, distance: 13.3
click at [456, 17] on button "Refresh" at bounding box center [426, 10] width 69 height 18
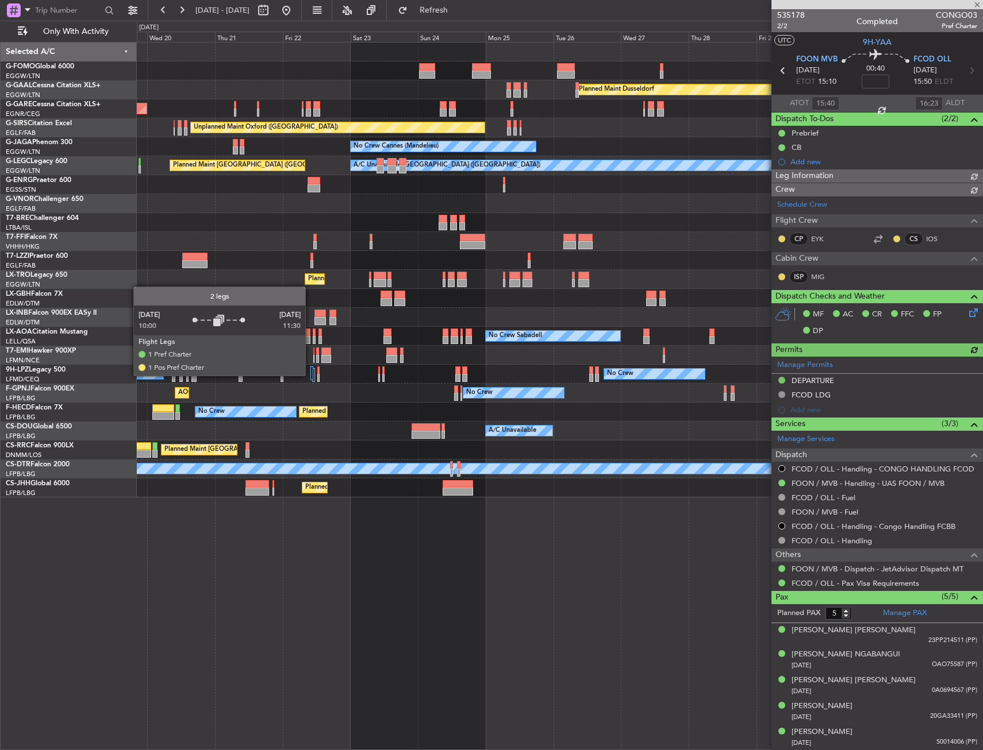
click at [310, 375] on div at bounding box center [311, 374] width 3 height 14
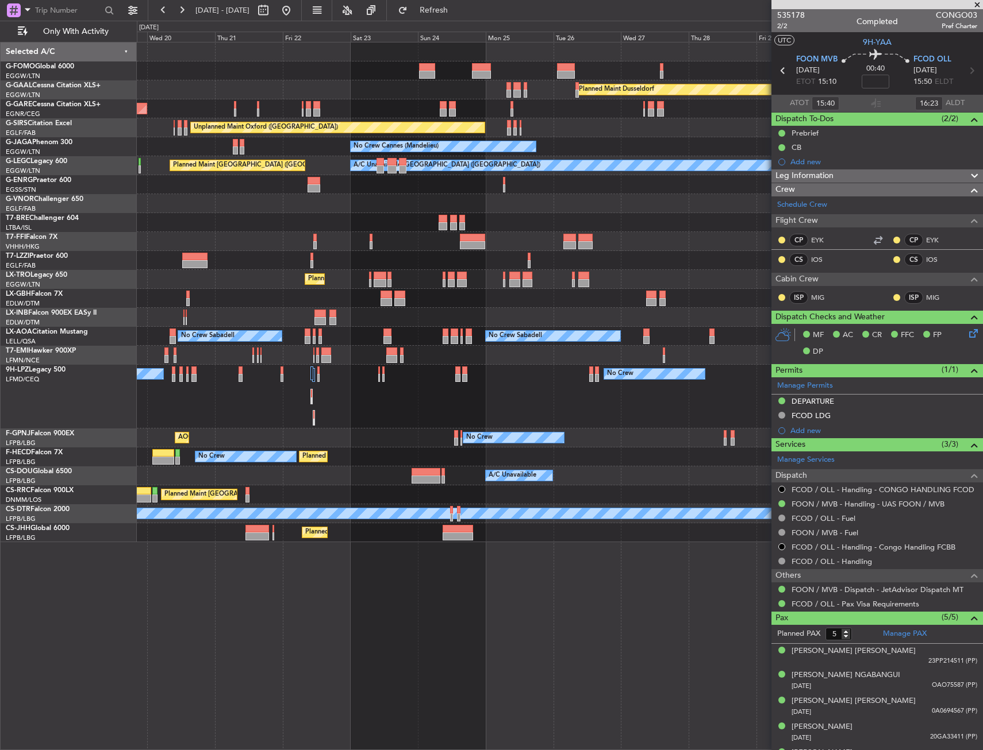
click at [767, 473] on div "Planned Maint Windsor Locks (Bradley Intl) Planned Maint Dusseldorf Unplanned M…" at bounding box center [559, 293] width 845 height 500
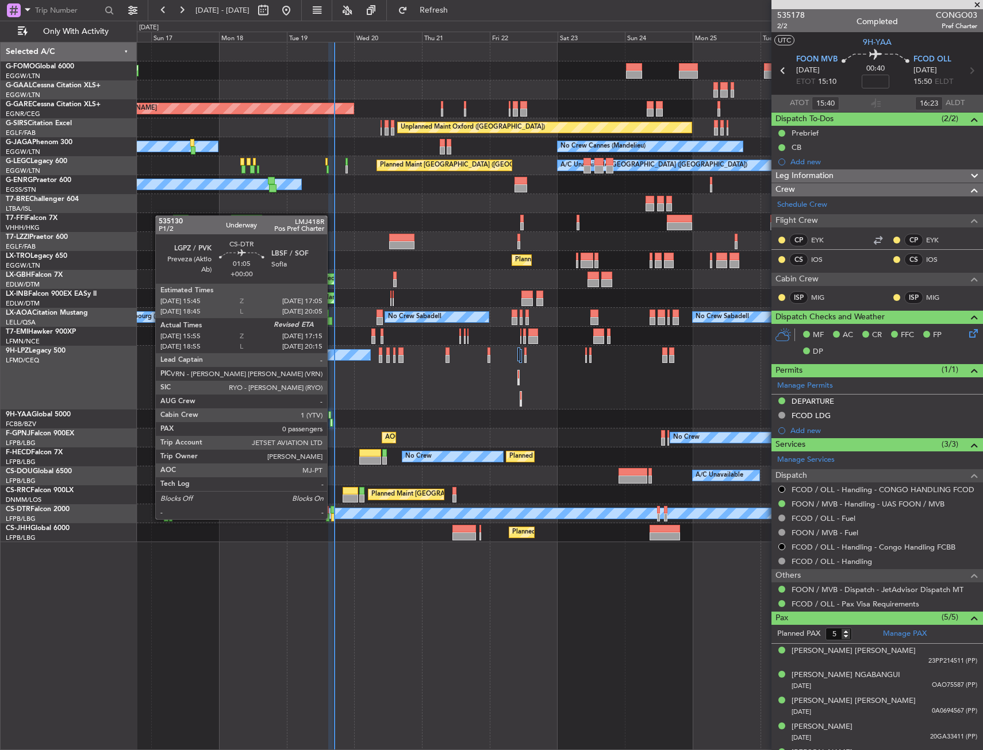
click at [332, 518] on div at bounding box center [333, 518] width 4 height 8
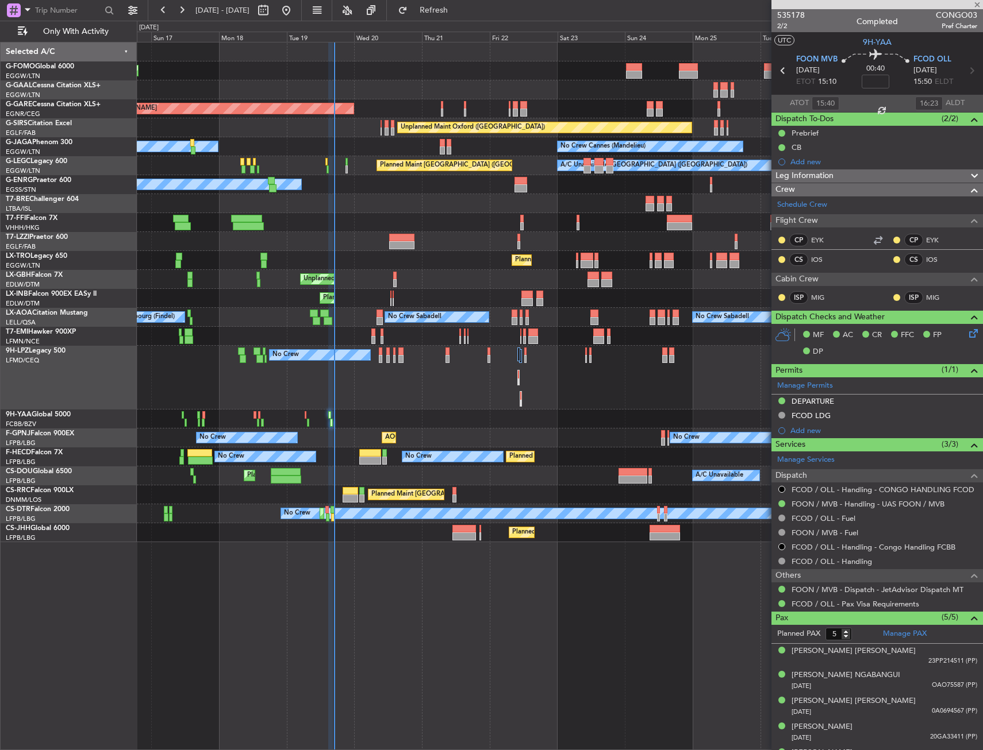
type input "16:05"
type input "0"
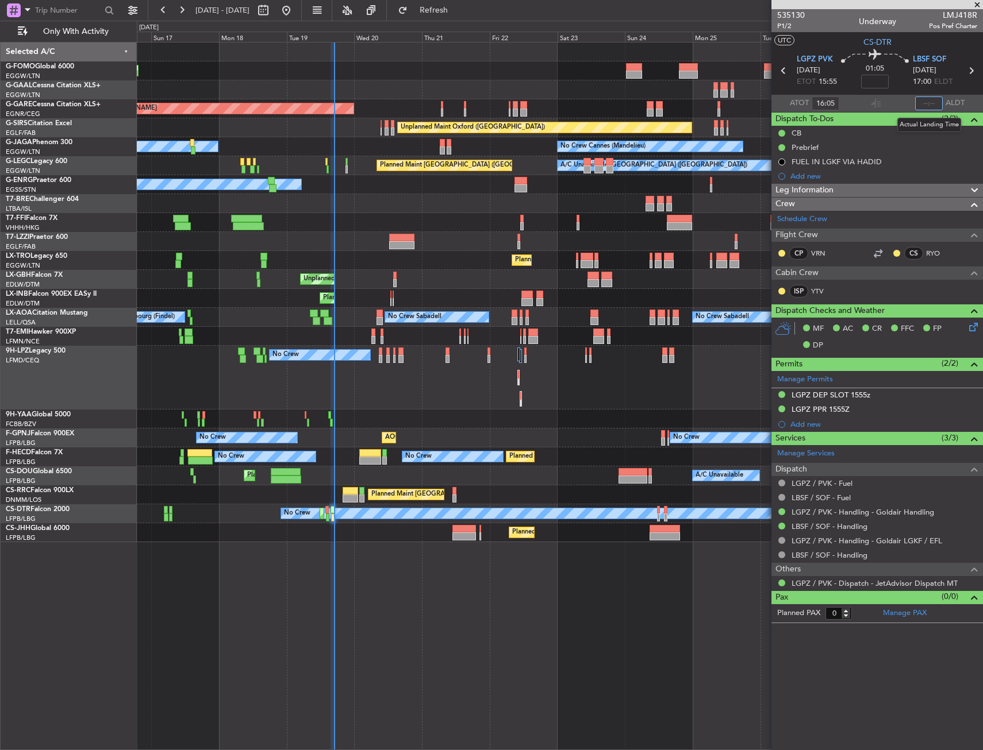
click at [924, 103] on input "text" at bounding box center [929, 104] width 28 height 14
click at [850, 101] on section "ATOT 16:05 1654 ALDT" at bounding box center [876, 103] width 211 height 17
type input "16:54"
click at [458, 10] on span "Refresh" at bounding box center [434, 10] width 48 height 8
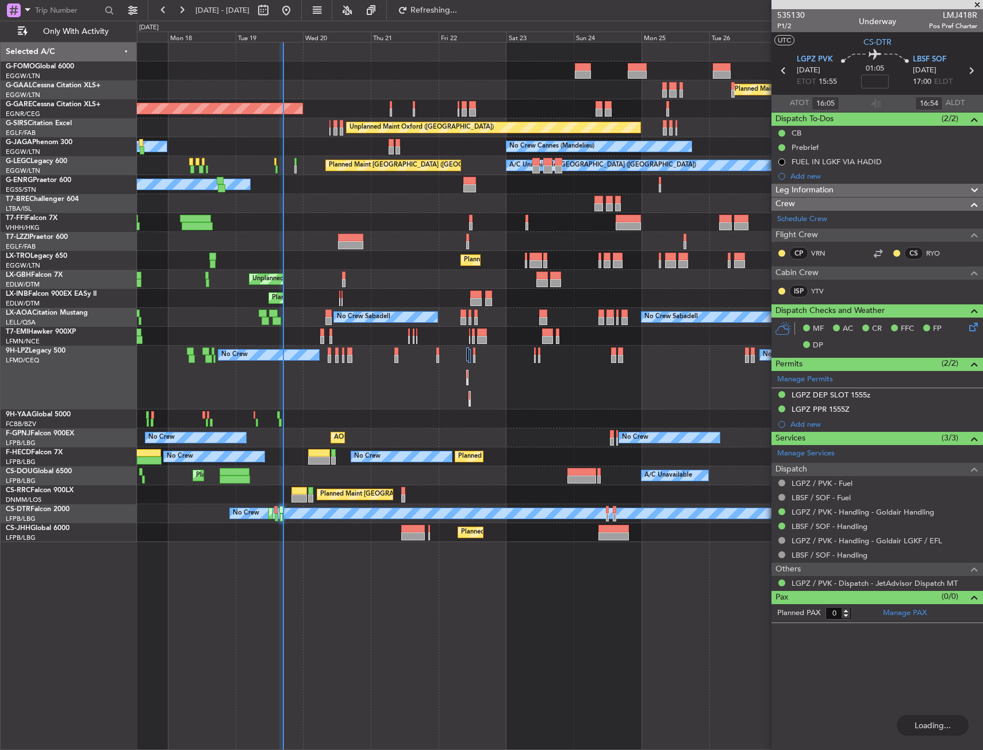
click at [514, 449] on div "Planned Maint Windsor Locks (Bradley Intl) Planned Maint Dusseldorf Planned Mai…" at bounding box center [559, 293] width 845 height 500
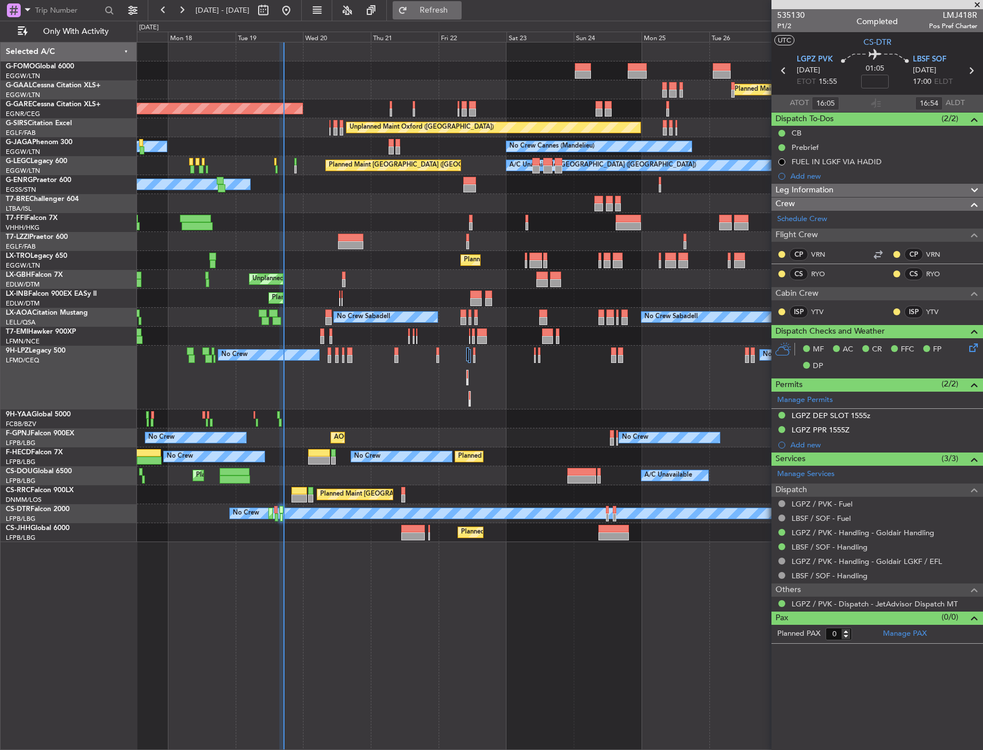
click at [458, 9] on span "Refresh" at bounding box center [434, 10] width 48 height 8
click at [461, 17] on button "Refresh" at bounding box center [426, 10] width 69 height 18
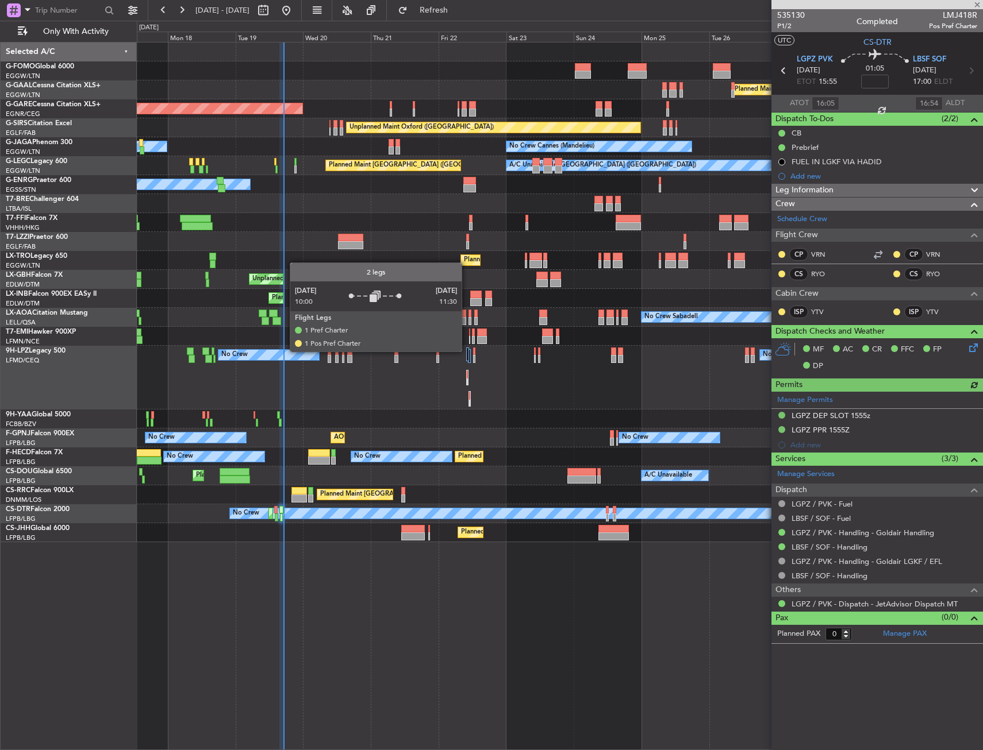
click at [467, 351] on div at bounding box center [467, 355] width 3 height 14
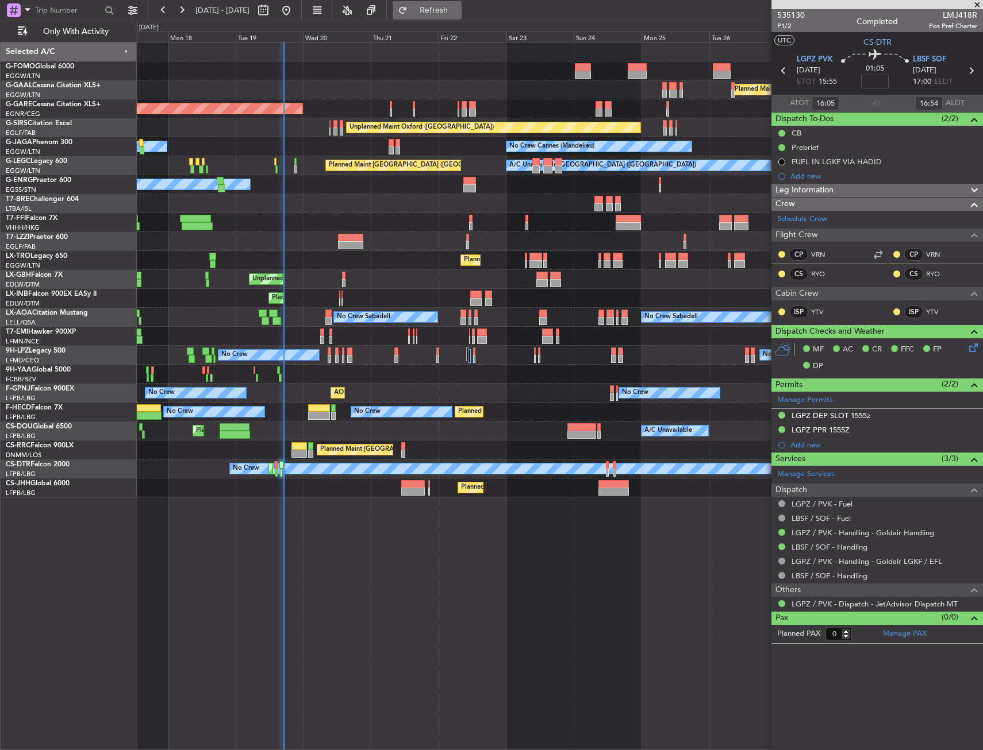
click at [458, 6] on span "Refresh" at bounding box center [434, 10] width 48 height 8
click at [465, 359] on div "No Crew No Crew No Crew" at bounding box center [559, 355] width 845 height 19
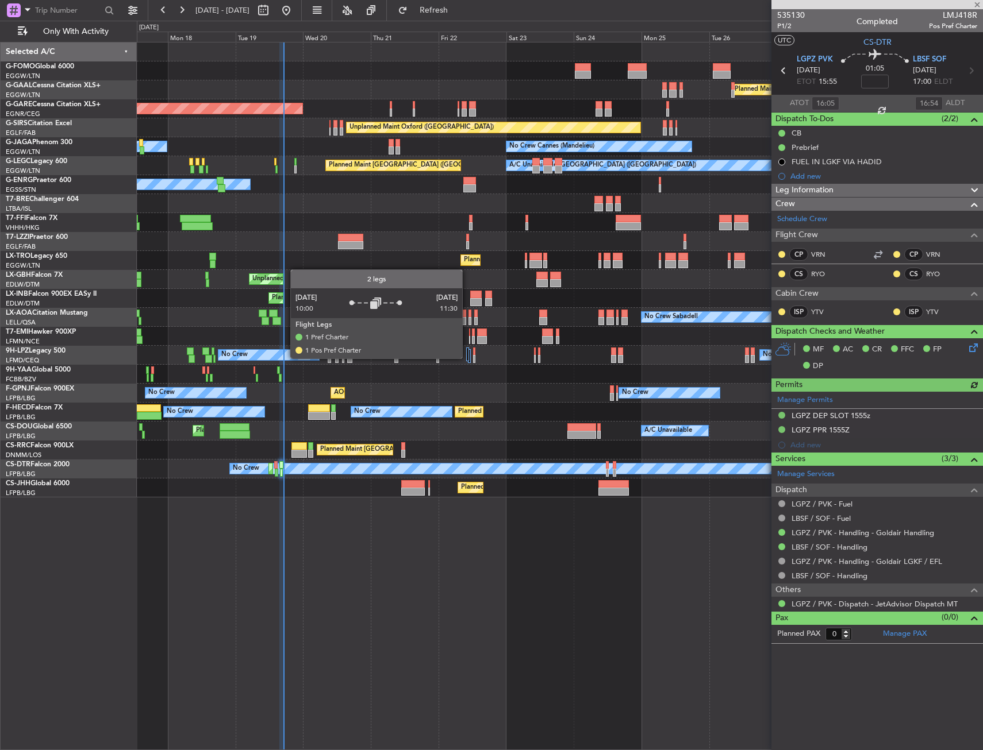
click at [467, 358] on div at bounding box center [467, 355] width 3 height 14
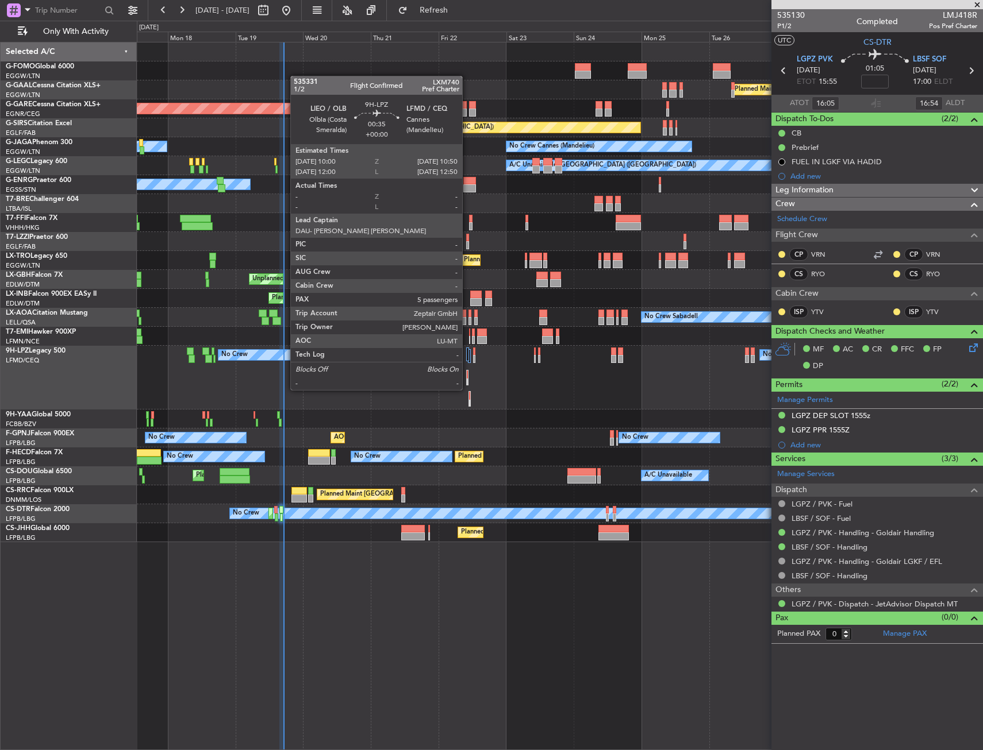
click at [467, 379] on div at bounding box center [468, 383] width 2 height 8
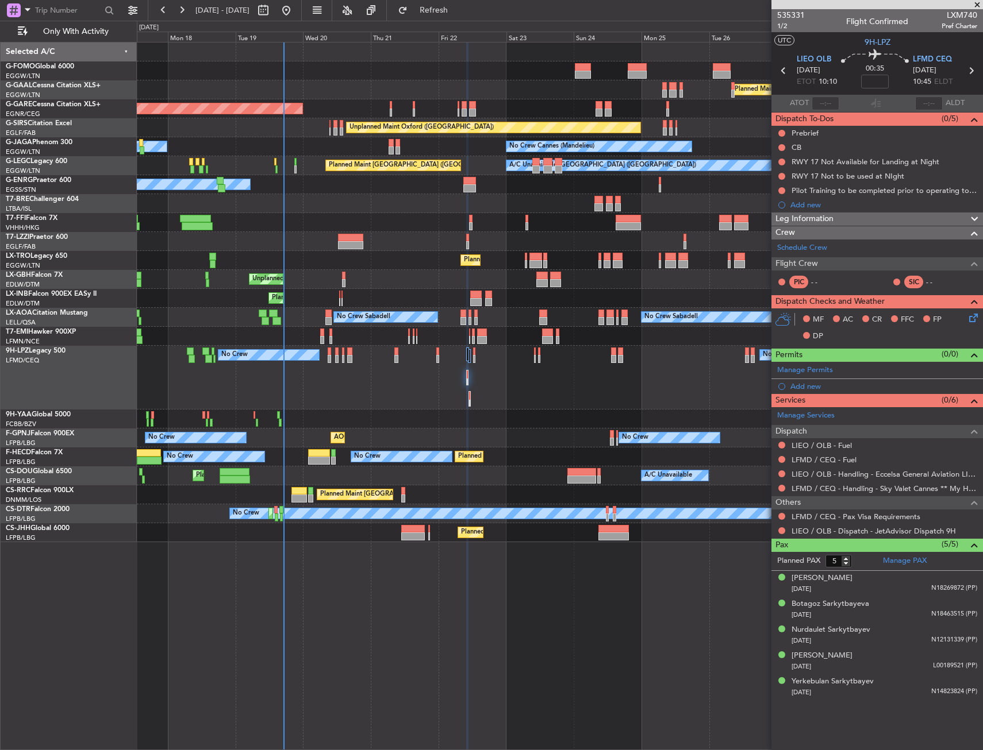
click at [467, 397] on div "No Crew No Crew No Crew" at bounding box center [559, 378] width 845 height 64
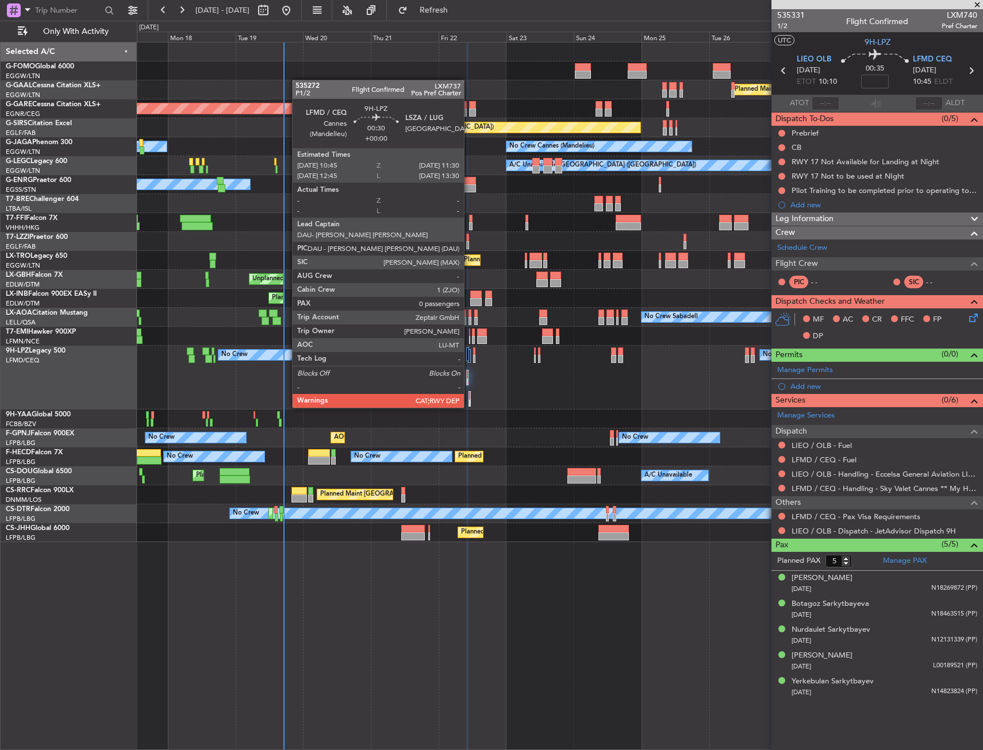
click at [469, 396] on div at bounding box center [469, 396] width 1 height 8
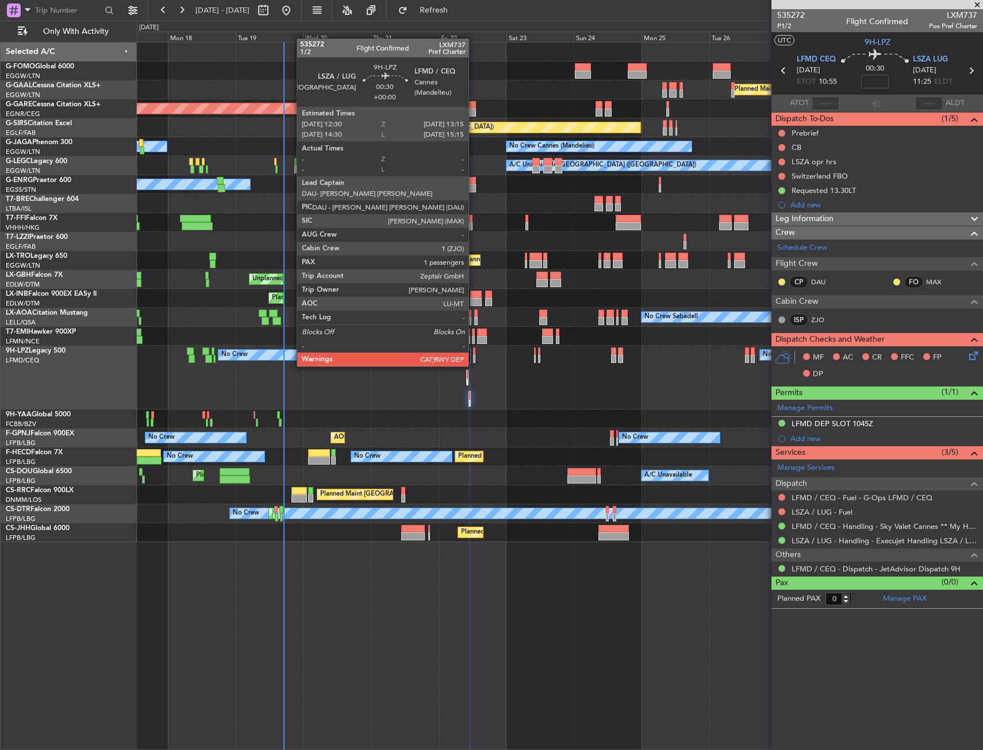
click at [473, 355] on div at bounding box center [474, 359] width 2 height 8
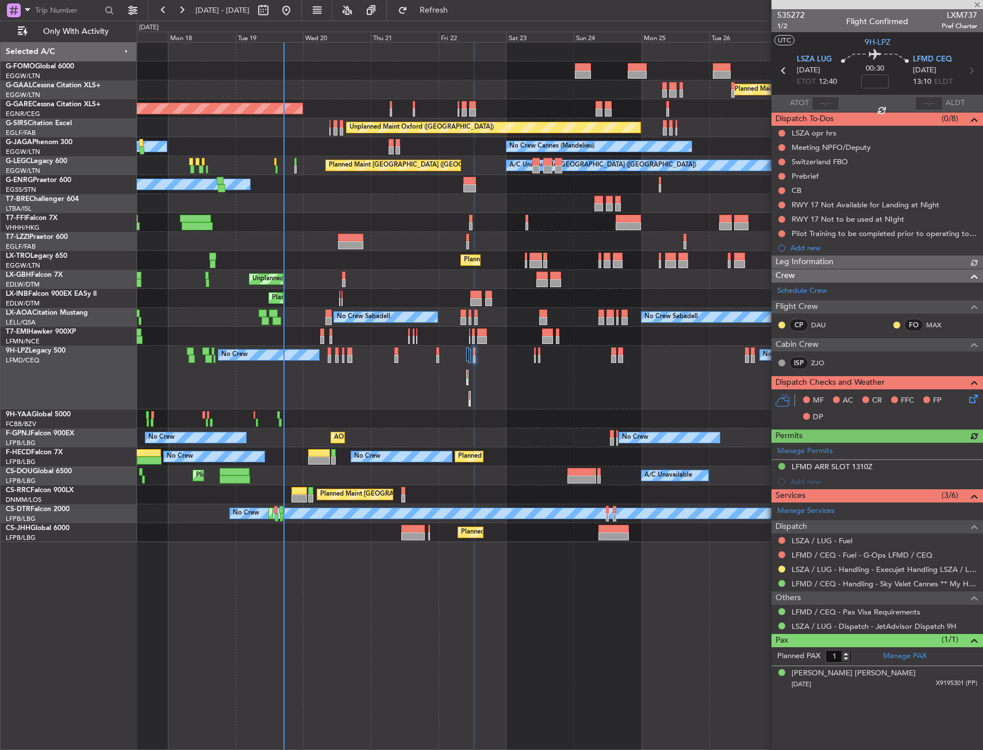
click at [465, 356] on div "No Crew No Crew No Crew" at bounding box center [559, 378] width 845 height 64
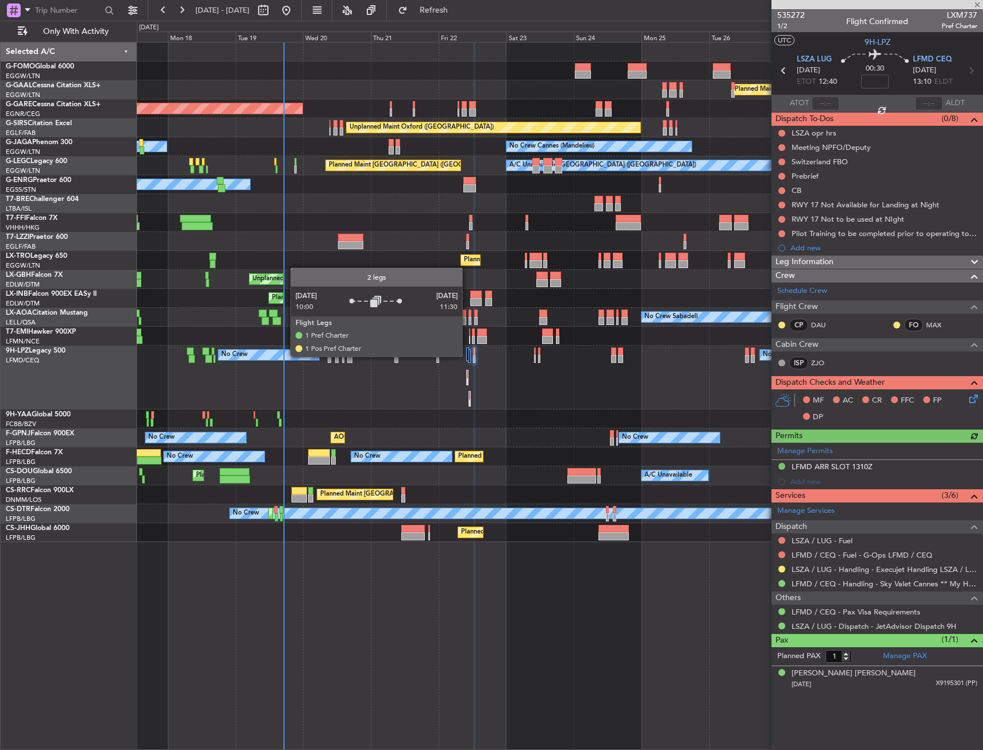
click at [467, 356] on div at bounding box center [467, 355] width 3 height 14
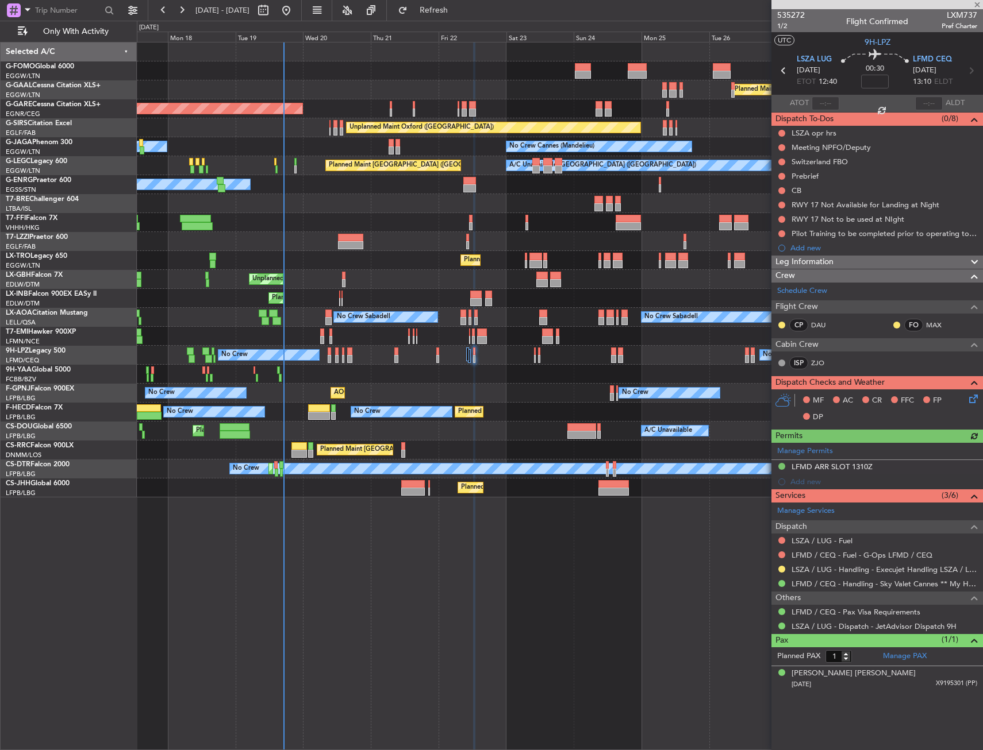
click at [467, 356] on div at bounding box center [467, 355] width 3 height 14
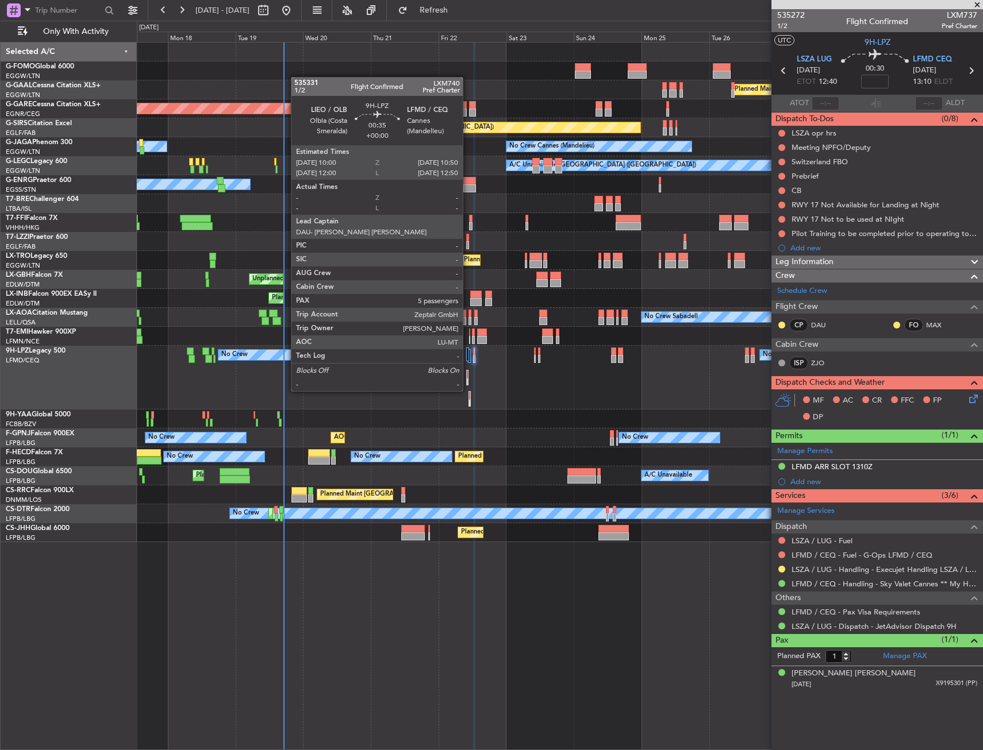
click at [468, 380] on div at bounding box center [468, 383] width 2 height 8
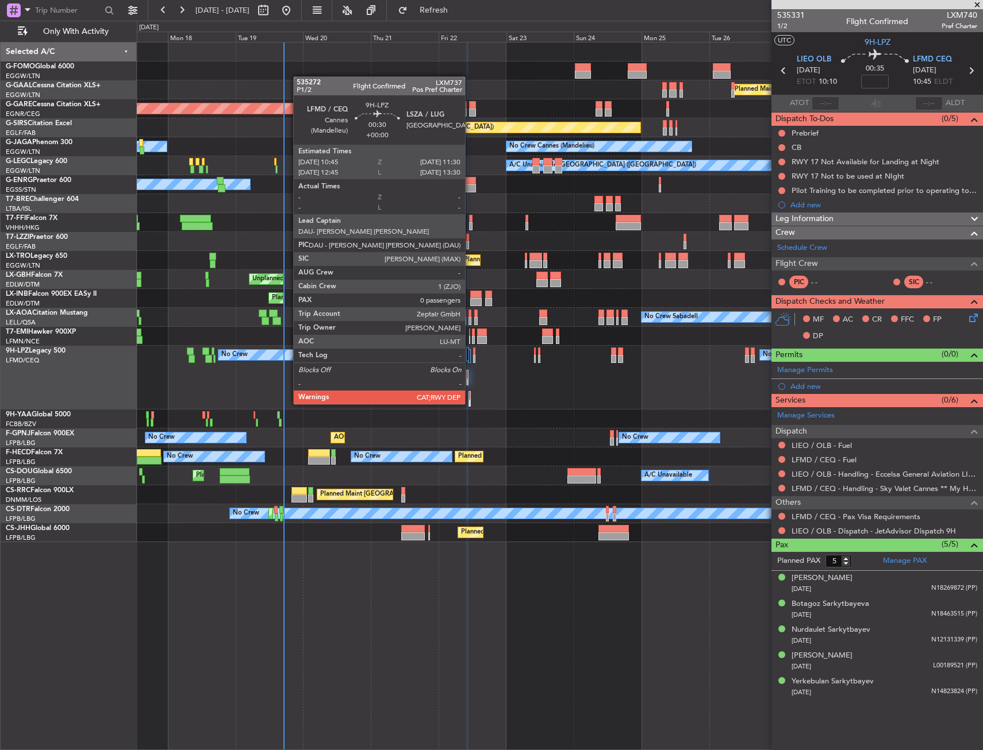
click at [470, 393] on div at bounding box center [469, 399] width 2 height 16
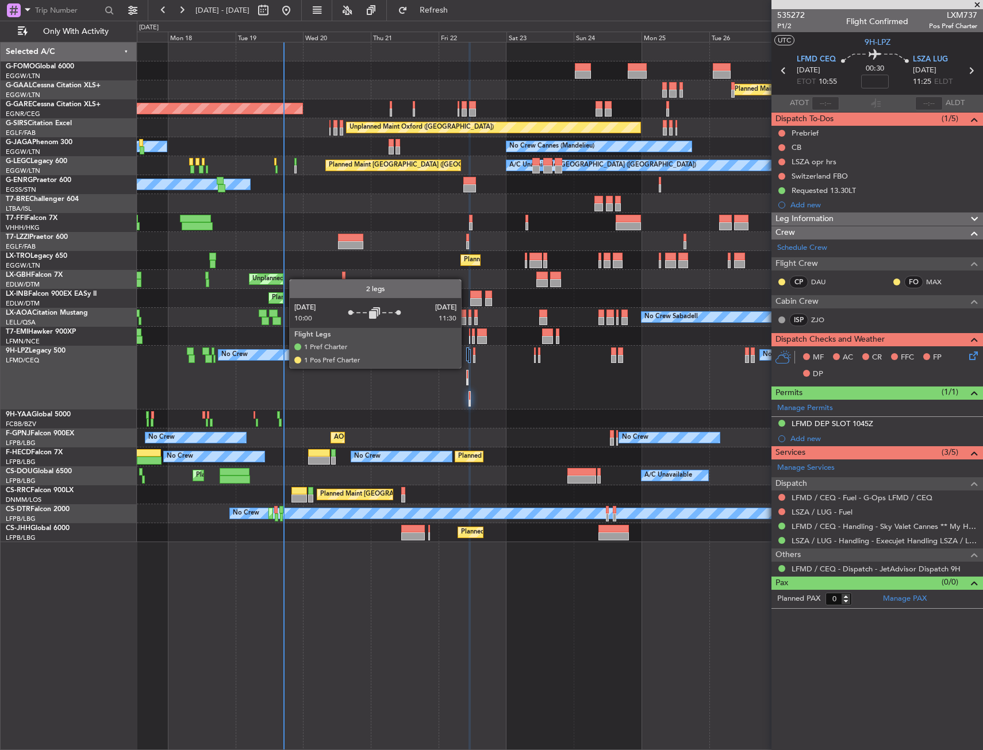
click at [466, 368] on div at bounding box center [468, 360] width 5 height 24
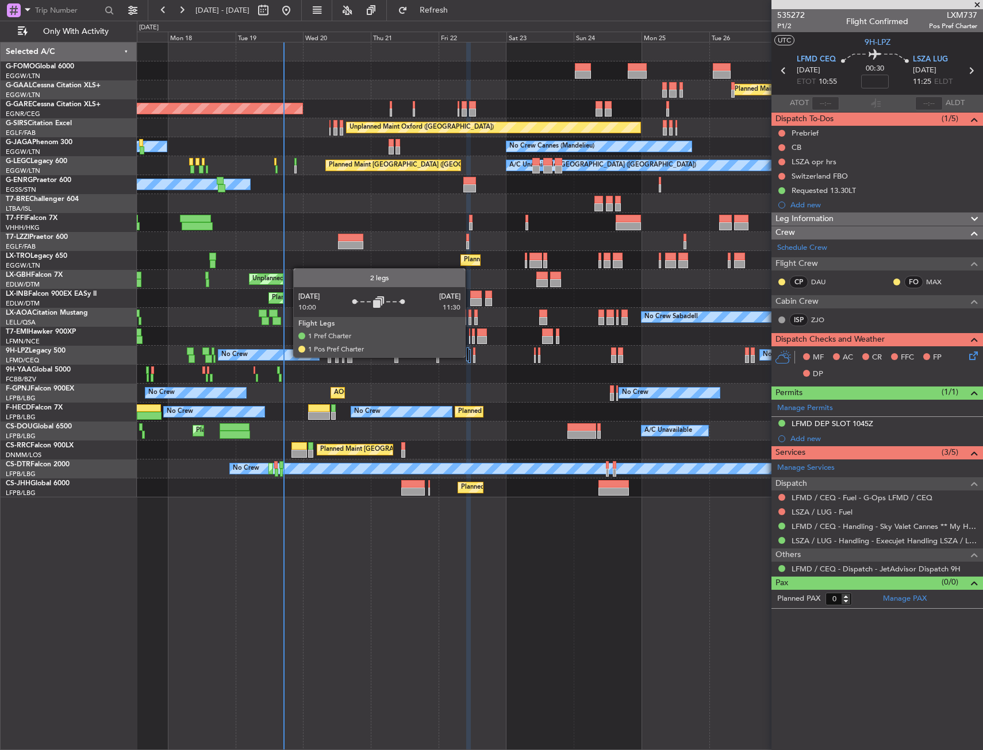
click at [467, 355] on div at bounding box center [467, 355] width 3 height 14
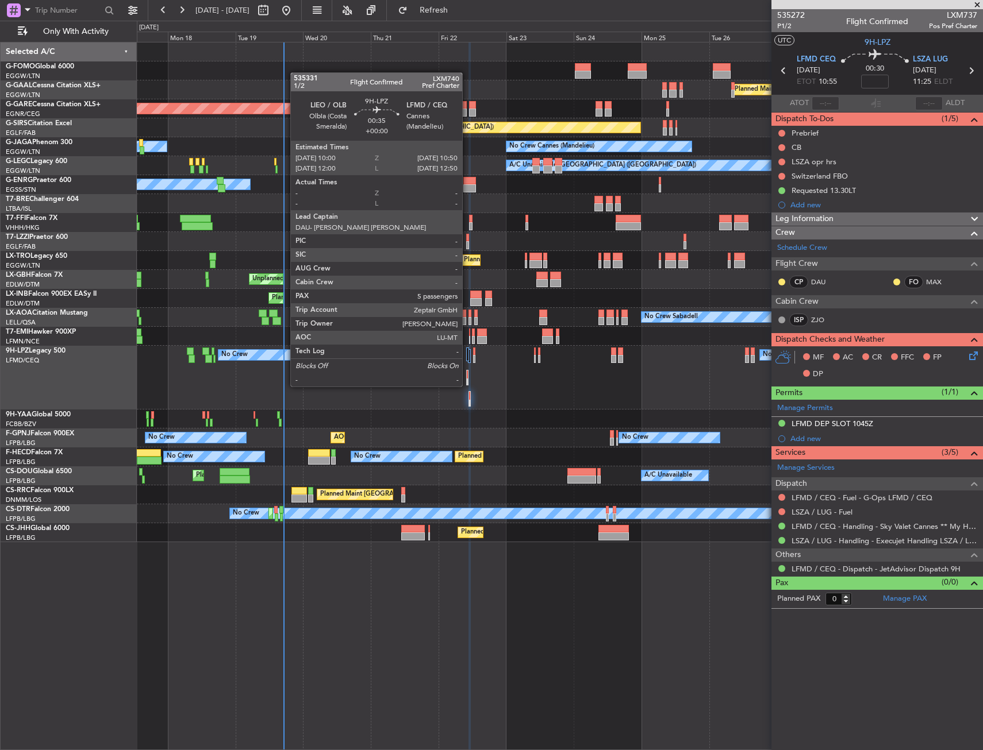
click at [467, 375] on div at bounding box center [468, 375] width 2 height 8
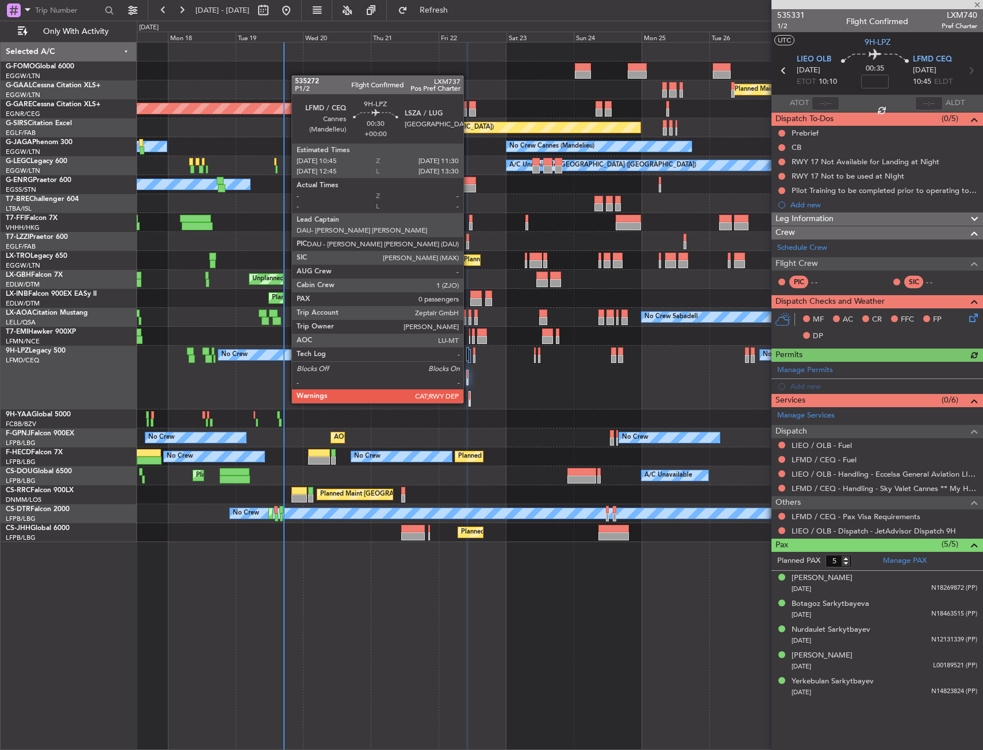
click at [469, 392] on div at bounding box center [469, 396] width 1 height 8
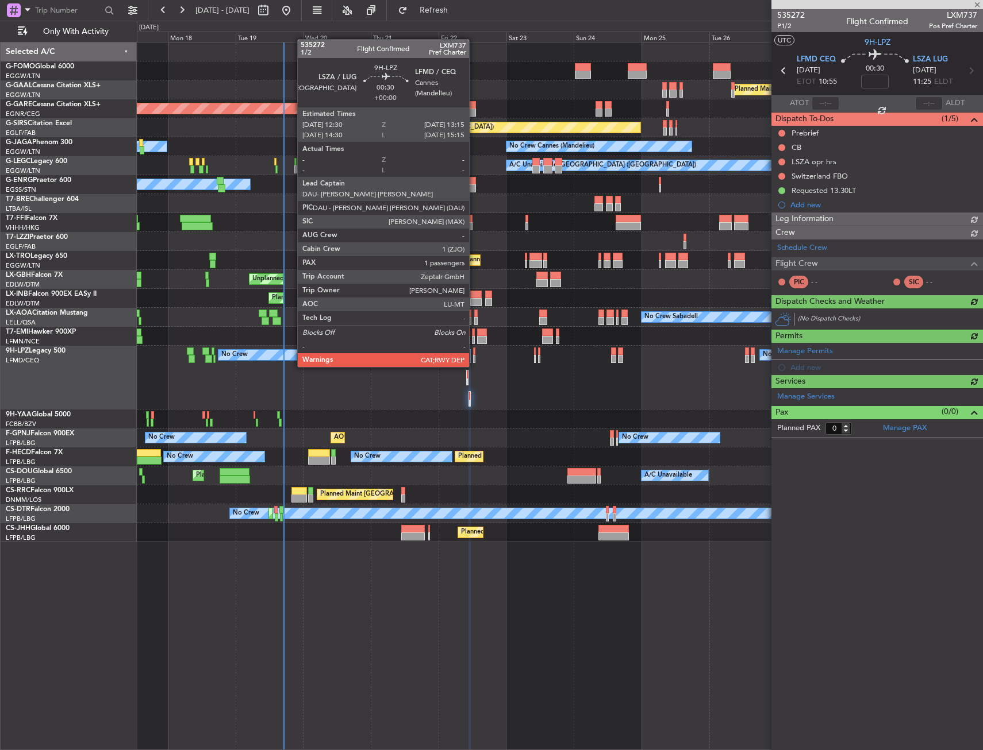
click at [474, 356] on div at bounding box center [474, 359] width 2 height 8
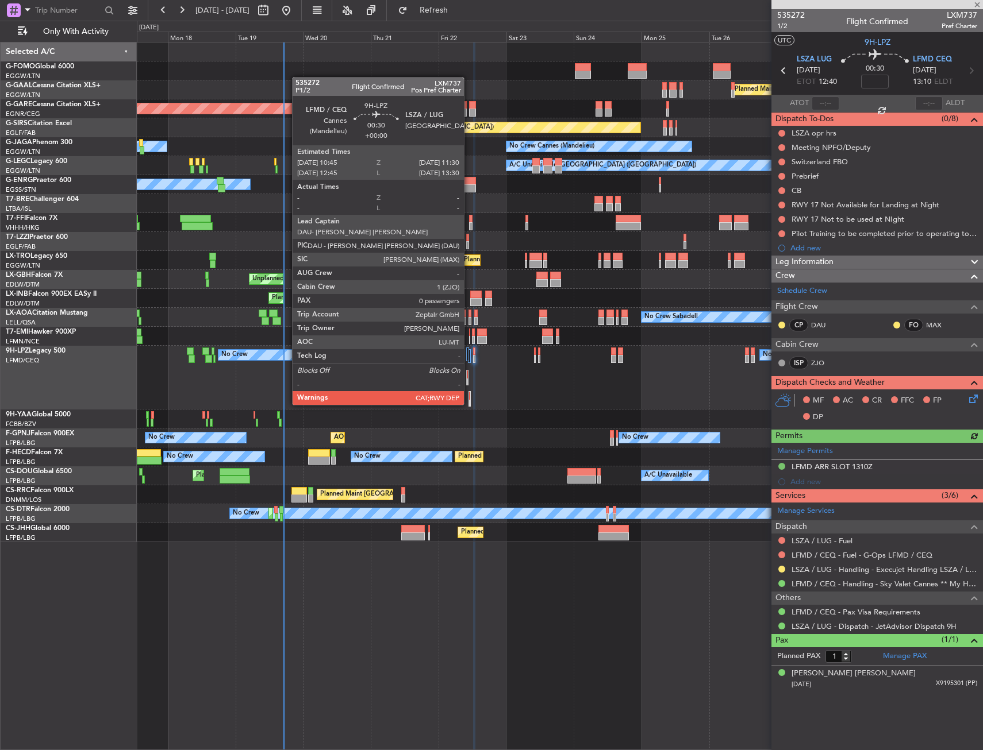
click at [469, 394] on div at bounding box center [469, 396] width 1 height 8
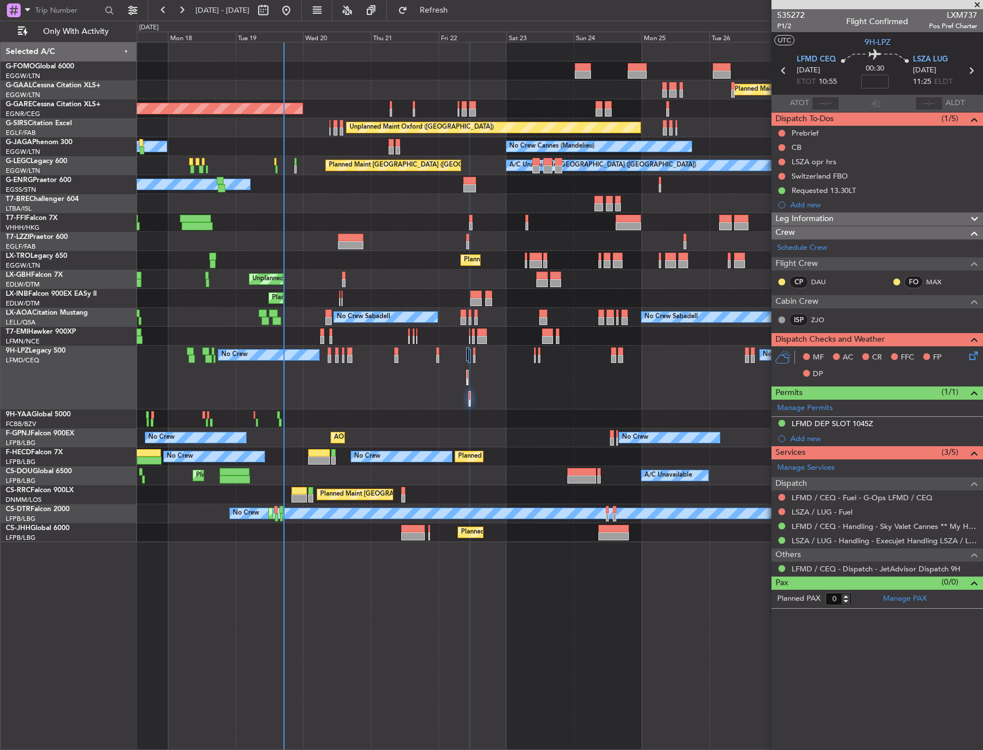
click at [477, 356] on div "No Crew No Crew No Crew" at bounding box center [559, 378] width 845 height 64
click at [476, 356] on div "No Crew No Crew No Crew" at bounding box center [559, 378] width 845 height 64
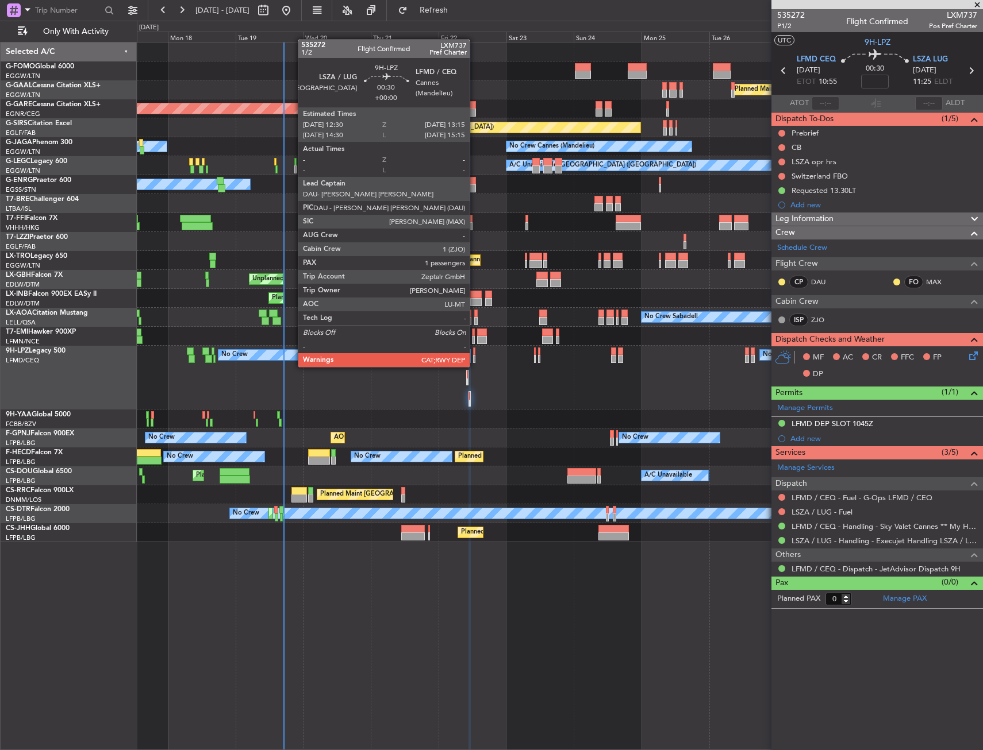
click at [475, 356] on div at bounding box center [474, 359] width 2 height 8
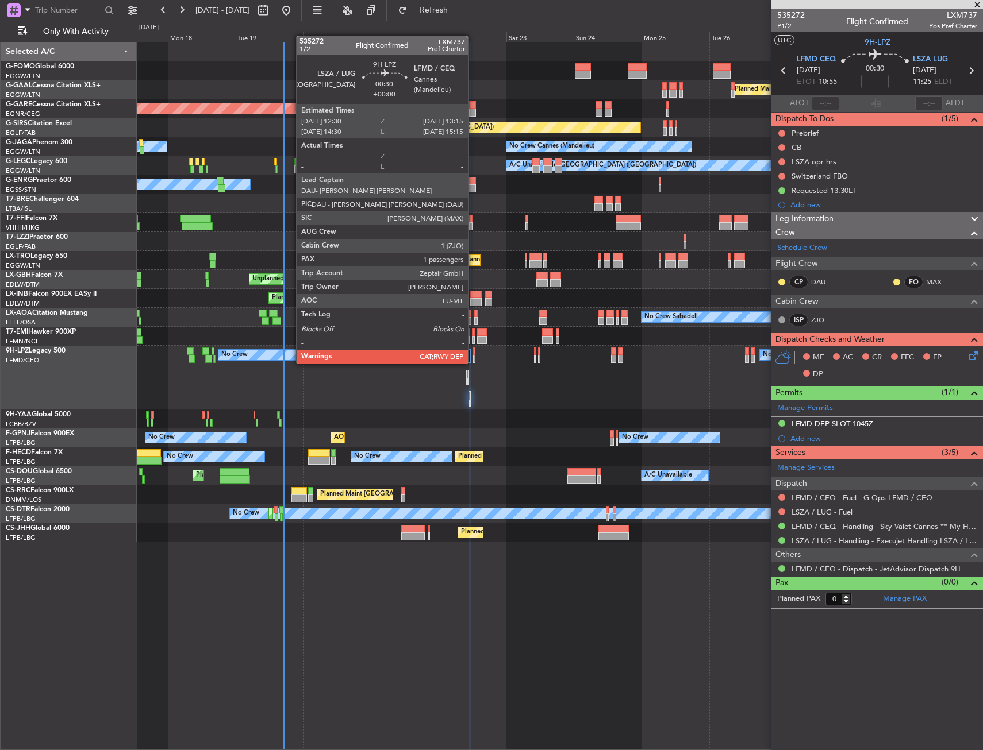
click at [473, 352] on div at bounding box center [474, 352] width 2 height 8
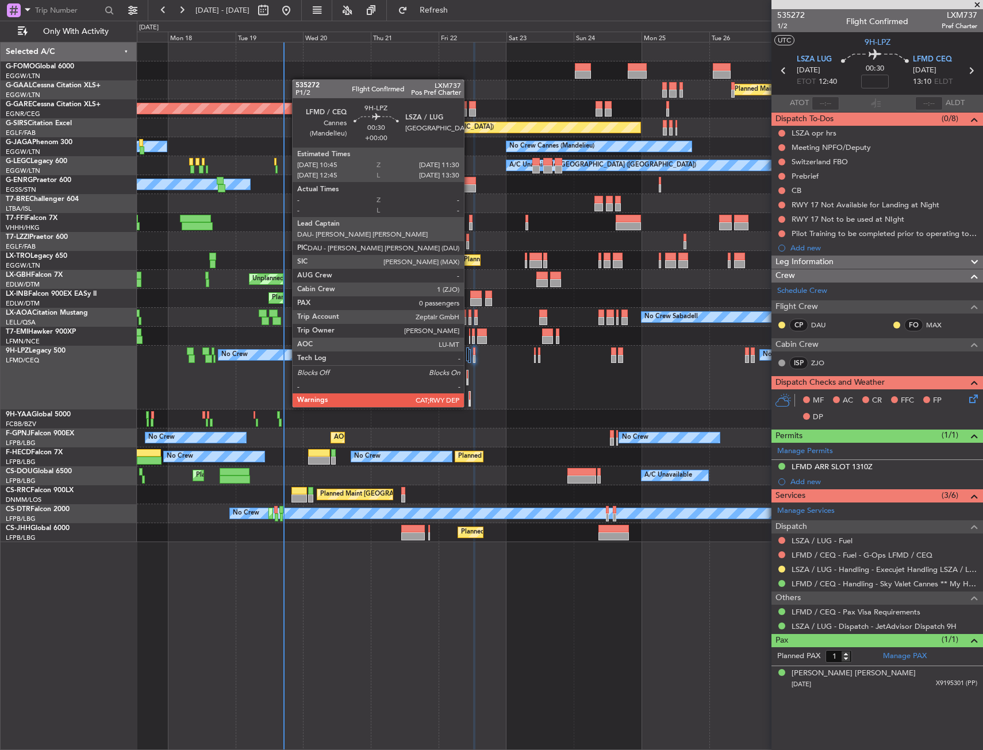
click at [469, 396] on div at bounding box center [469, 396] width 1 height 8
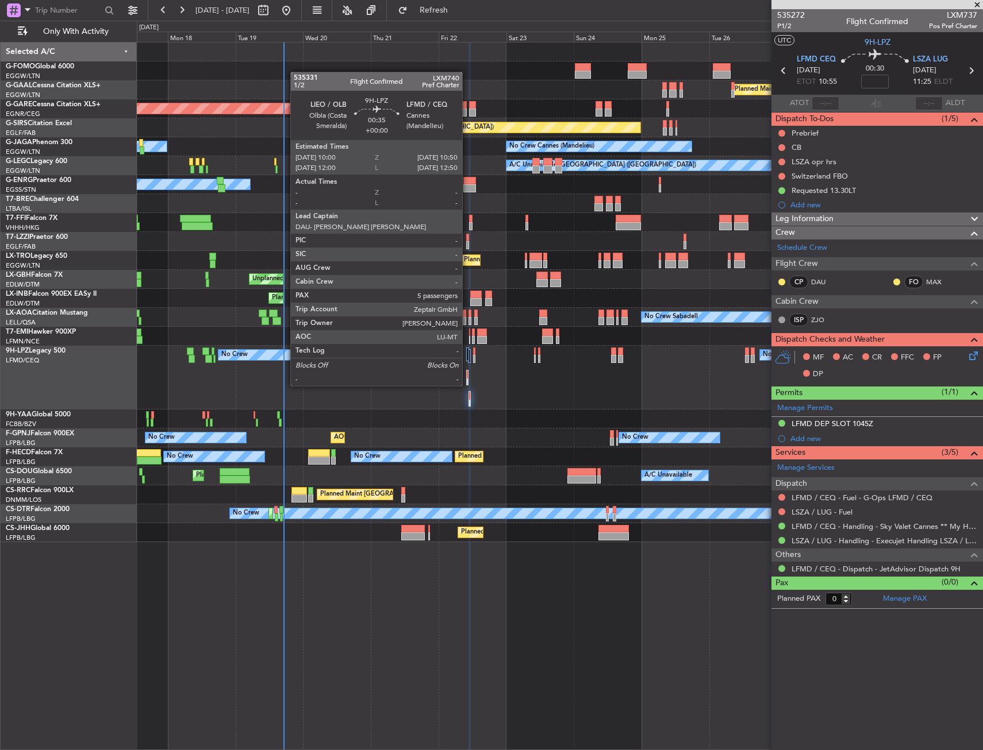
click at [467, 375] on div at bounding box center [468, 375] width 2 height 8
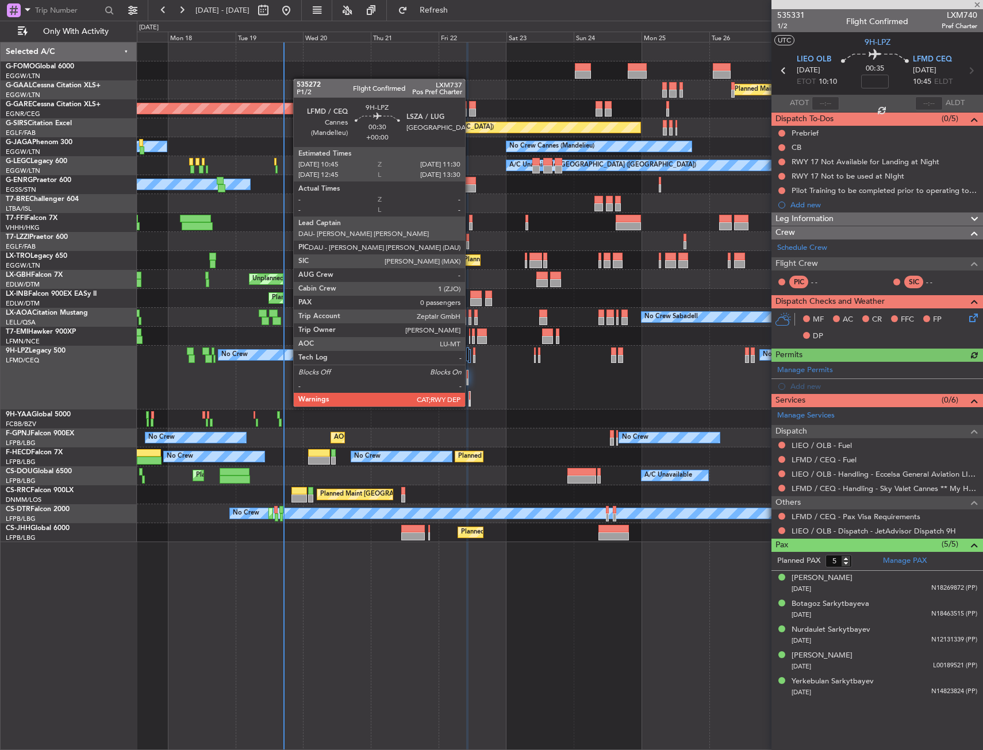
click at [470, 395] on div at bounding box center [469, 399] width 2 height 16
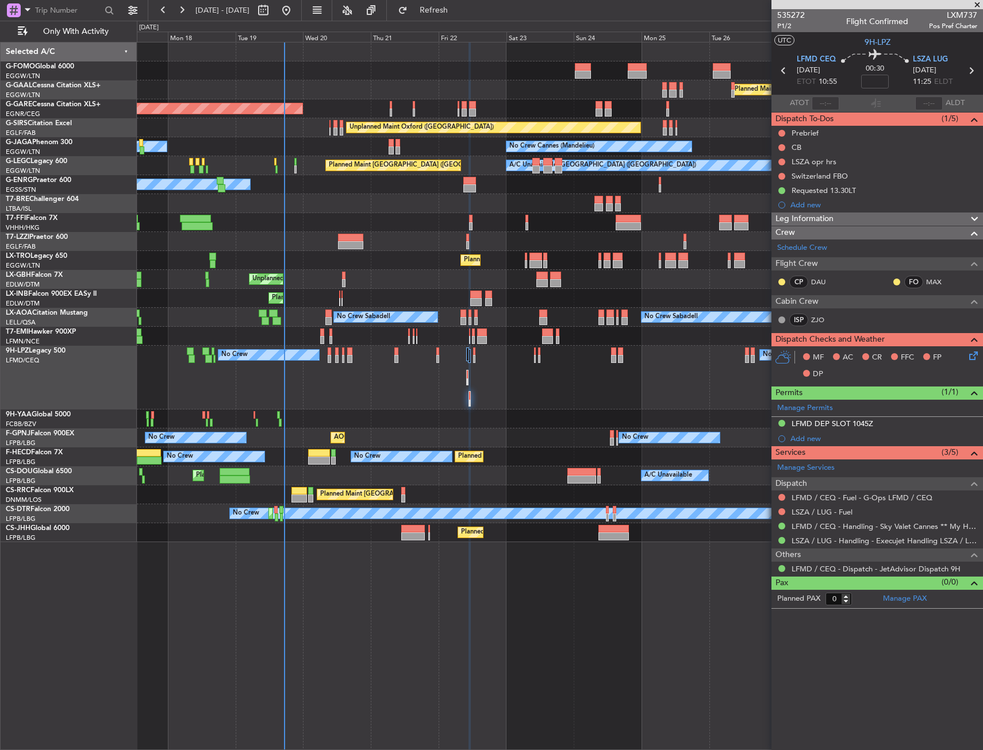
click at [482, 21] on div "Planned Maint Windsor Locks (Bradley Intl) Planned Maint Dusseldorf Planned Mai…" at bounding box center [491, 386] width 983 height 730
click at [458, 7] on span "Refresh" at bounding box center [434, 10] width 48 height 8
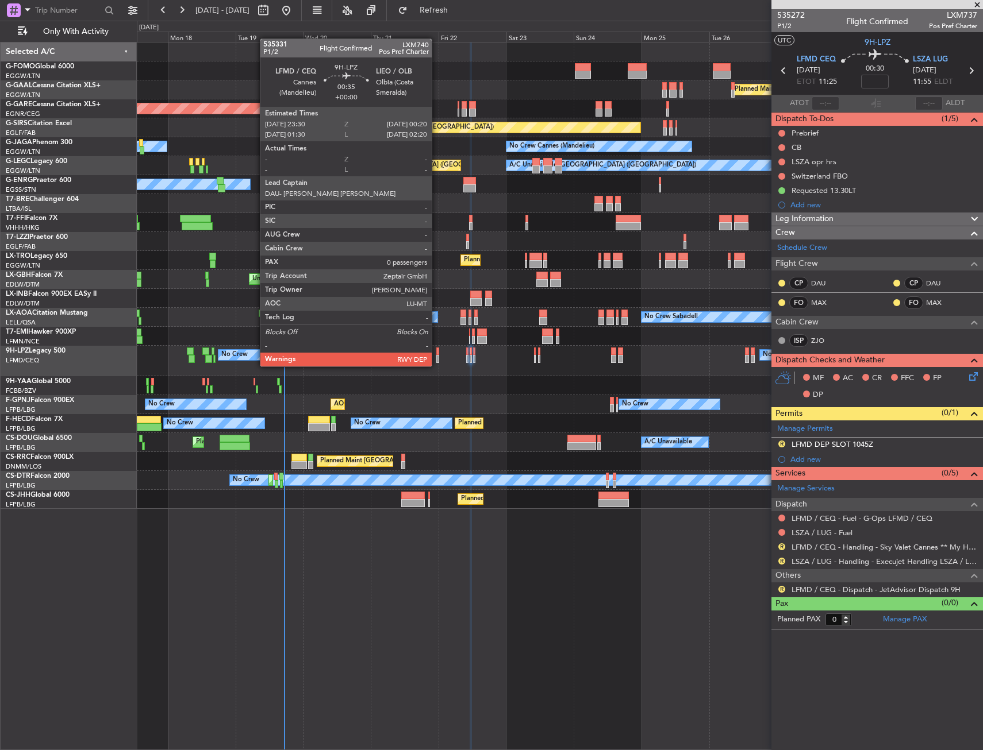
click at [437, 355] on div at bounding box center [437, 359] width 3 height 8
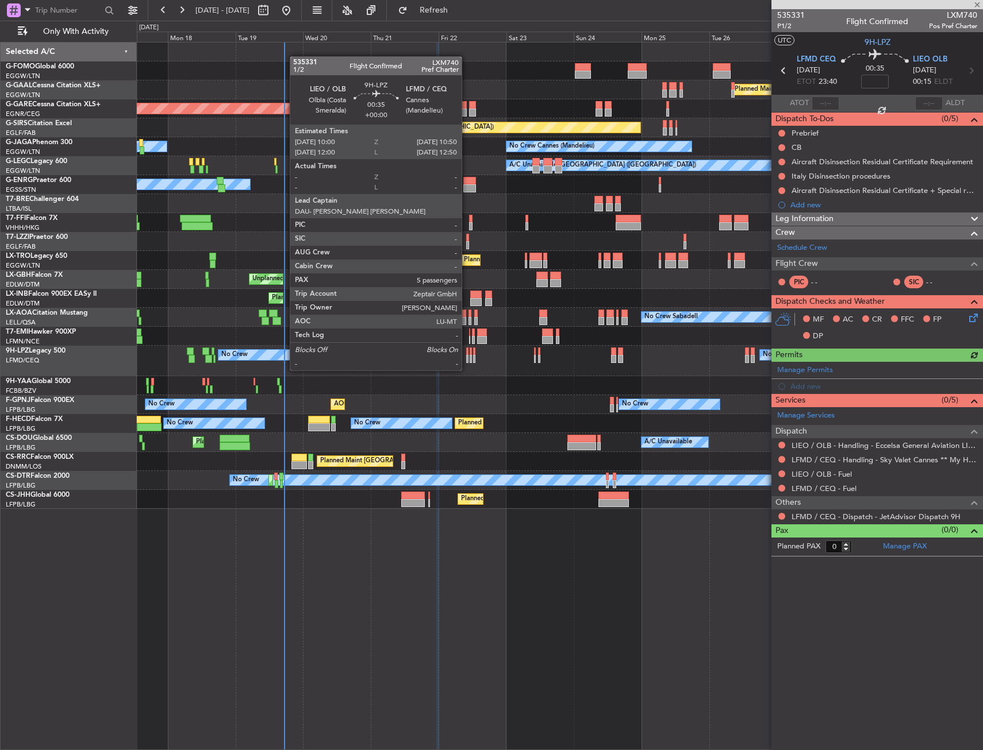
click at [467, 359] on div at bounding box center [467, 359] width 3 height 8
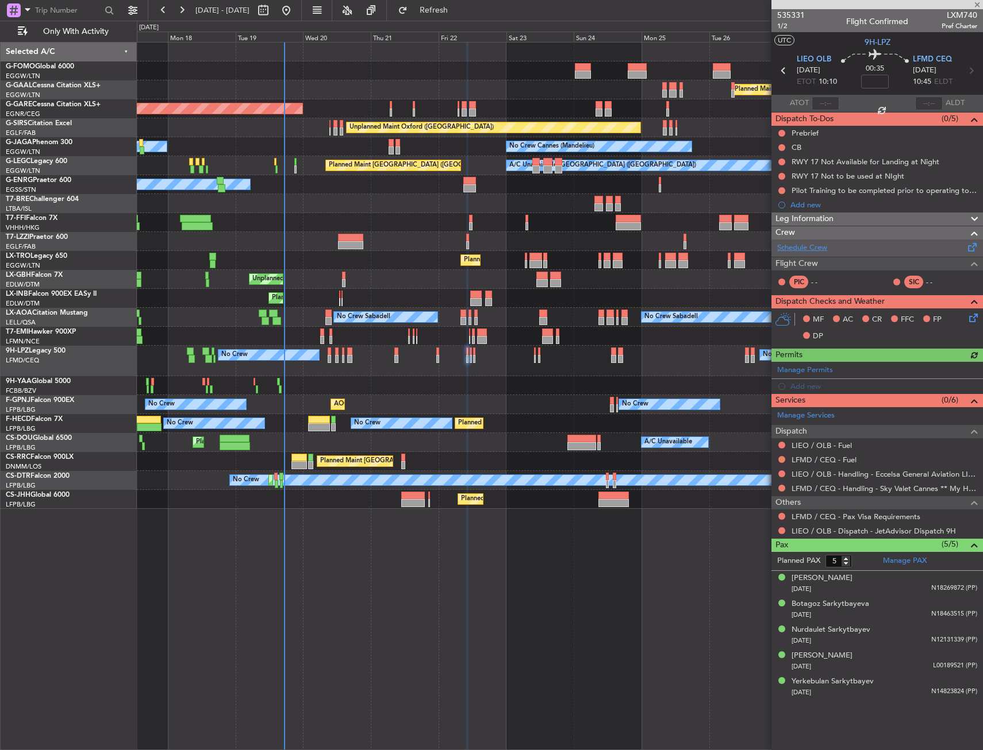
click at [812, 246] on link "Schedule Crew" at bounding box center [802, 247] width 50 height 11
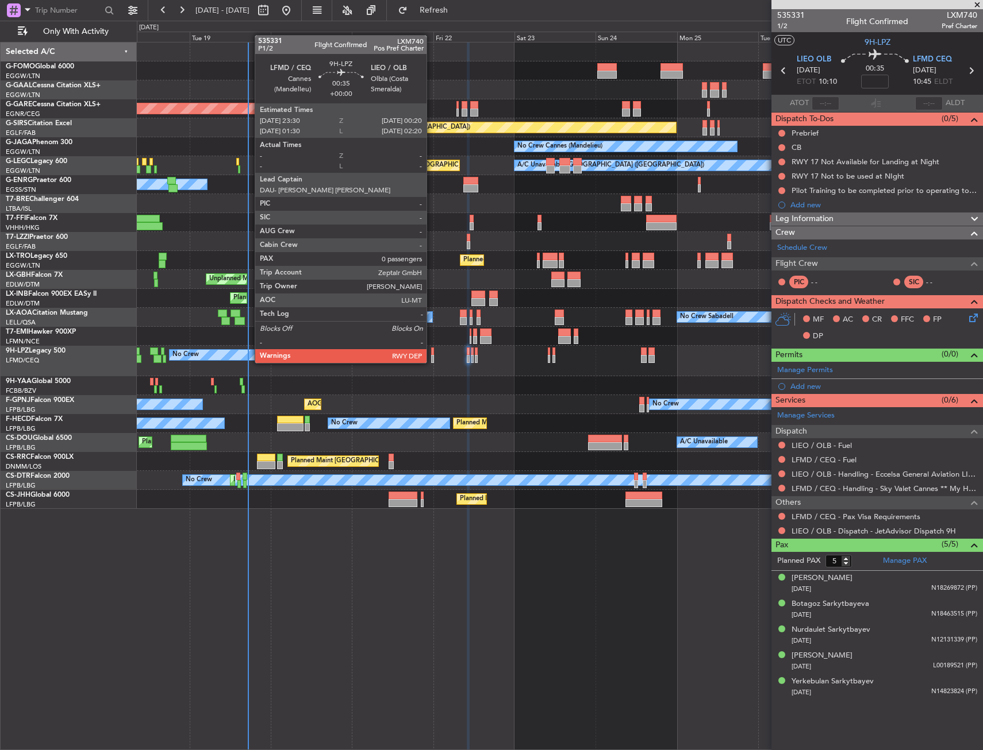
click at [431, 352] on div at bounding box center [432, 352] width 3 height 8
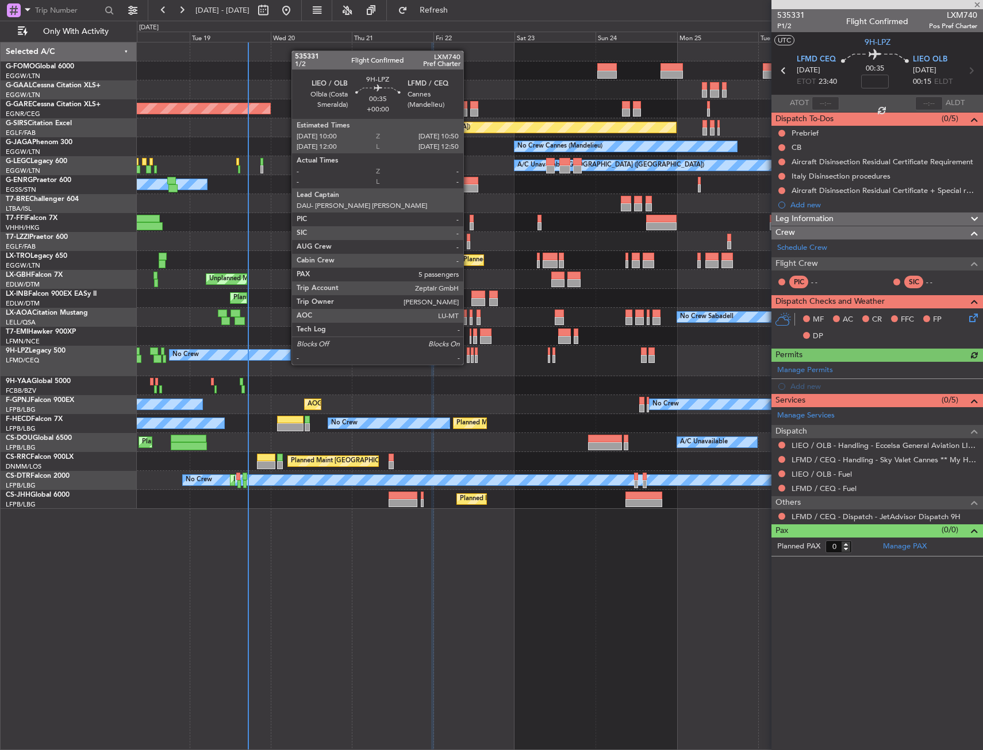
click at [468, 353] on div at bounding box center [468, 352] width 3 height 8
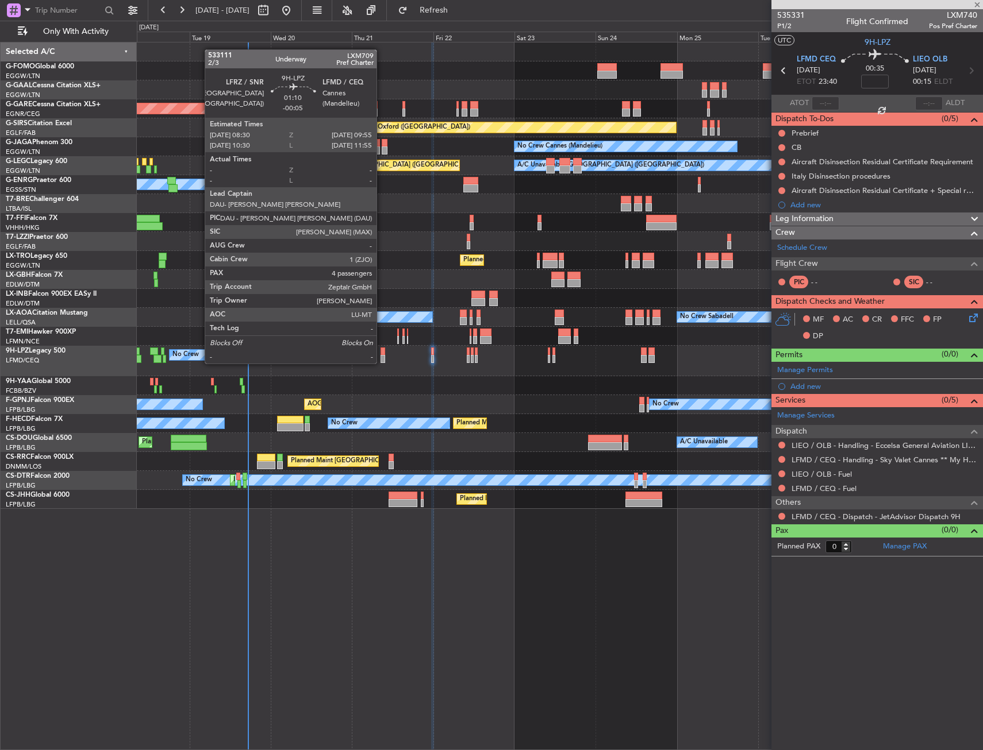
type input "5"
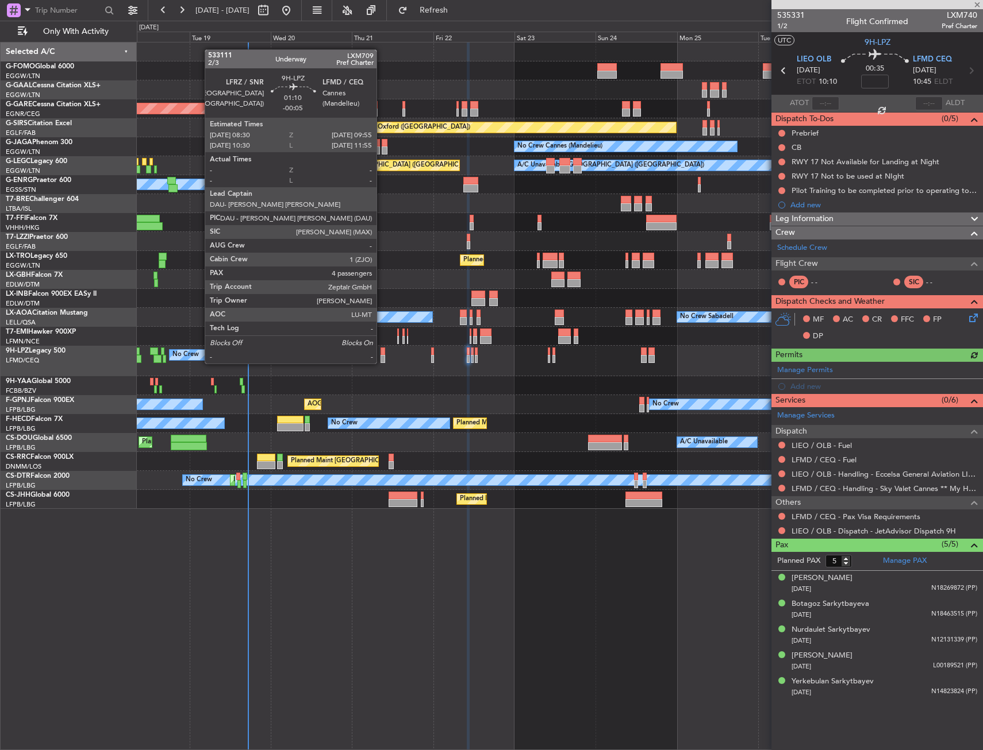
click at [382, 352] on div at bounding box center [382, 352] width 5 height 8
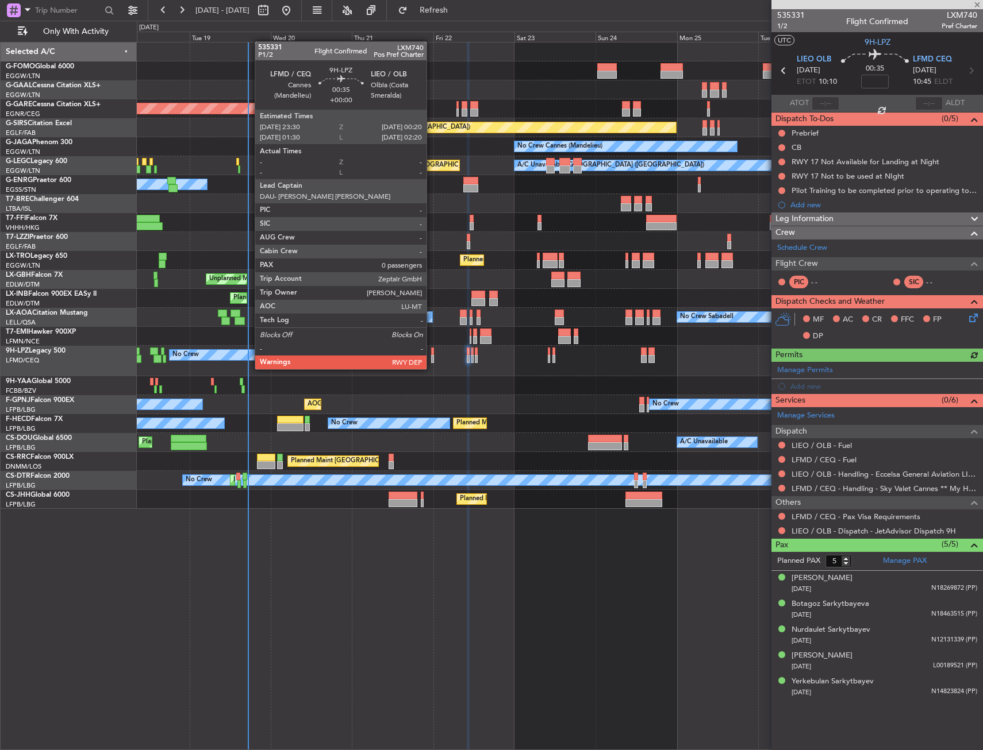
type input "-00:05"
type input "4"
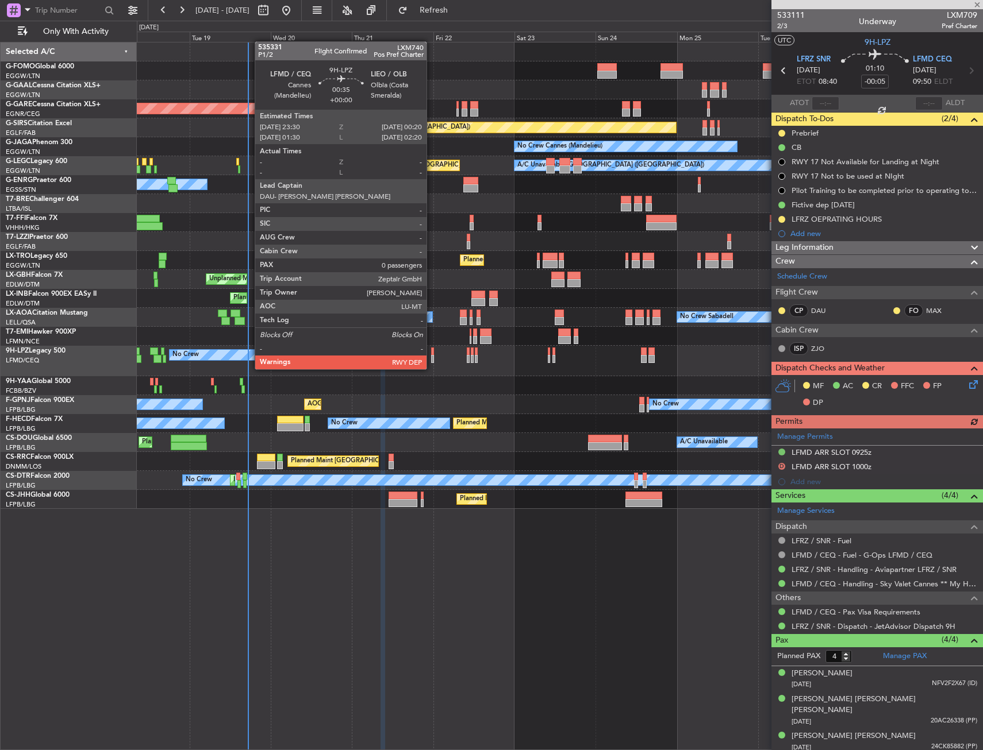
click at [431, 358] on div at bounding box center [432, 359] width 3 height 8
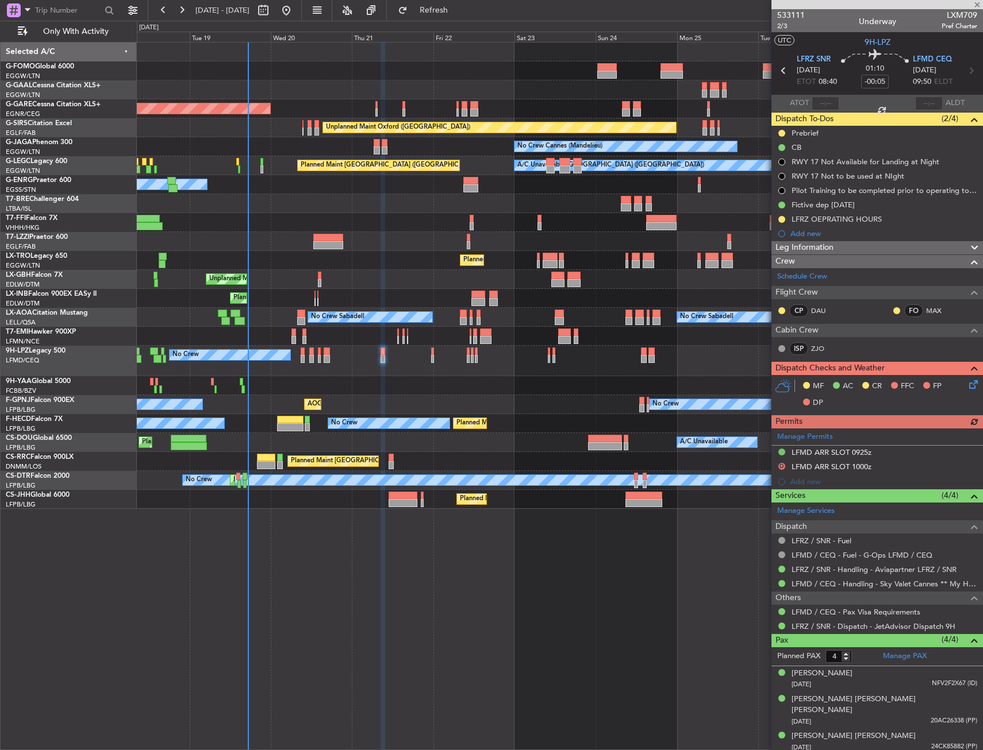
type input "0"
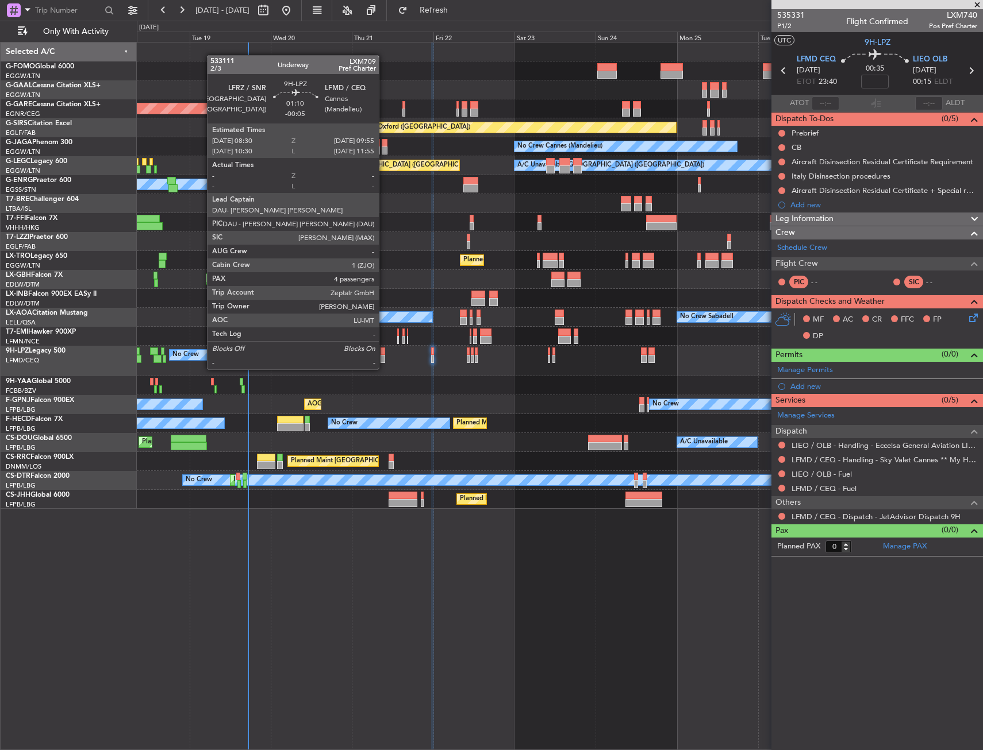
click at [384, 358] on div at bounding box center [382, 359] width 5 height 8
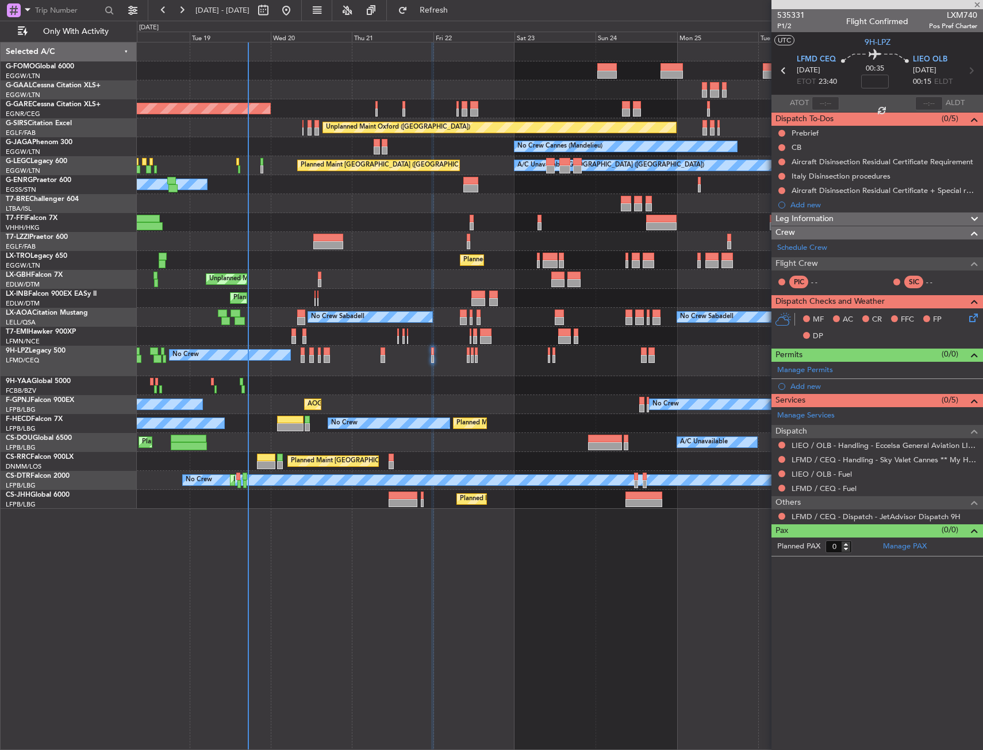
type input "-00:05"
type input "4"
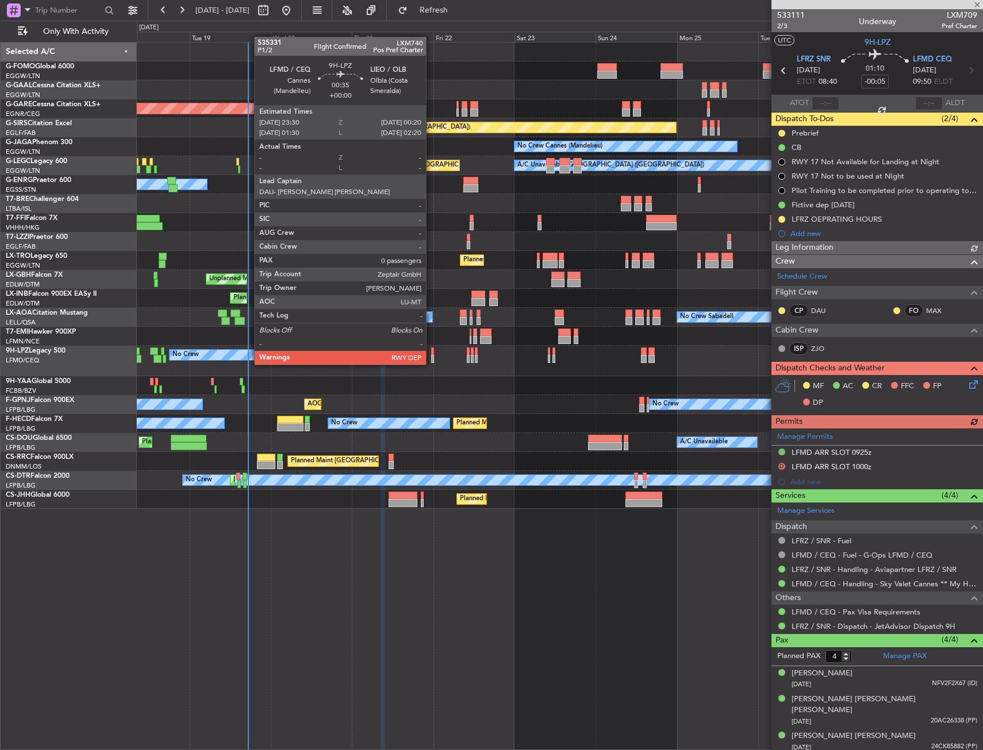
click at [431, 353] on div at bounding box center [432, 352] width 3 height 8
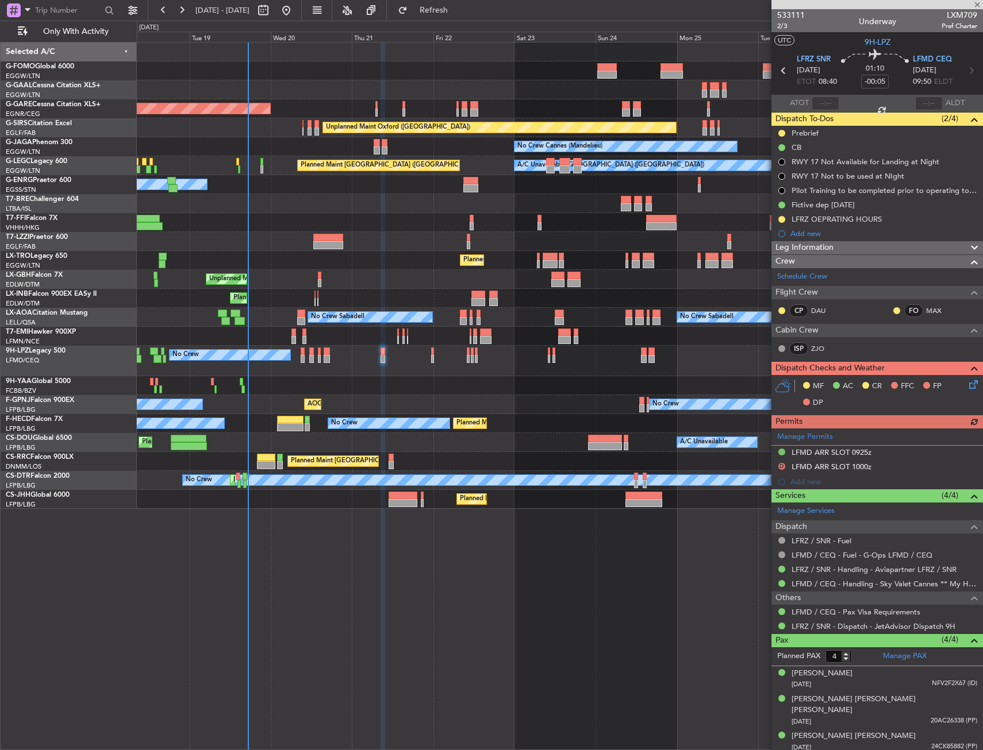
type input "0"
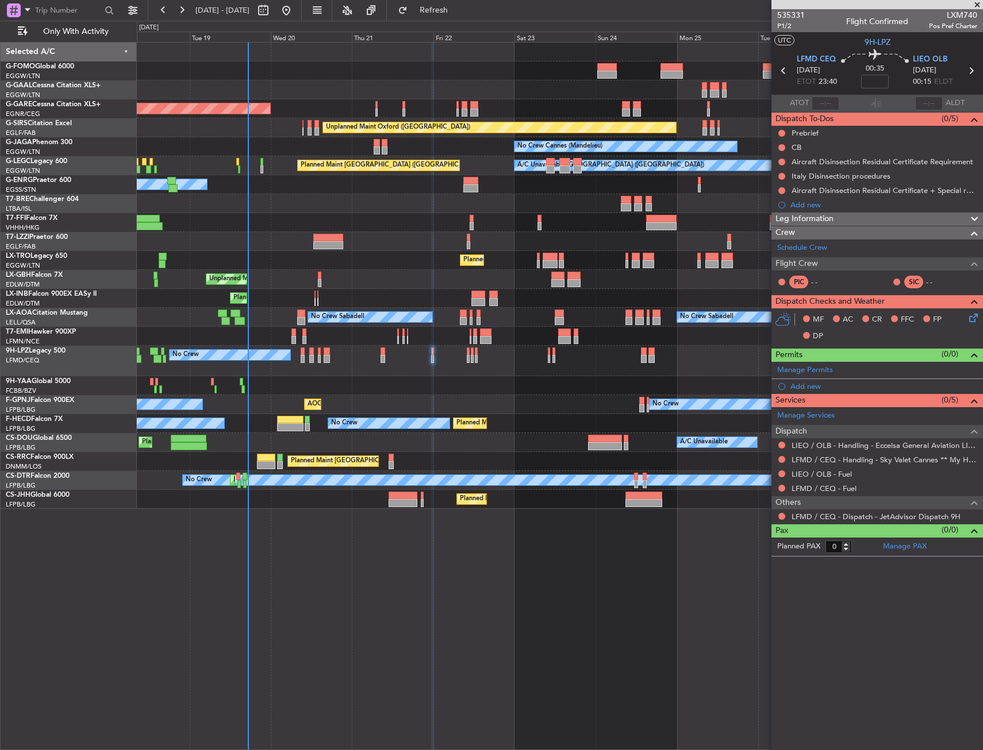
click at [386, 350] on div "No Crew No Crew No Crew" at bounding box center [559, 361] width 845 height 30
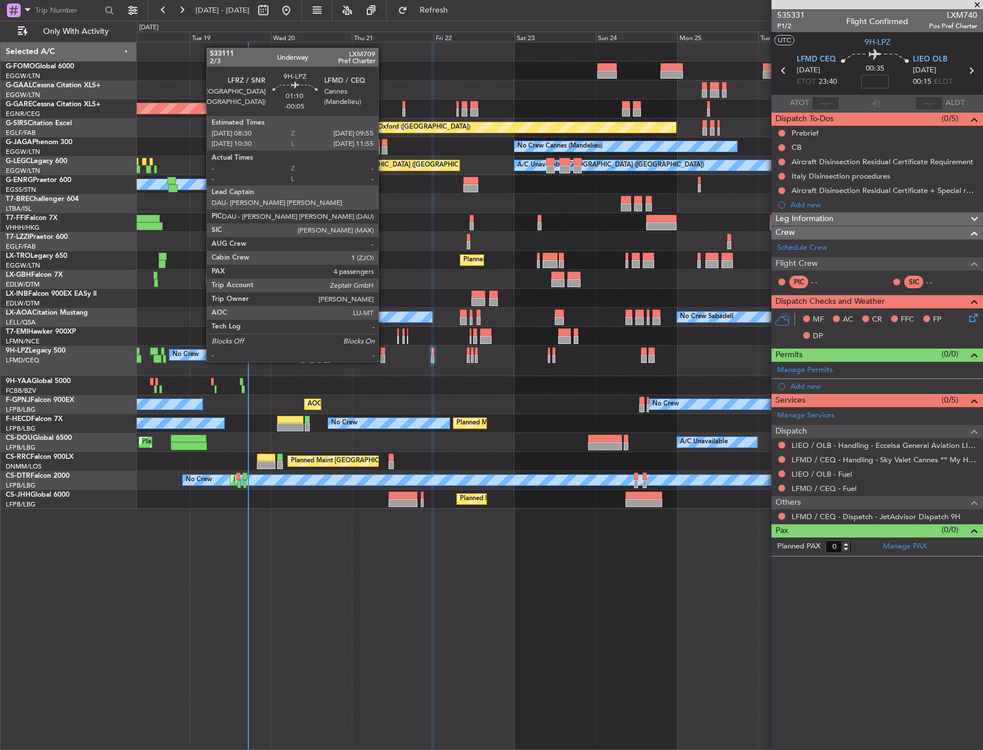
click at [383, 350] on div at bounding box center [382, 352] width 5 height 8
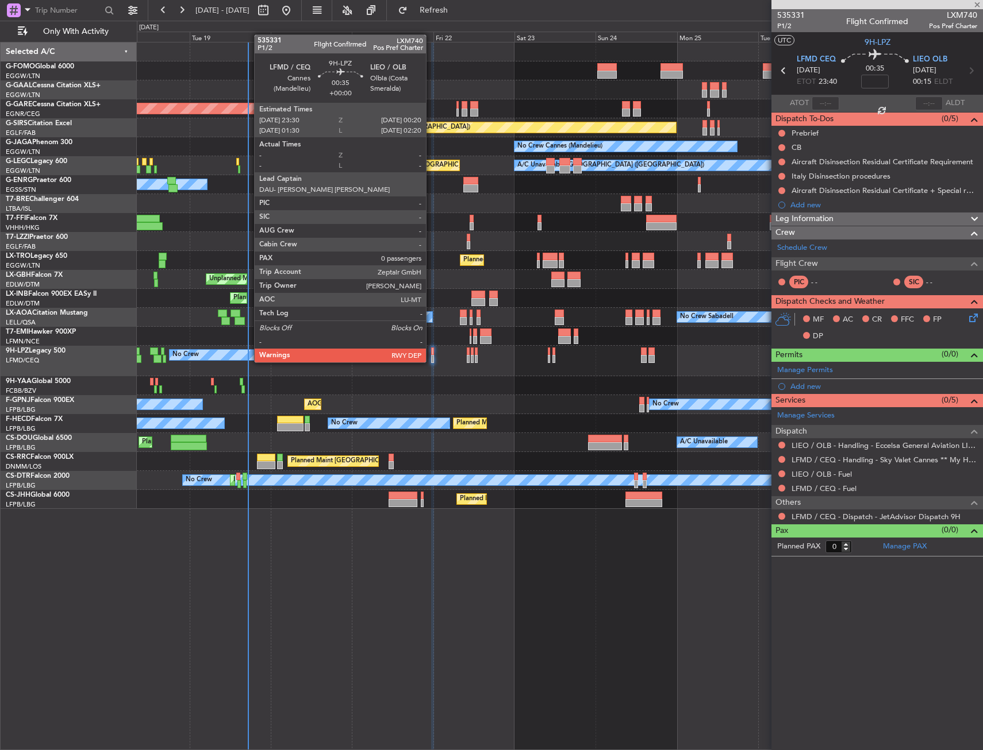
type input "-00:05"
type input "4"
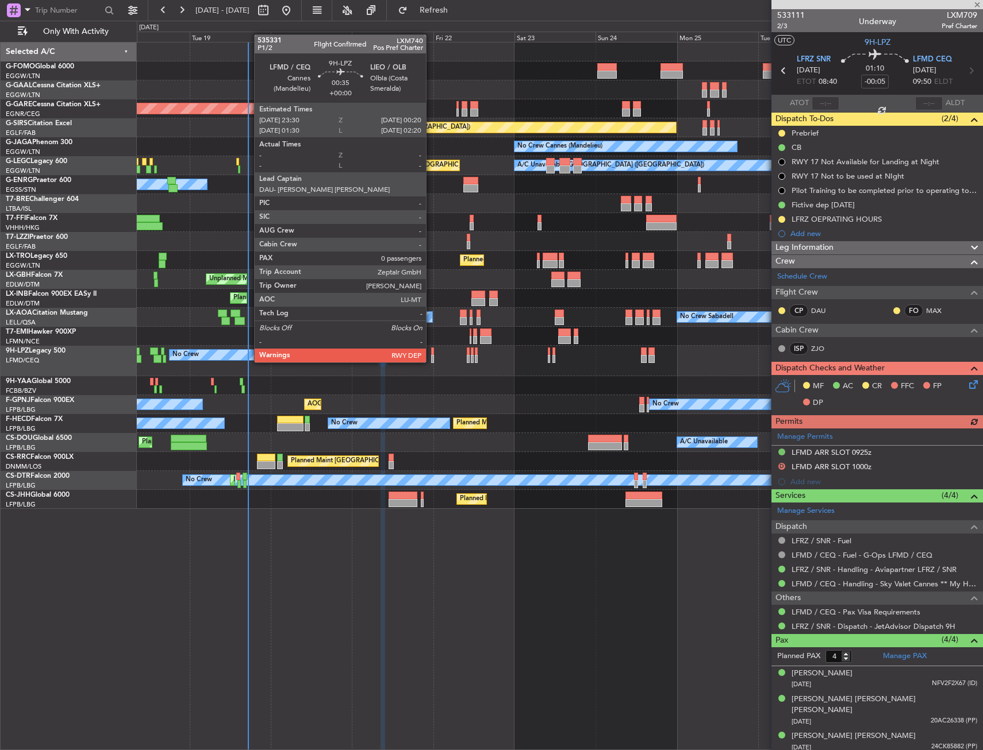
click at [431, 351] on div at bounding box center [432, 352] width 3 height 8
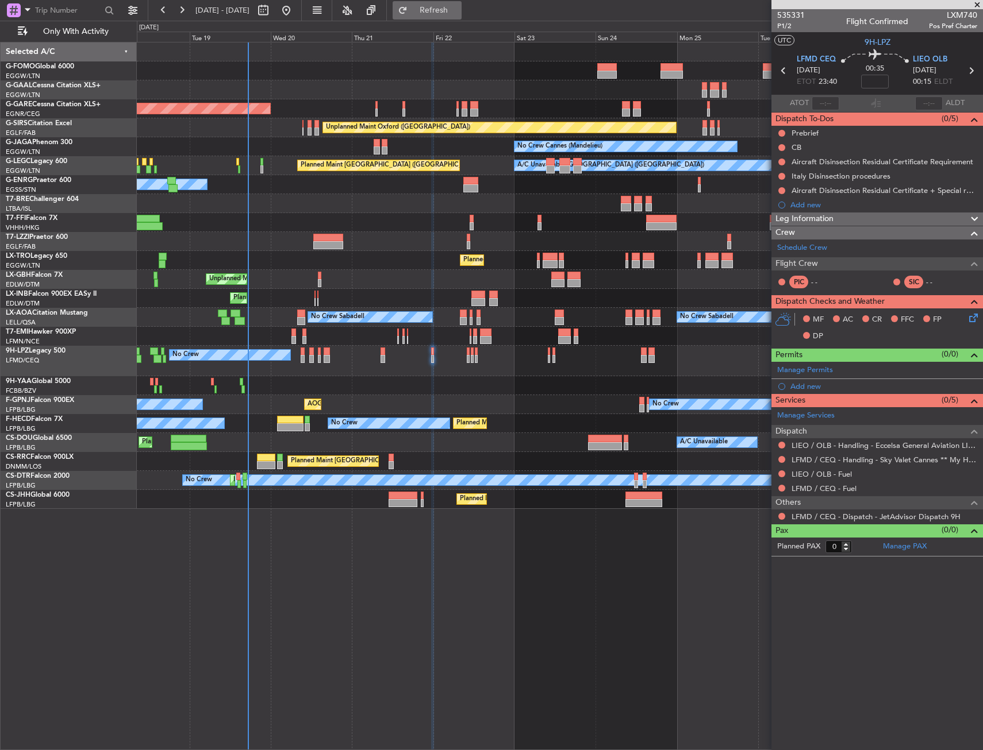
click at [458, 9] on span "Refresh" at bounding box center [434, 10] width 48 height 8
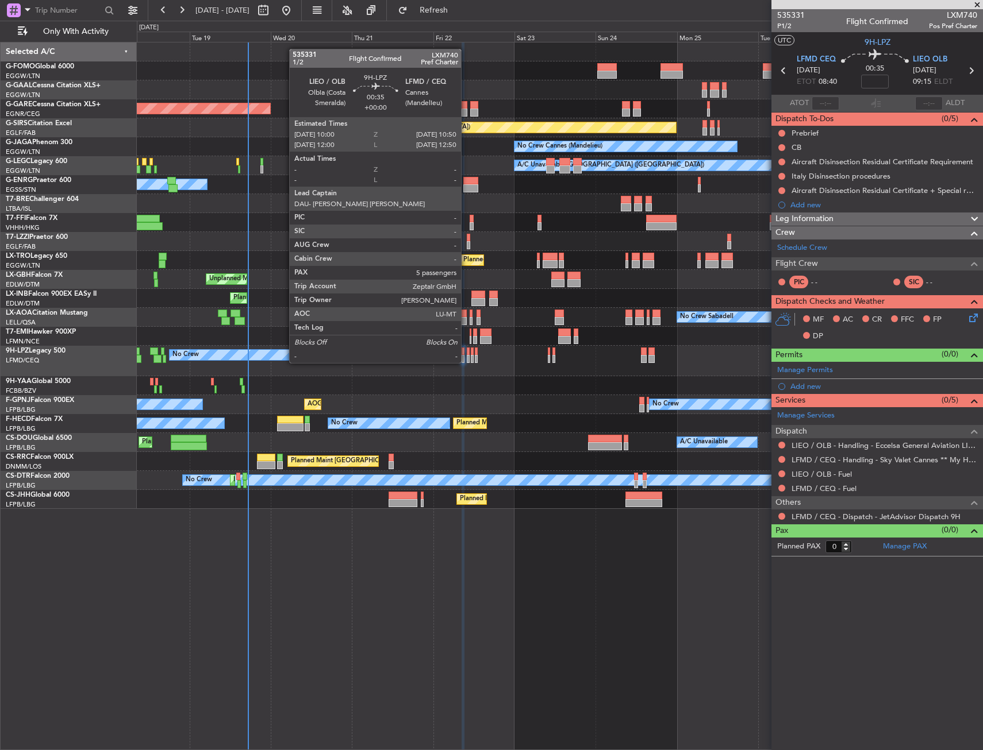
click at [467, 352] on div at bounding box center [468, 352] width 3 height 8
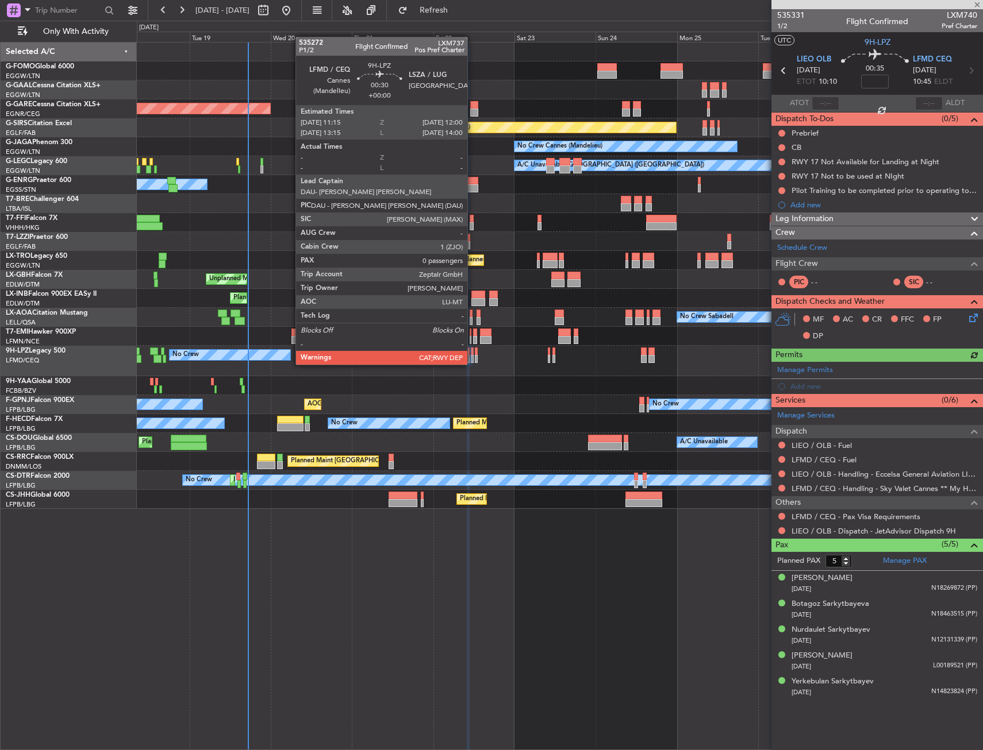
click at [472, 353] on div at bounding box center [472, 352] width 3 height 8
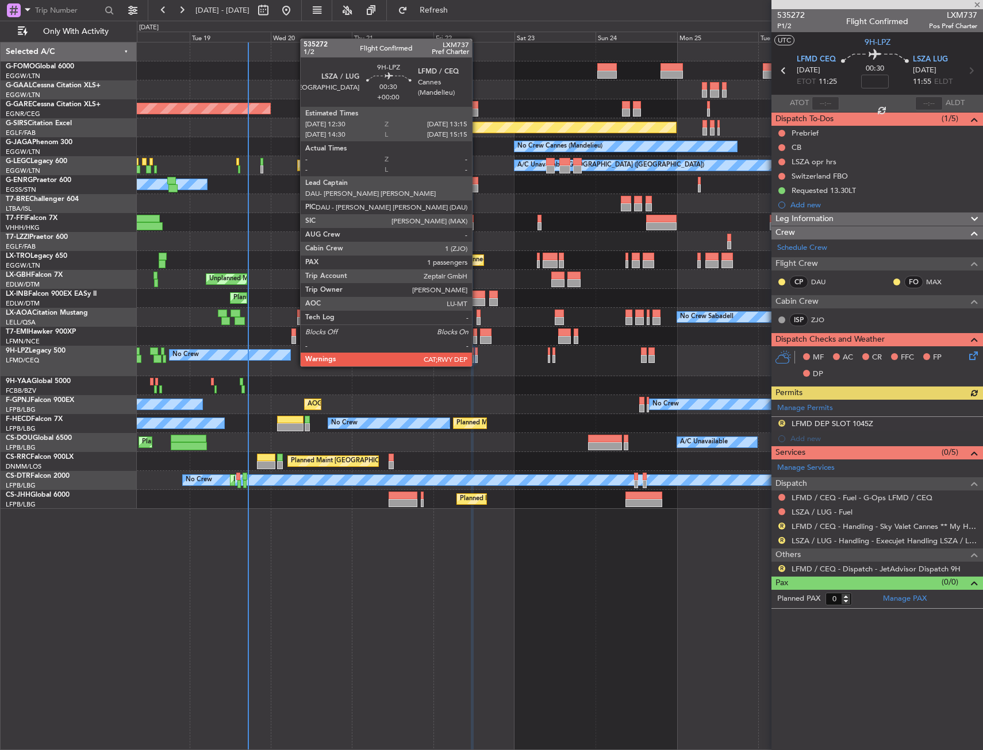
click at [477, 355] on div at bounding box center [476, 359] width 3 height 8
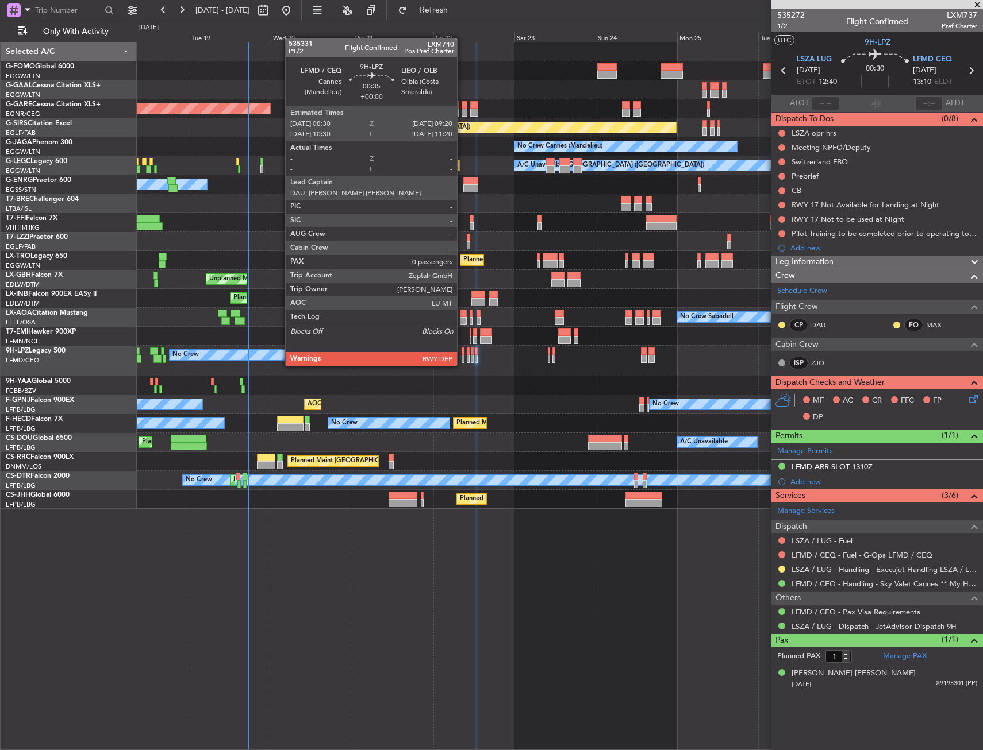
click at [462, 355] on div at bounding box center [462, 352] width 3 height 8
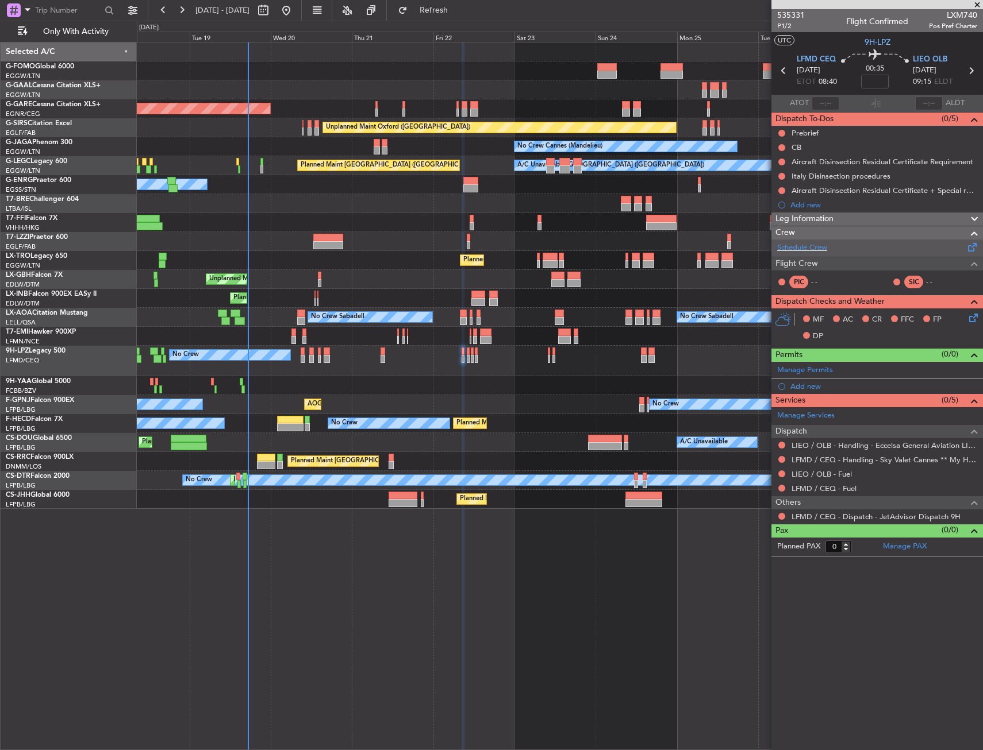
click at [833, 251] on div "Schedule Crew" at bounding box center [876, 248] width 211 height 17
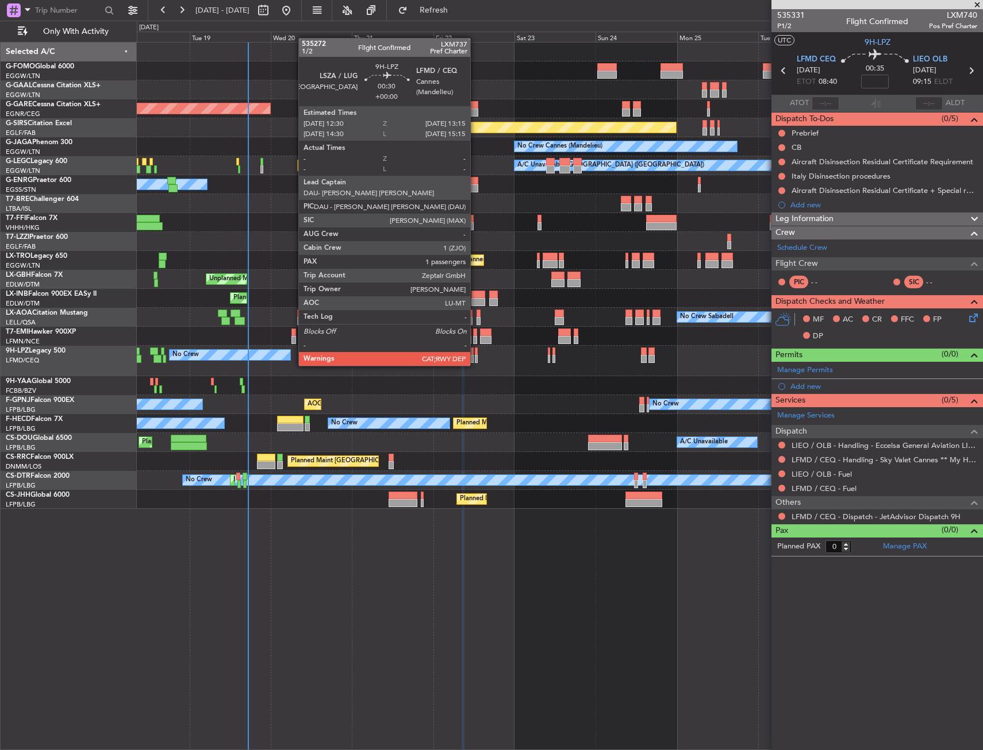
click at [475, 355] on div at bounding box center [476, 352] width 3 height 8
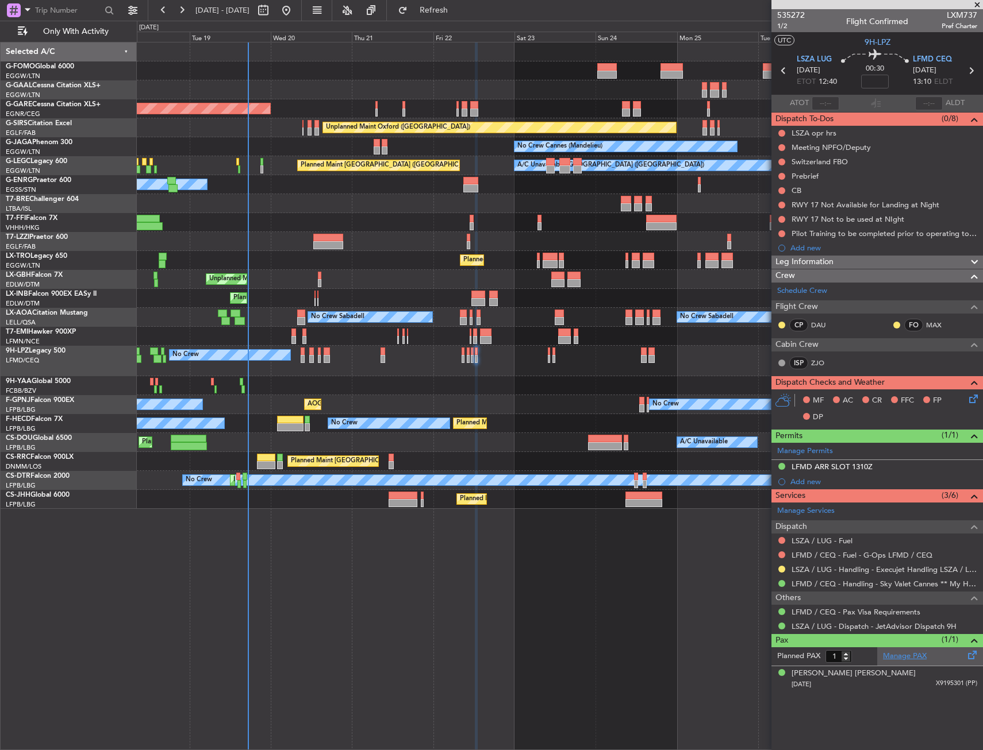
click at [897, 659] on link "Manage PAX" at bounding box center [905, 656] width 44 height 11
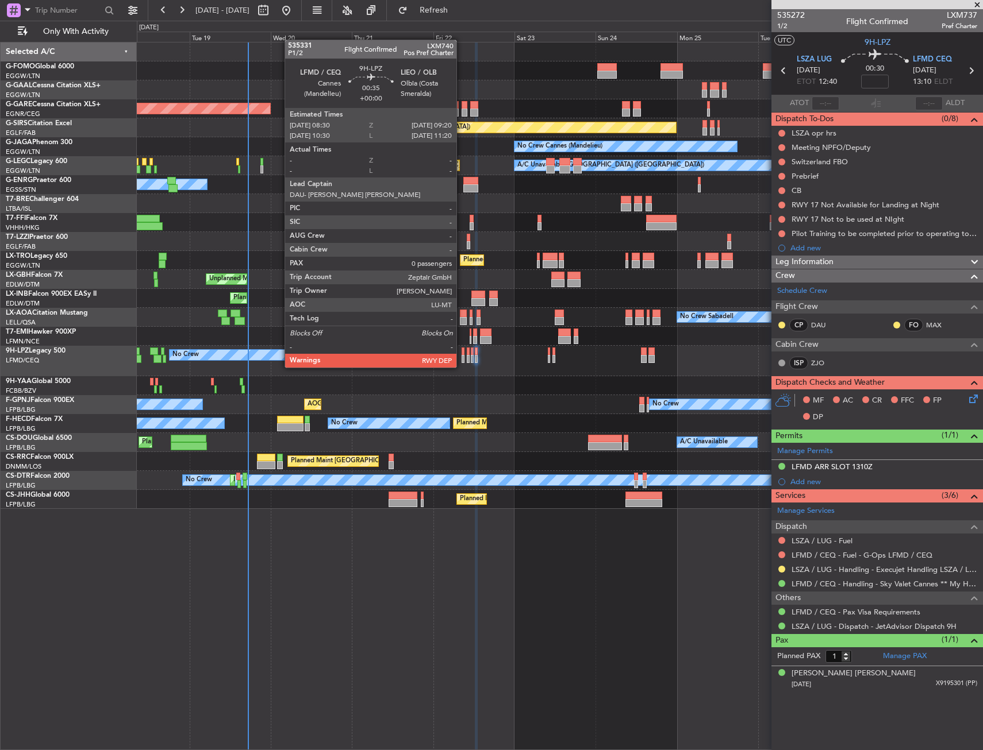
click at [461, 356] on div at bounding box center [462, 359] width 3 height 8
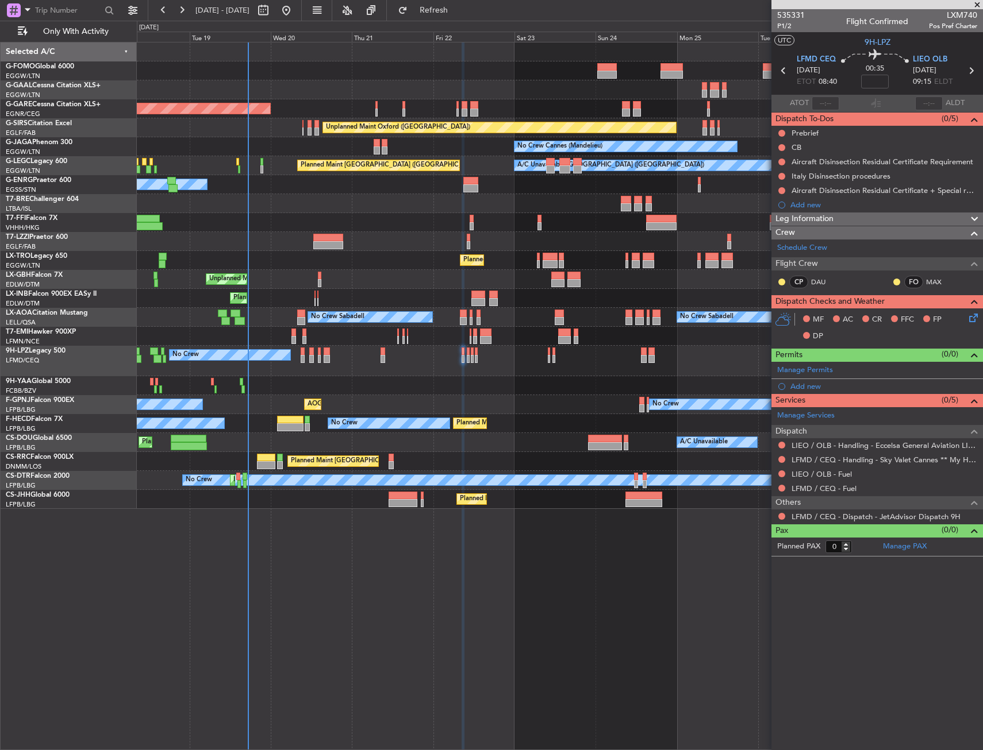
click at [930, 536] on div "Pax (0/0)" at bounding box center [876, 531] width 211 height 13
click at [931, 529] on div "Pax (0/0)" at bounding box center [876, 531] width 211 height 13
click at [904, 545] on link "Manage PAX" at bounding box center [905, 546] width 44 height 11
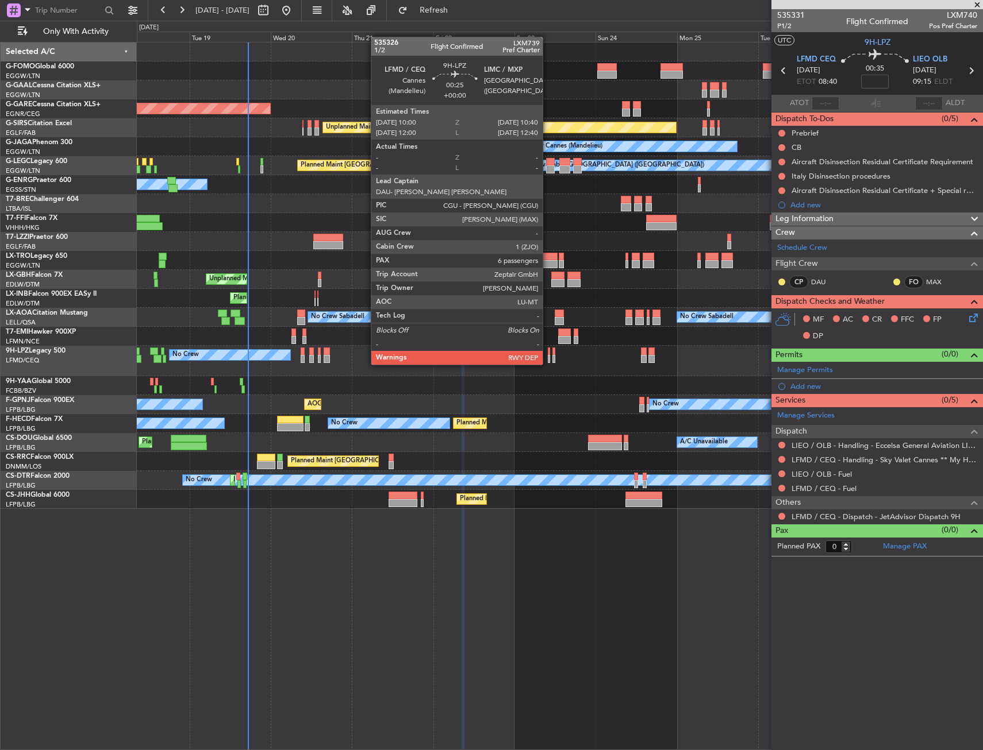
click at [549, 353] on div at bounding box center [549, 352] width 2 height 8
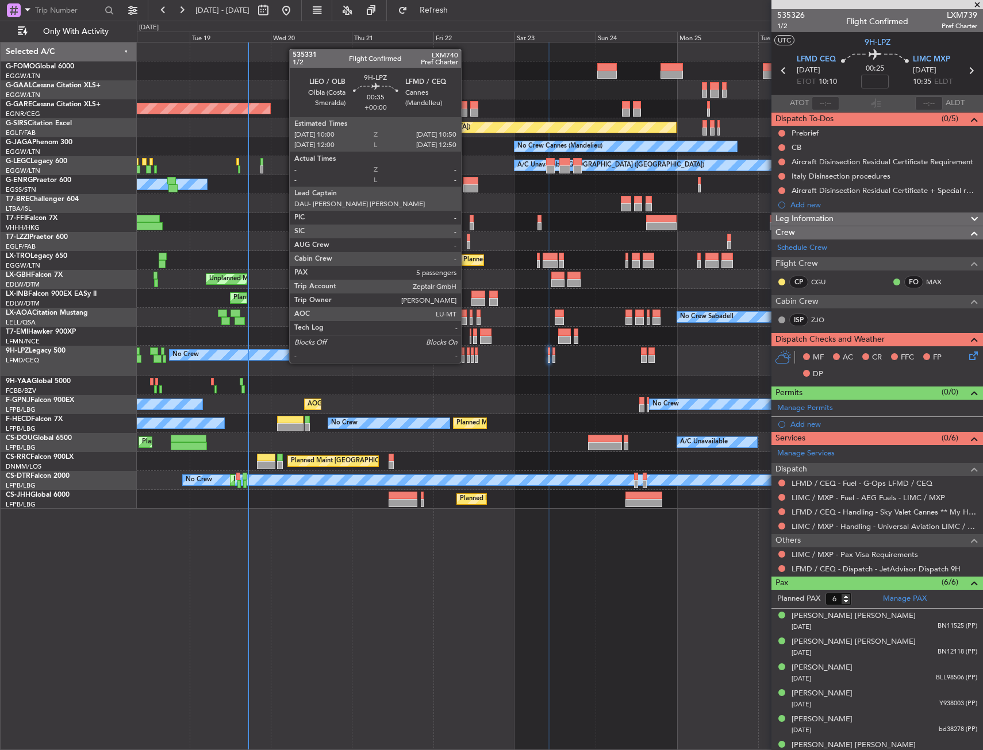
click at [467, 352] on div at bounding box center [468, 352] width 3 height 8
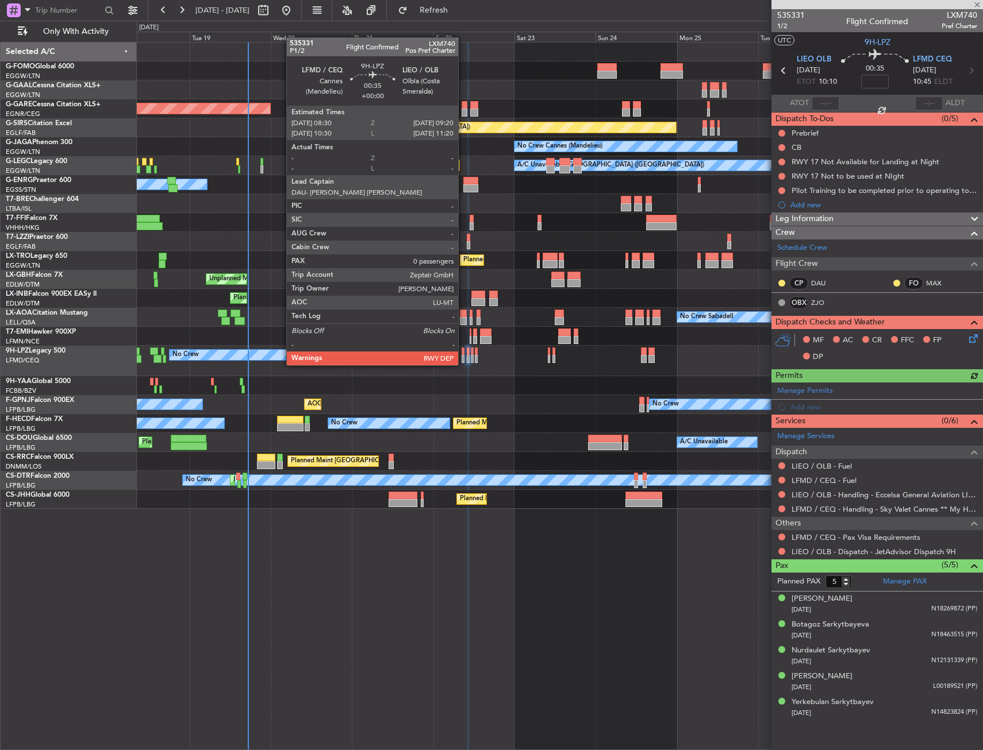
click at [463, 354] on div at bounding box center [462, 352] width 3 height 8
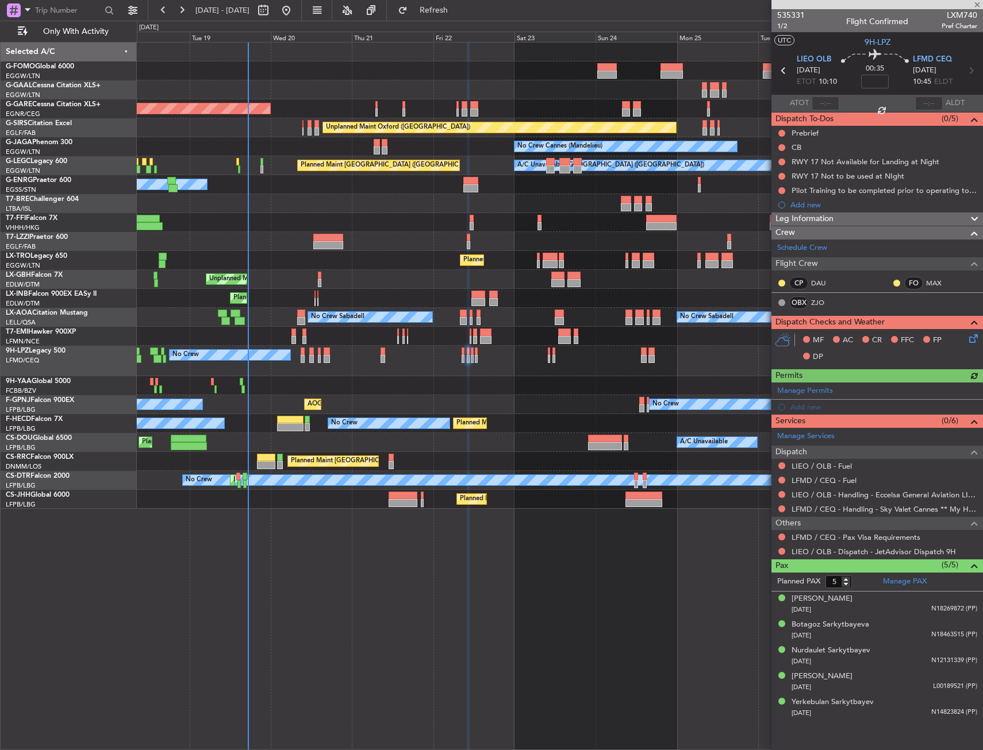
type input "0"
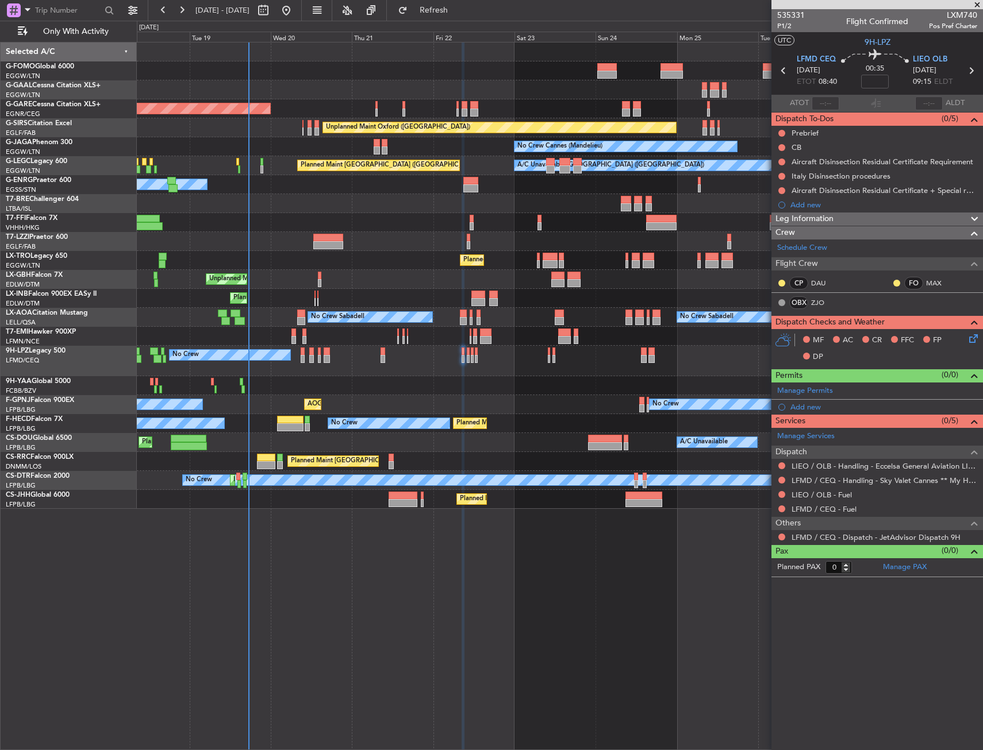
click at [386, 360] on div "No Crew No Crew No Crew" at bounding box center [559, 361] width 845 height 30
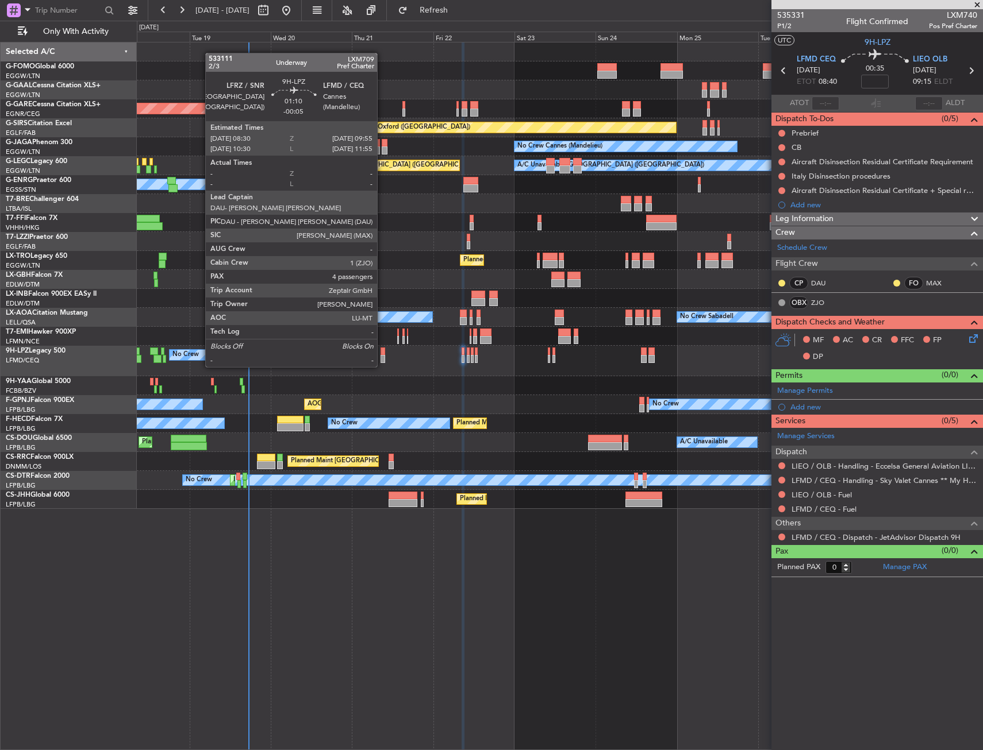
click at [382, 356] on div at bounding box center [382, 359] width 5 height 8
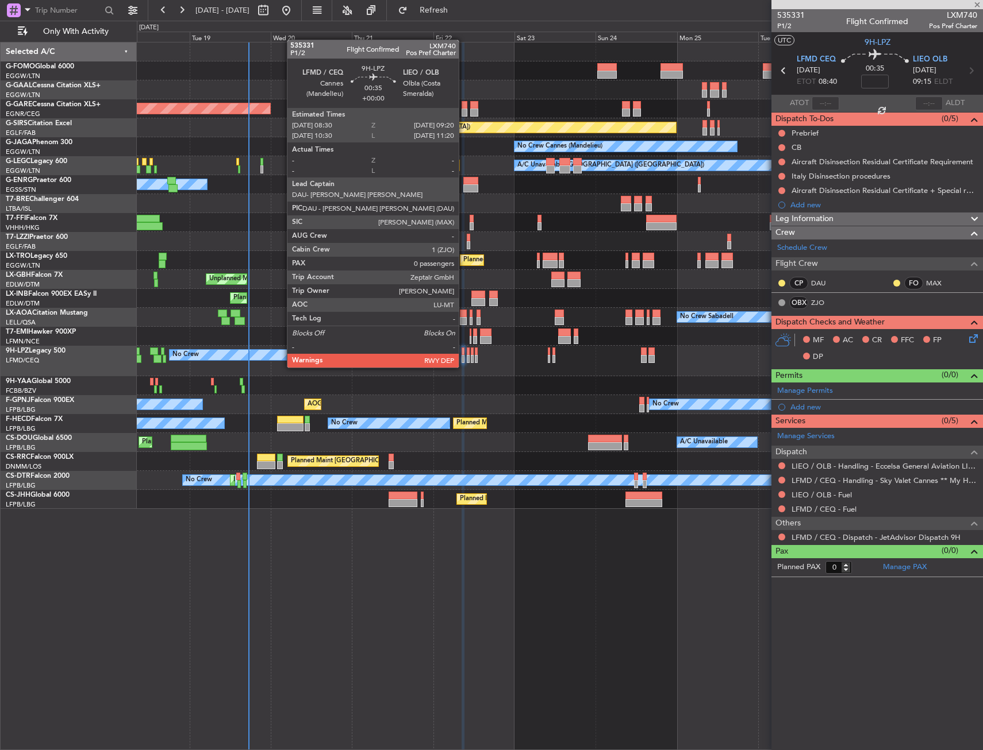
type input "-00:05"
type input "4"
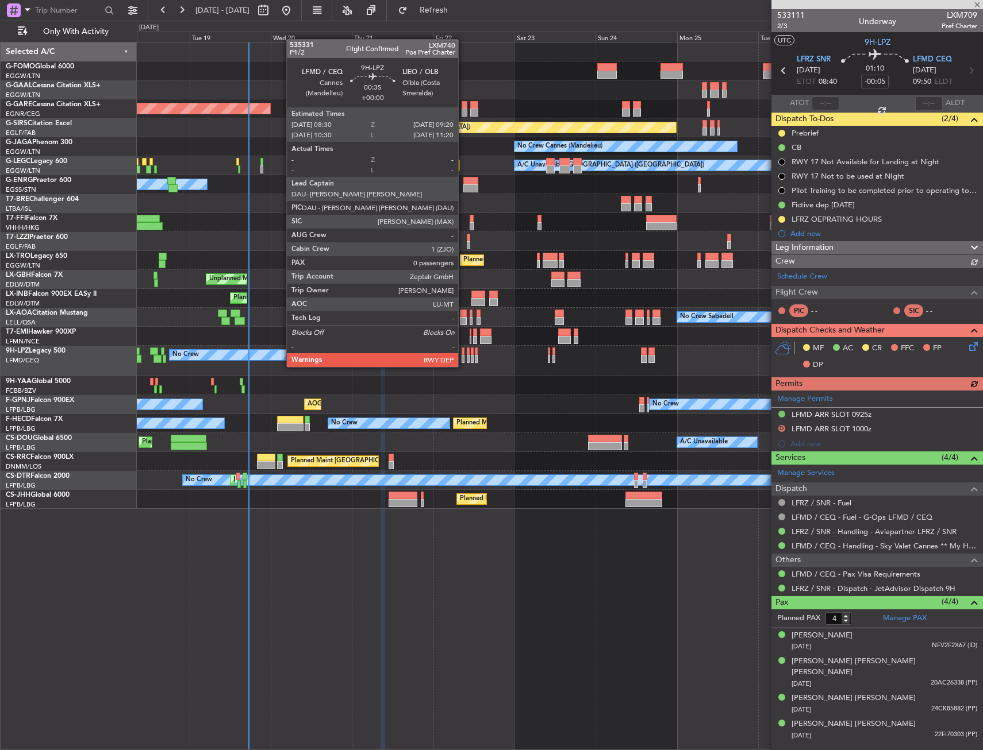
click at [463, 356] on div at bounding box center [462, 359] width 3 height 8
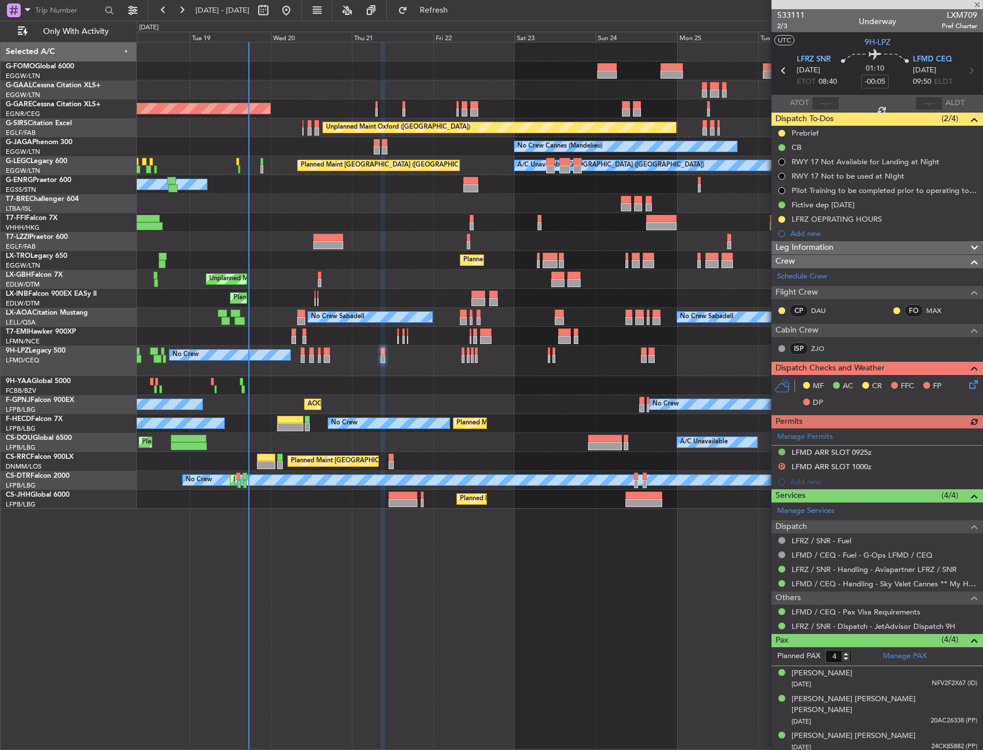
type input "0"
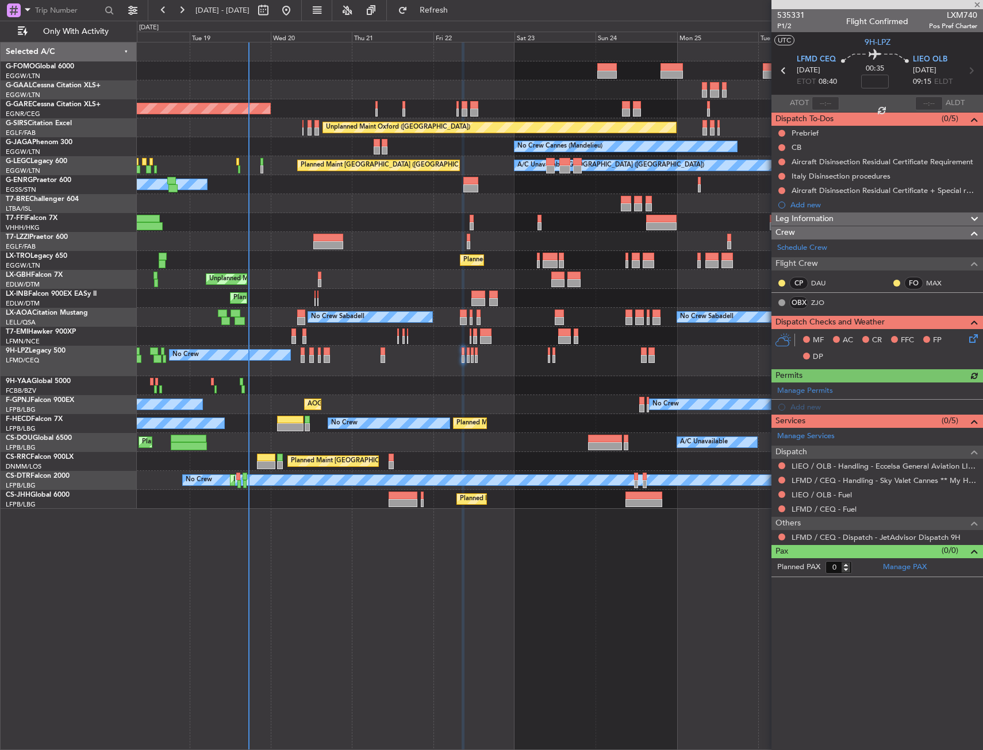
click at [322, 350] on div "No Crew No Crew No Crew" at bounding box center [559, 361] width 845 height 30
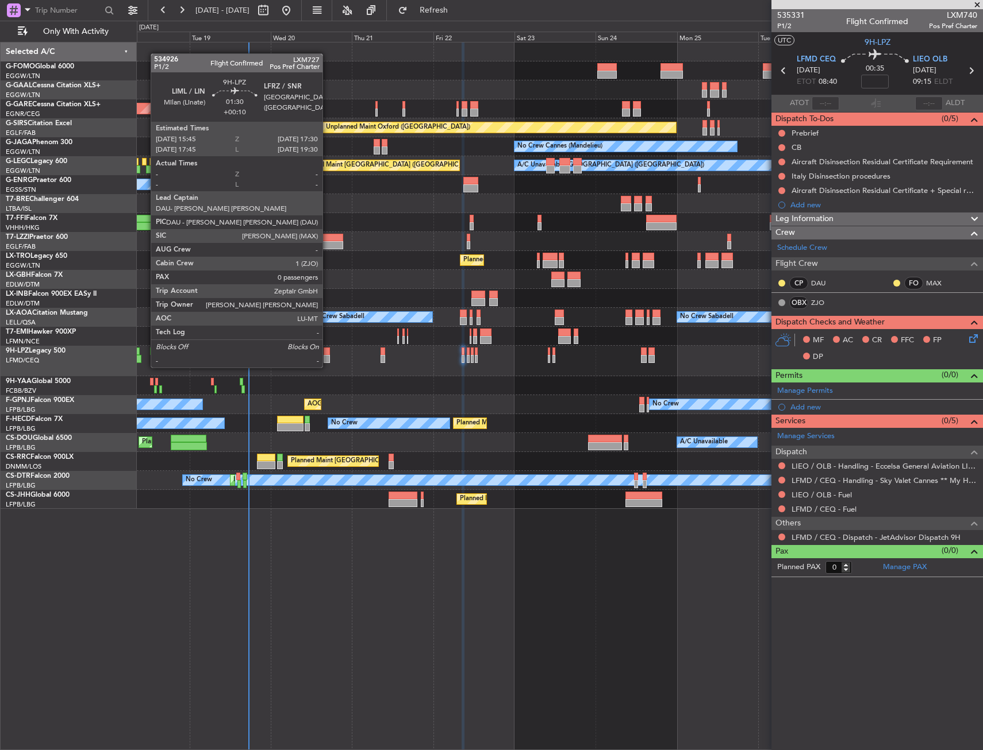
click at [328, 356] on div at bounding box center [326, 359] width 6 height 8
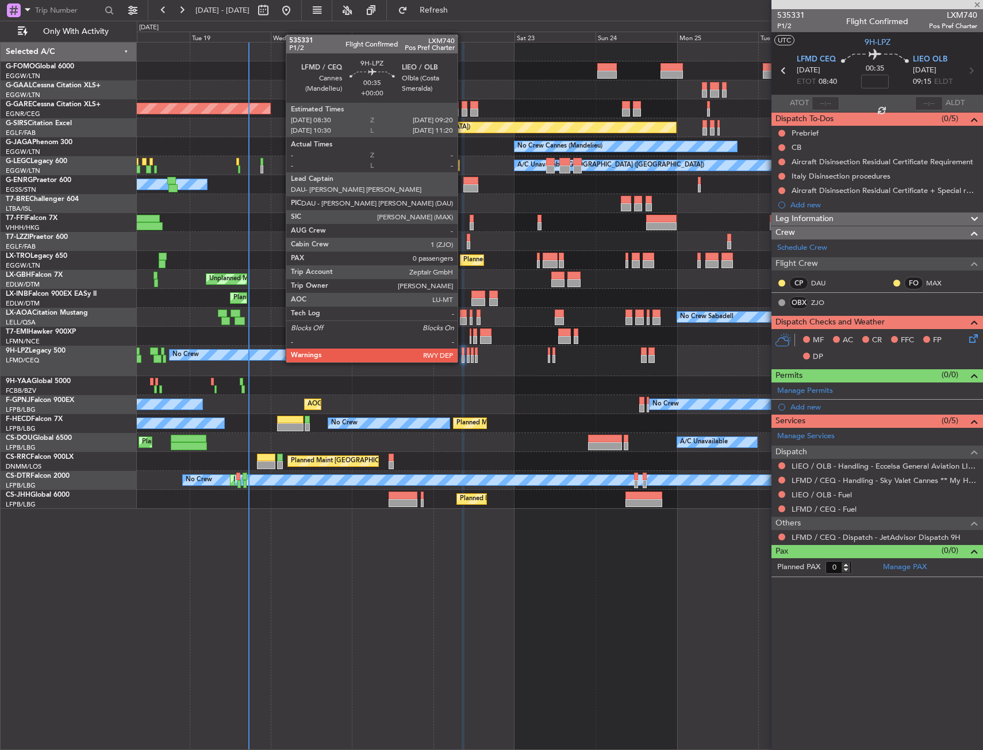
type input "+00:10"
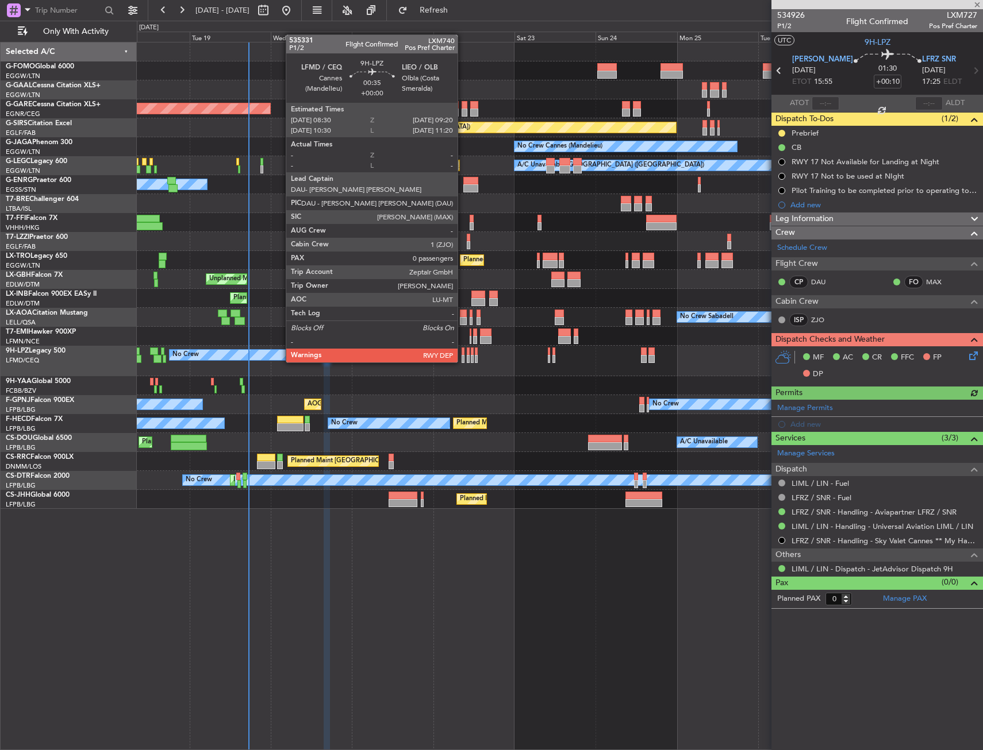
click at [463, 351] on div at bounding box center [462, 352] width 3 height 8
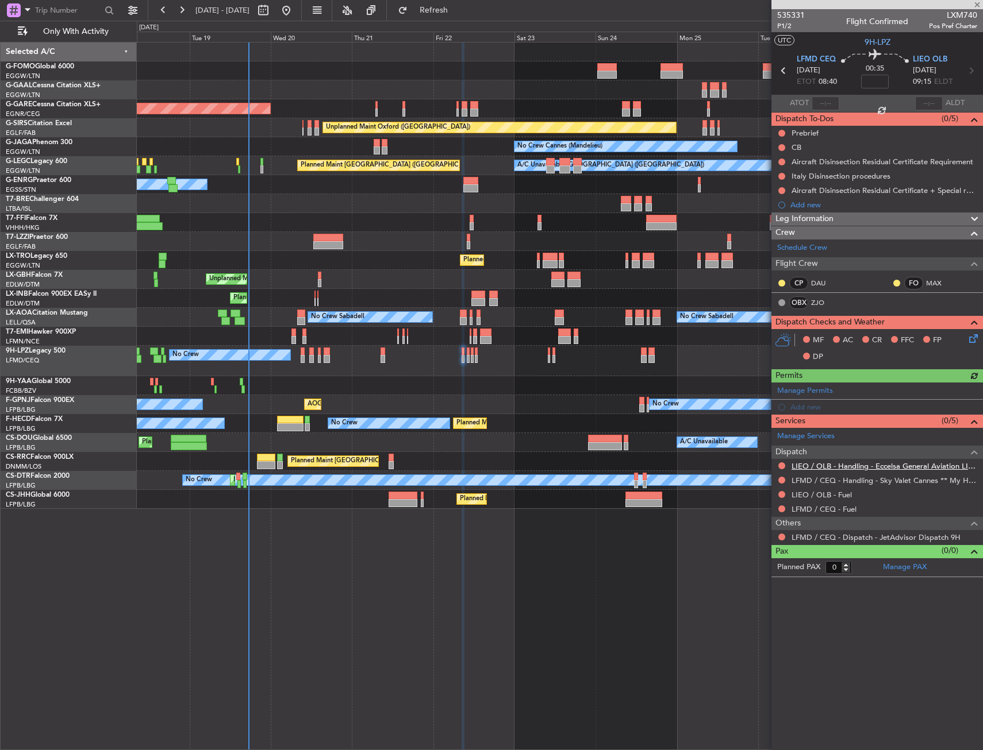
click at [892, 467] on link "LIEO / OLB - Handling - Eccelsa General Aviation LIEO / OLB" at bounding box center [884, 466] width 186 height 10
click at [971, 387] on span at bounding box center [972, 388] width 14 height 9
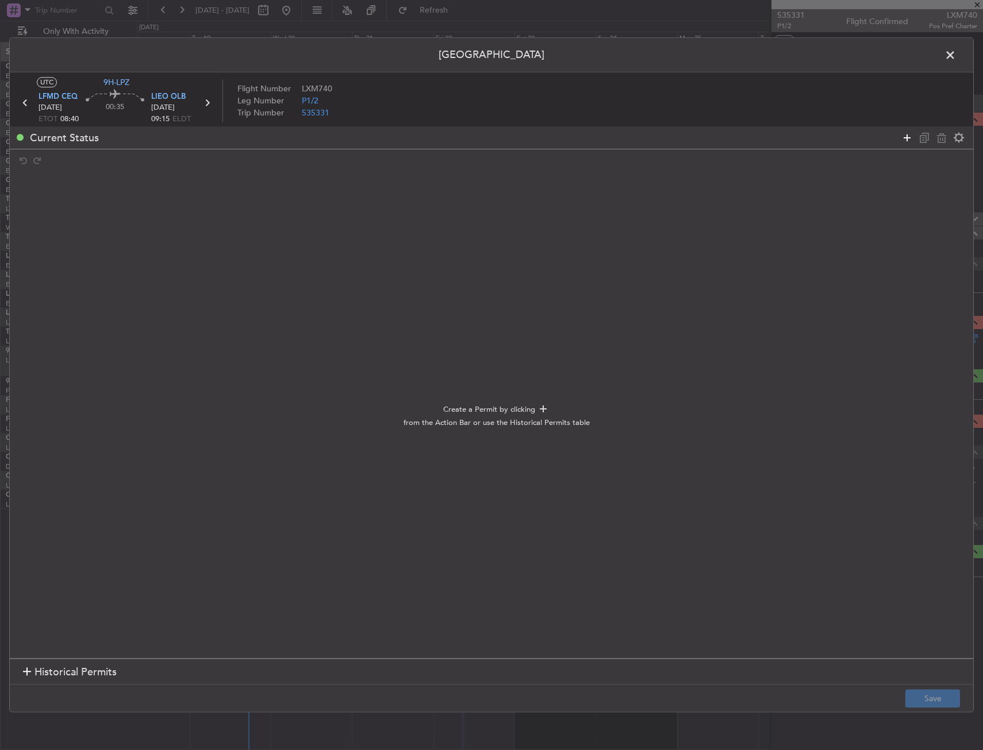
click at [905, 142] on icon at bounding box center [907, 138] width 14 height 14
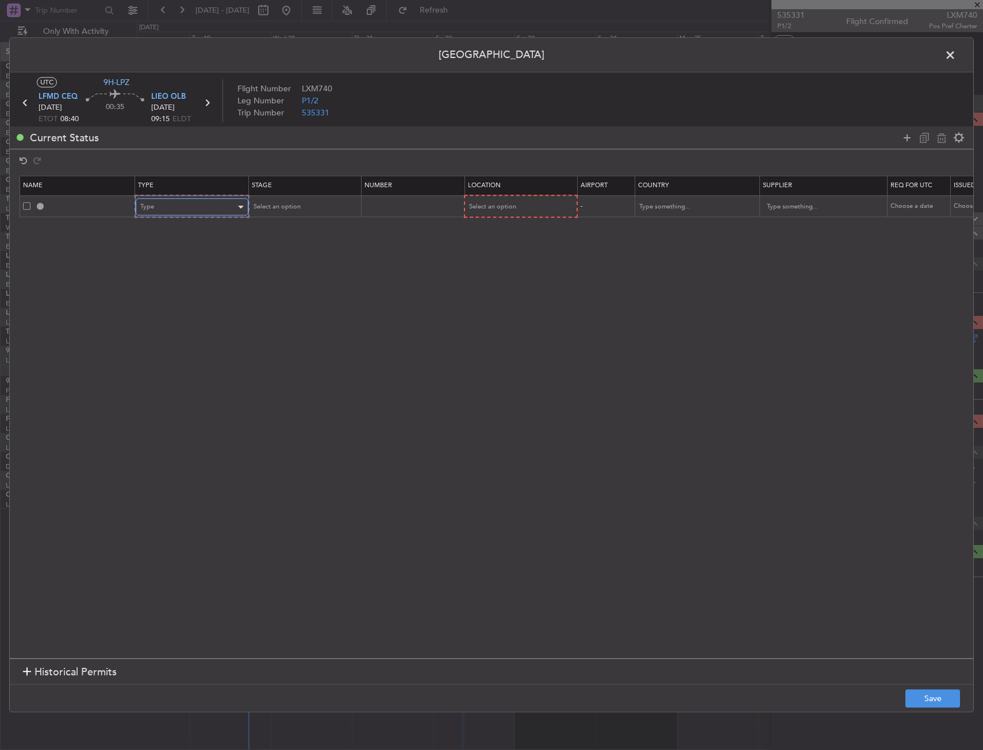
click at [193, 210] on div "Type" at bounding box center [187, 207] width 95 height 17
click at [175, 310] on span "Slot" at bounding box center [192, 315] width 102 height 17
click at [459, 210] on input "text" at bounding box center [412, 207] width 100 height 10
click at [477, 214] on div "Select an option" at bounding box center [515, 207] width 95 height 17
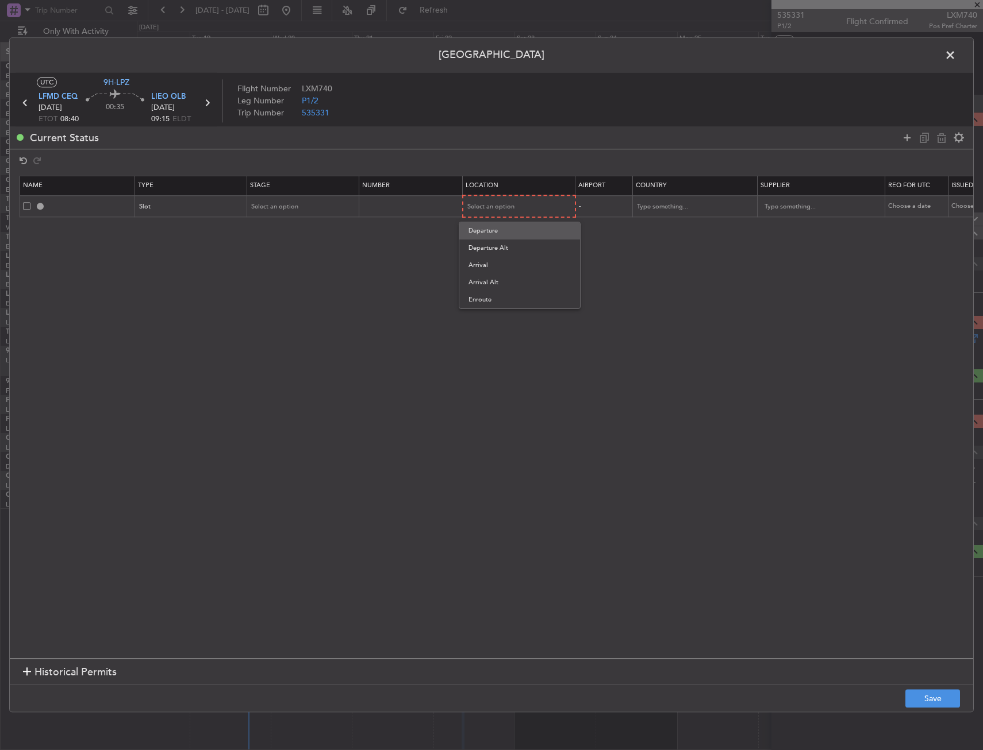
click at [477, 229] on span "Departure" at bounding box center [519, 230] width 102 height 17
click at [296, 207] on span "Select an option" at bounding box center [275, 206] width 47 height 9
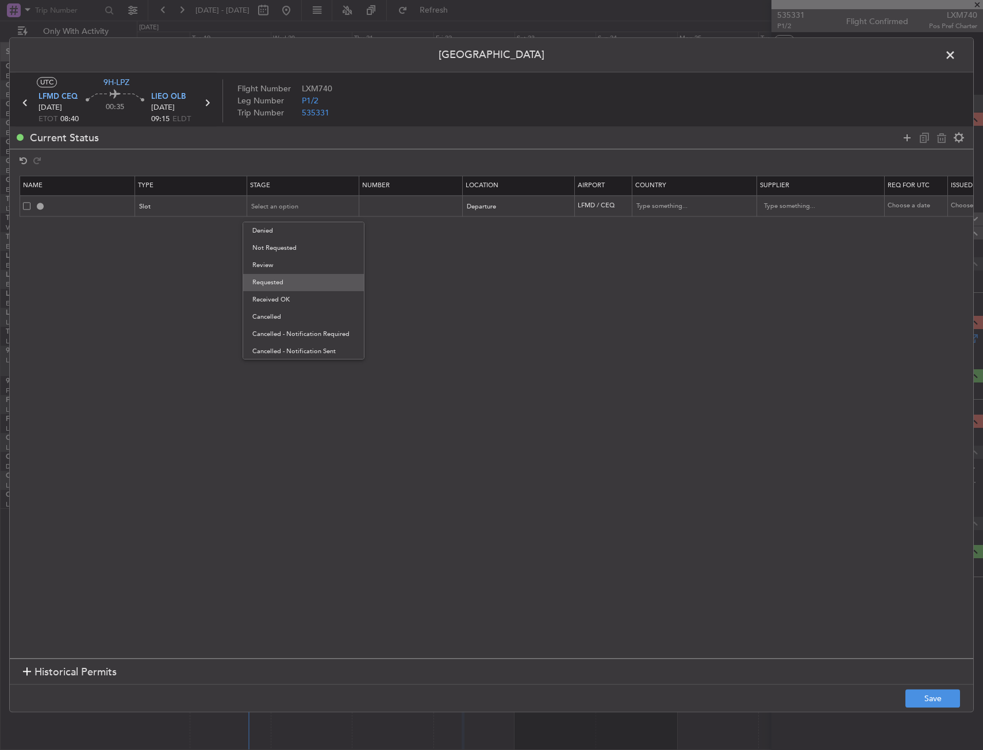
click at [284, 281] on span "Requested" at bounding box center [303, 282] width 102 height 17
click at [931, 689] on footer "Save" at bounding box center [491, 699] width 963 height 28
click at [929, 696] on button "Save" at bounding box center [932, 699] width 55 height 18
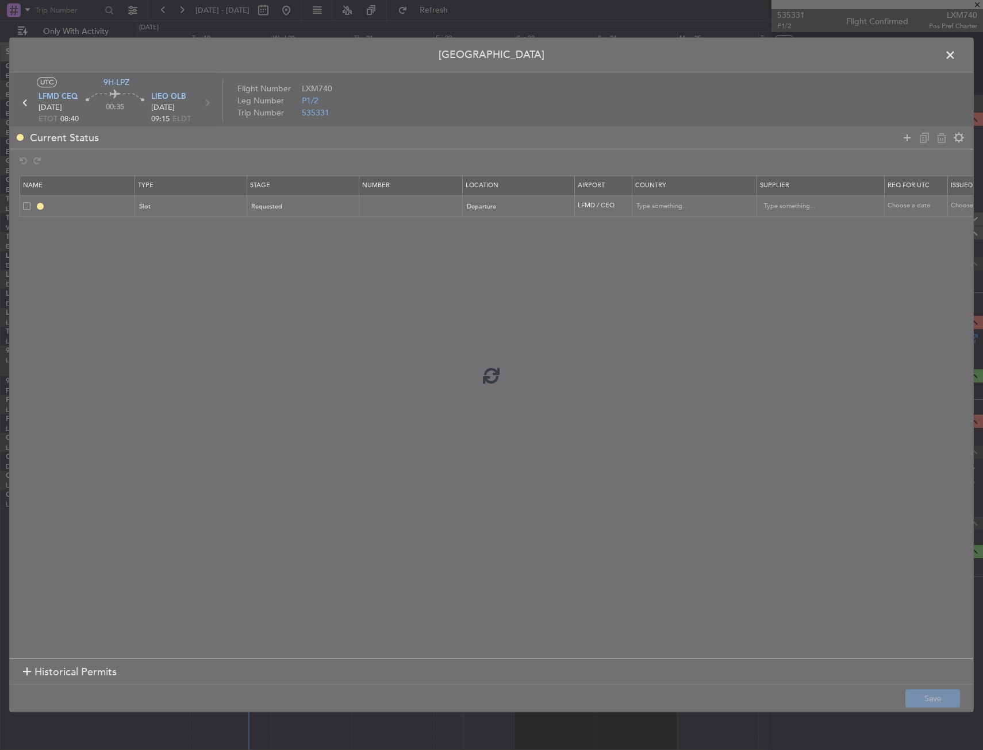
type input "LFMD DEP SLOT"
type input "[GEOGRAPHIC_DATA]"
type input "NNN"
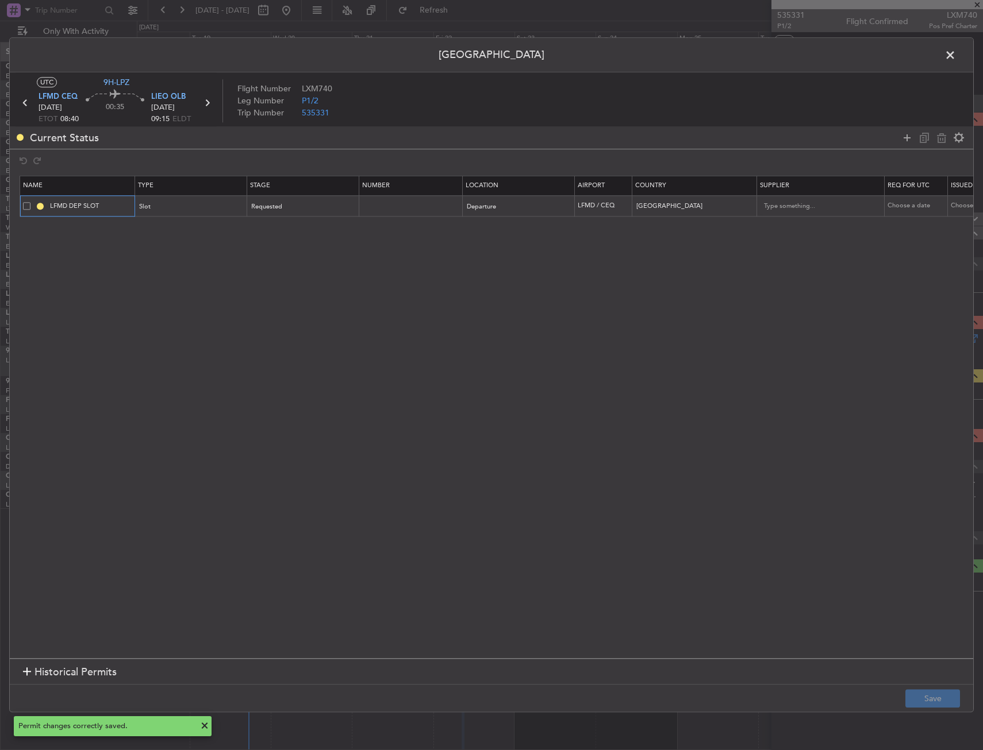
click at [117, 210] on input "LFMD DEP SLOT" at bounding box center [91, 206] width 86 height 10
type input "LFMD DEP SLOT 0830z"
click at [941, 697] on button "Save" at bounding box center [932, 699] width 55 height 18
click at [956, 59] on span at bounding box center [956, 58] width 0 height 23
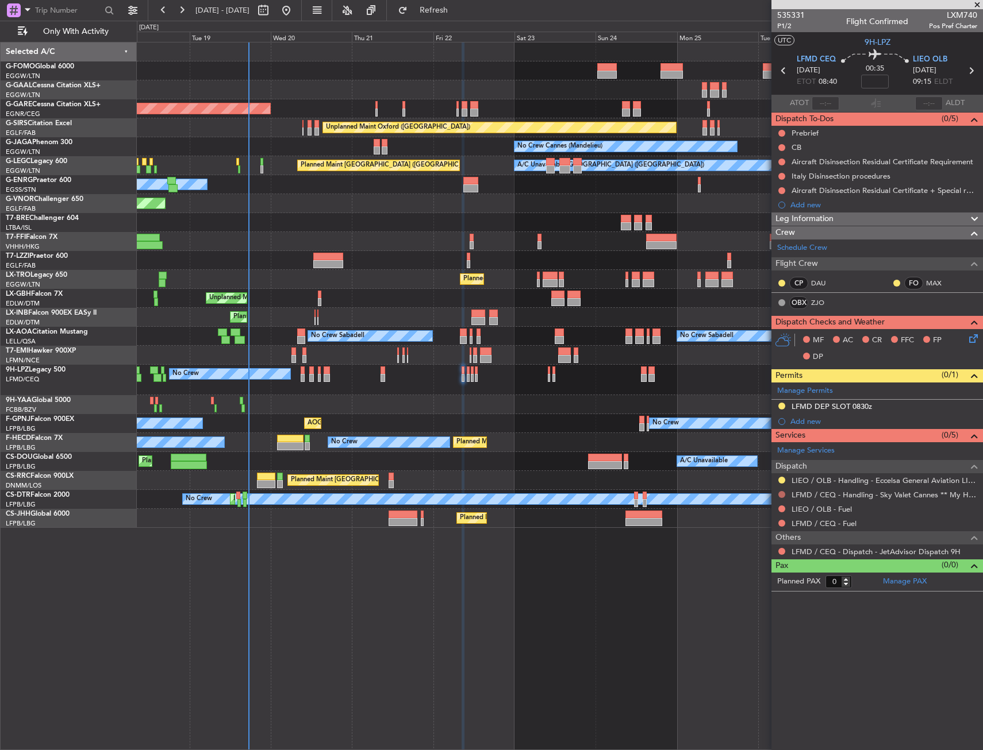
click at [782, 494] on button at bounding box center [781, 494] width 7 height 7
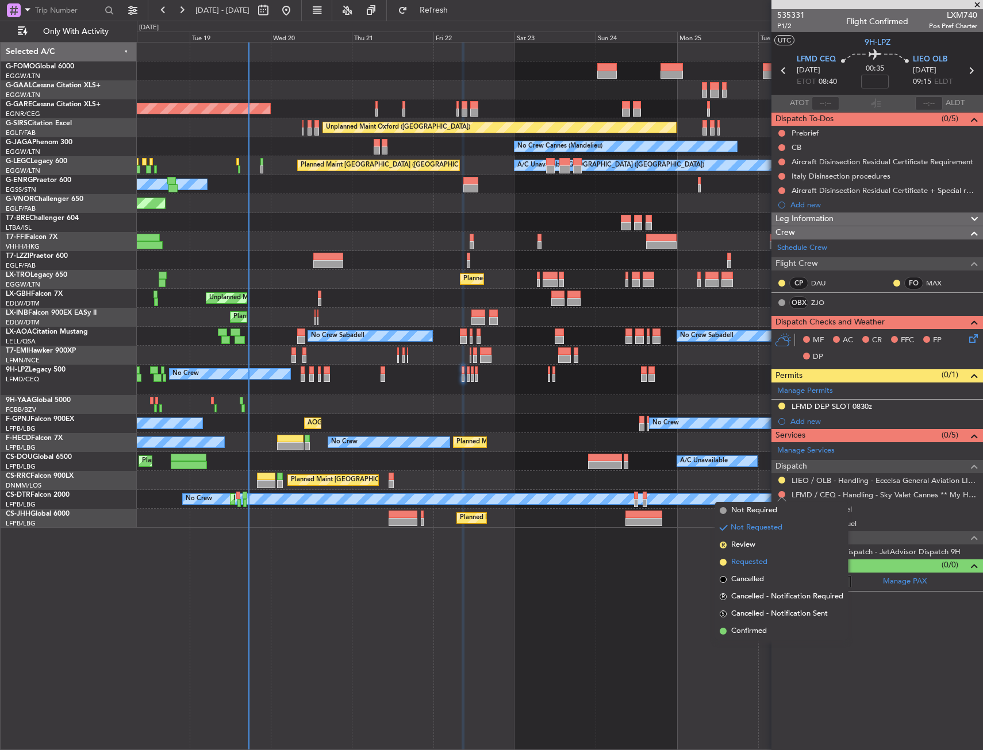
click at [748, 563] on span "Requested" at bounding box center [749, 562] width 36 height 11
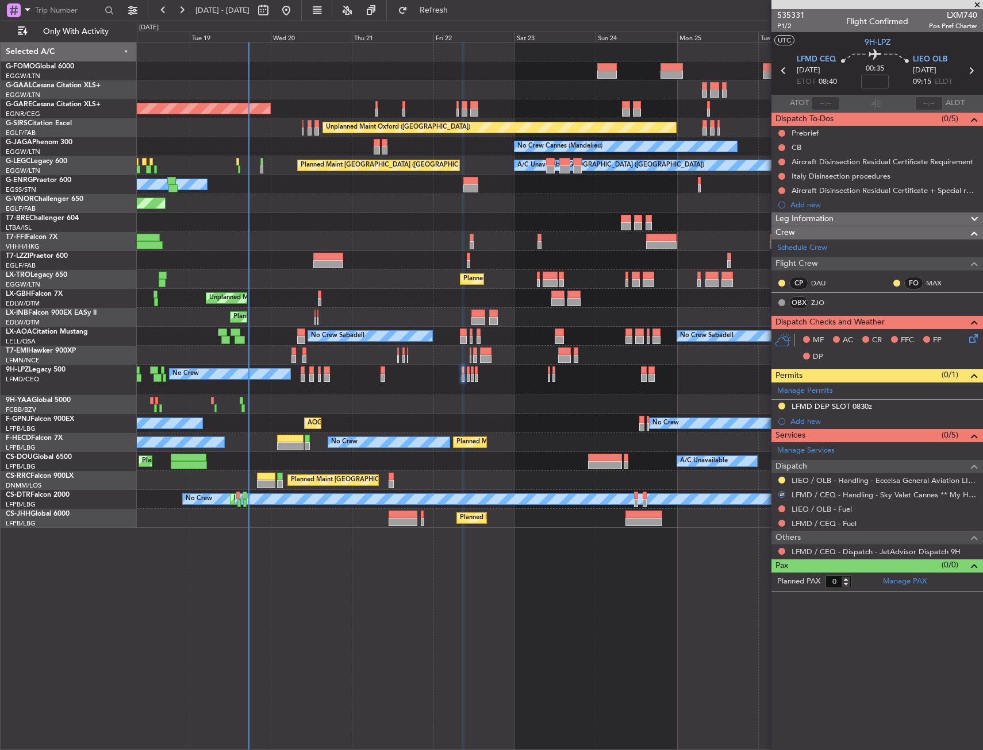
click at [780, 548] on button at bounding box center [781, 551] width 7 height 7
click at [763, 565] on span "Not Required" at bounding box center [754, 567] width 46 height 11
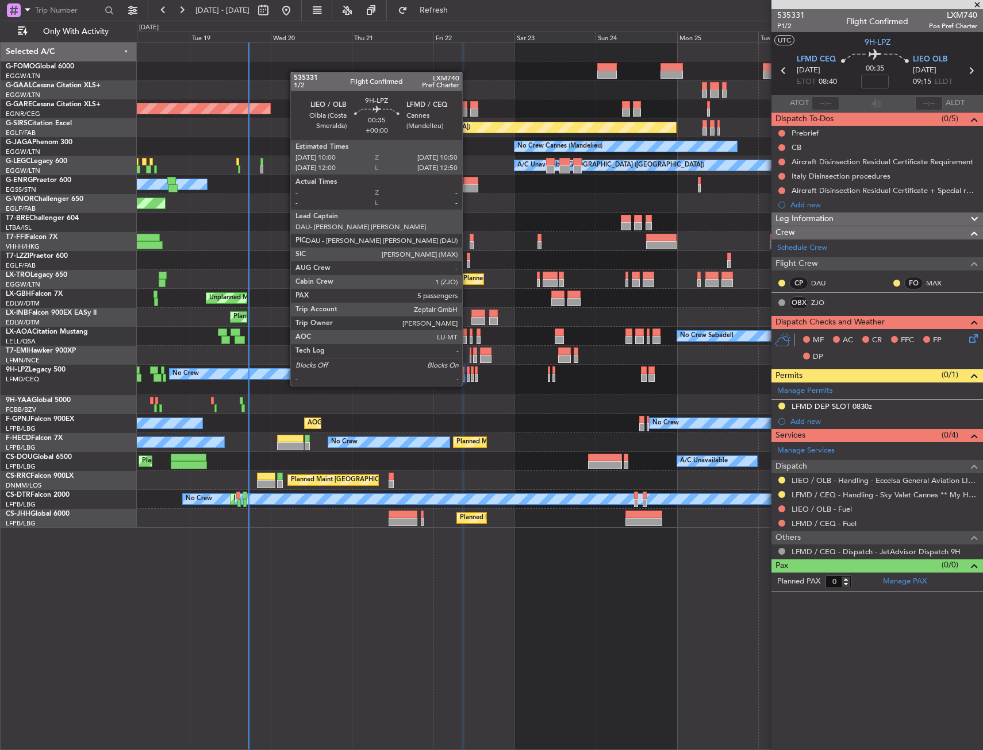
click at [467, 375] on div at bounding box center [468, 378] width 3 height 8
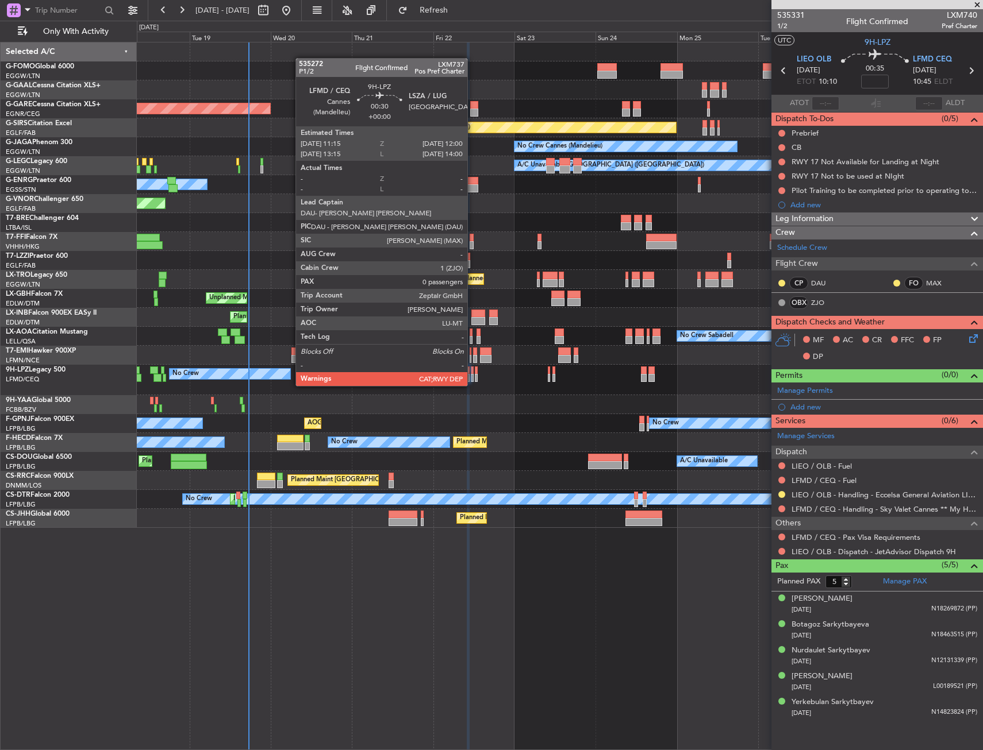
click at [472, 375] on div at bounding box center [472, 378] width 3 height 8
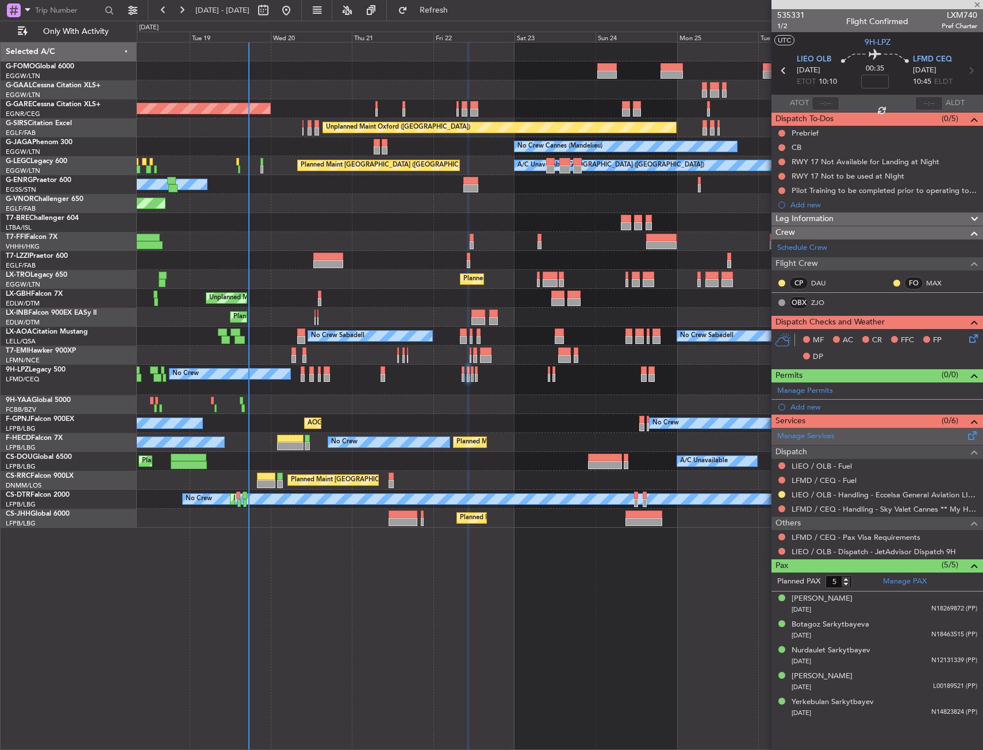
type input "0"
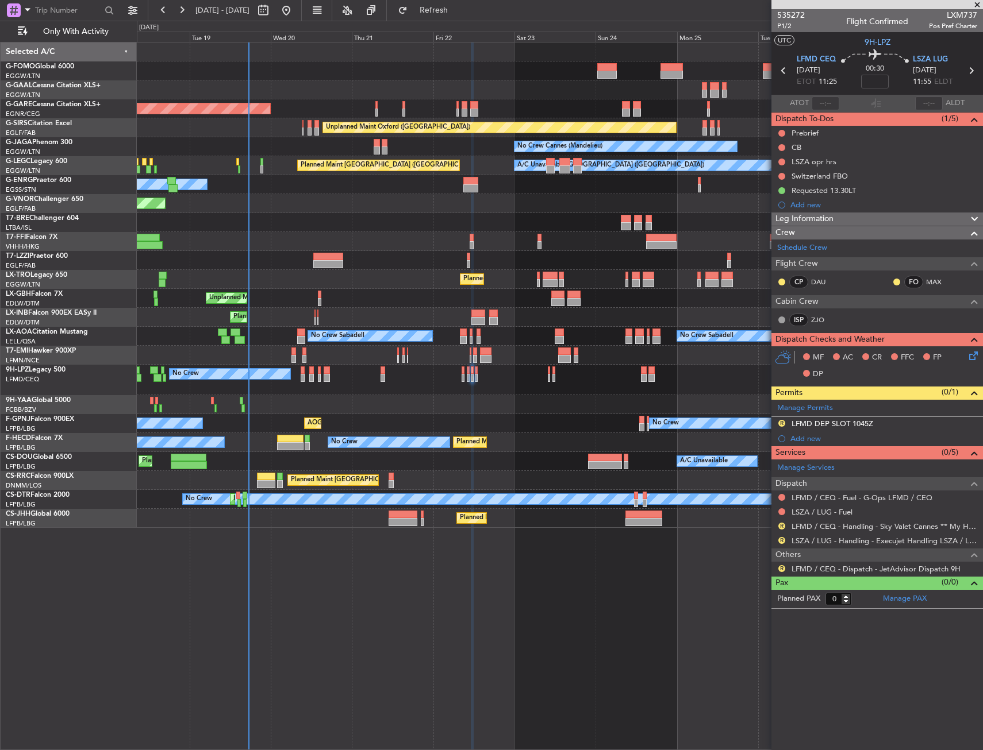
click at [777, 525] on div "R" at bounding box center [781, 526] width 9 height 9
click at [779, 523] on button "R" at bounding box center [781, 526] width 7 height 7
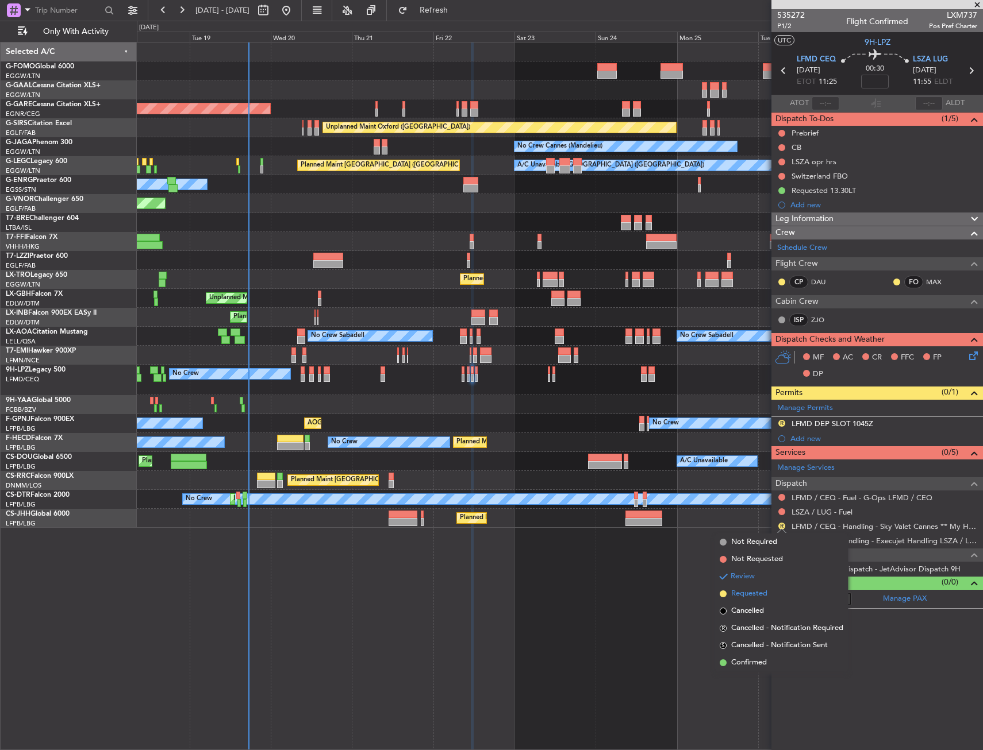
click at [750, 594] on span "Requested" at bounding box center [749, 593] width 36 height 11
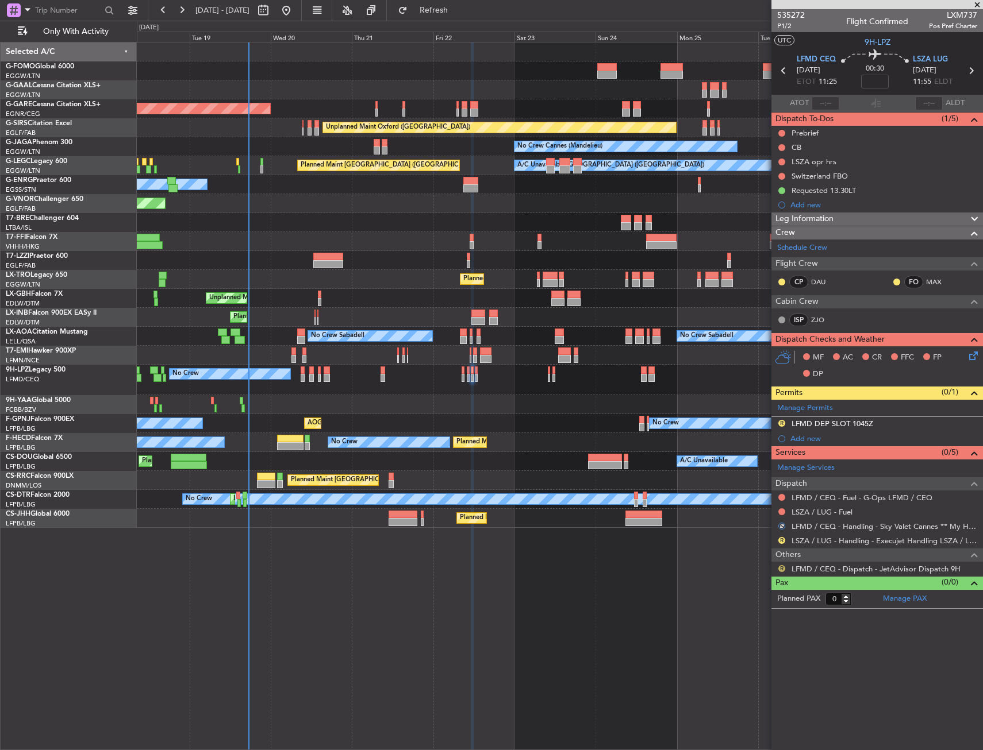
click at [781, 571] on button "R" at bounding box center [781, 568] width 7 height 7
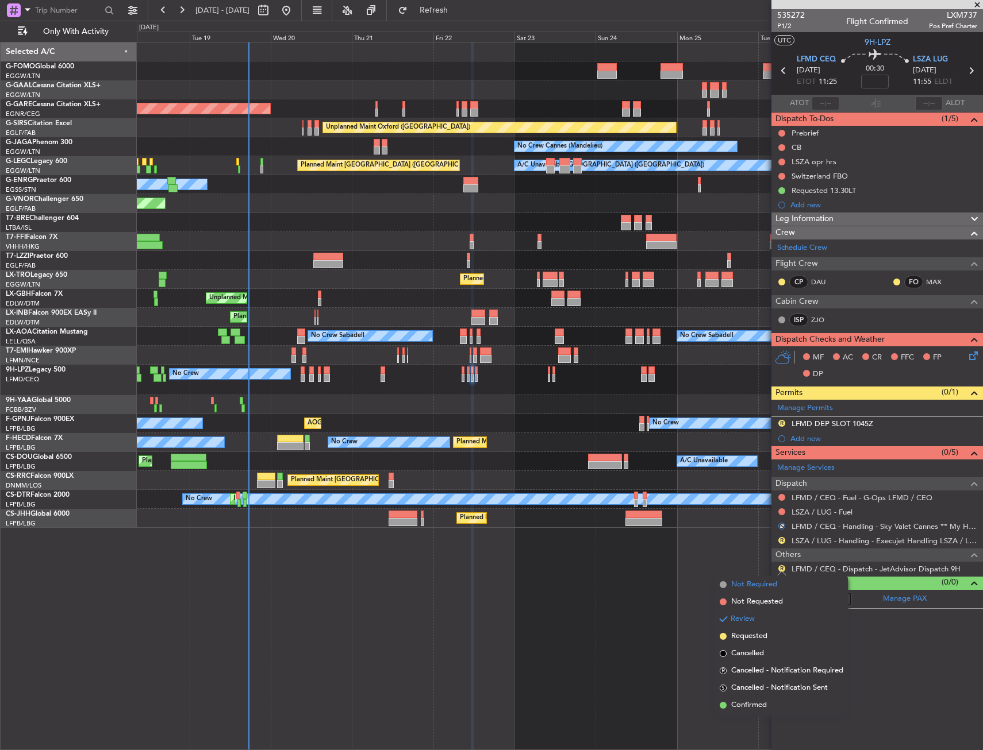
click at [752, 584] on span "Not Required" at bounding box center [754, 584] width 46 height 11
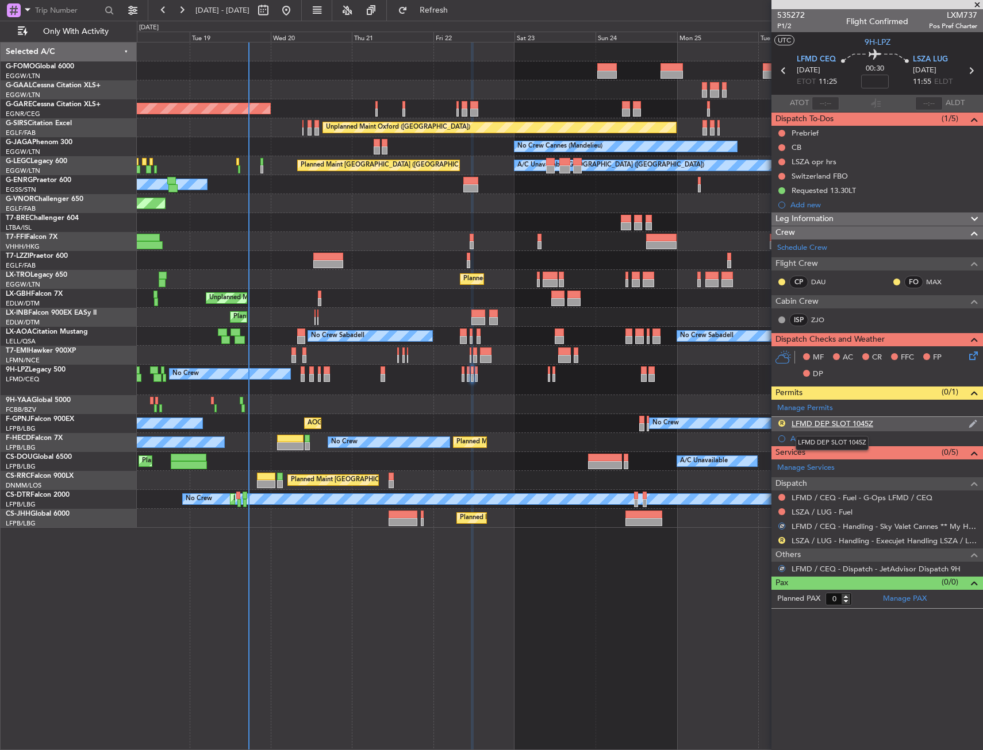
click at [870, 421] on div "LFMD DEP SLOT 1045Z" at bounding box center [832, 424] width 82 height 10
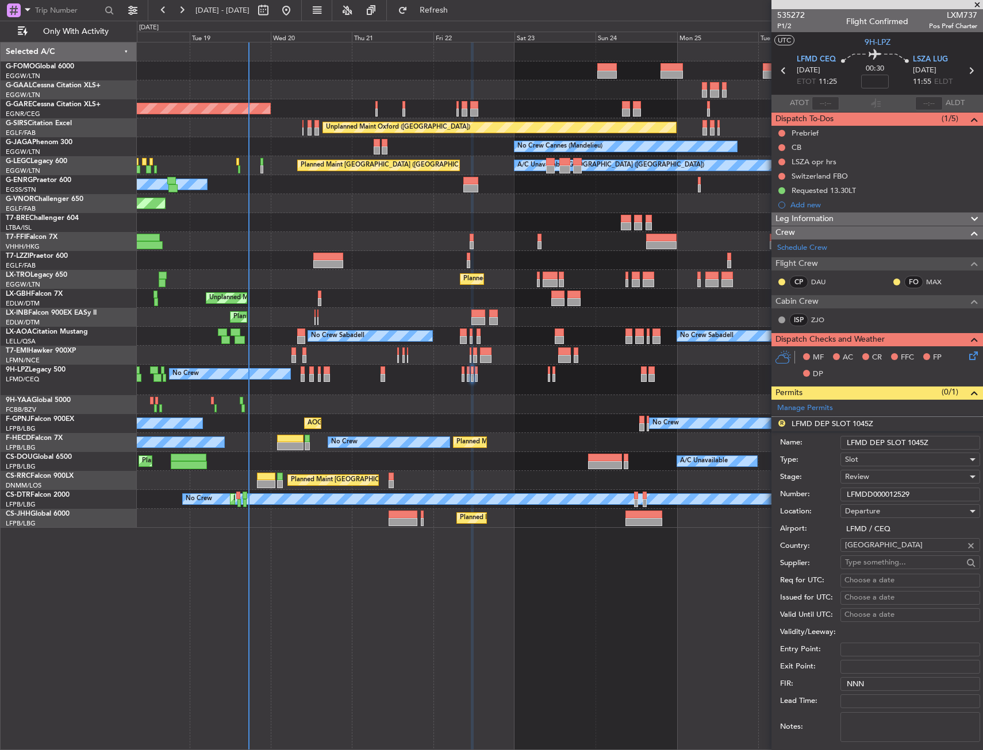
drag, startPoint x: 906, startPoint y: 441, endPoint x: 939, endPoint y: 443, distance: 33.4
click at [939, 443] on input "LFMD DEP SLOT 1045Z" at bounding box center [910, 443] width 140 height 14
type input "LFMD DEP SLOT 1125z"
drag, startPoint x: 896, startPoint y: 495, endPoint x: 829, endPoint y: 488, distance: 67.0
click at [829, 492] on div "Number: LFMDD000012529" at bounding box center [880, 494] width 200 height 17
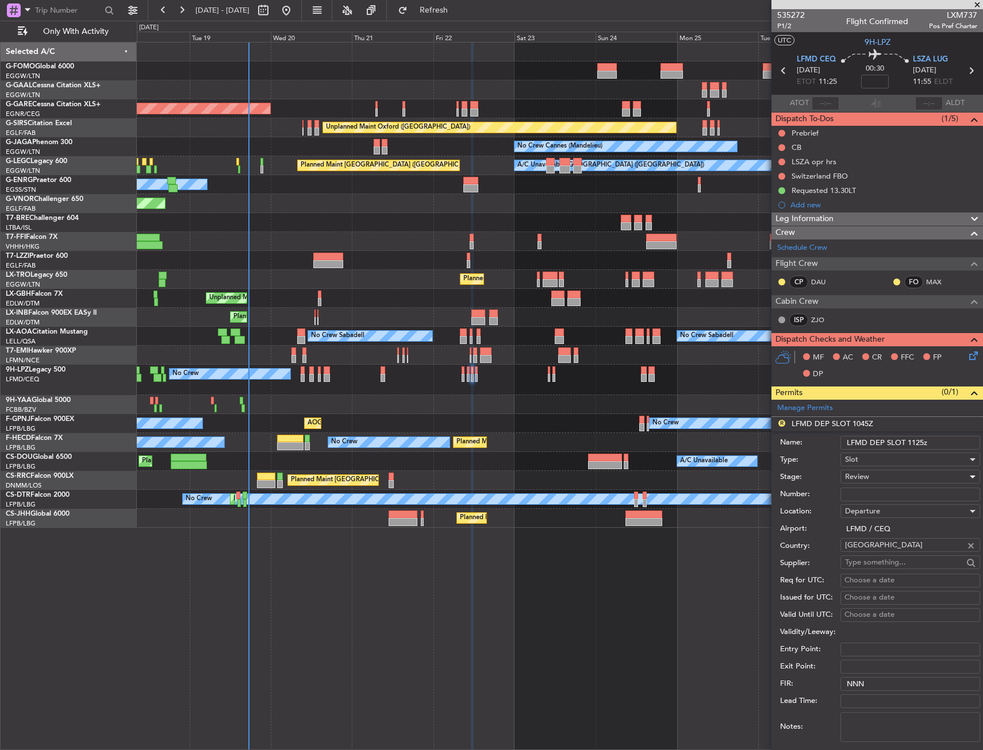
click at [858, 473] on span "Review" at bounding box center [857, 477] width 24 height 10
click at [868, 548] on span "Requested" at bounding box center [905, 552] width 121 height 17
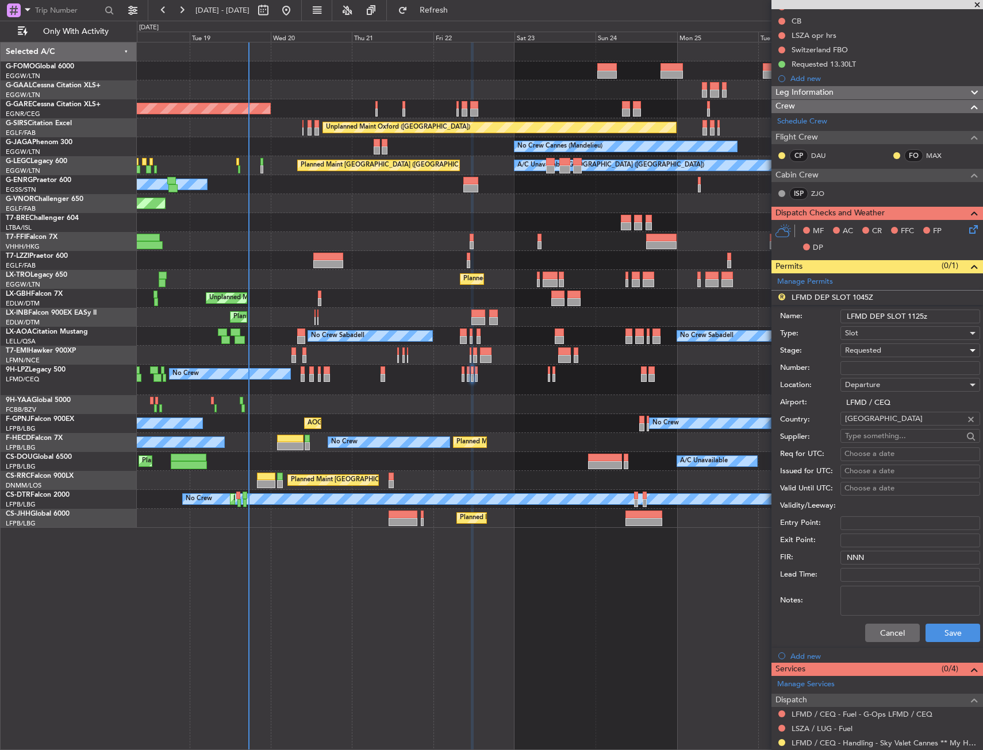
scroll to position [201, 0]
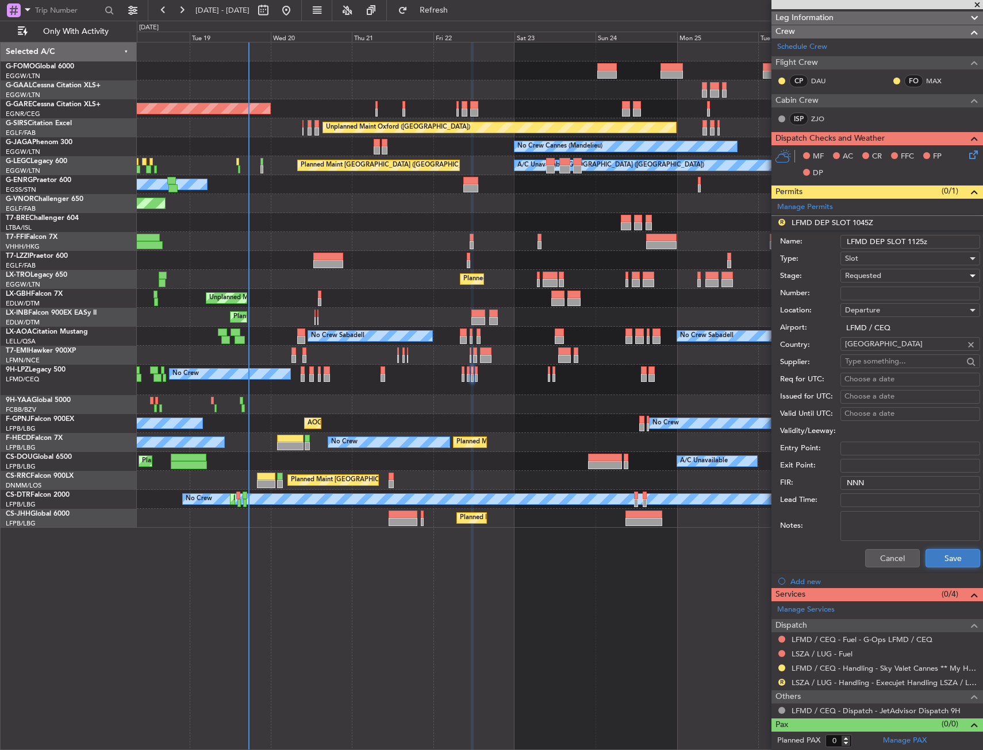
click at [933, 552] on button "Save" at bounding box center [952, 558] width 55 height 18
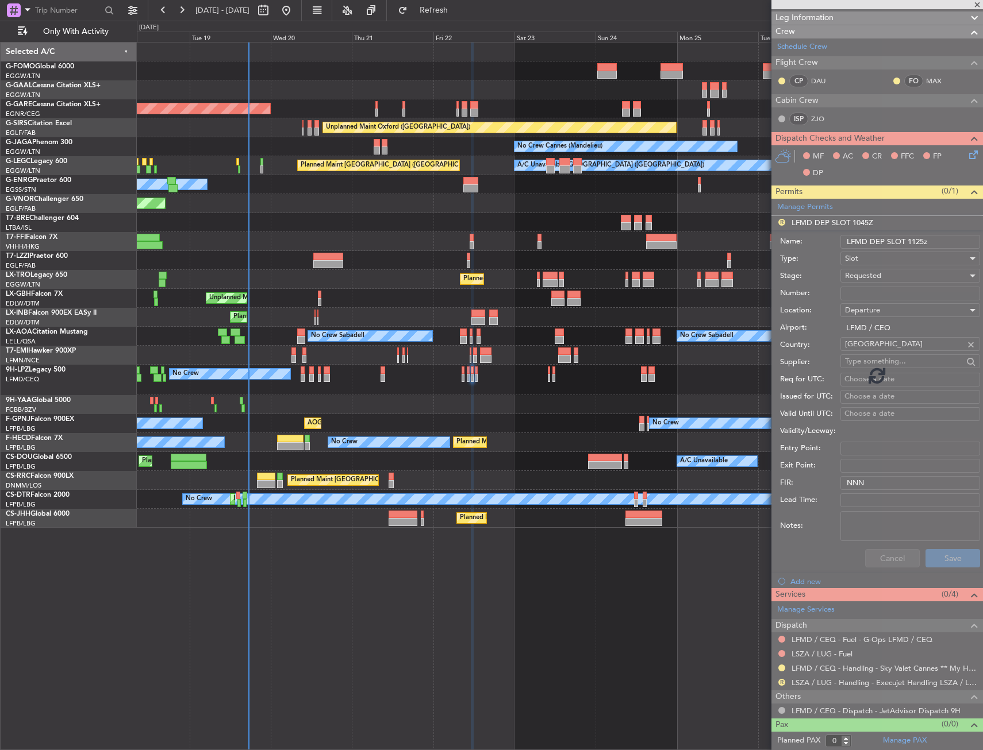
scroll to position [0, 0]
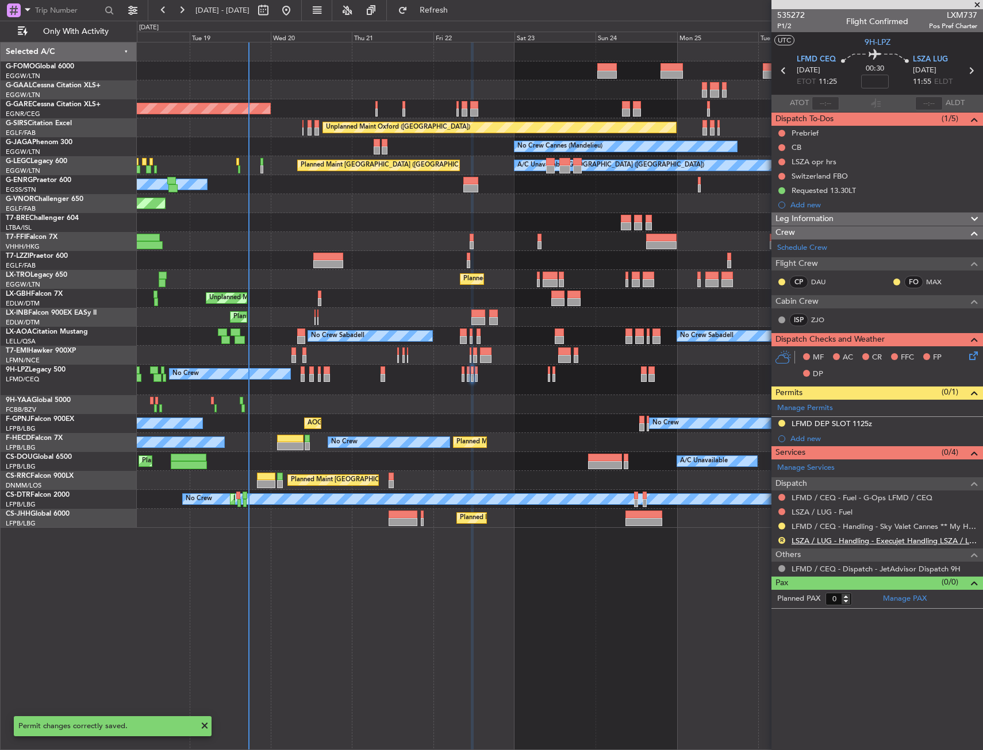
click at [829, 541] on link "LSZA / LUG - Handling - Execujet Handling LSZA / LUG" at bounding box center [884, 541] width 186 height 10
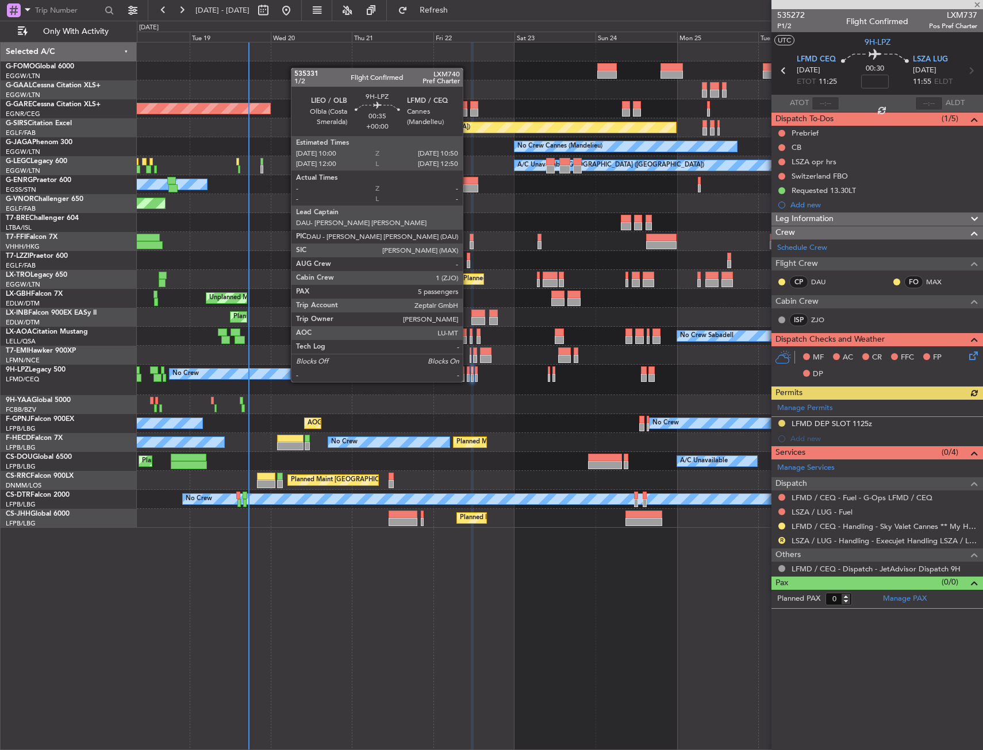
click at [468, 371] on div at bounding box center [468, 371] width 3 height 8
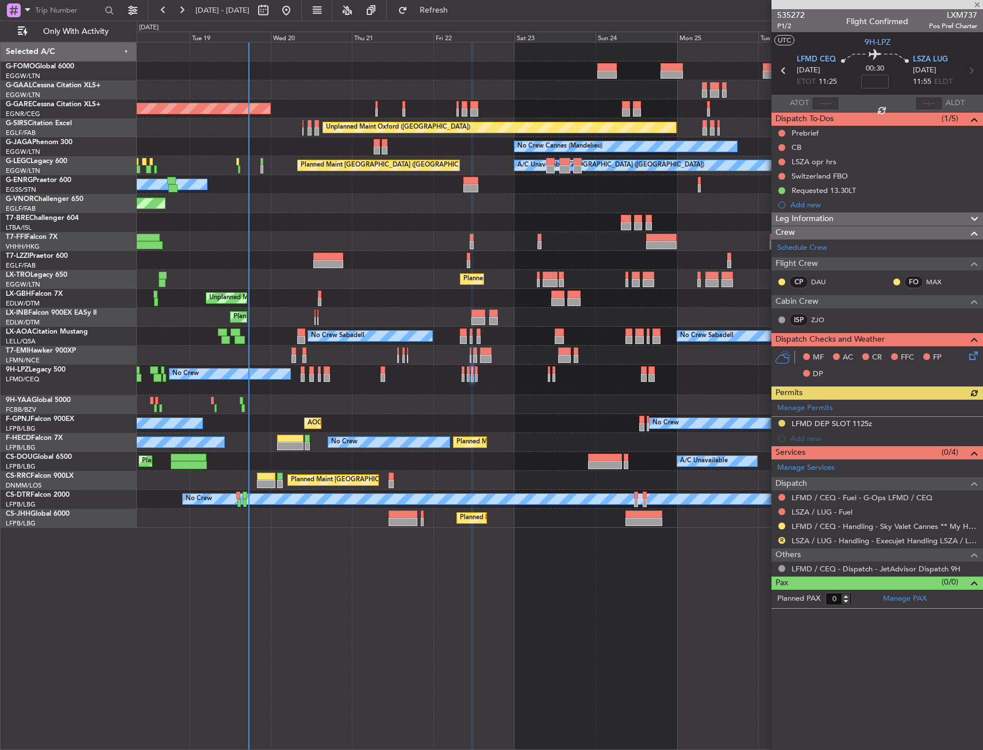
type input "5"
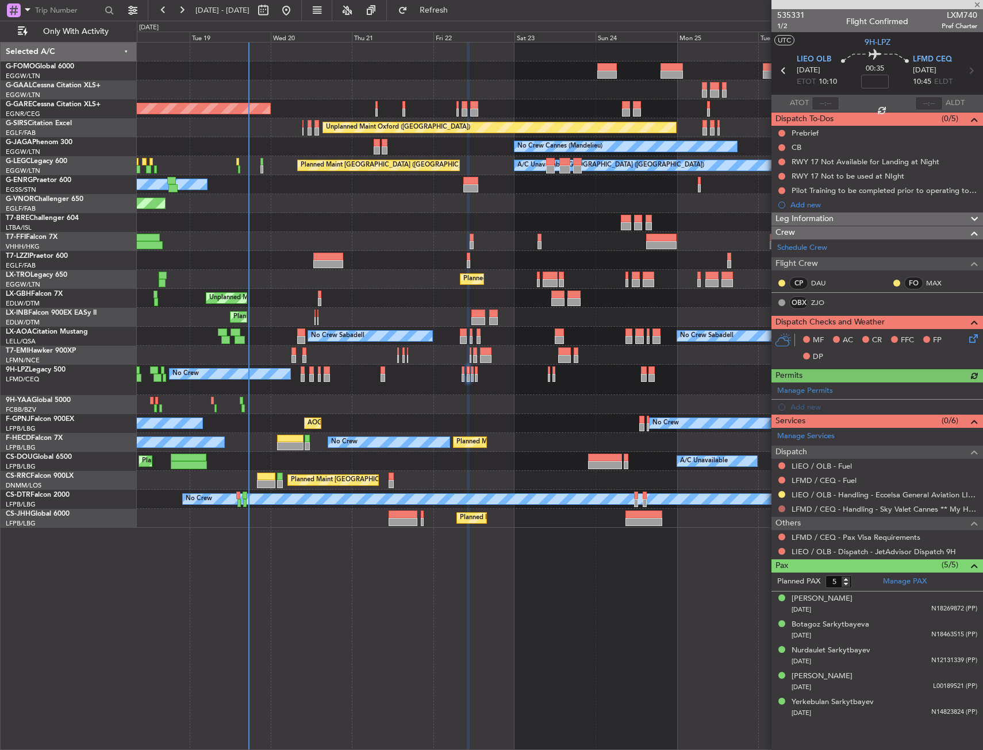
click at [783, 507] on button at bounding box center [781, 509] width 7 height 7
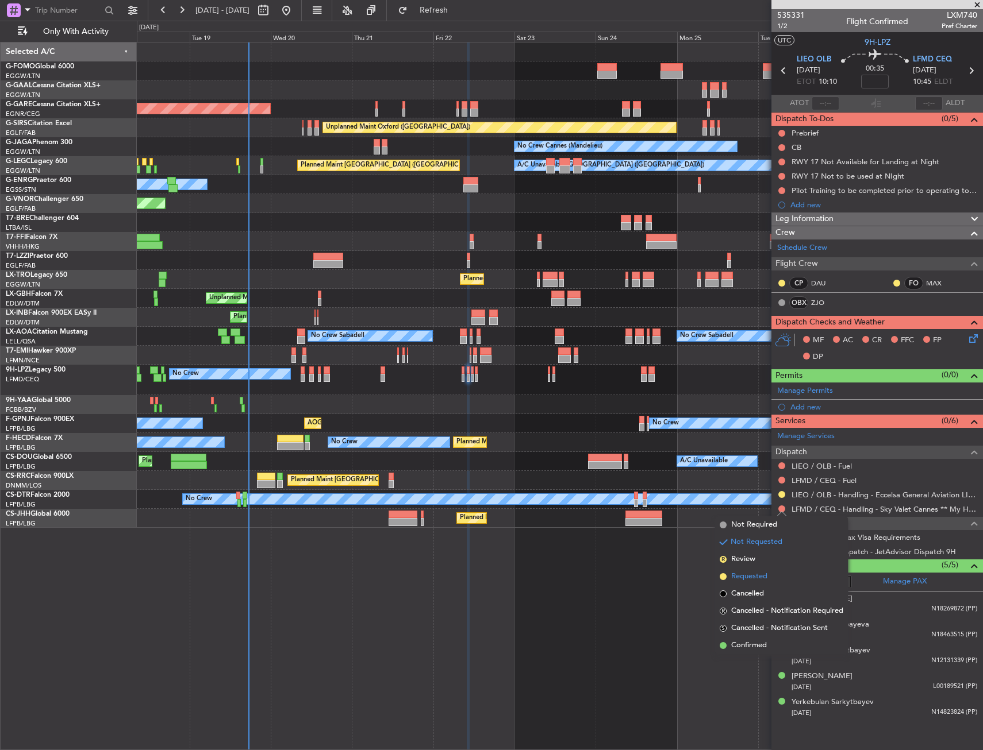
click at [742, 576] on span "Requested" at bounding box center [749, 576] width 36 height 11
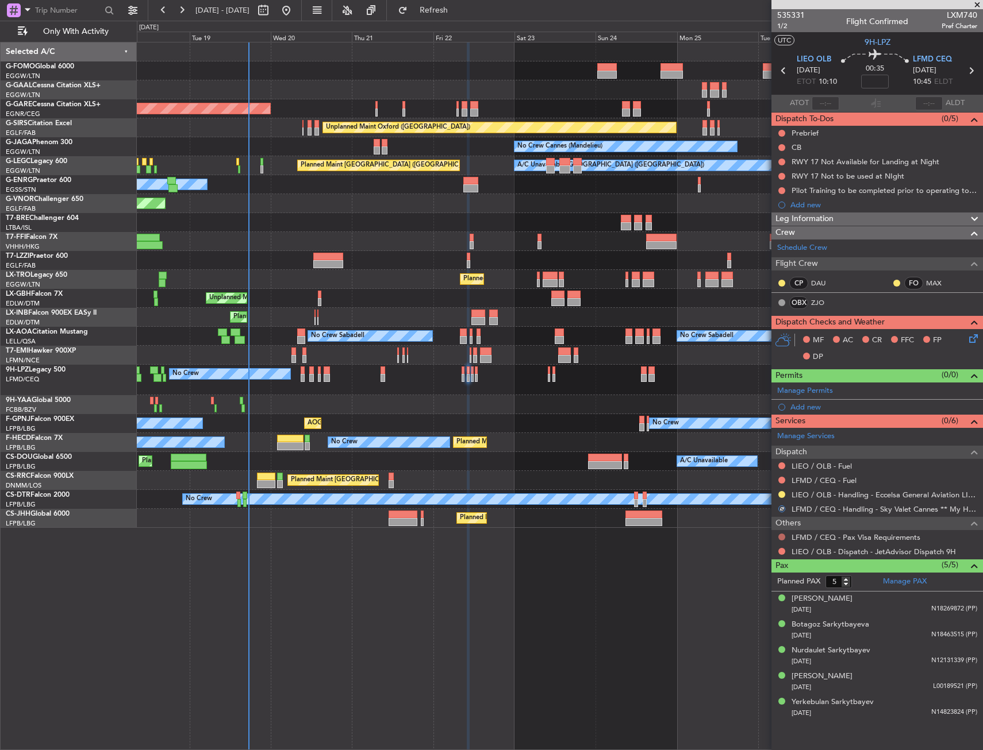
click at [781, 538] on button at bounding box center [781, 537] width 7 height 7
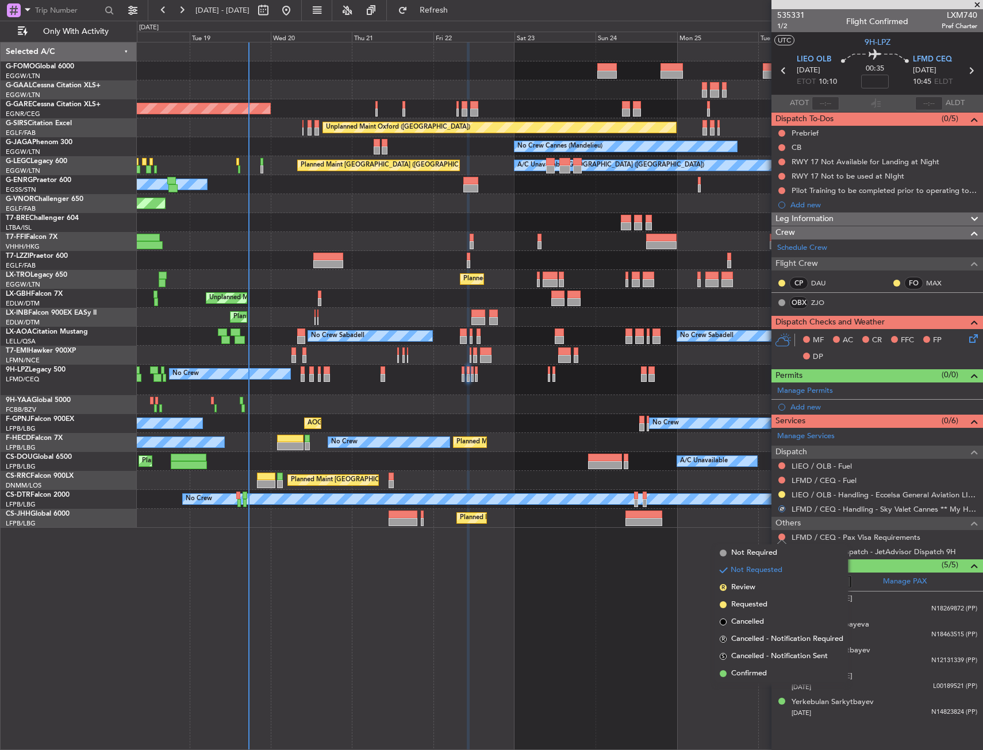
click at [702, 543] on div "Planned Maint Windsor Locks ([PERSON_NAME] Intl) Planned [GEOGRAPHIC_DATA] Unpl…" at bounding box center [560, 396] width 846 height 708
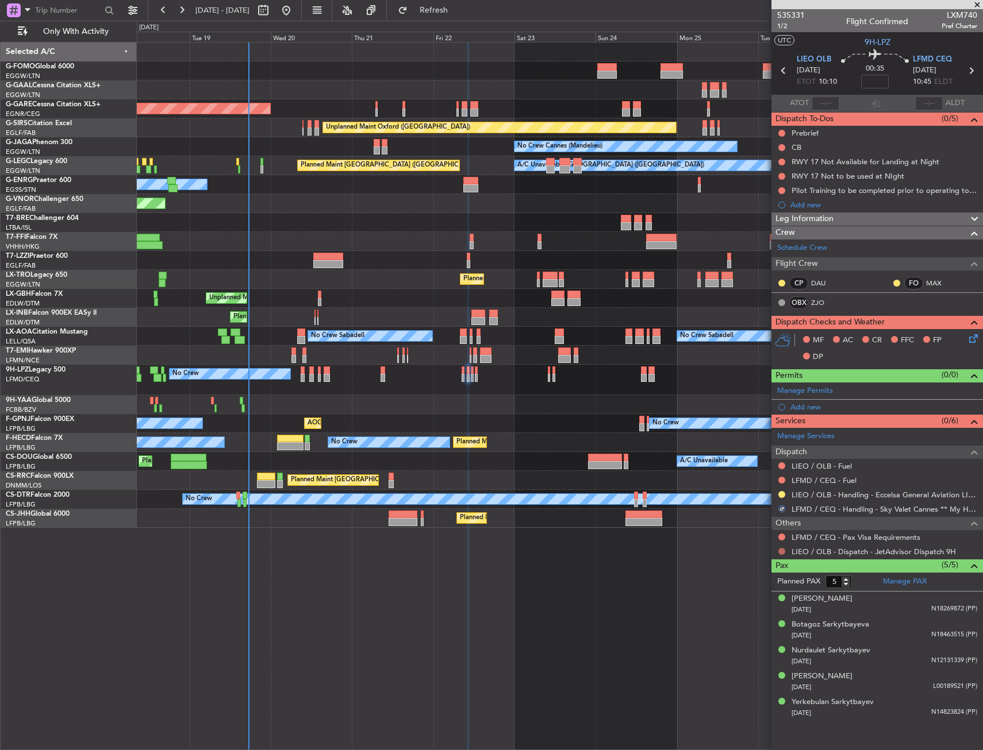
click at [780, 551] on button at bounding box center [781, 551] width 7 height 7
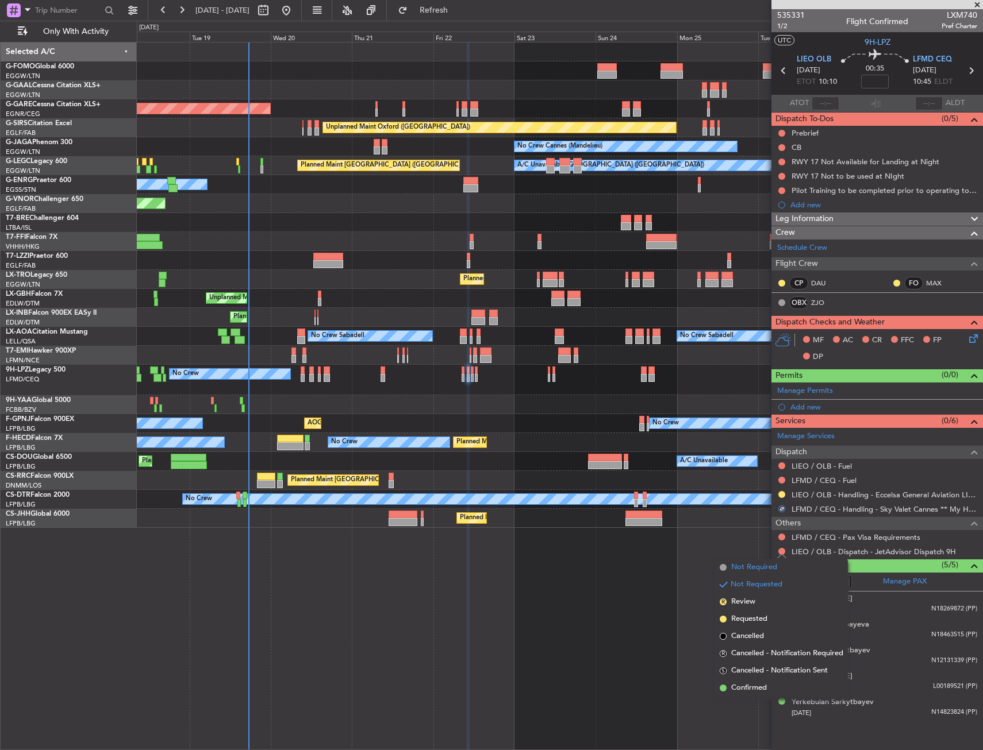
click at [762, 568] on span "Not Required" at bounding box center [754, 567] width 46 height 11
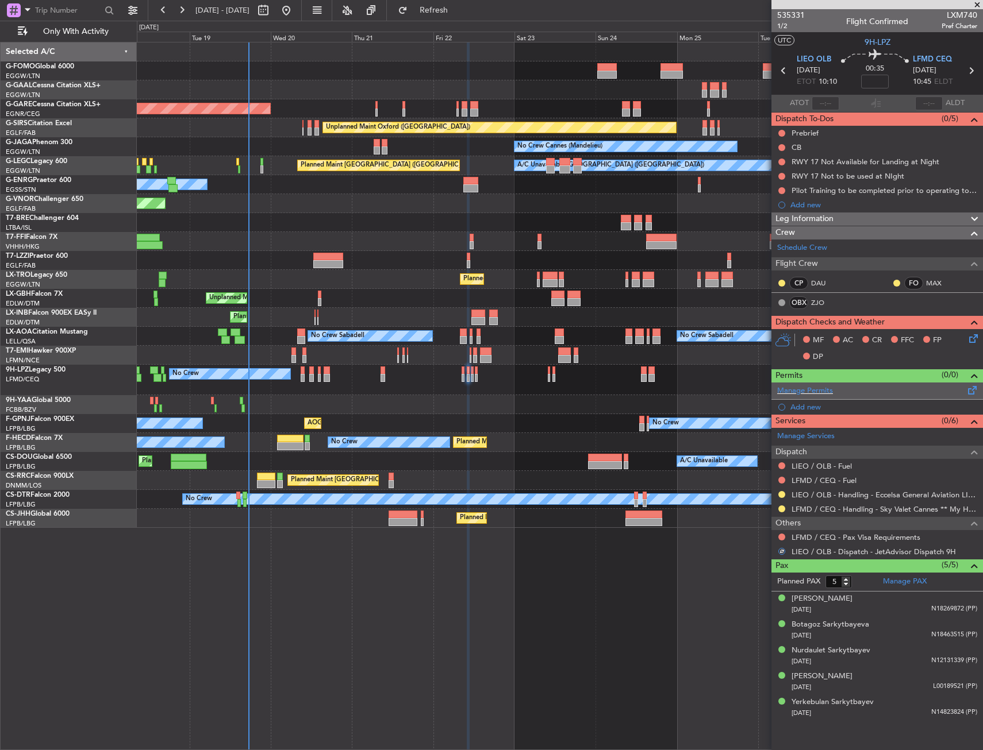
click at [968, 390] on span at bounding box center [972, 388] width 14 height 9
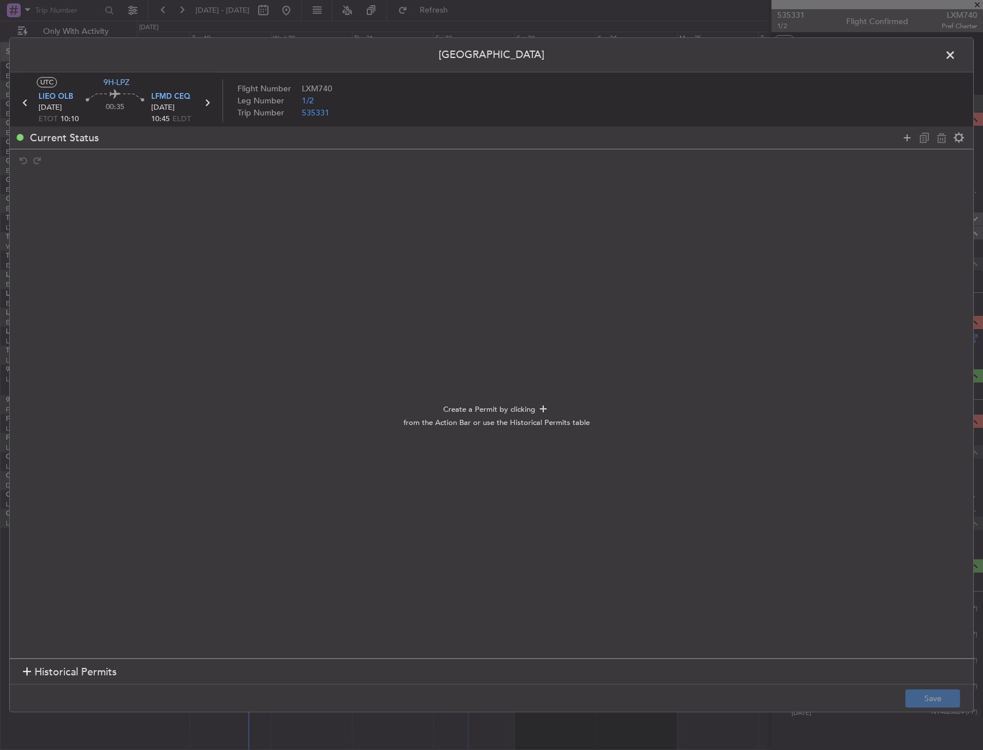
click at [904, 138] on icon at bounding box center [907, 138] width 14 height 14
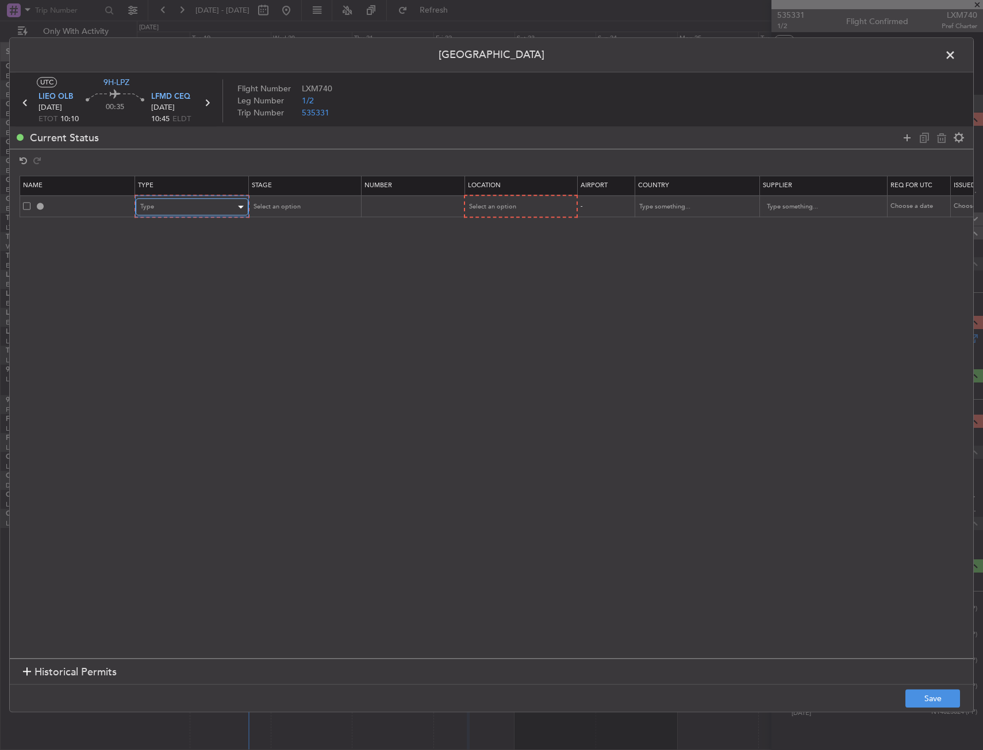
click at [165, 202] on div "Type" at bounding box center [187, 207] width 95 height 17
click at [174, 322] on span "Slot" at bounding box center [192, 315] width 102 height 17
click at [490, 213] on div "Select an option" at bounding box center [515, 207] width 95 height 17
drag, startPoint x: 497, startPoint y: 273, endPoint x: 393, endPoint y: 234, distance: 111.1
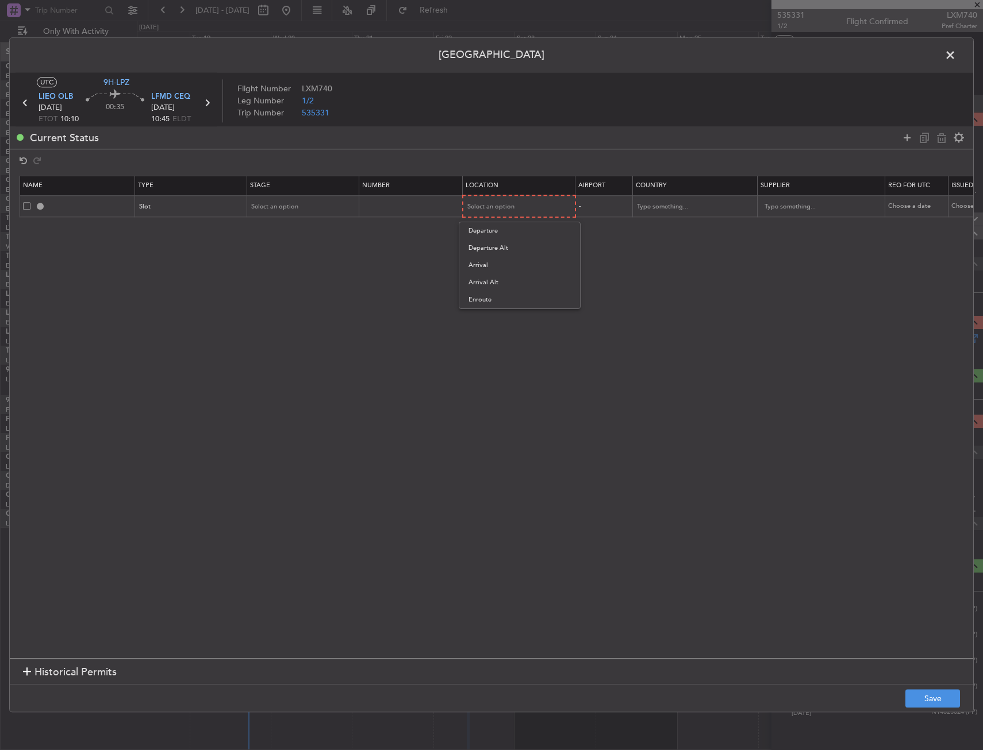
click at [497, 273] on span "Arrival" at bounding box center [519, 265] width 102 height 17
click at [286, 205] on span "Select an option" at bounding box center [275, 206] width 47 height 9
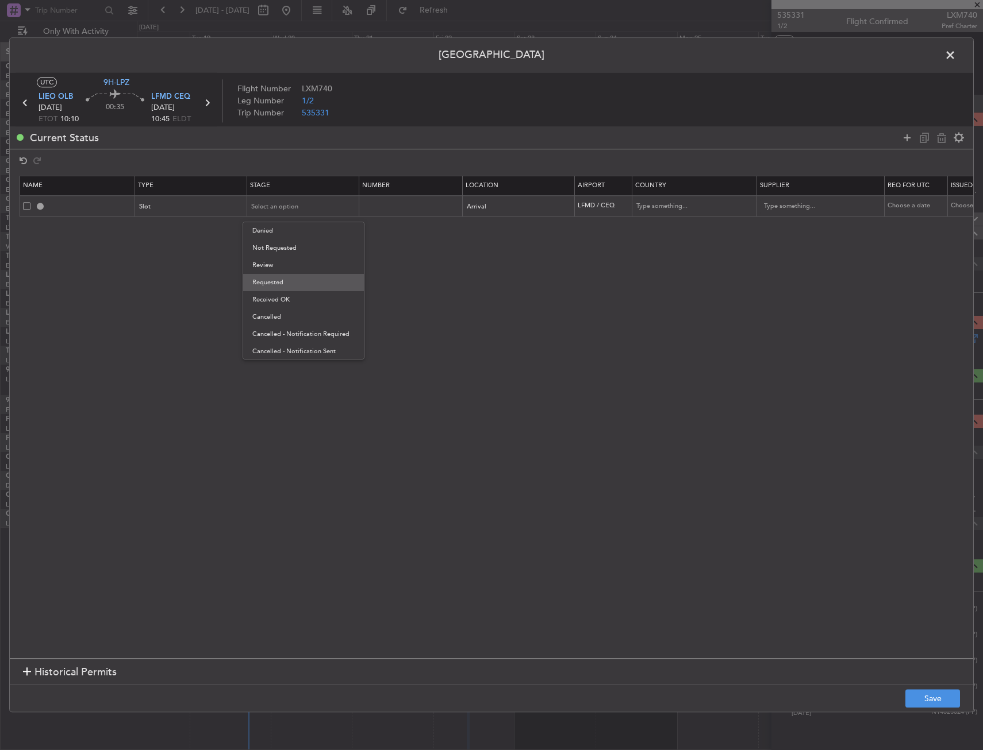
click at [280, 278] on span "Requested" at bounding box center [303, 282] width 102 height 17
click at [937, 700] on button "Save" at bounding box center [932, 699] width 55 height 18
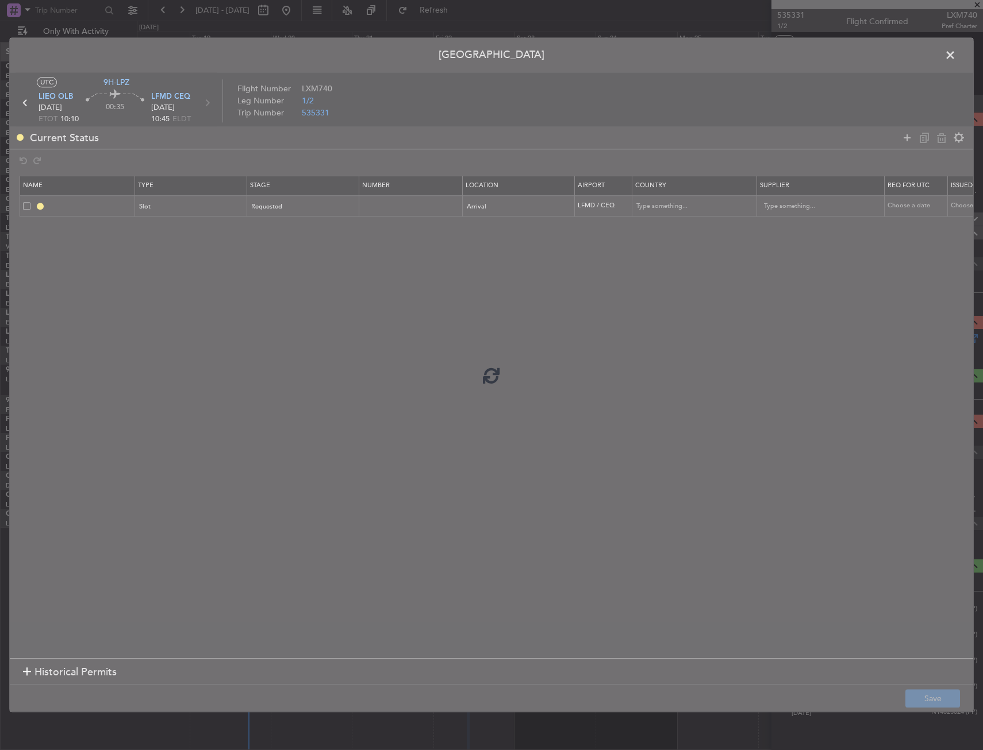
type input "LFMD ARR SLOT"
type input "[GEOGRAPHIC_DATA]"
type input "NNN"
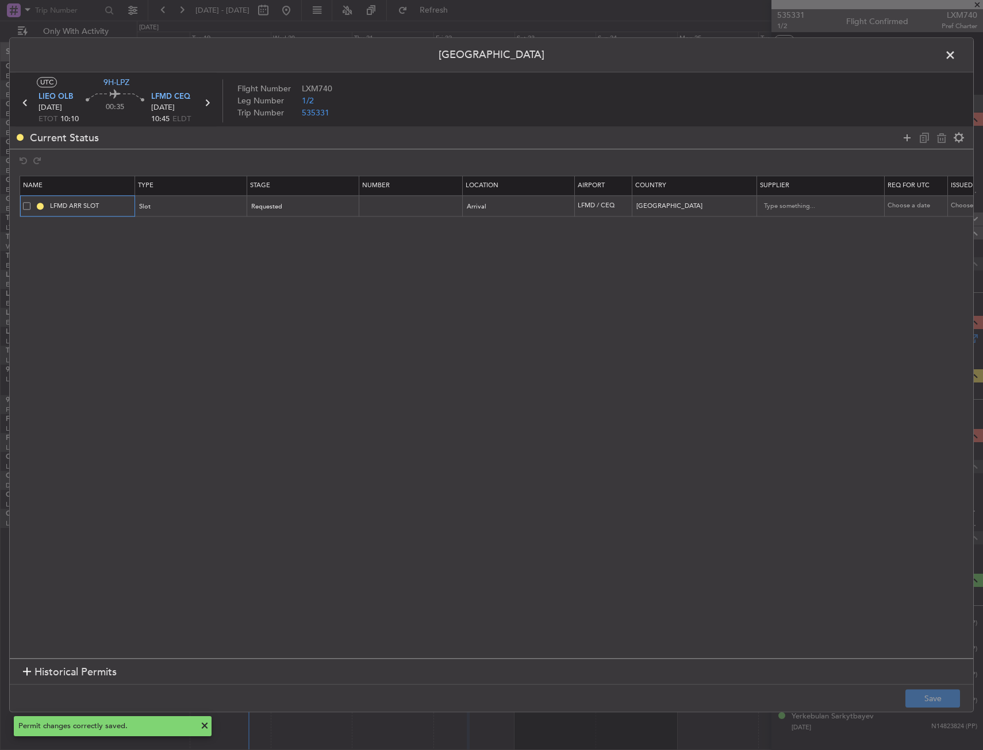
click at [131, 203] on input "LFMD ARR SLOT" at bounding box center [91, 206] width 86 height 10
type input "LFMD ARR SLOT 1045z"
click at [931, 698] on button "Save" at bounding box center [932, 699] width 55 height 18
click at [956, 59] on span at bounding box center [956, 58] width 0 height 23
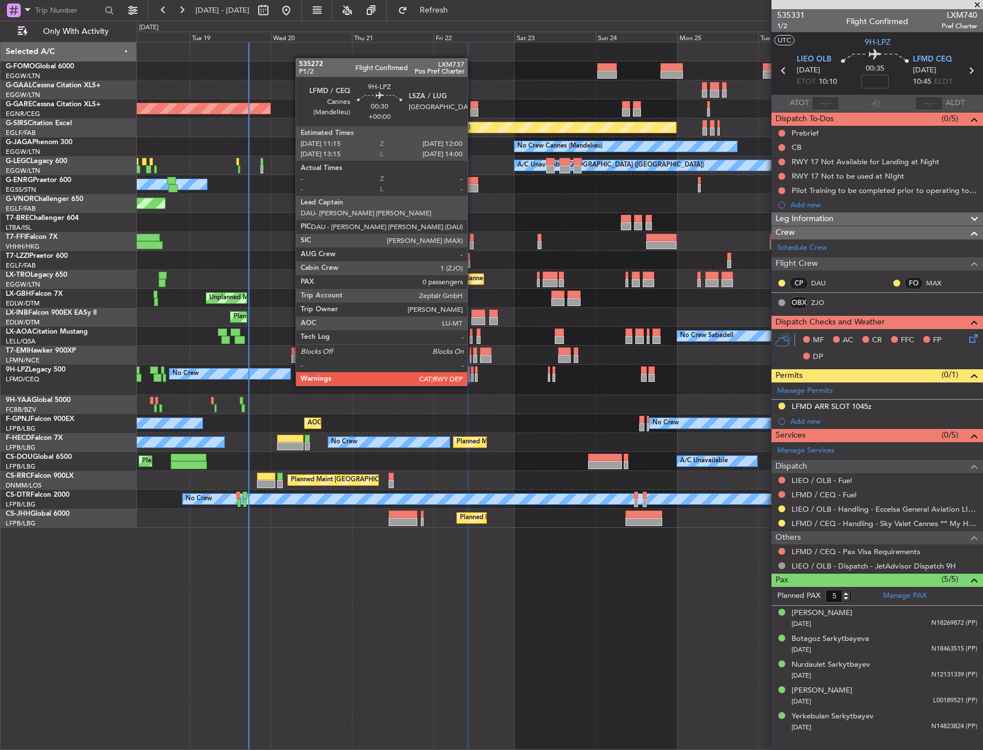
click at [472, 375] on div at bounding box center [472, 378] width 3 height 8
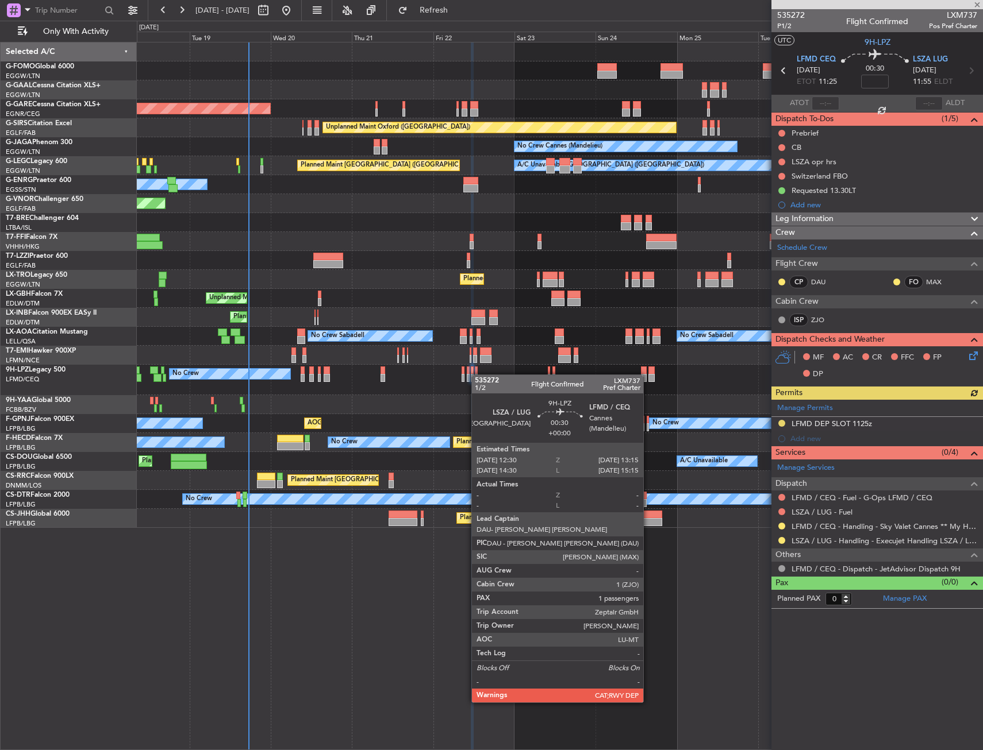
click at [477, 375] on div at bounding box center [476, 378] width 3 height 8
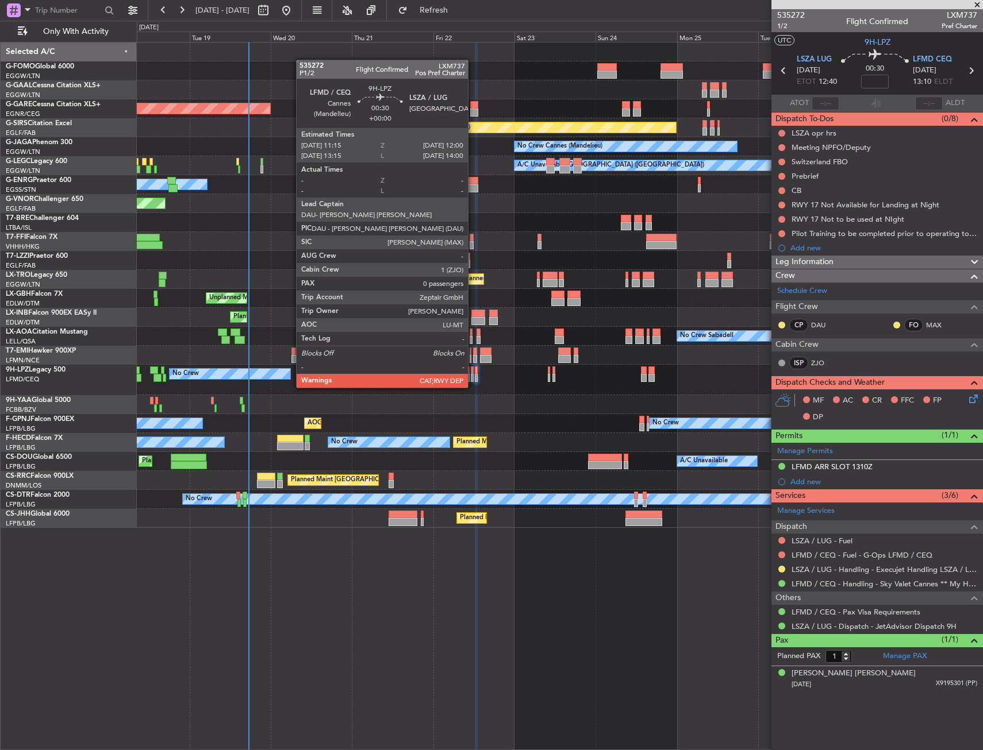
click at [473, 376] on div at bounding box center [472, 378] width 3 height 8
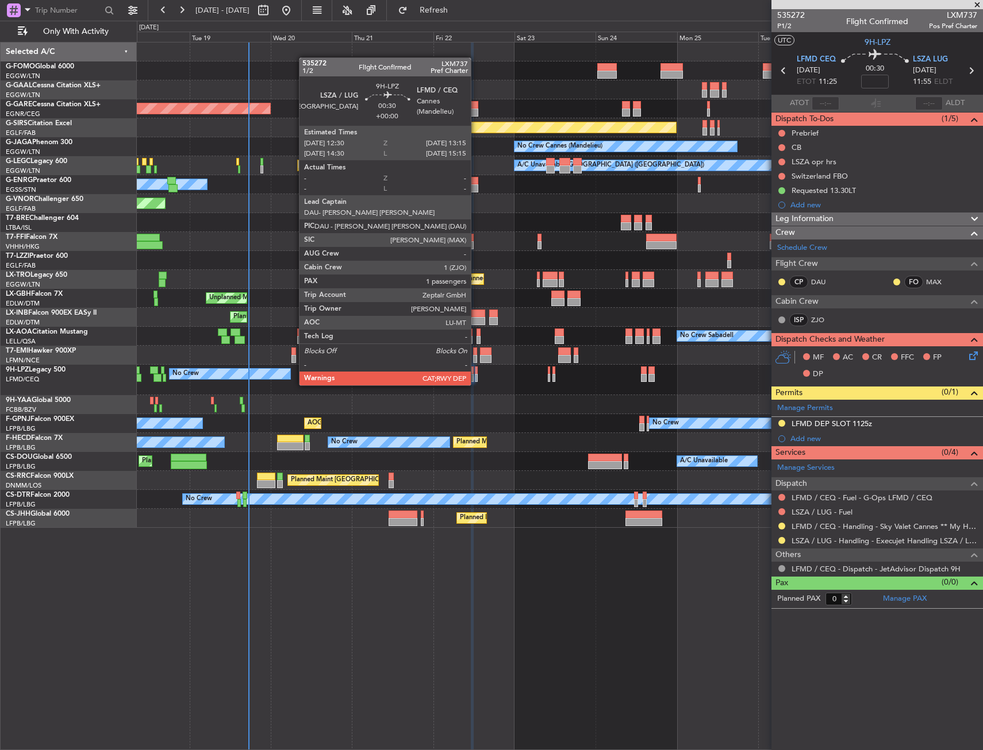
click at [476, 374] on div at bounding box center [476, 378] width 3 height 8
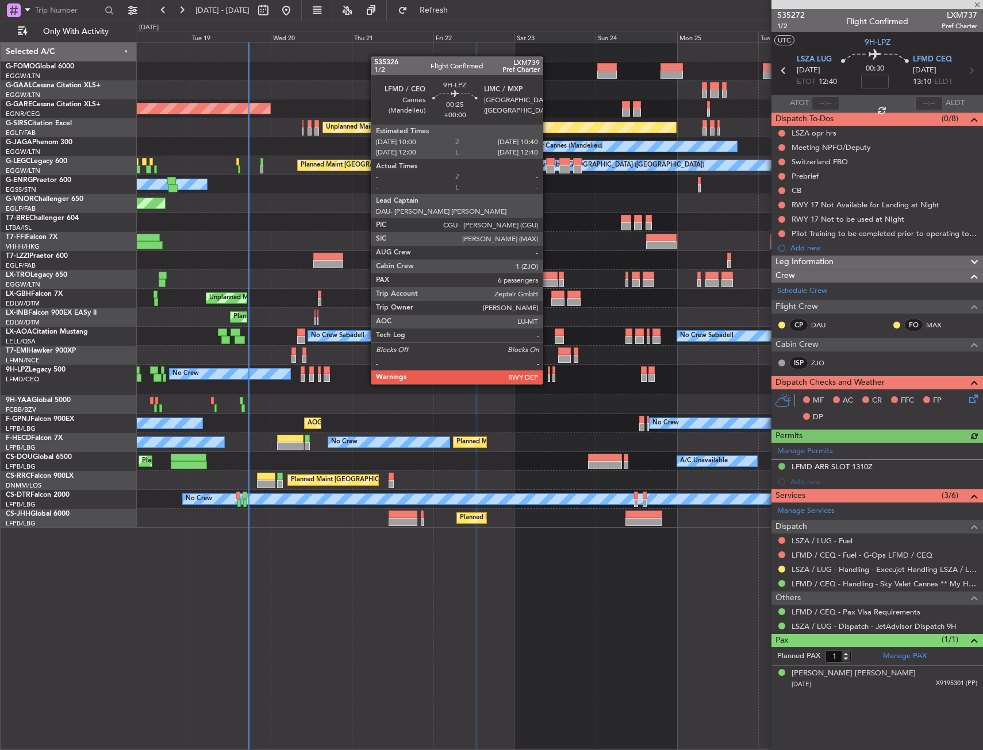
click at [548, 373] on div at bounding box center [549, 371] width 2 height 8
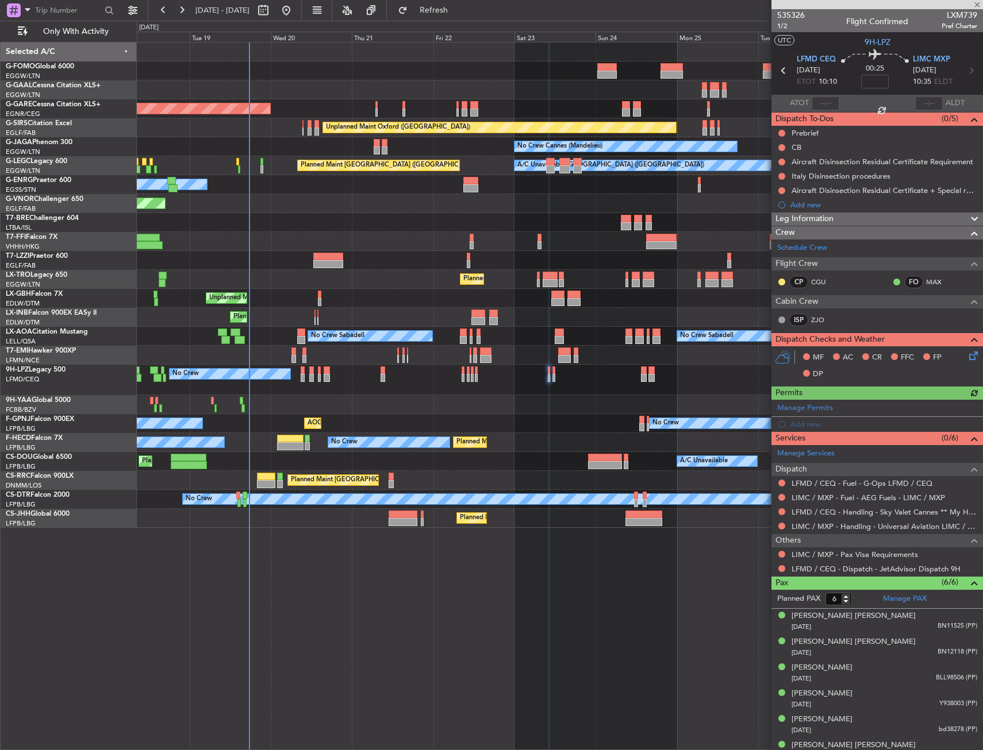
click at [478, 370] on div "No Crew No Crew No Crew" at bounding box center [559, 380] width 845 height 30
click at [474, 373] on div "No Crew No Crew No Crew" at bounding box center [559, 380] width 845 height 30
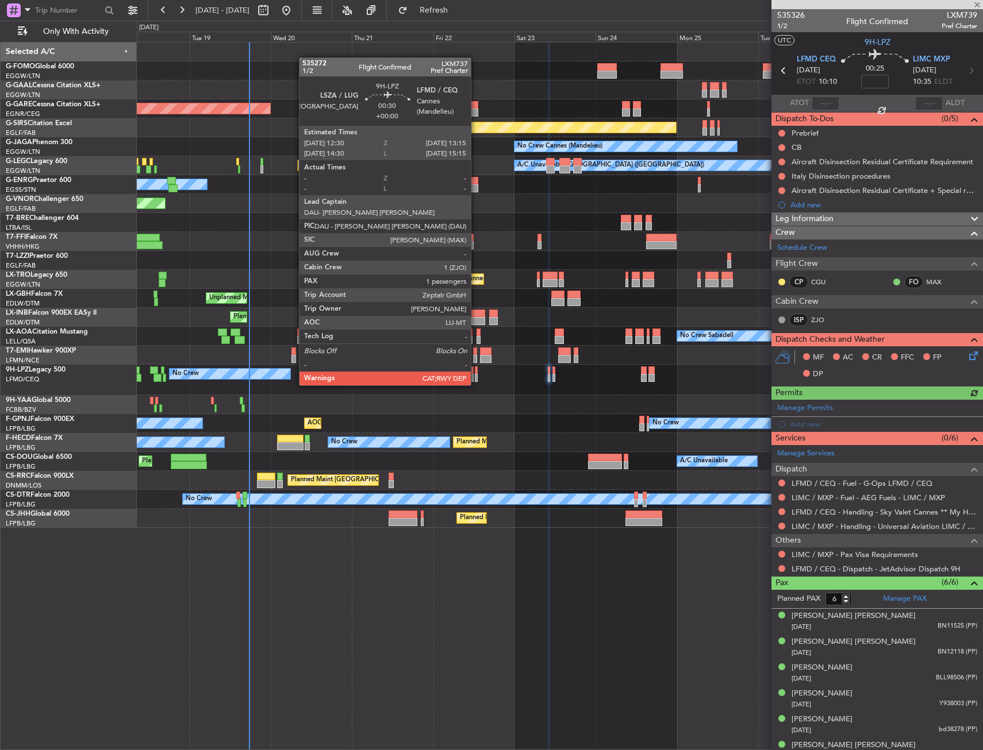
click at [476, 374] on div at bounding box center [476, 378] width 3 height 8
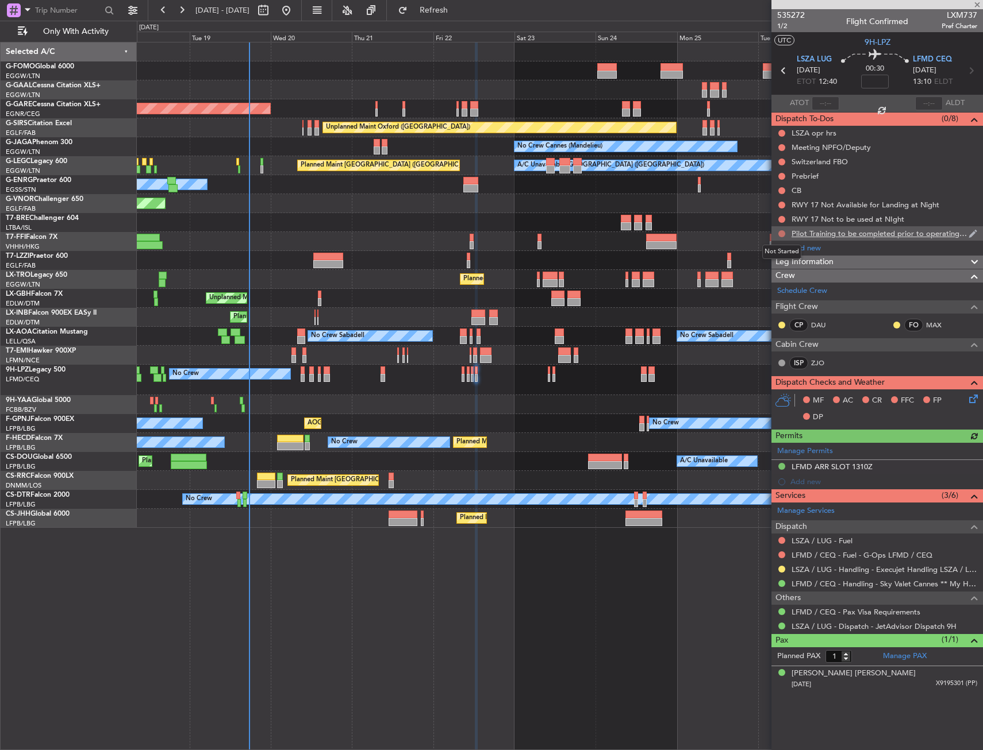
click at [780, 235] on button at bounding box center [781, 233] width 7 height 7
click at [777, 303] on span "Cancelled" at bounding box center [784, 301] width 33 height 11
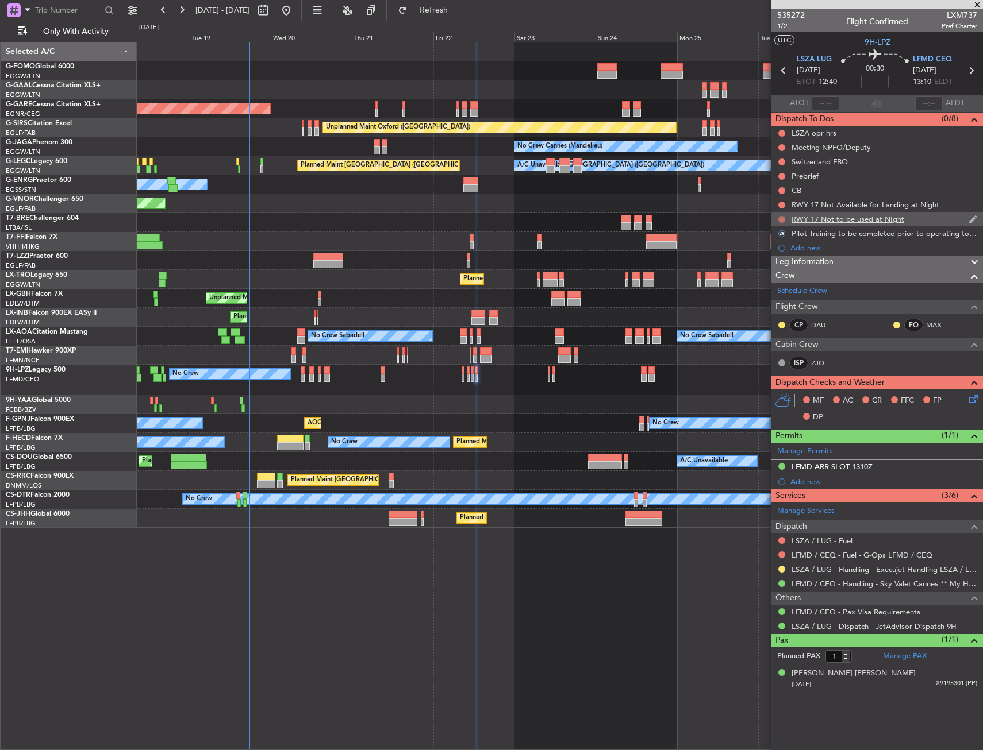
click at [780, 217] on button at bounding box center [781, 219] width 7 height 7
click at [762, 284] on li "Cancelled" at bounding box center [782, 287] width 61 height 17
click at [781, 202] on button at bounding box center [781, 205] width 7 height 7
click at [776, 273] on span "Cancelled" at bounding box center [784, 272] width 33 height 11
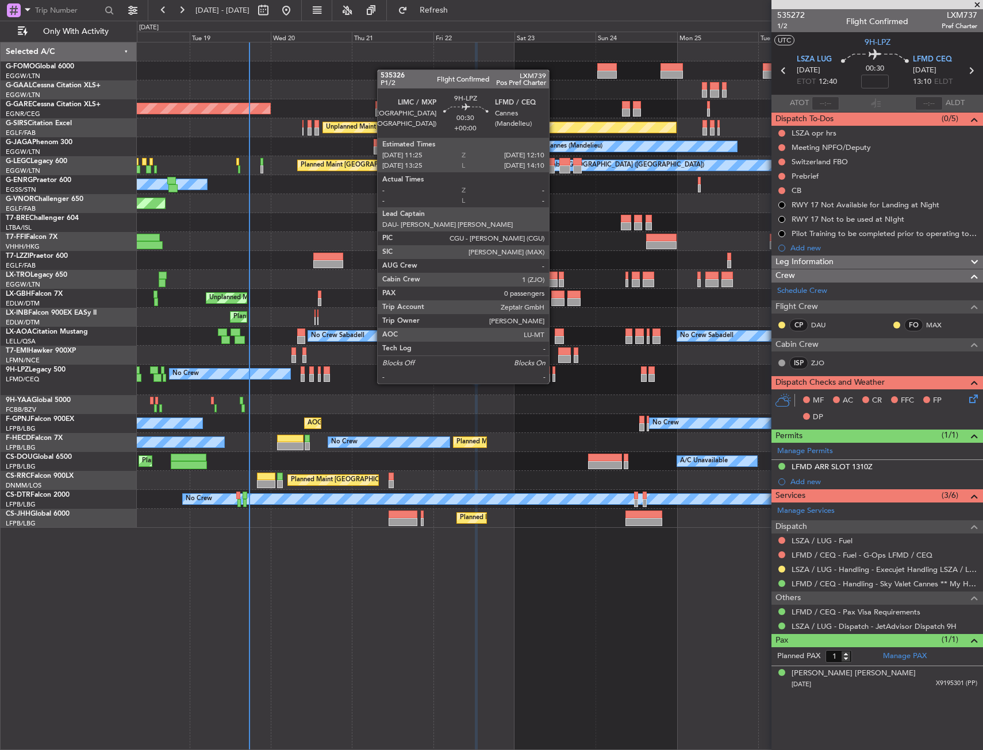
click at [554, 372] on div at bounding box center [553, 371] width 3 height 8
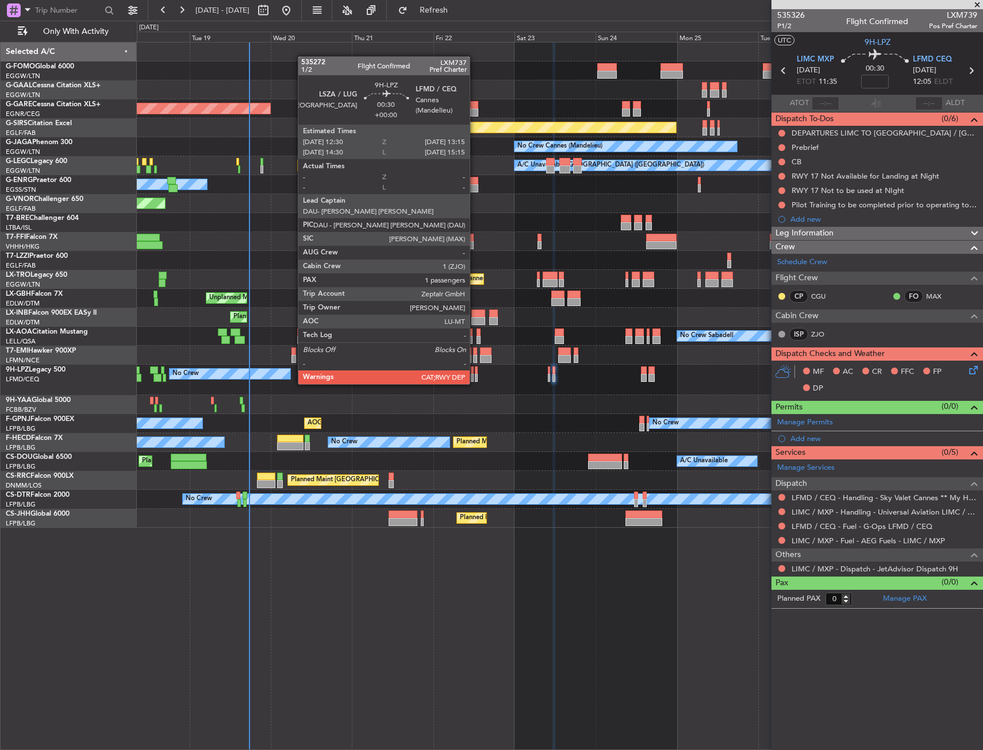
click at [475, 373] on div at bounding box center [476, 371] width 3 height 8
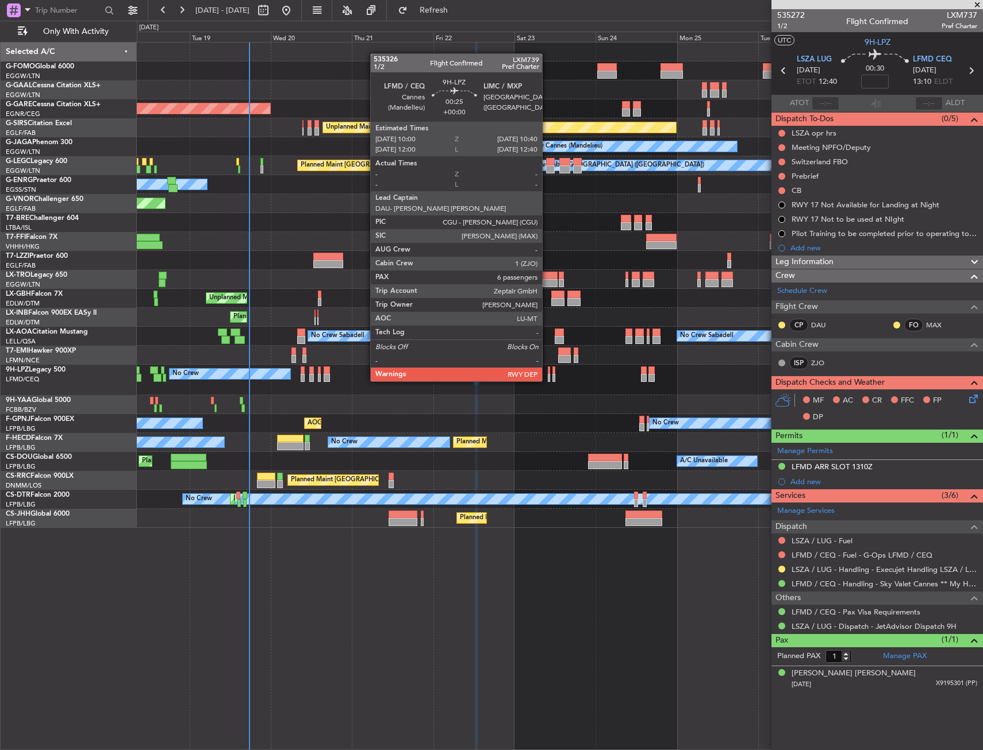
click at [548, 370] on div at bounding box center [549, 371] width 2 height 8
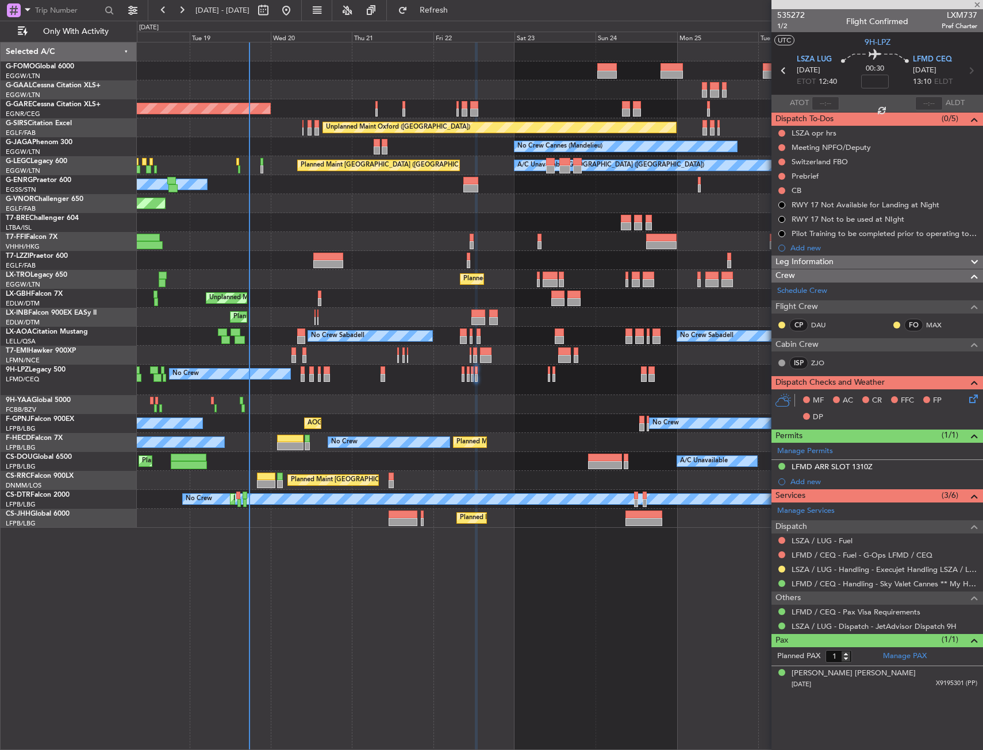
type input "6"
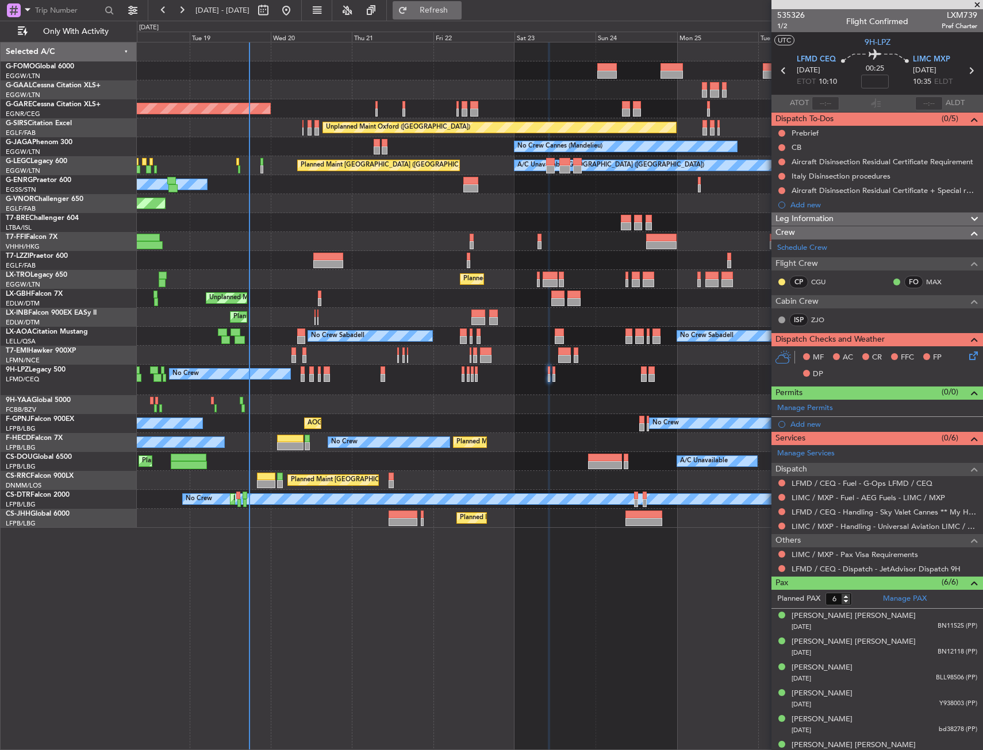
click at [458, 14] on span "Refresh" at bounding box center [434, 10] width 48 height 8
click at [811, 525] on link "LIMC / MXP - Handling - Universal Aviation LIMC / MXP" at bounding box center [884, 527] width 186 height 10
click at [965, 407] on span at bounding box center [972, 405] width 14 height 9
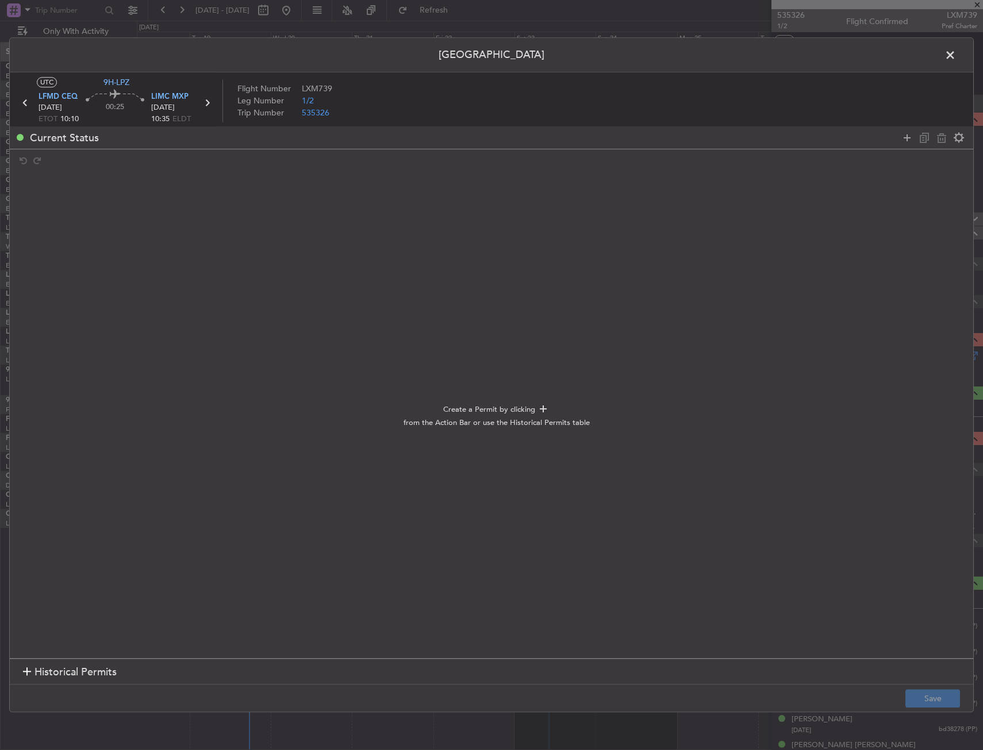
click at [898, 138] on div at bounding box center [932, 137] width 69 height 17
click at [905, 138] on icon at bounding box center [907, 138] width 14 height 14
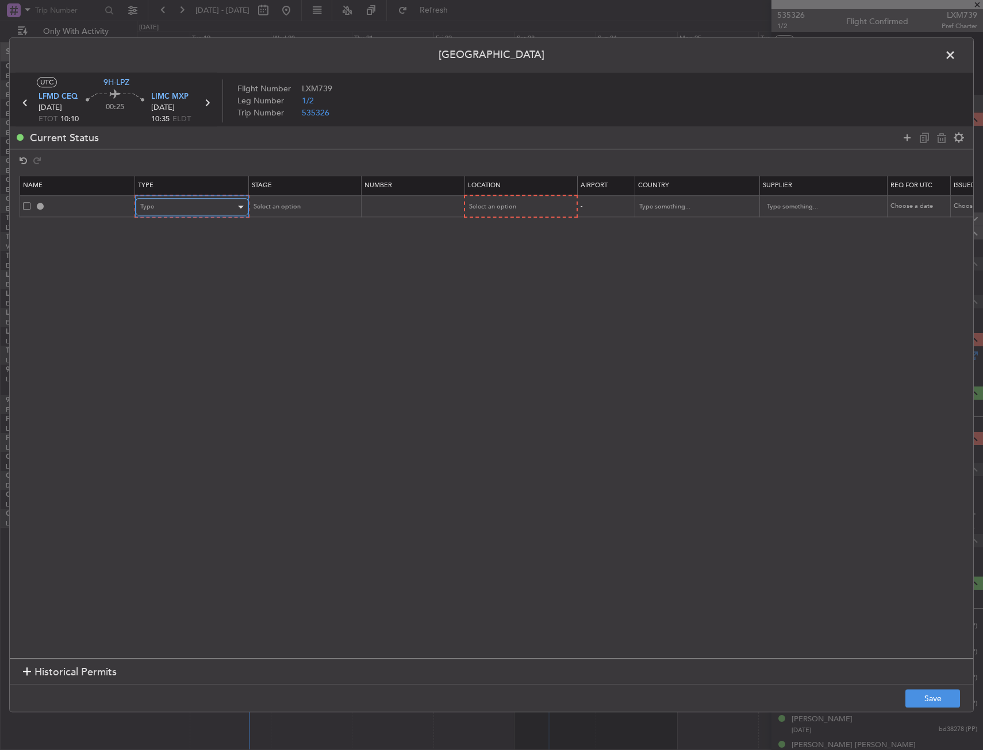
click at [142, 203] on span "Type" at bounding box center [147, 207] width 14 height 9
click at [166, 312] on span "Slot" at bounding box center [192, 315] width 102 height 17
click at [495, 205] on span "Select an option" at bounding box center [491, 207] width 47 height 9
click at [490, 233] on span "Departure" at bounding box center [519, 230] width 102 height 17
click at [296, 210] on span "Select an option" at bounding box center [275, 206] width 47 height 9
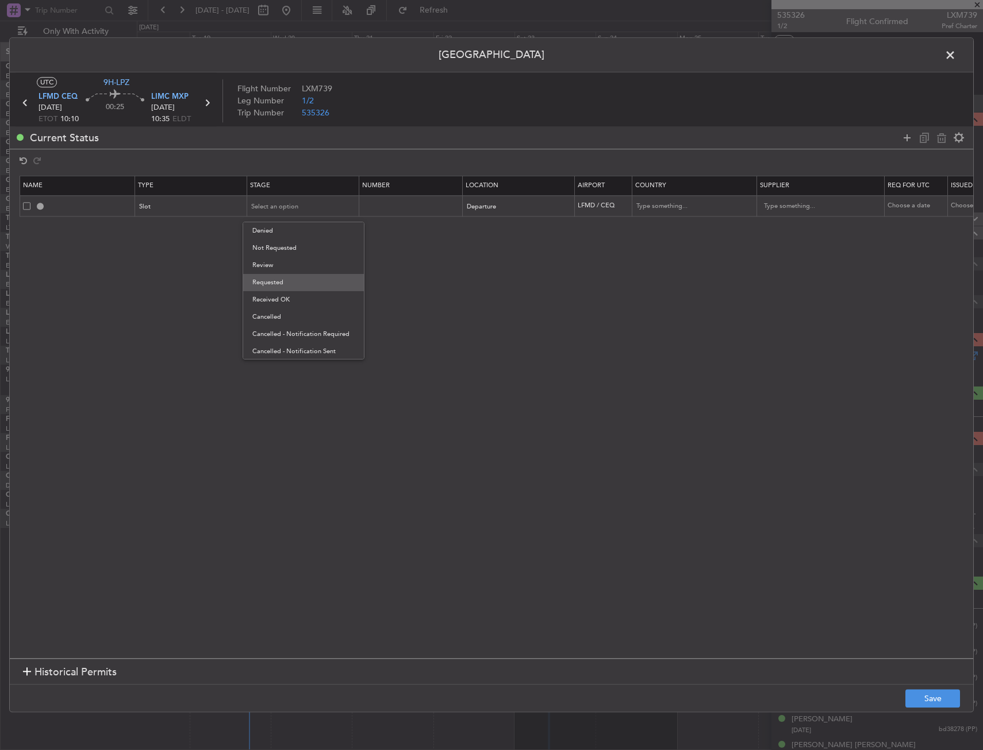
click at [296, 278] on span "Requested" at bounding box center [303, 282] width 102 height 17
click at [914, 700] on button "Save" at bounding box center [932, 699] width 55 height 18
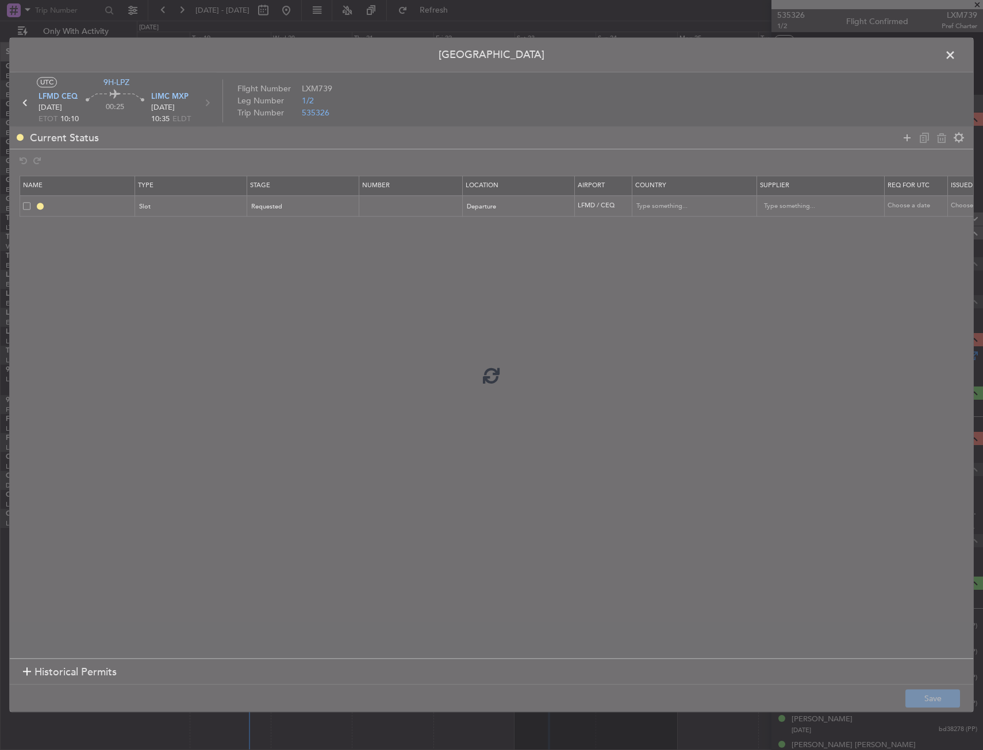
type input "LFMD DEP SLOT"
type input "[GEOGRAPHIC_DATA]"
type input "NNN"
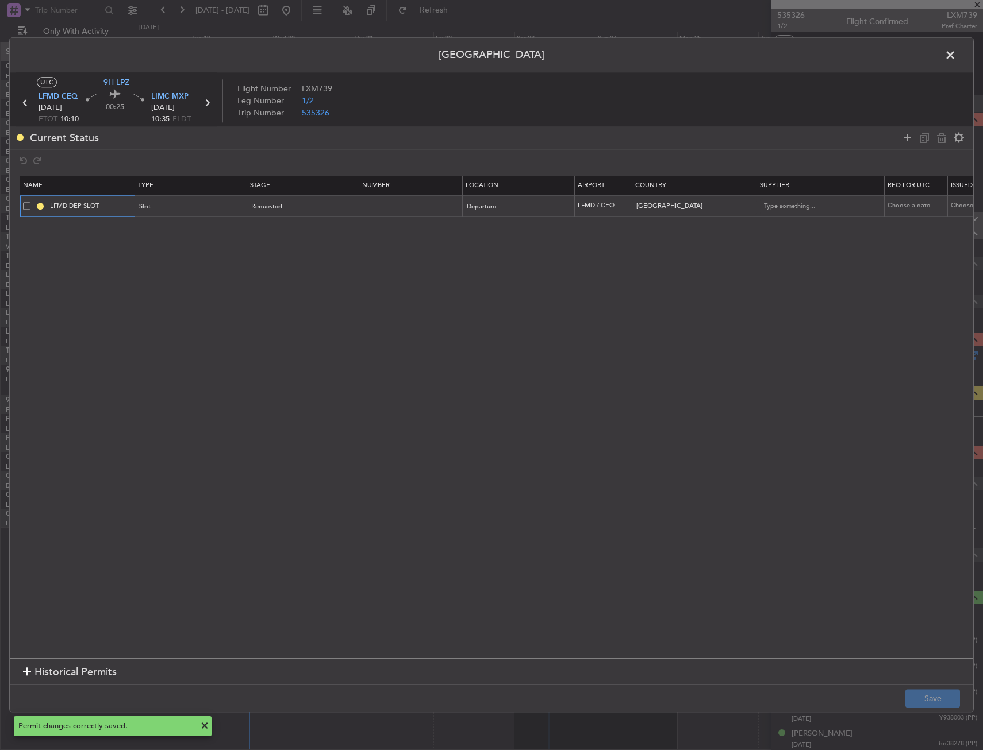
click at [106, 210] on input "LFMD DEP SLOT" at bounding box center [91, 206] width 86 height 10
type input "LFMD DEP SLOT 1000z"
click at [914, 704] on button "Save" at bounding box center [932, 699] width 55 height 18
click at [956, 56] on span at bounding box center [956, 58] width 0 height 23
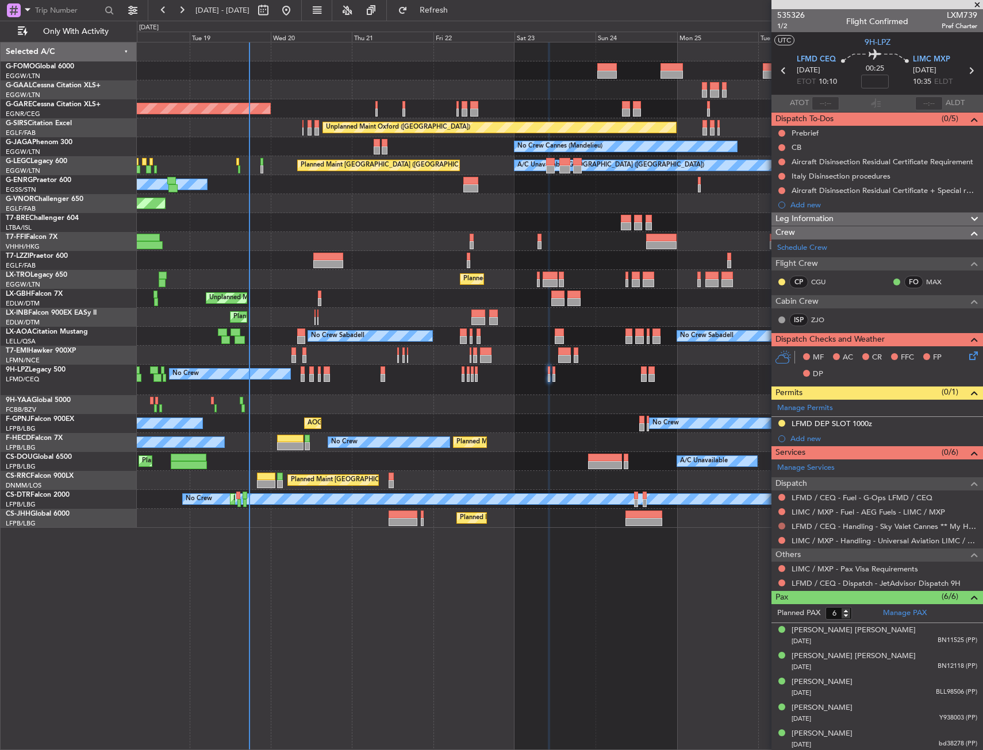
click at [780, 523] on button at bounding box center [781, 526] width 7 height 7
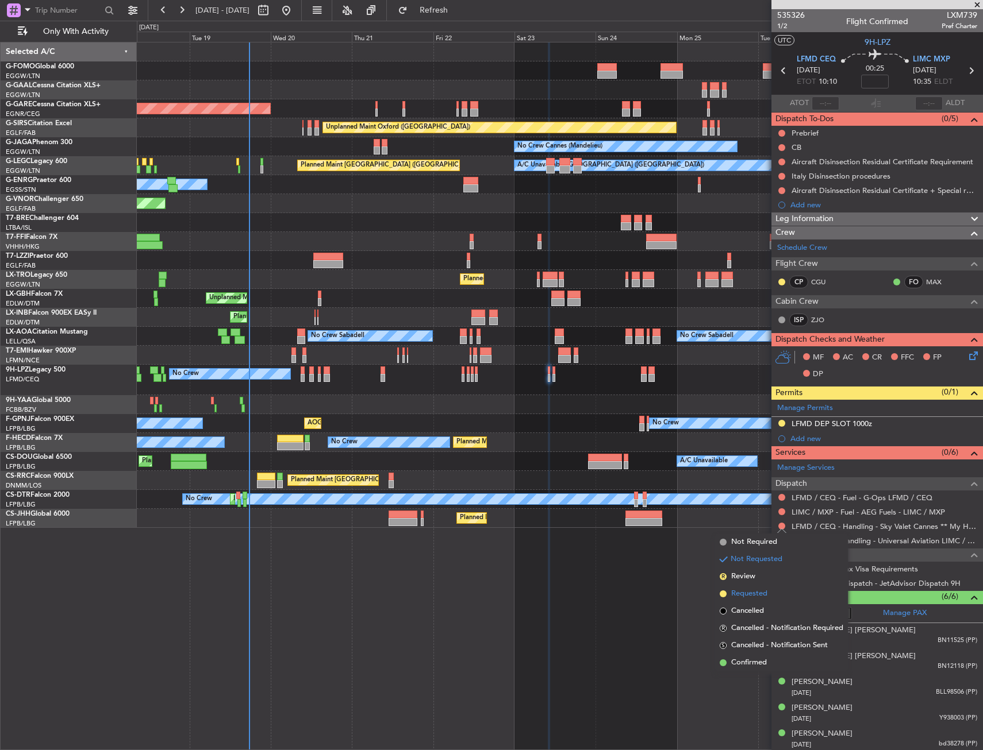
click at [756, 595] on span "Requested" at bounding box center [749, 593] width 36 height 11
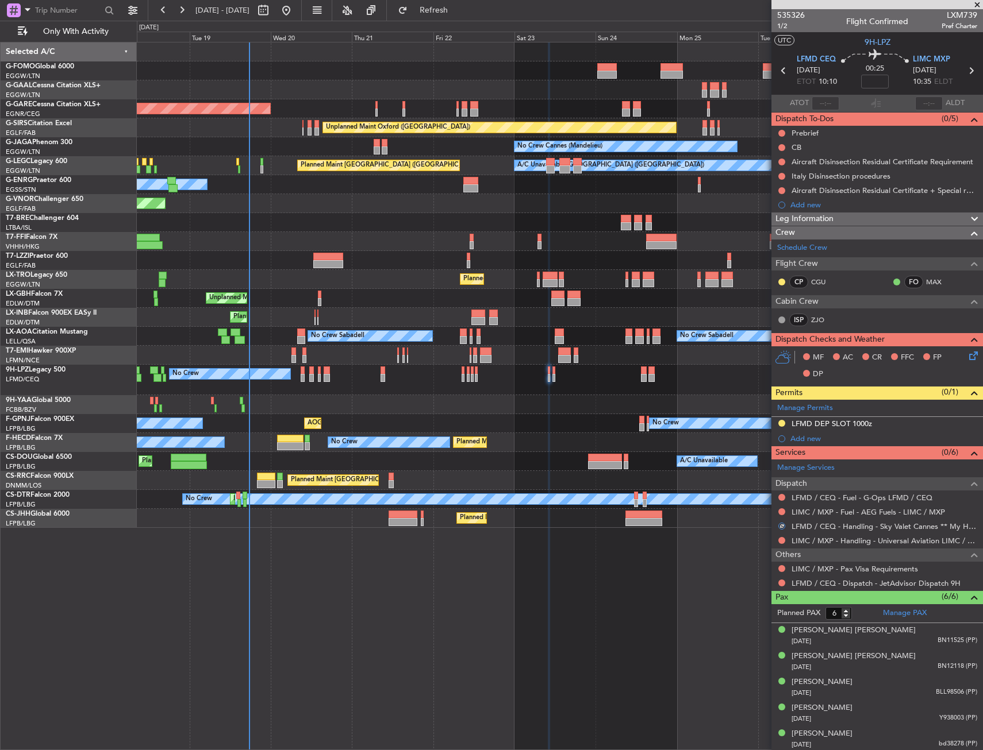
click at [784, 587] on div "LFMD / CEQ - Dispatch - JetAdvisor Dispatch 9H" at bounding box center [876, 583] width 211 height 14
click at [781, 581] on button at bounding box center [781, 583] width 7 height 7
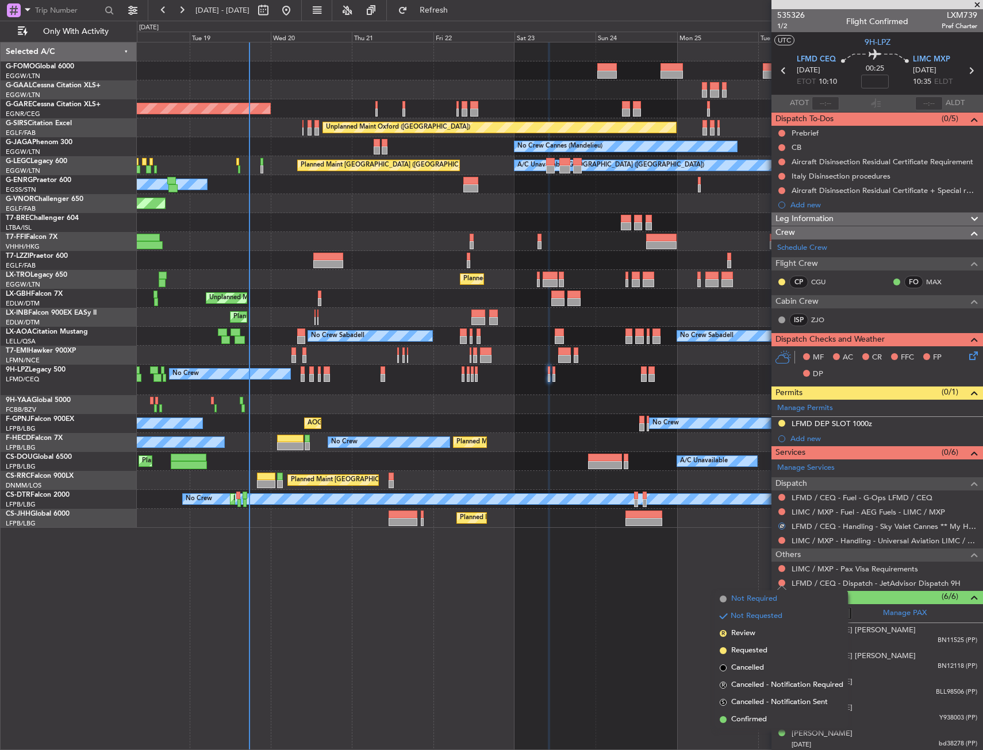
click at [746, 599] on span "Not Required" at bounding box center [754, 599] width 46 height 11
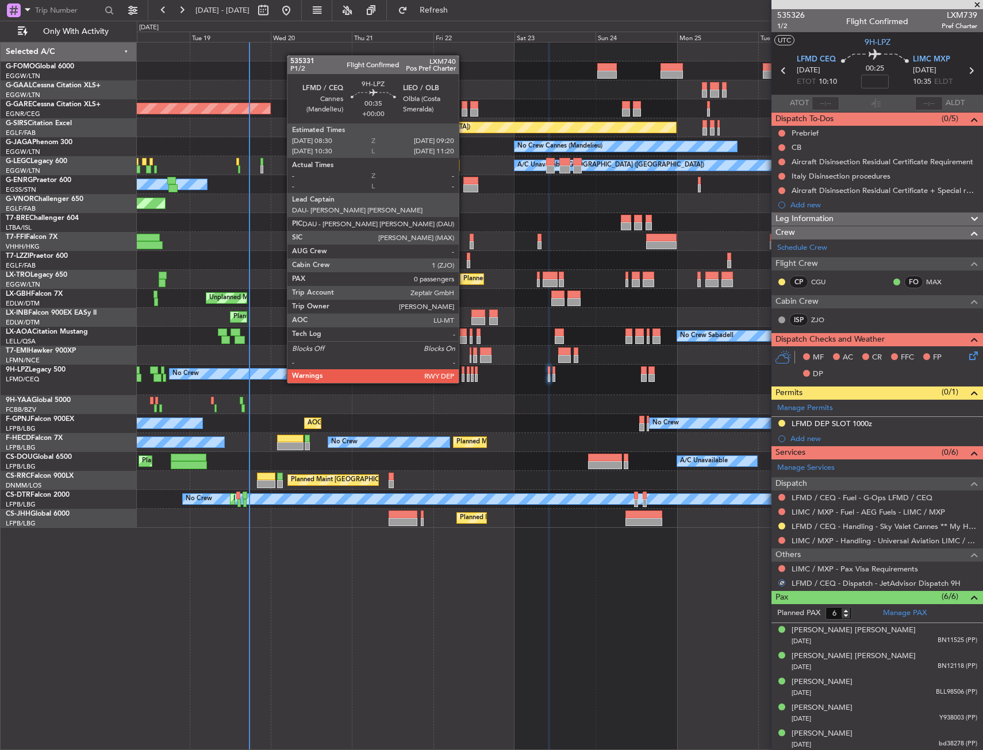
click at [464, 372] on div at bounding box center [462, 371] width 3 height 8
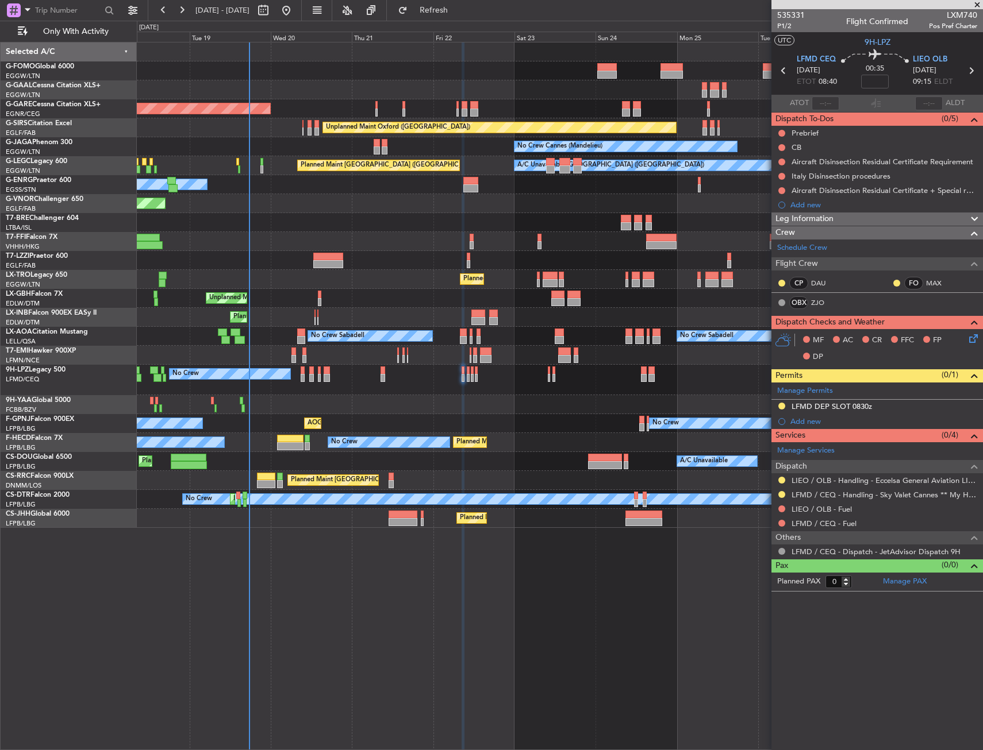
click at [465, 373] on div "No Crew No Crew No Crew" at bounding box center [559, 380] width 845 height 30
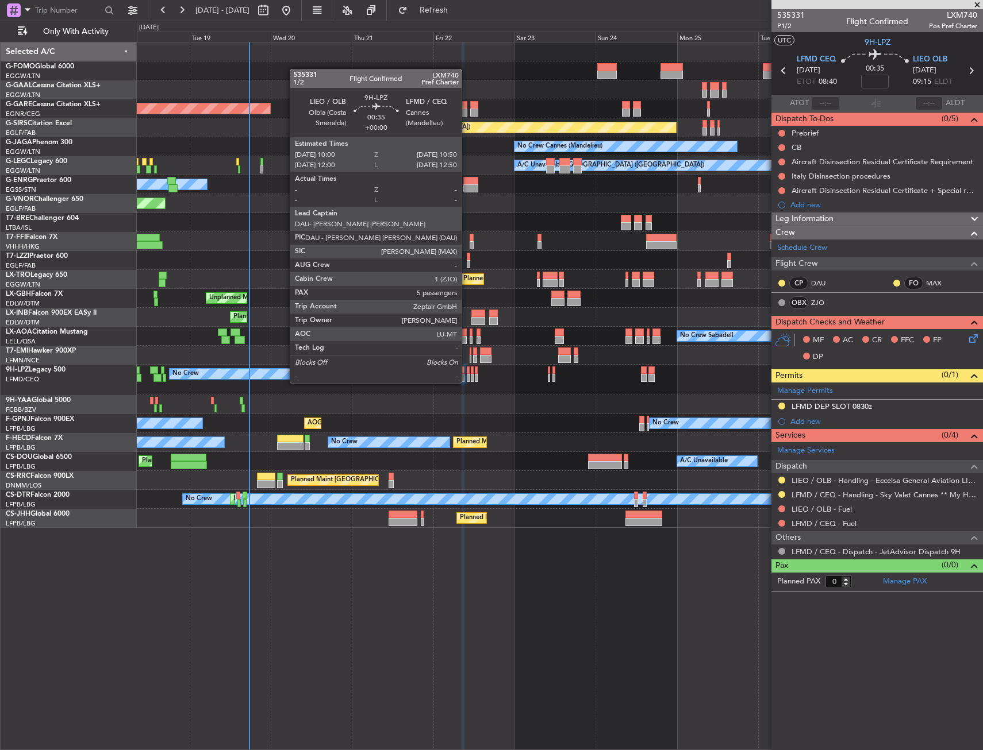
click at [467, 372] on div at bounding box center [468, 371] width 3 height 8
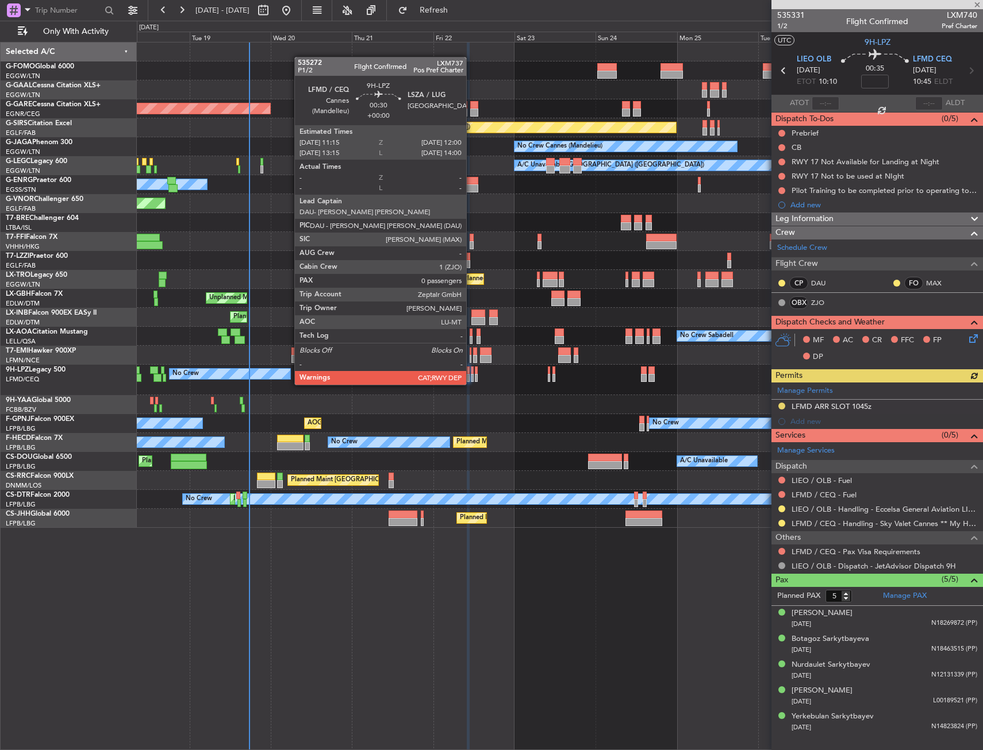
click at [471, 373] on div at bounding box center [472, 371] width 3 height 8
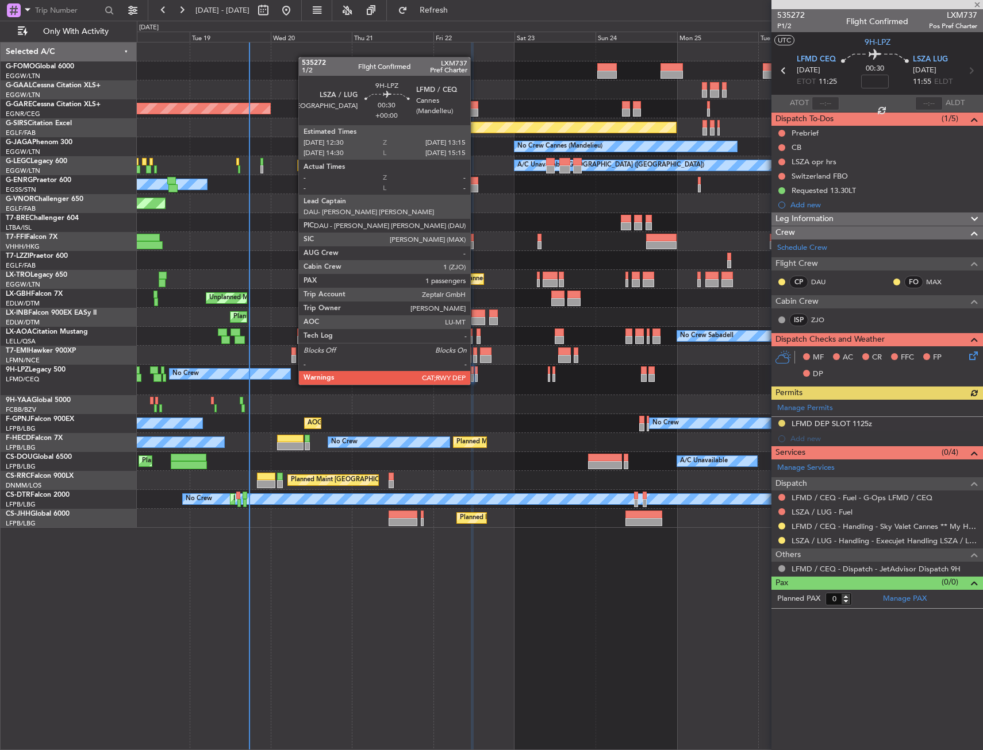
click at [475, 373] on div at bounding box center [476, 371] width 3 height 8
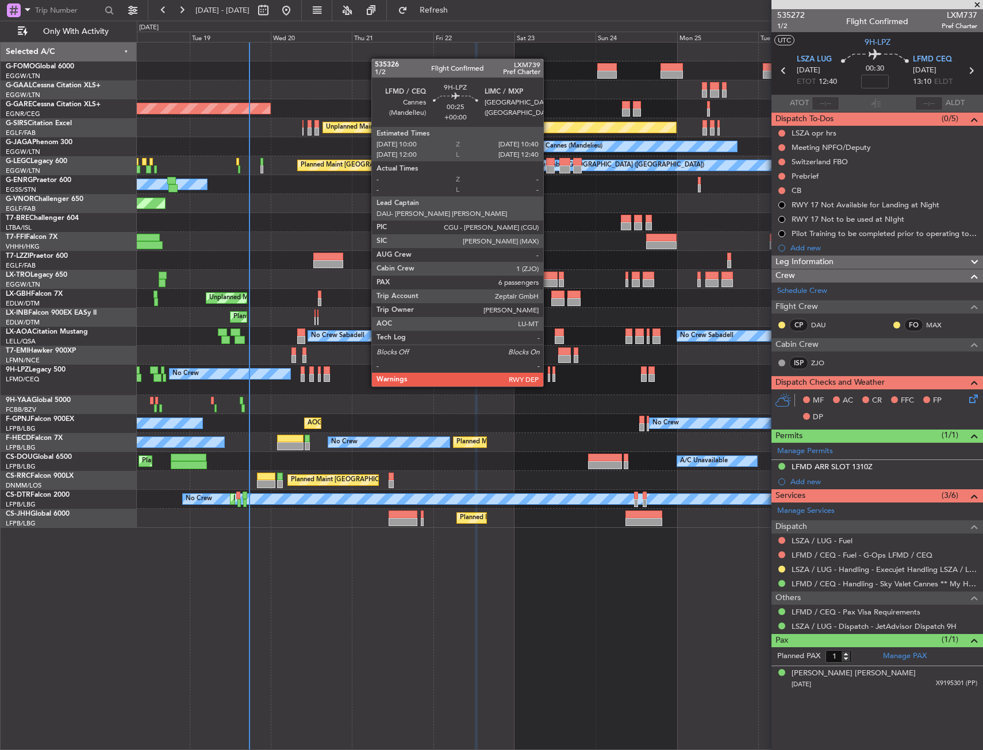
click at [548, 375] on div at bounding box center [549, 378] width 2 height 8
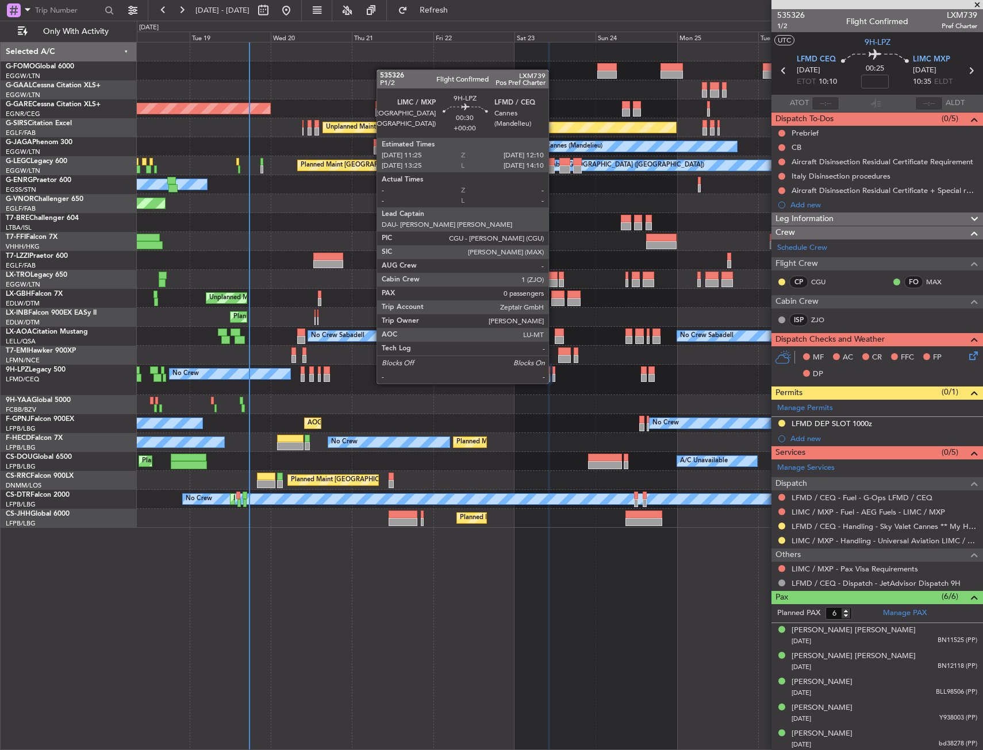
click at [553, 372] on div at bounding box center [553, 371] width 3 height 8
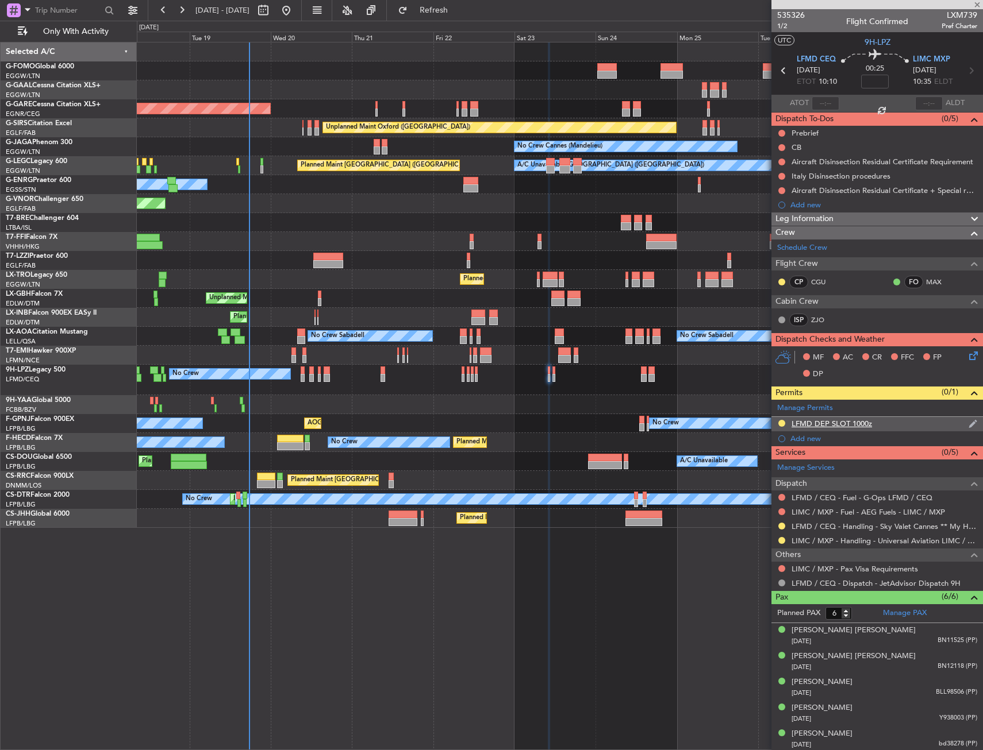
type input "0"
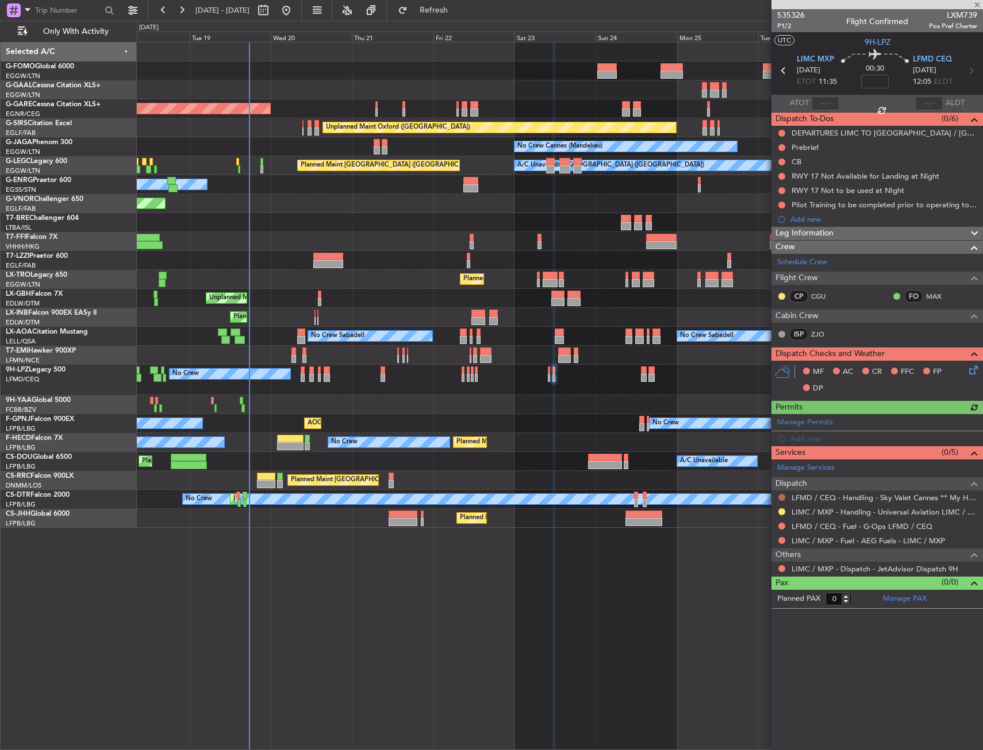
click at [780, 498] on button at bounding box center [781, 497] width 7 height 7
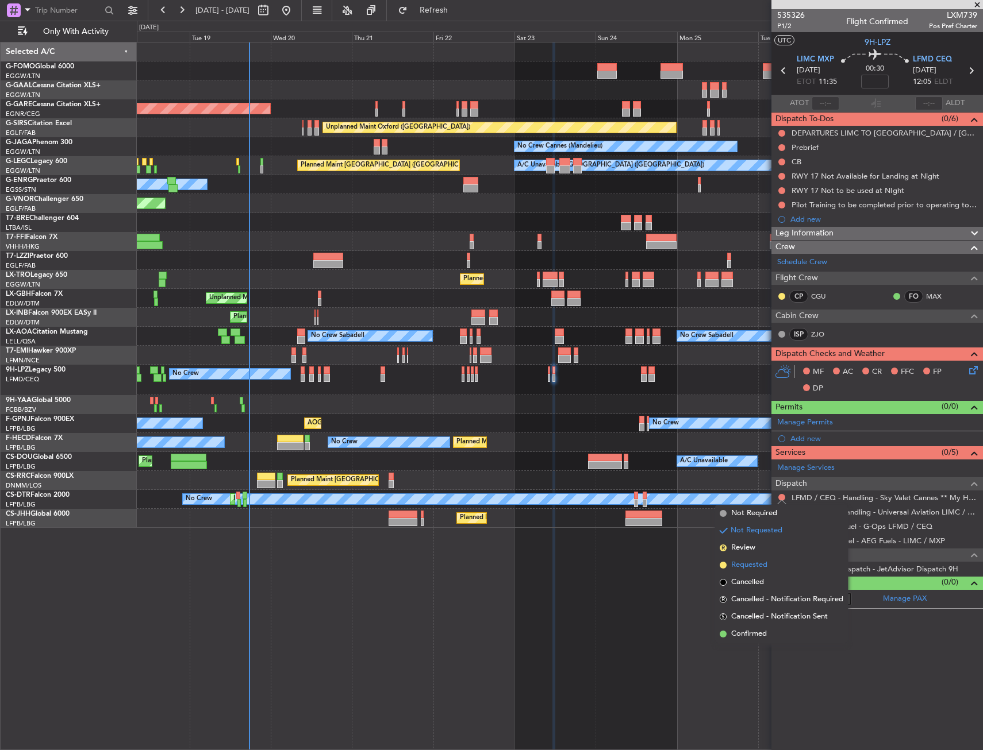
click at [755, 567] on span "Requested" at bounding box center [749, 565] width 36 height 11
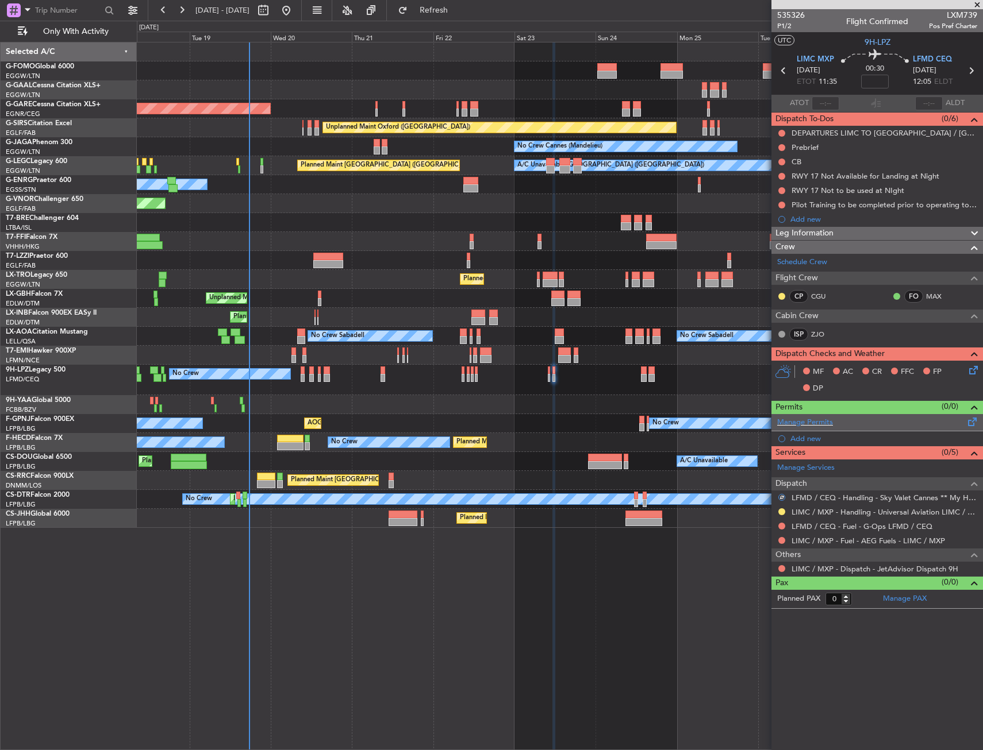
click at [972, 429] on div "Manage Permits" at bounding box center [876, 422] width 211 height 17
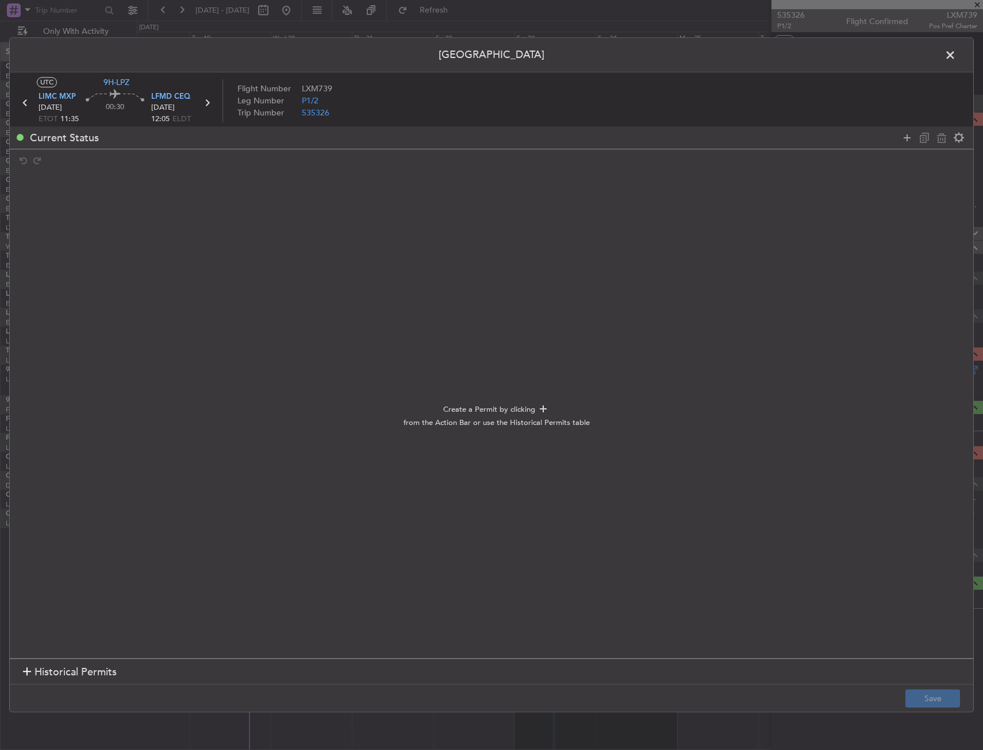
drag, startPoint x: 910, startPoint y: 136, endPoint x: 836, endPoint y: 156, distance: 76.1
click at [908, 136] on icon at bounding box center [907, 138] width 14 height 14
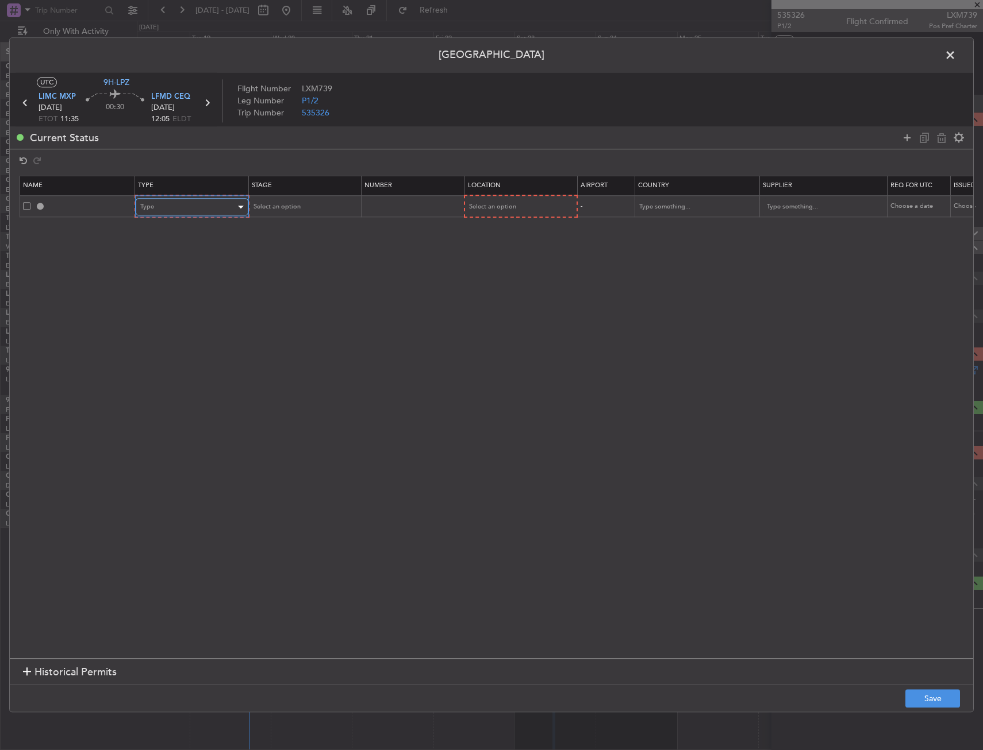
click at [158, 205] on div "Type" at bounding box center [187, 207] width 95 height 17
click at [175, 319] on span "Slot" at bounding box center [192, 315] width 102 height 17
click at [502, 210] on span "Select an option" at bounding box center [491, 207] width 47 height 9
click at [486, 265] on span "Arrival" at bounding box center [519, 265] width 102 height 17
click at [303, 212] on div "Select an option" at bounding box center [299, 206] width 95 height 17
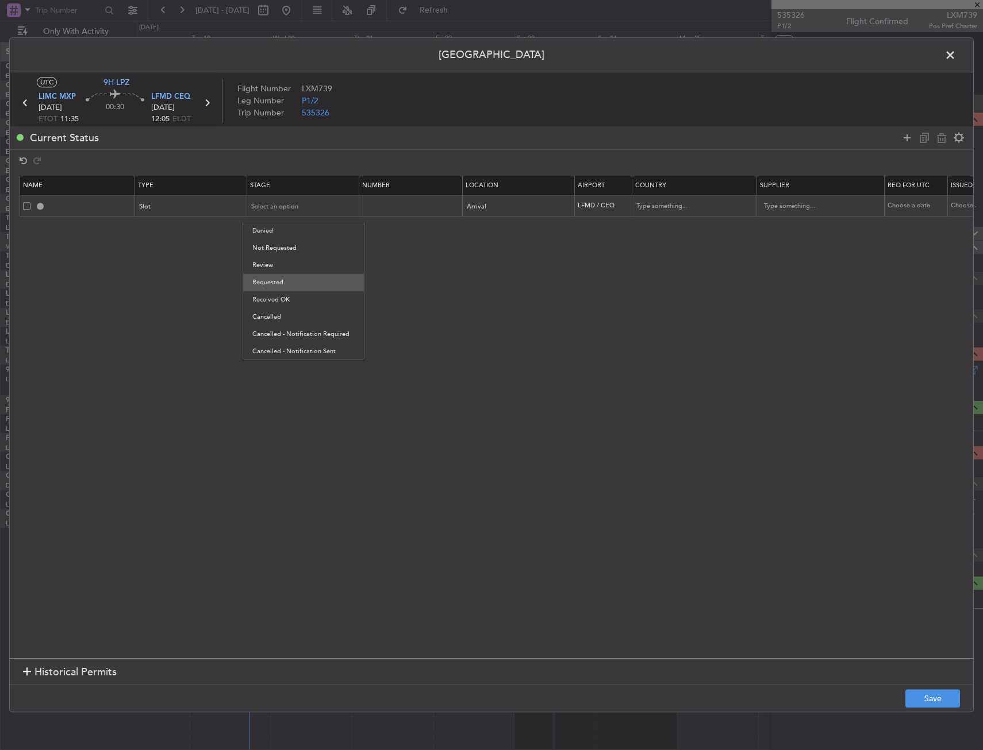
click at [297, 284] on span "Requested" at bounding box center [303, 282] width 102 height 17
click at [954, 706] on button "Save" at bounding box center [932, 699] width 55 height 18
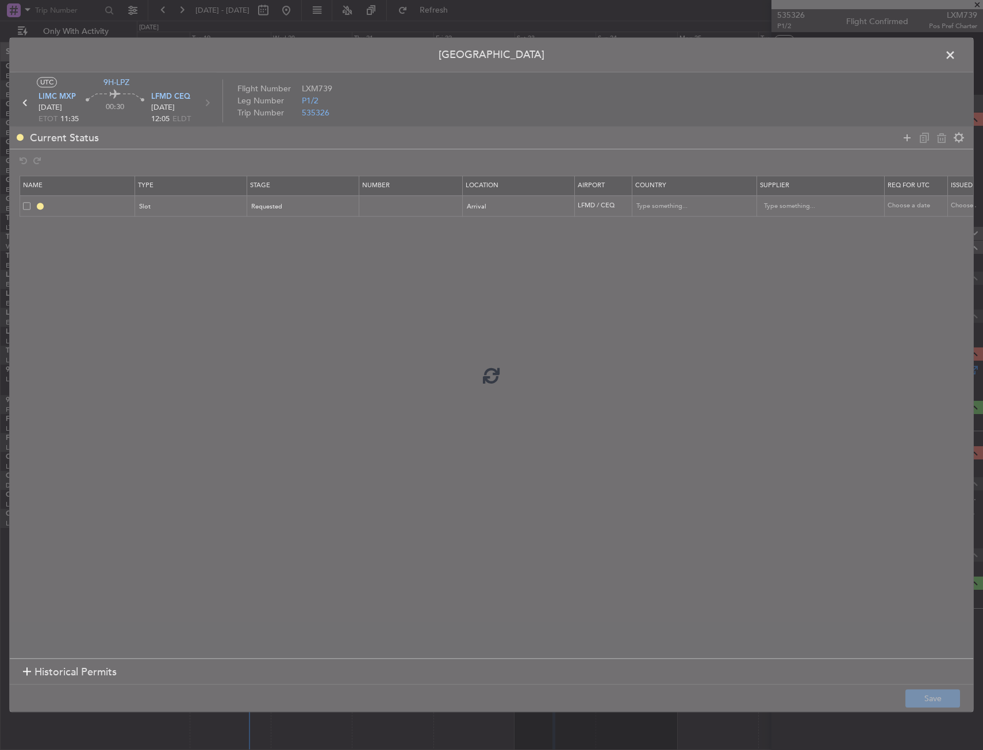
type input "LFMD ARR SLOT"
type input "France"
type input "NNN"
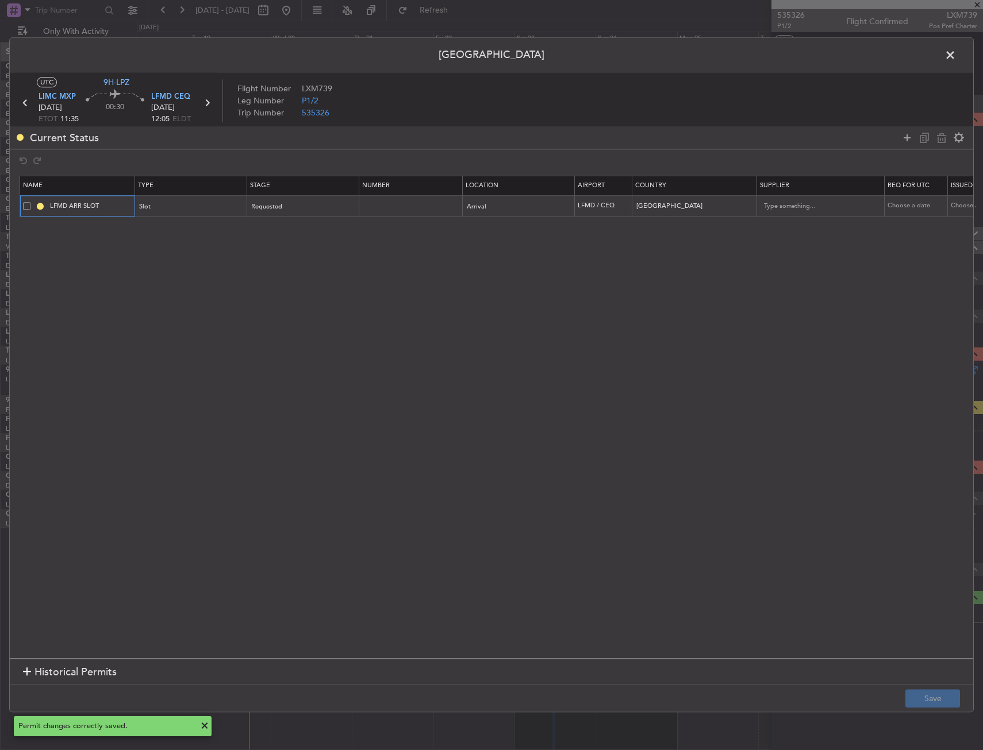
click at [113, 206] on input "LFMD ARR SLOT" at bounding box center [91, 206] width 86 height 10
type input "LFMD ARR SLOT 1205z"
click at [935, 692] on button "Save" at bounding box center [932, 699] width 55 height 18
click at [956, 56] on span at bounding box center [956, 58] width 0 height 23
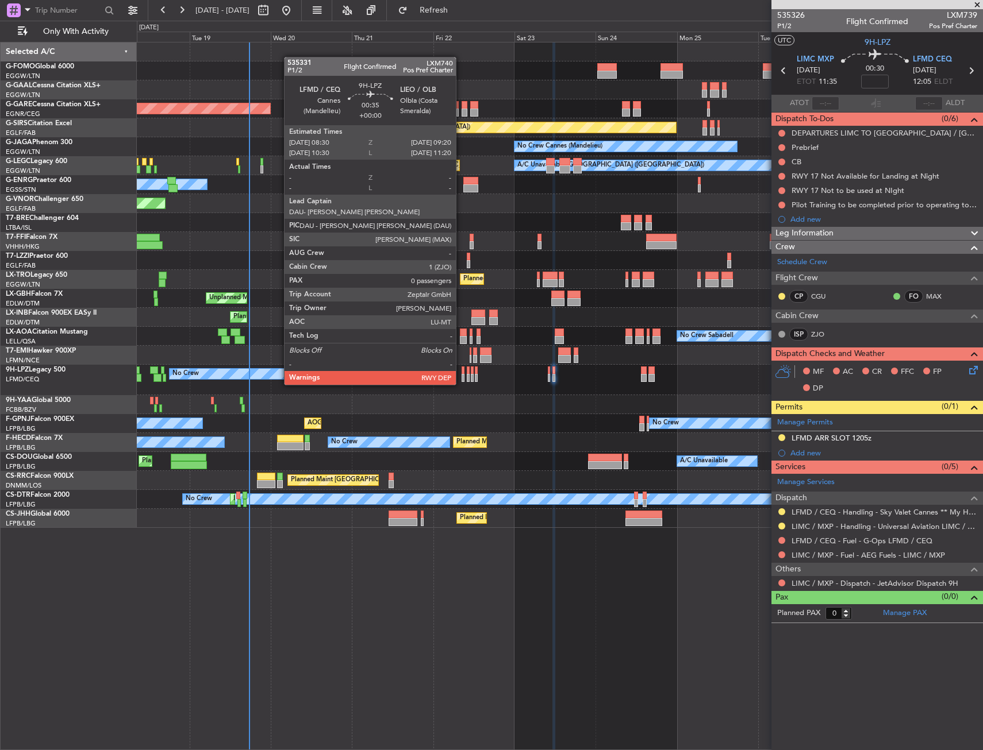
click at [461, 373] on div at bounding box center [462, 371] width 3 height 8
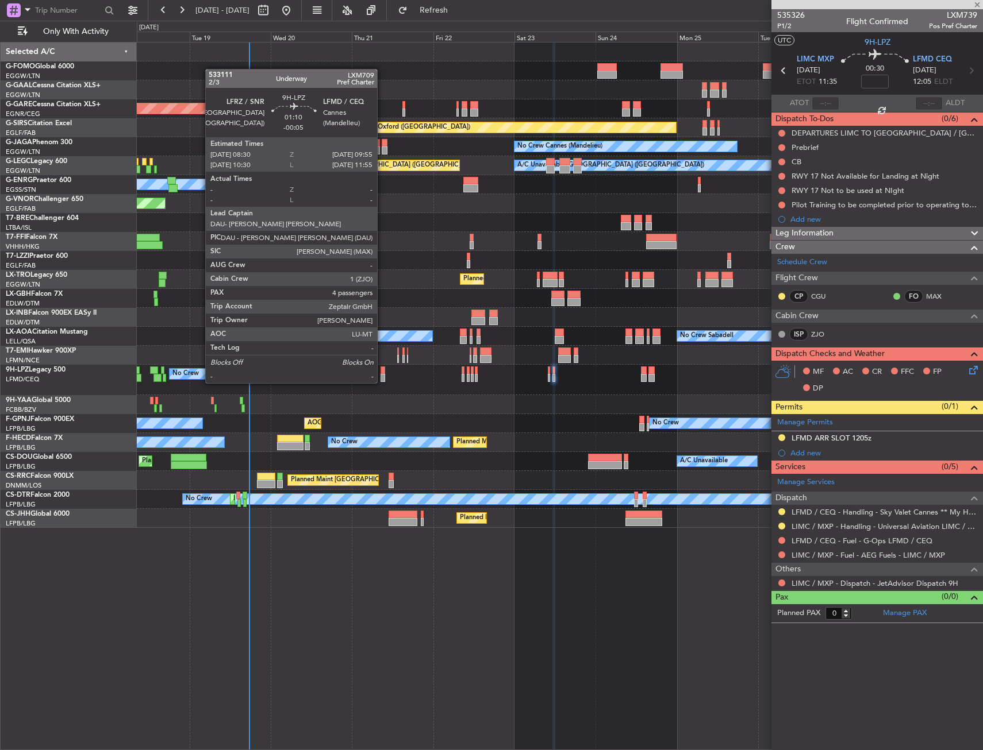
click at [382, 372] on div at bounding box center [382, 371] width 5 height 8
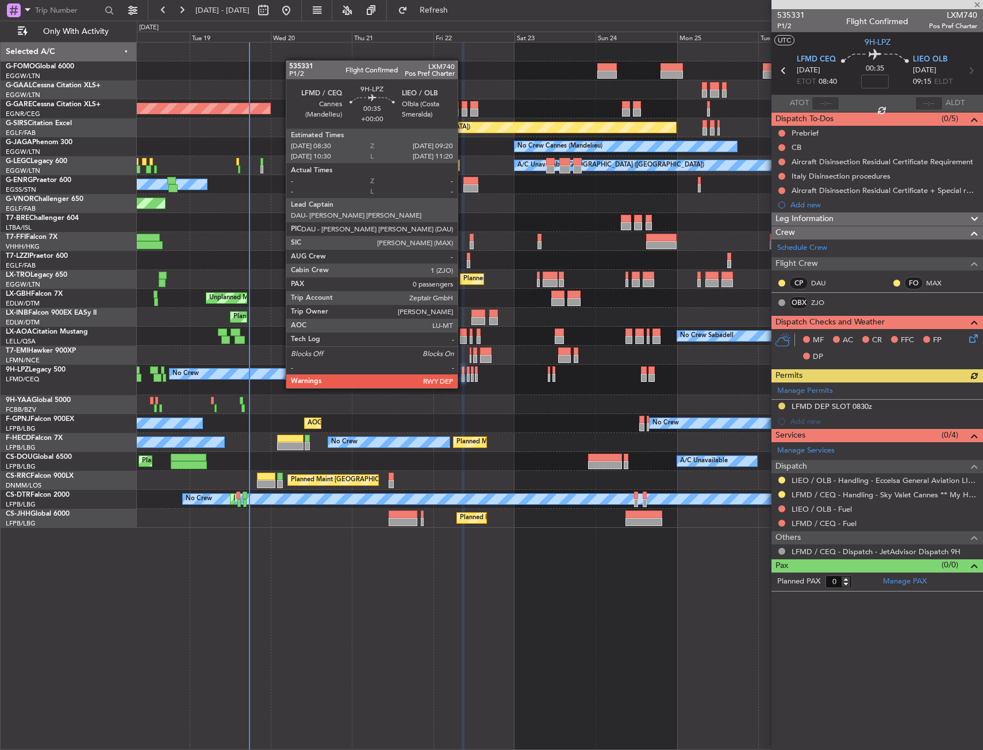
type input "-00:05"
type input "4"
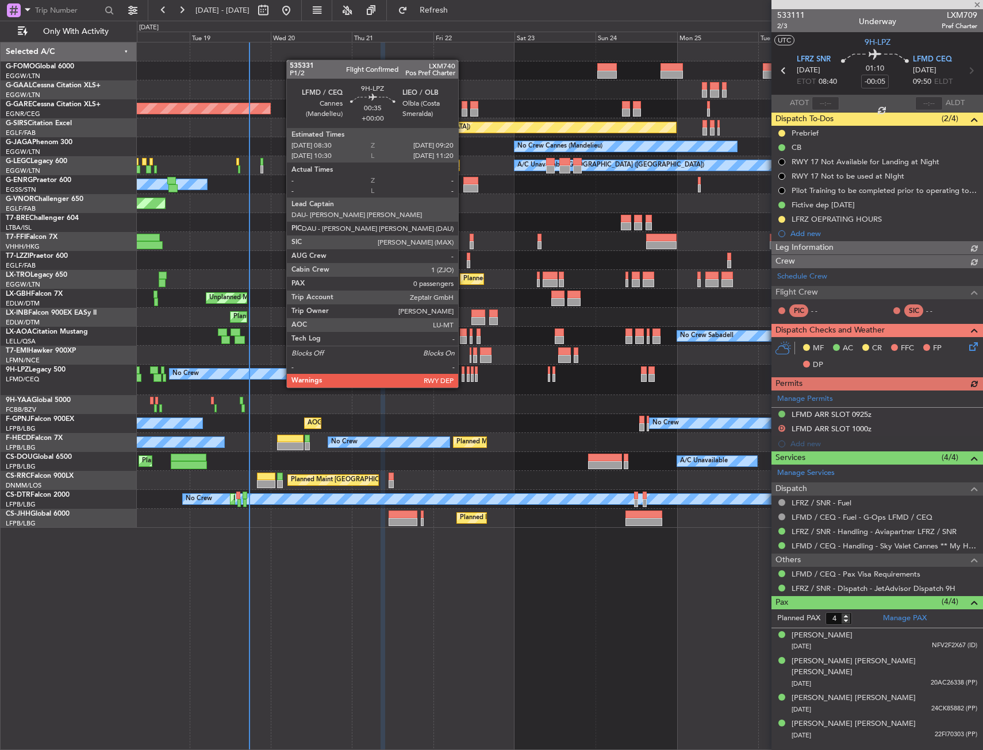
click at [463, 376] on div at bounding box center [462, 378] width 3 height 8
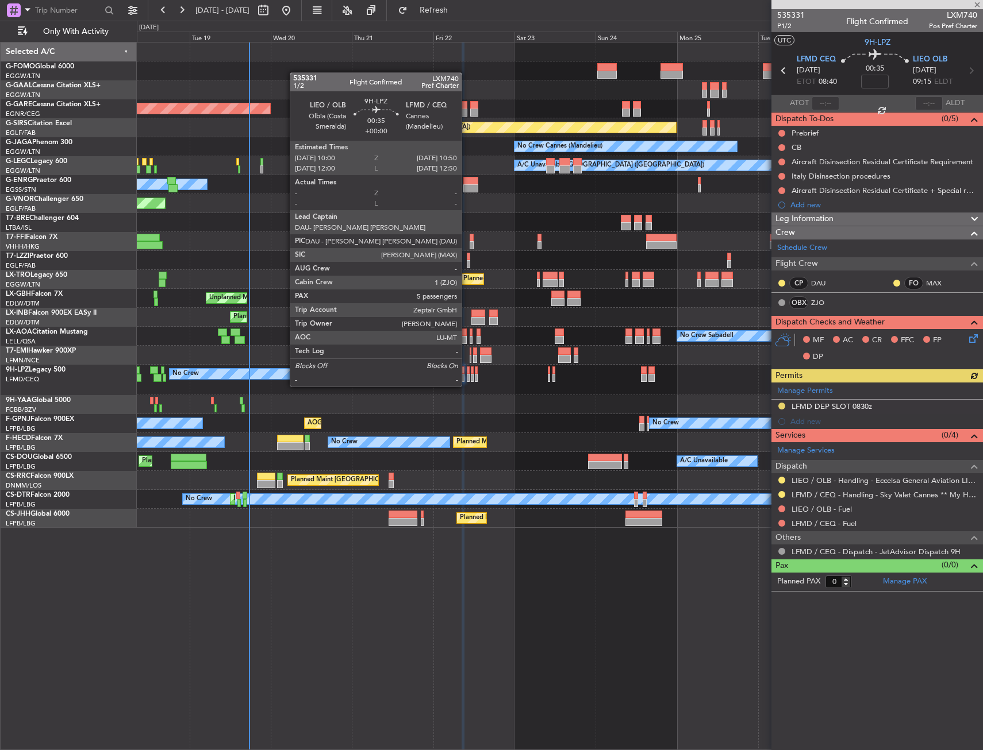
click at [467, 375] on div at bounding box center [468, 378] width 3 height 8
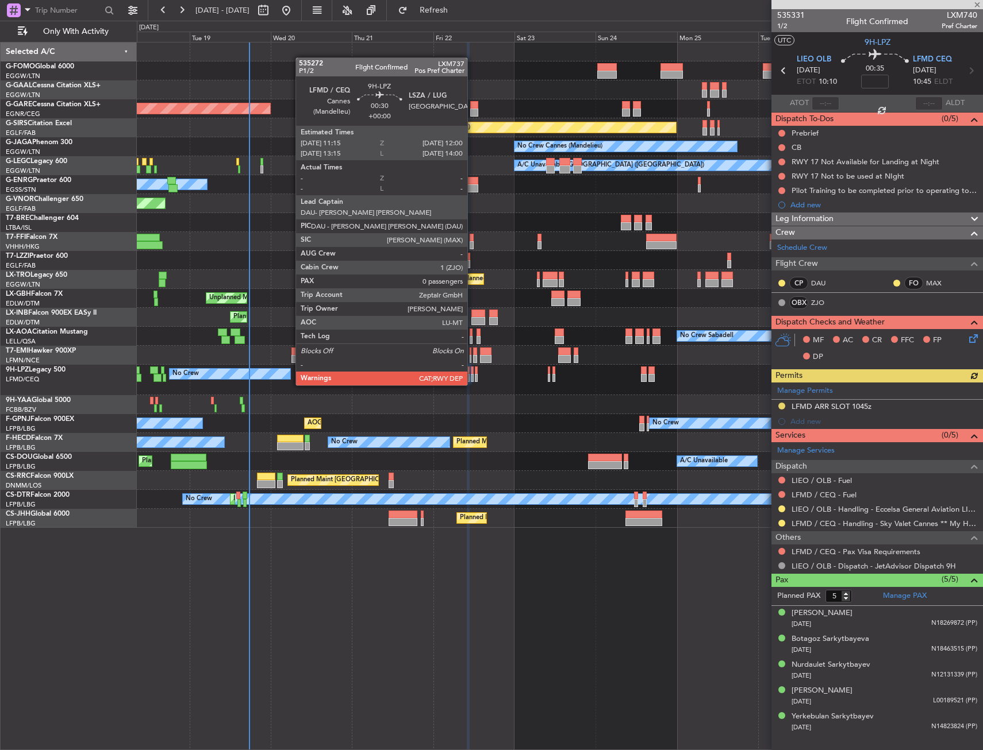
click at [472, 374] on div at bounding box center [472, 378] width 3 height 8
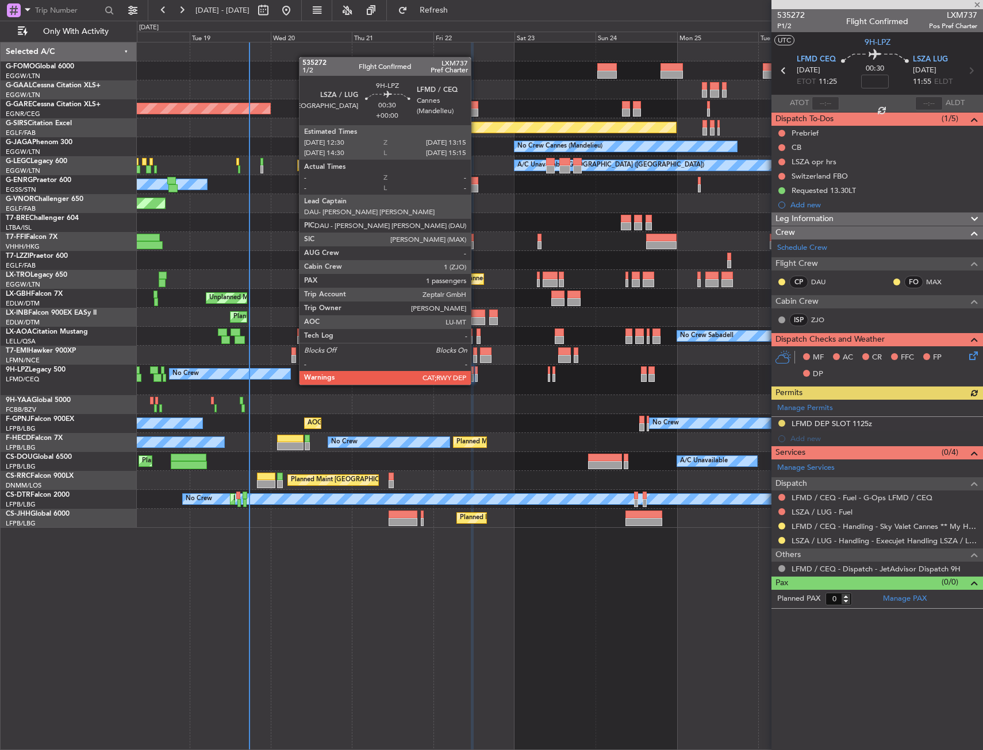
click at [476, 373] on div at bounding box center [476, 371] width 3 height 8
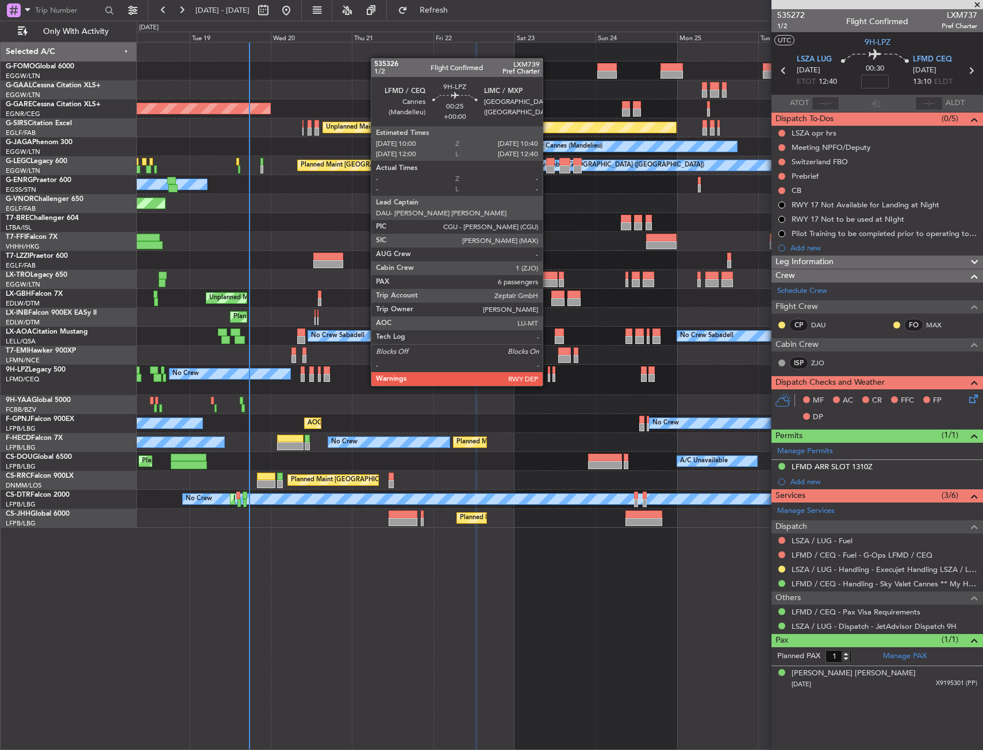
click at [548, 375] on div at bounding box center [549, 378] width 2 height 8
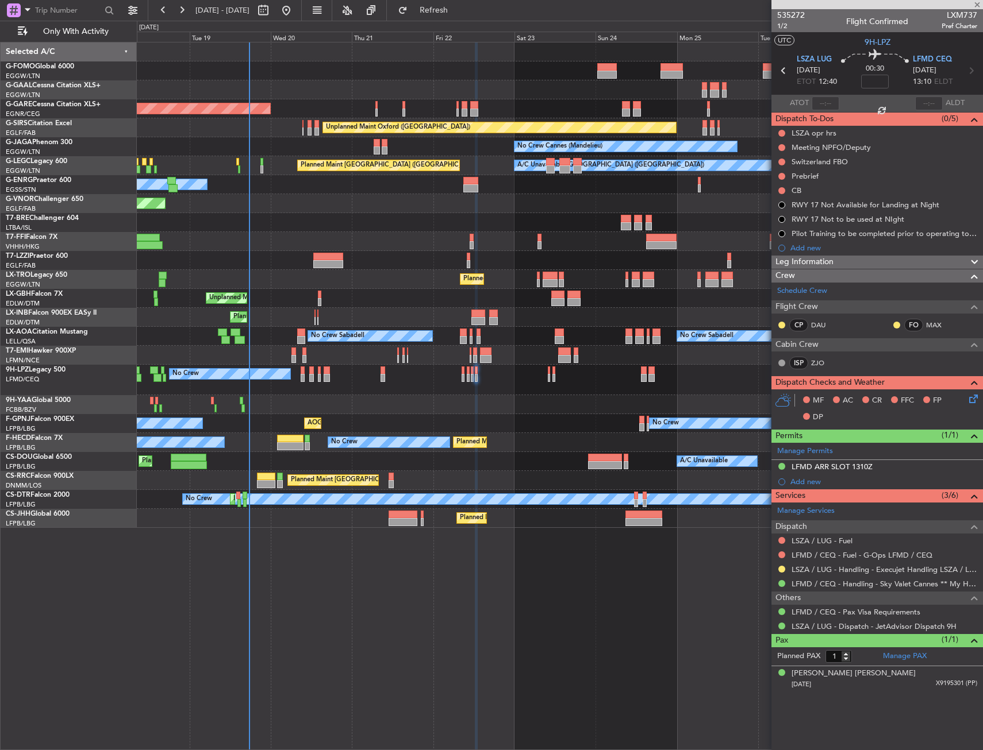
type input "6"
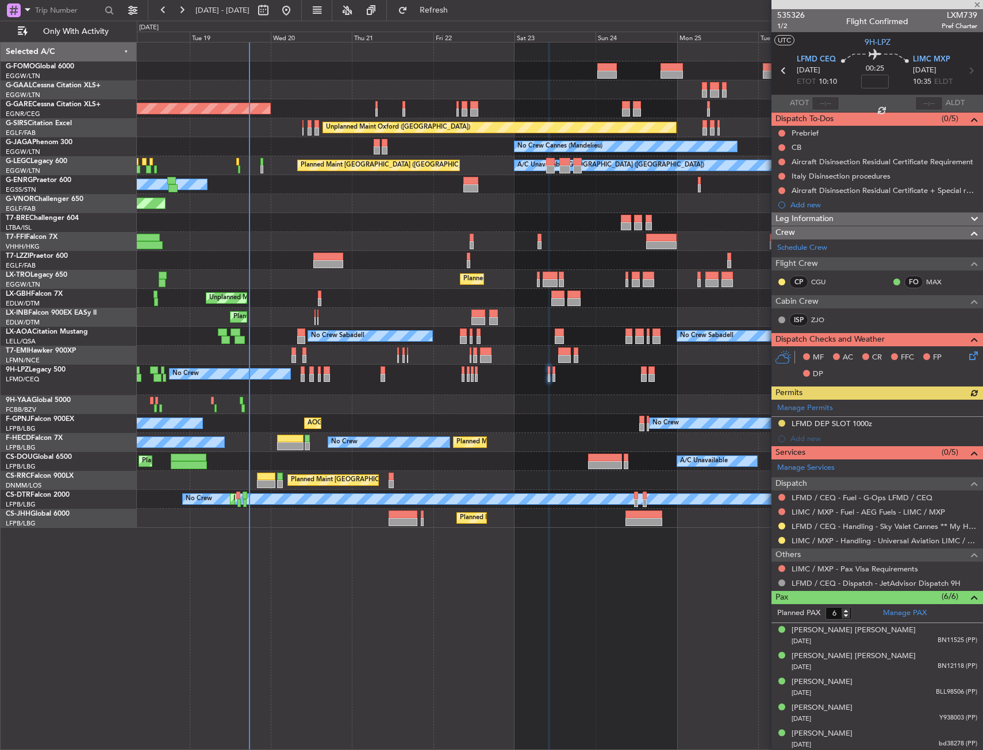
click at [963, 70] on icon at bounding box center [970, 70] width 15 height 15
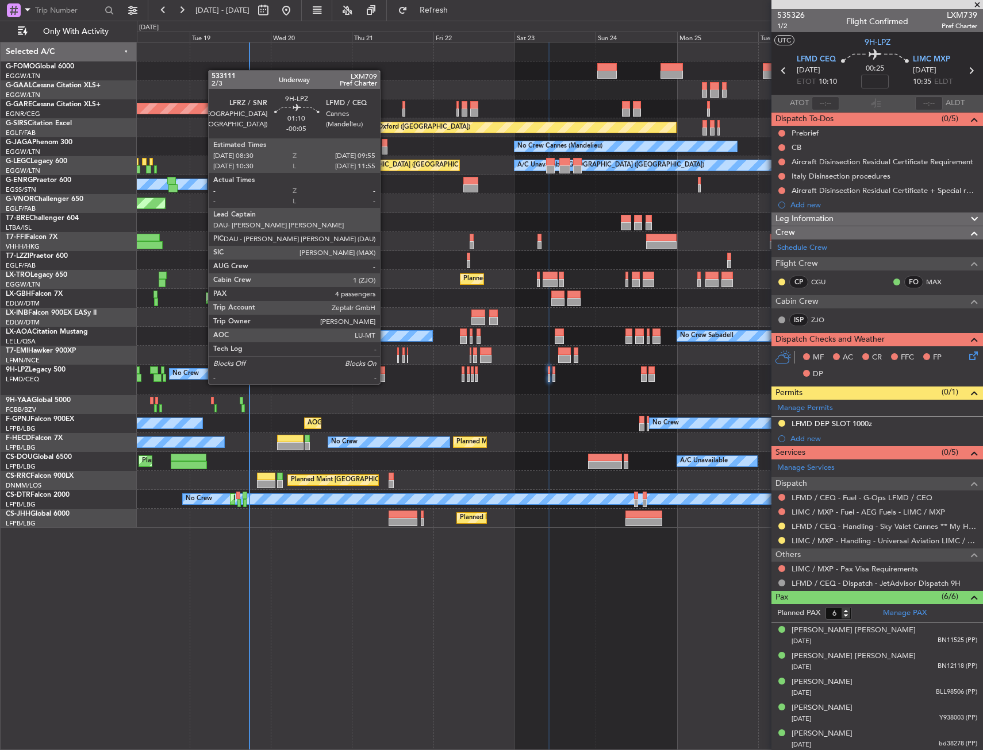
click at [385, 373] on div at bounding box center [382, 371] width 5 height 8
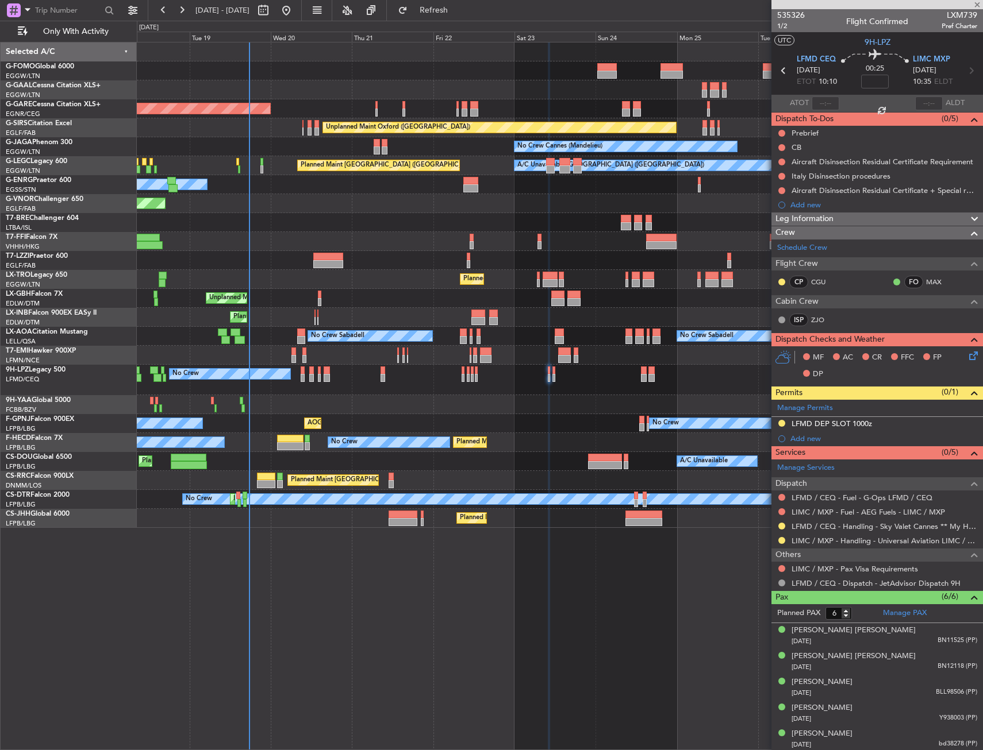
type input "-00:05"
type input "4"
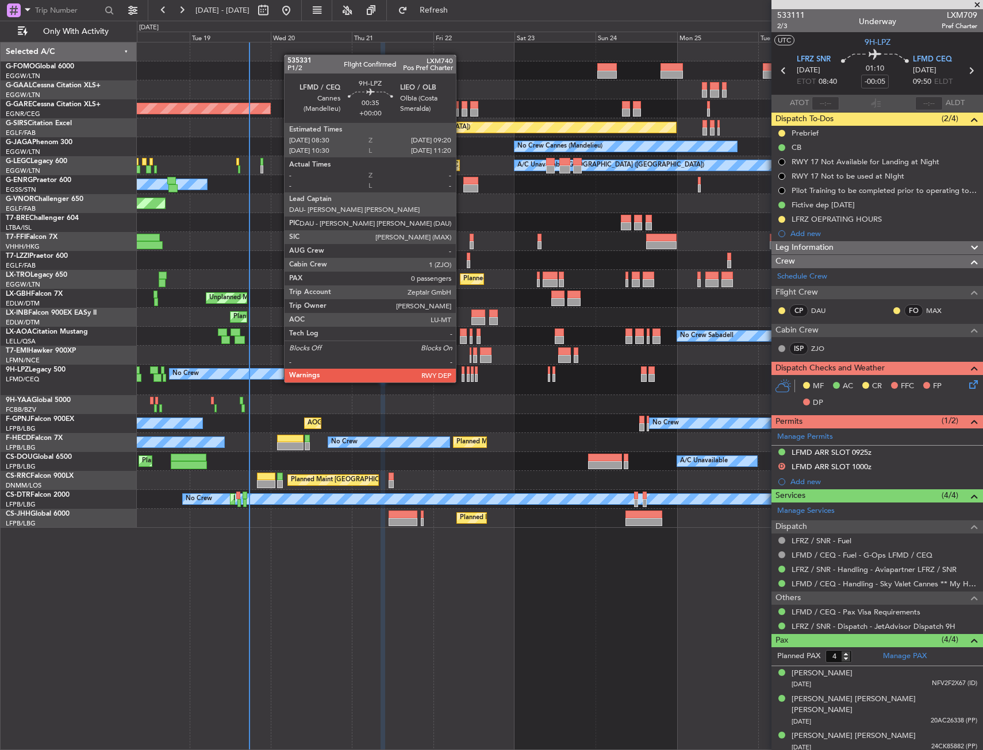
click at [461, 371] on div at bounding box center [462, 371] width 3 height 8
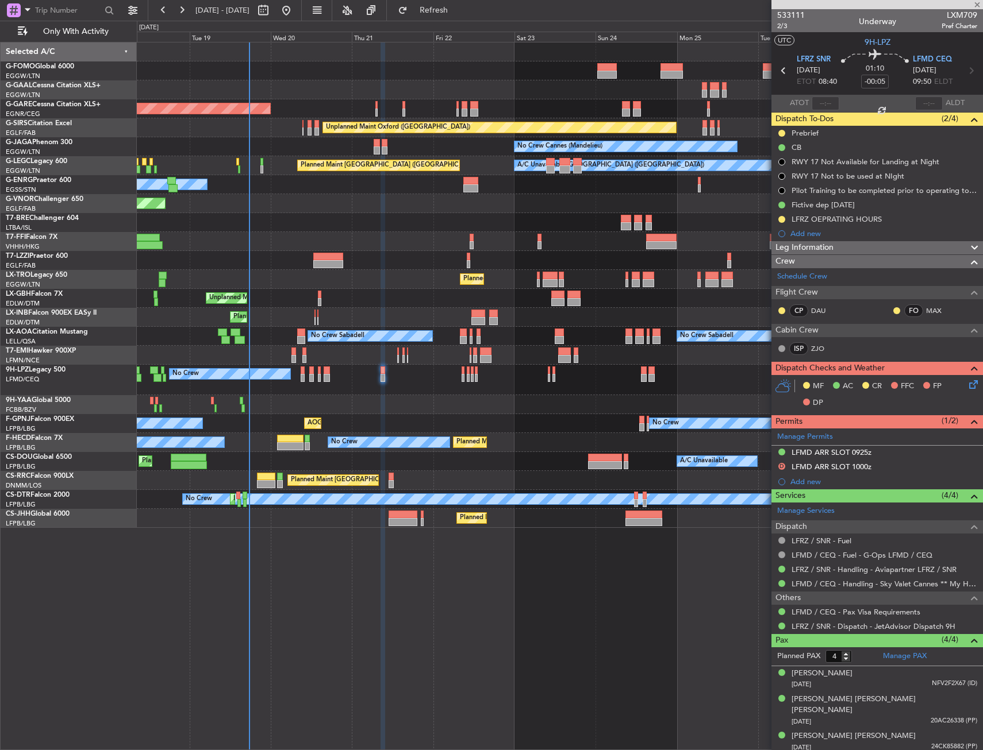
type input "0"
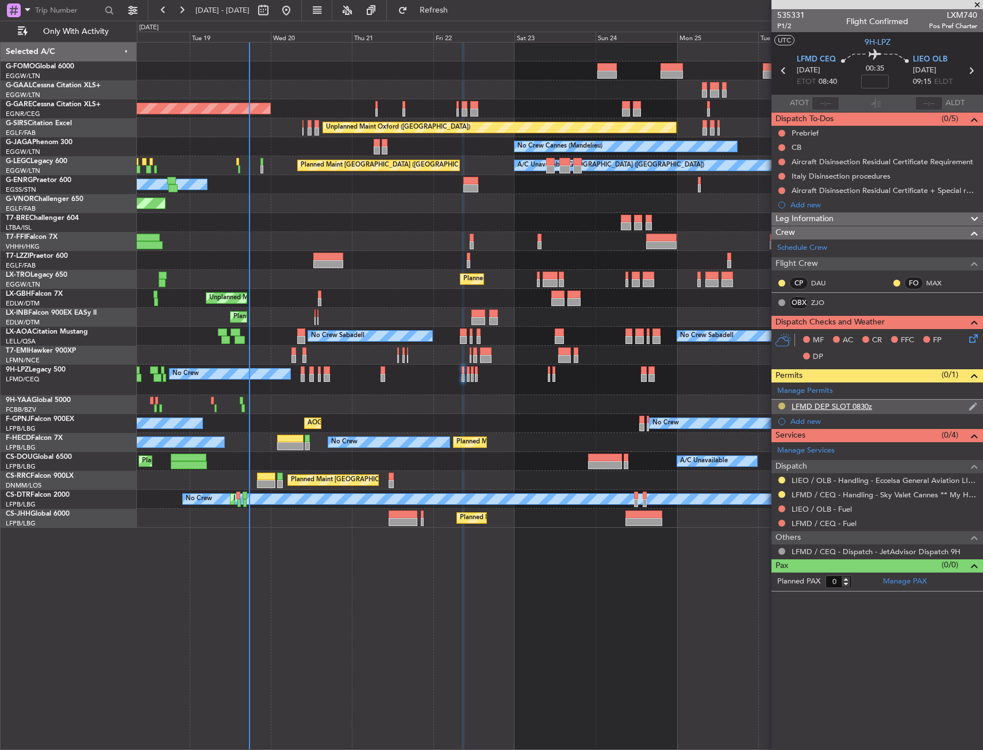
click at [779, 404] on button at bounding box center [781, 406] width 7 height 7
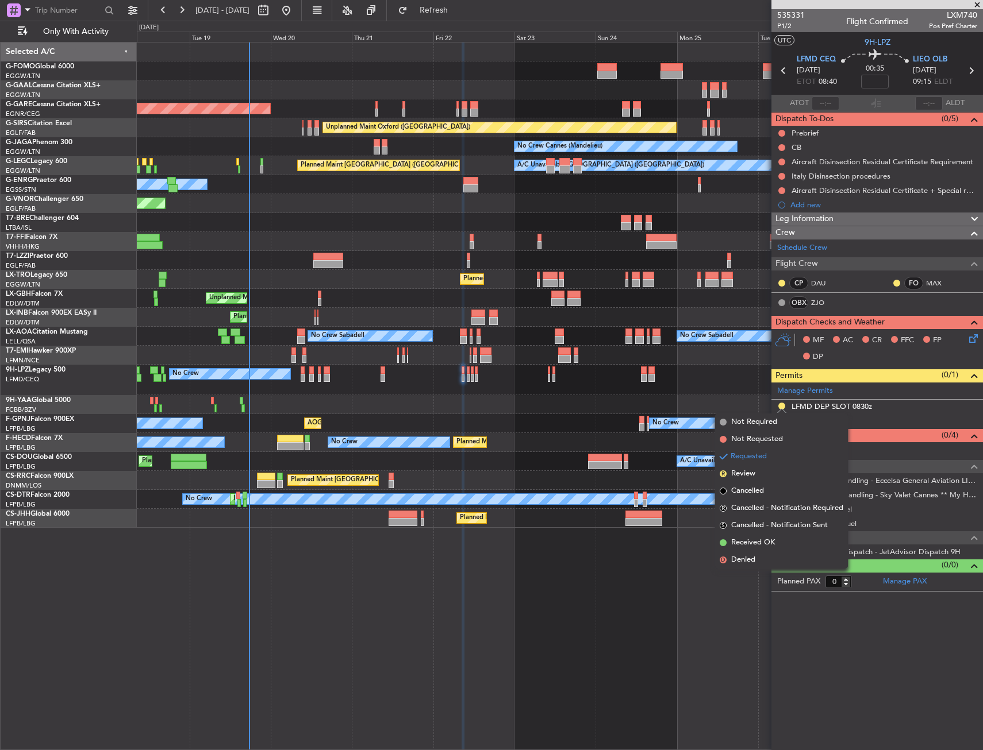
drag, startPoint x: 750, startPoint y: 545, endPoint x: 771, endPoint y: 519, distance: 33.1
click at [750, 544] on span "Received OK" at bounding box center [753, 542] width 44 height 11
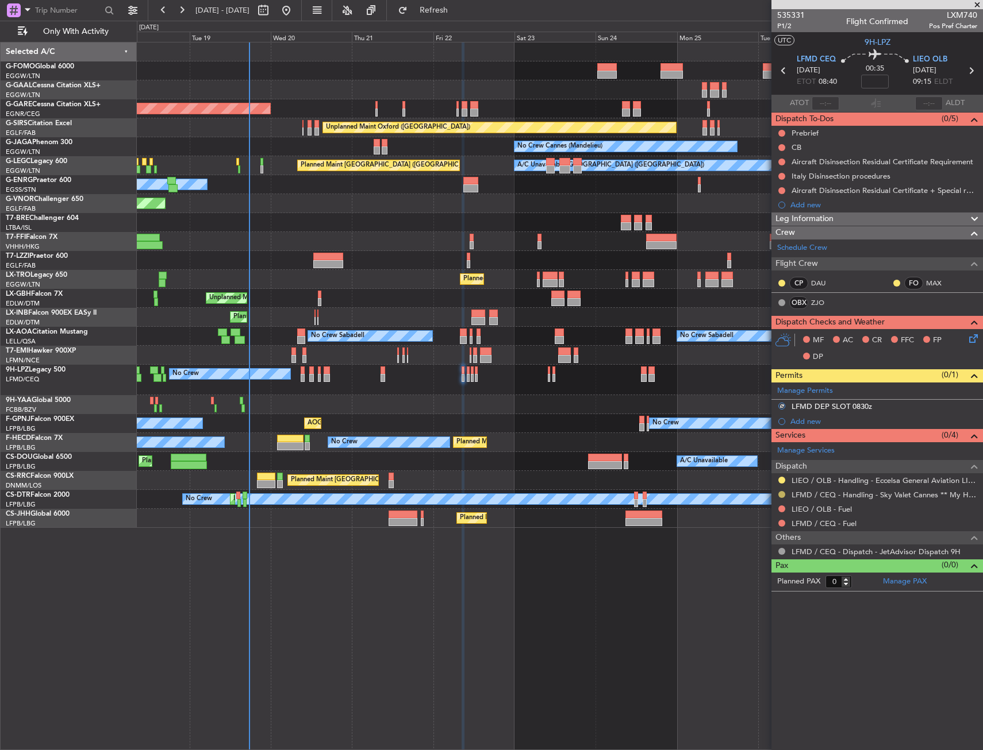
click at [780, 495] on button at bounding box center [781, 494] width 7 height 7
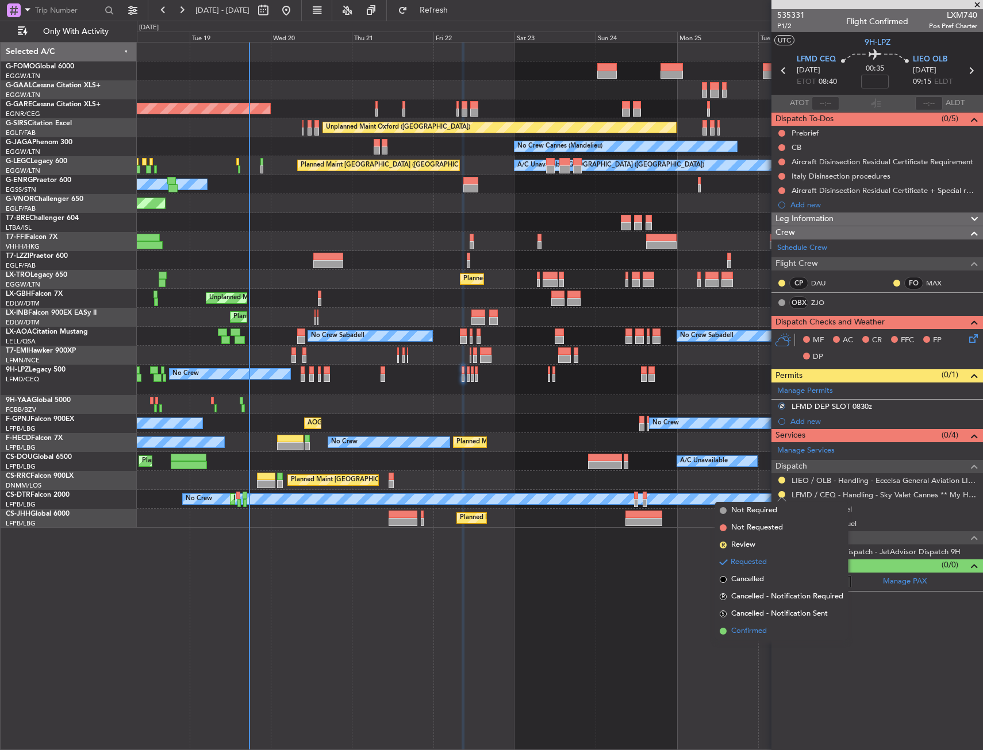
click at [749, 634] on span "Confirmed" at bounding box center [749, 631] width 36 height 11
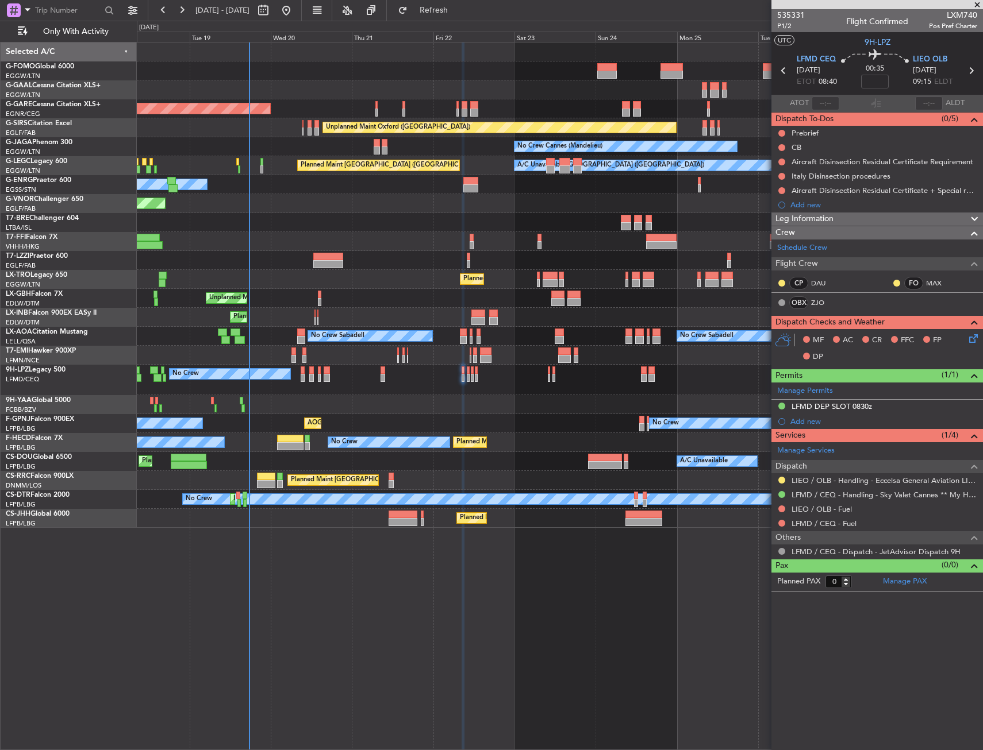
drag, startPoint x: 904, startPoint y: 407, endPoint x: 915, endPoint y: 413, distance: 12.3
click at [904, 407] on div "LFMD DEP SLOT 0830z" at bounding box center [876, 407] width 211 height 14
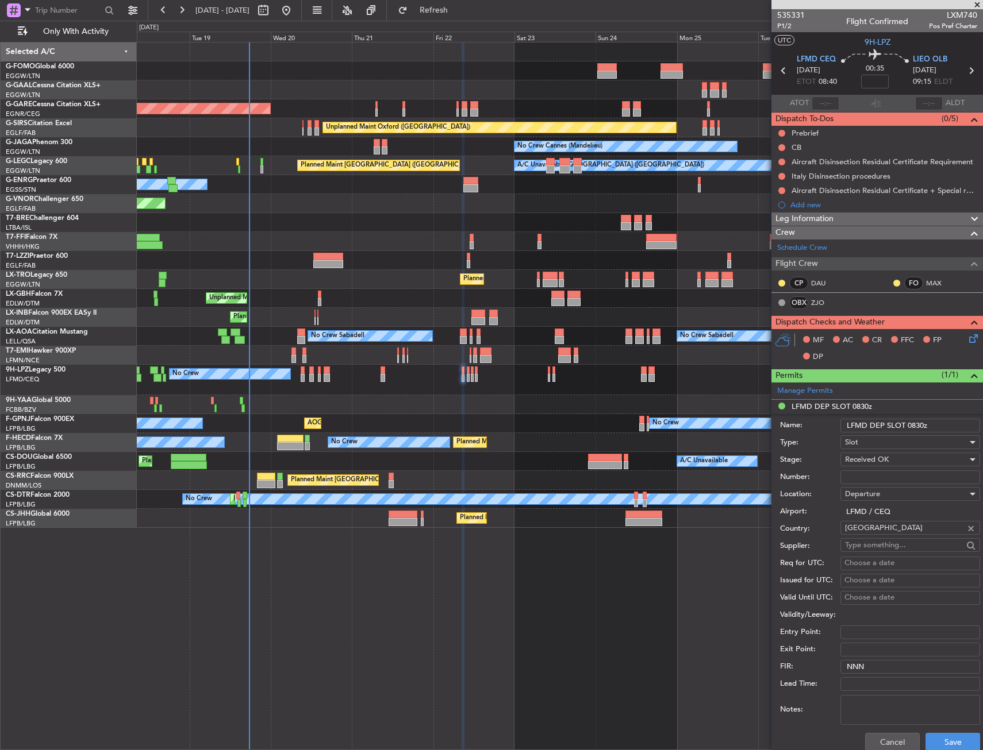
click at [924, 423] on input "LFMD DEP SLOT 0830z" at bounding box center [910, 426] width 140 height 14
type input "LFMD DEP SLOT 0825z"
click at [894, 480] on input "Number:" at bounding box center [910, 478] width 140 height 14
paste input "LFMDD000012529"
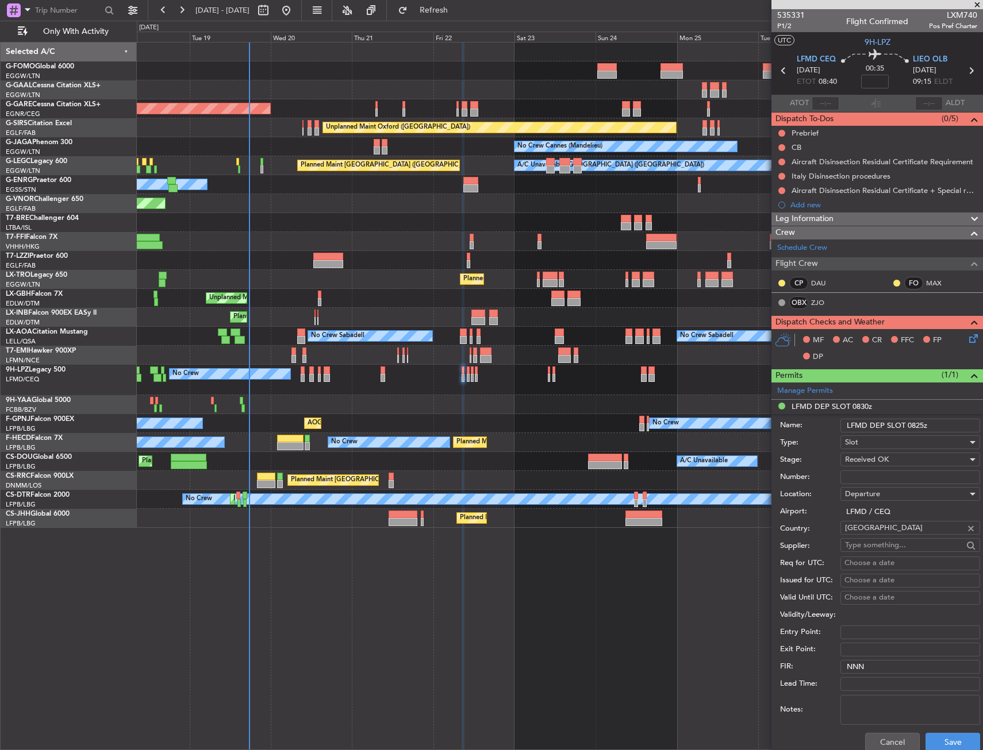
type input "LFMDD000012529"
click at [952, 739] on button "Save" at bounding box center [952, 742] width 55 height 18
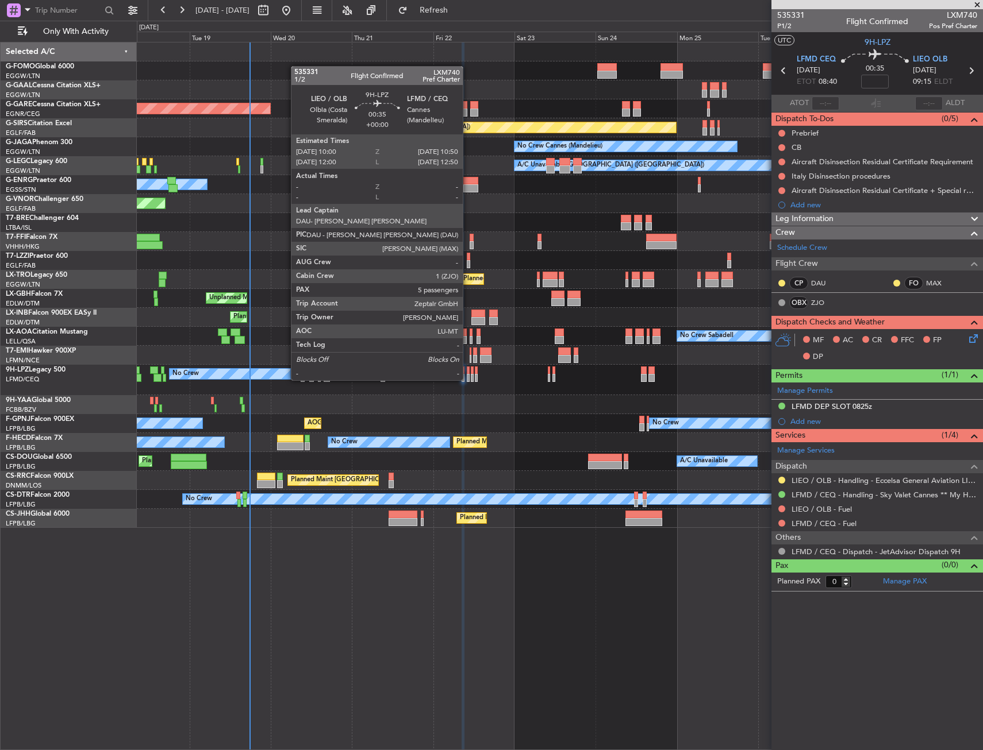
click at [468, 369] on div at bounding box center [468, 371] width 3 height 8
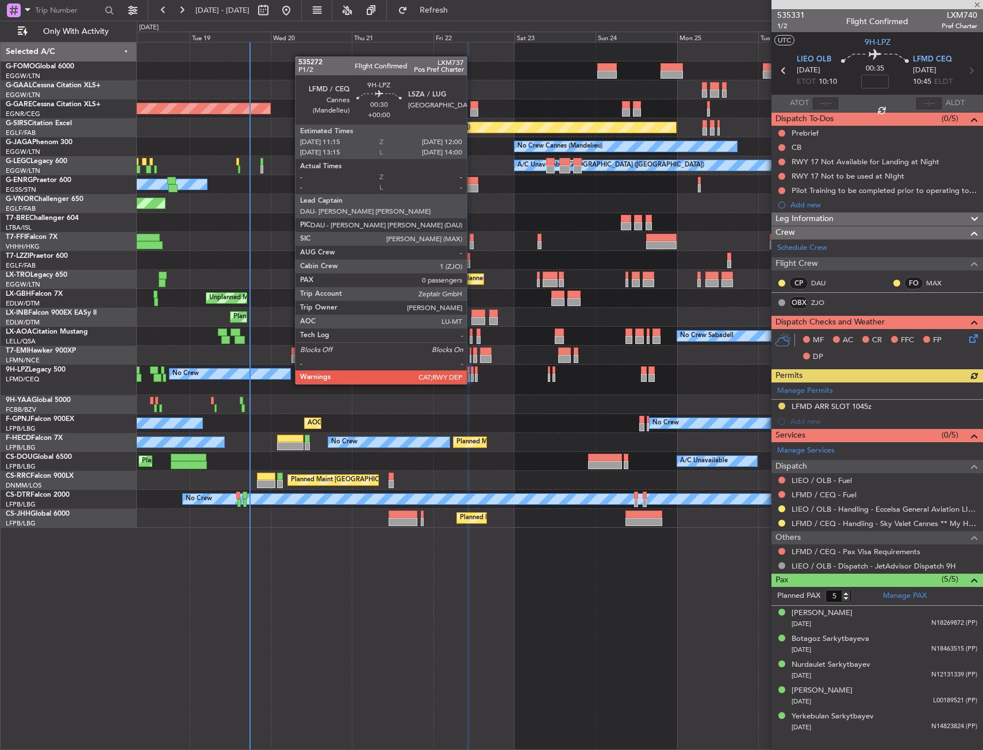
click at [472, 373] on div at bounding box center [472, 371] width 3 height 8
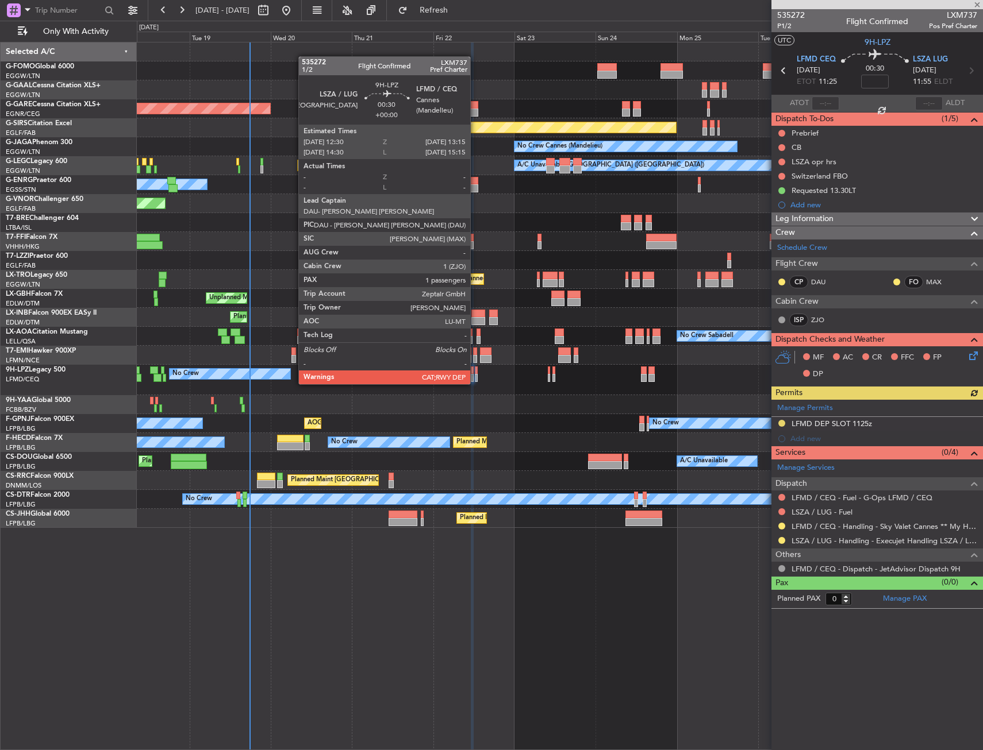
click at [475, 373] on div at bounding box center [476, 371] width 3 height 8
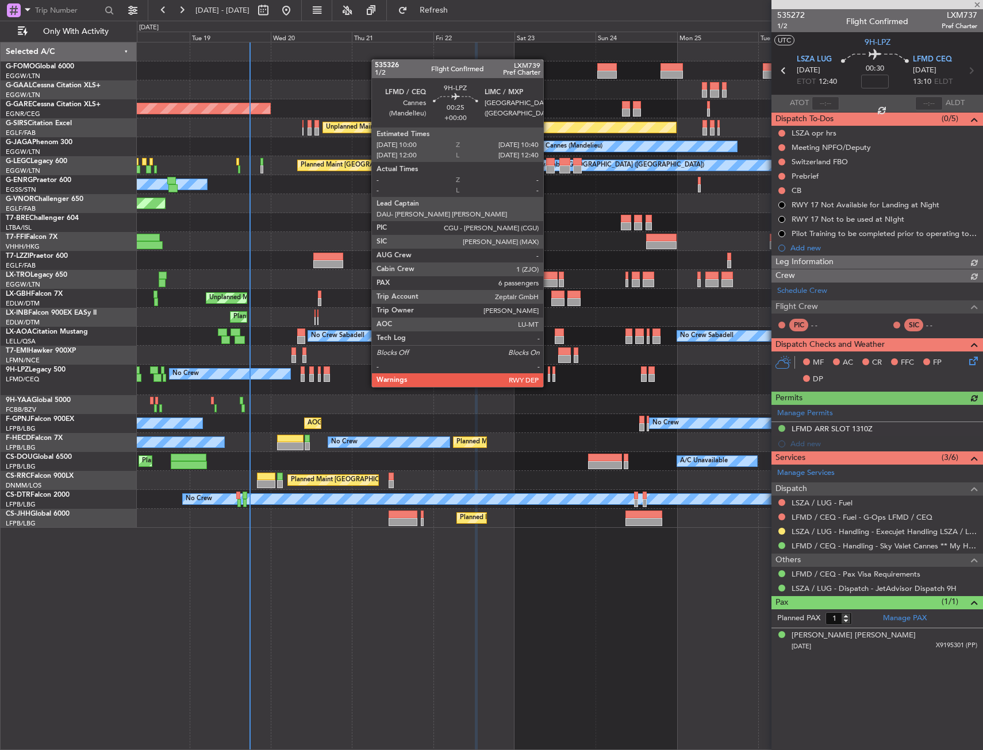
click at [548, 376] on div at bounding box center [549, 378] width 2 height 8
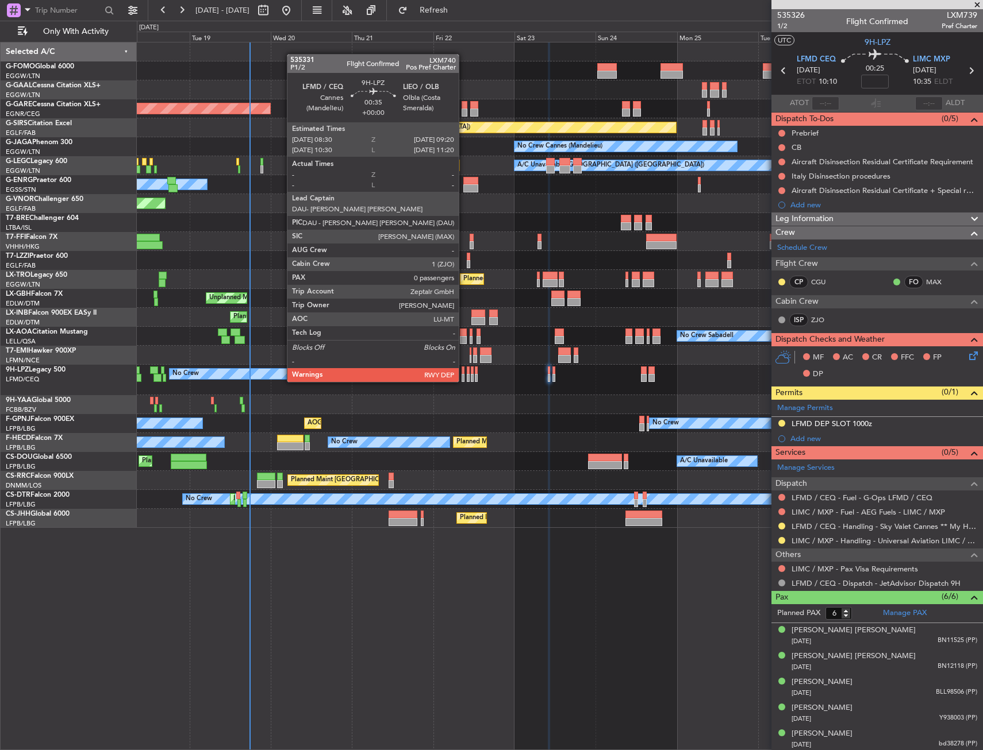
click at [464, 371] on div at bounding box center [462, 371] width 3 height 8
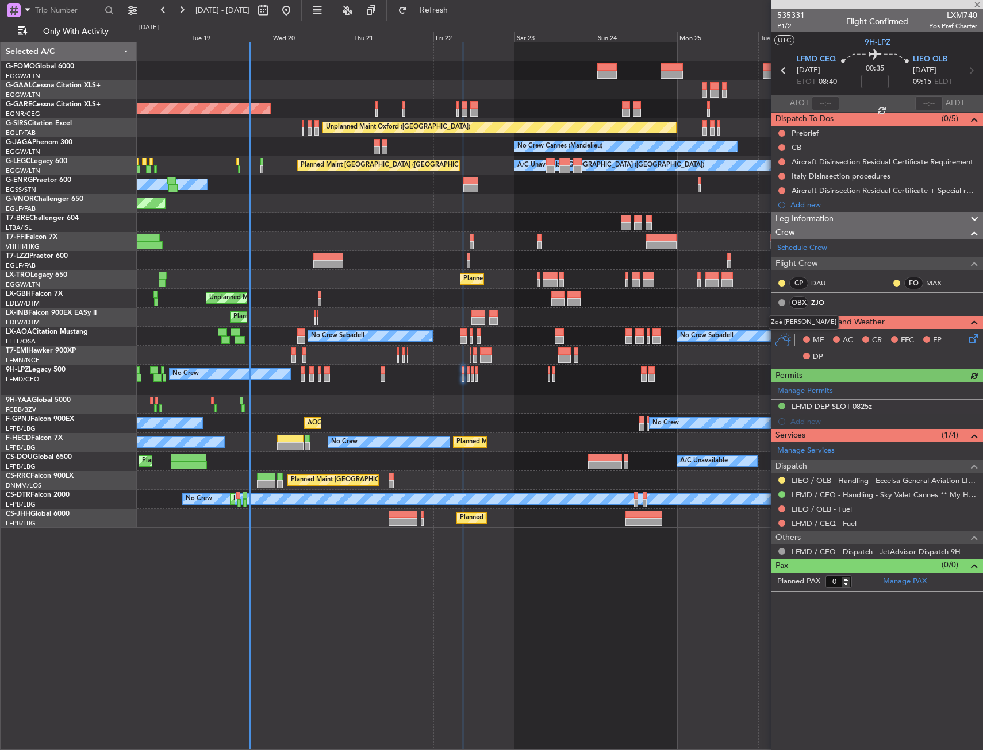
click at [819, 300] on link "ZJO" at bounding box center [824, 303] width 26 height 10
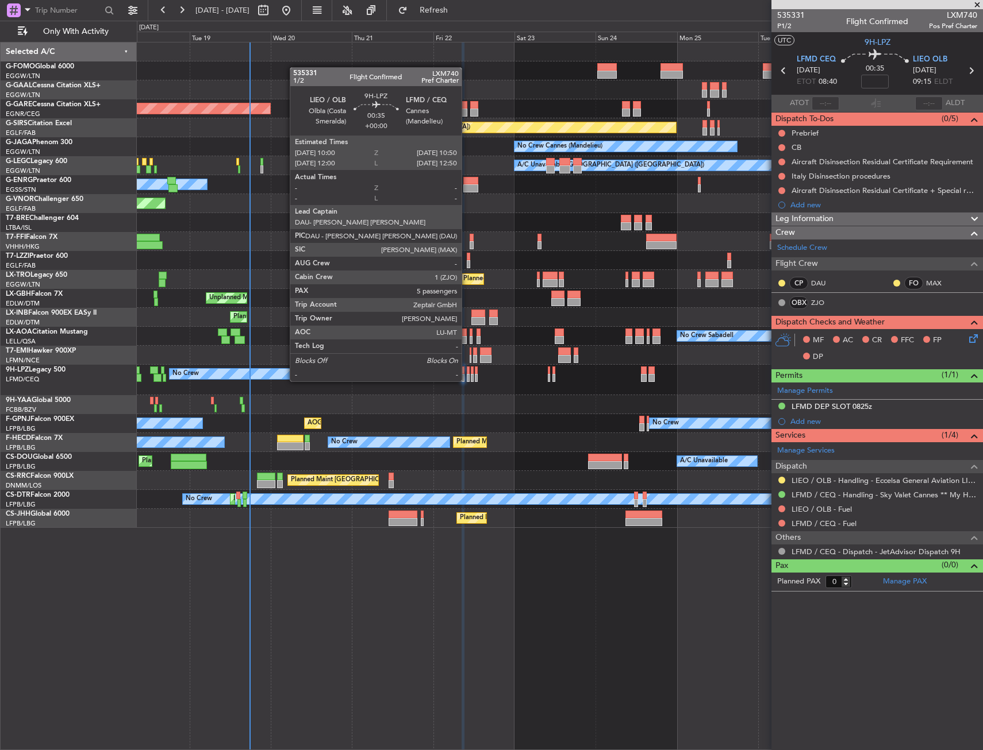
click at [467, 370] on div at bounding box center [468, 371] width 3 height 8
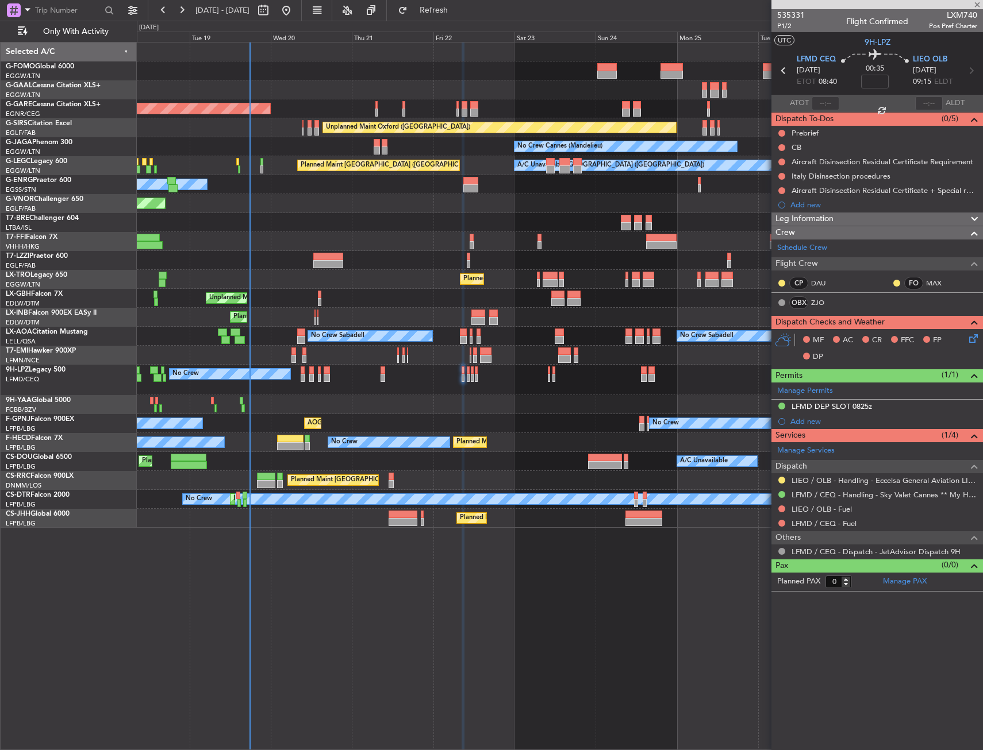
type input "5"
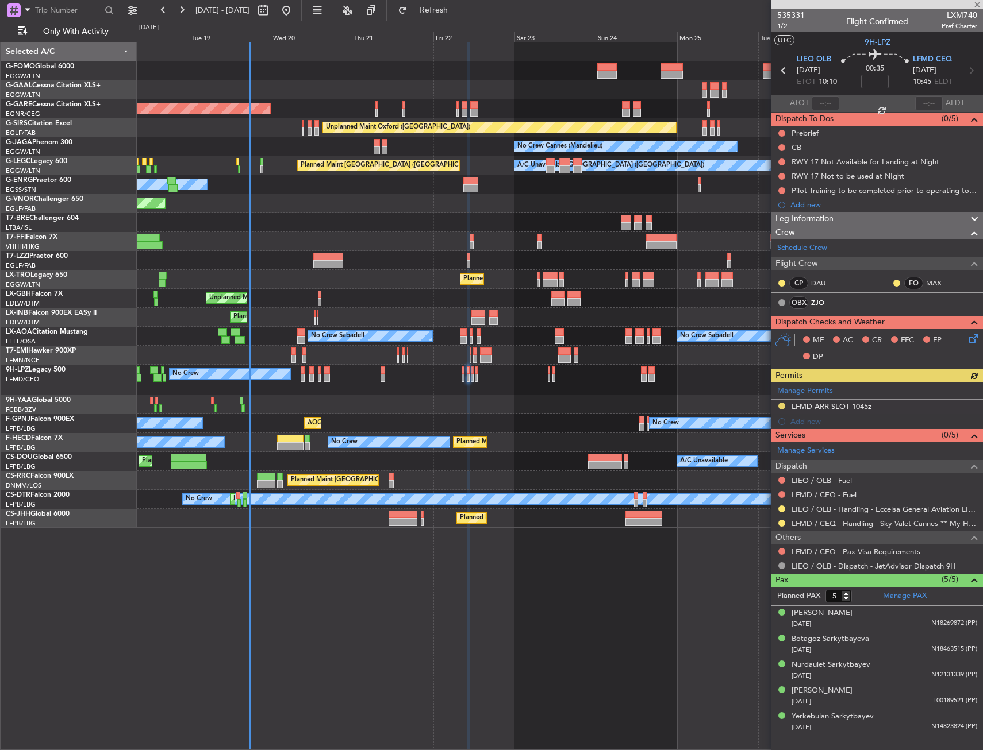
click at [818, 305] on link "ZJO" at bounding box center [824, 303] width 26 height 10
click at [458, 6] on span "Refresh" at bounding box center [434, 10] width 48 height 8
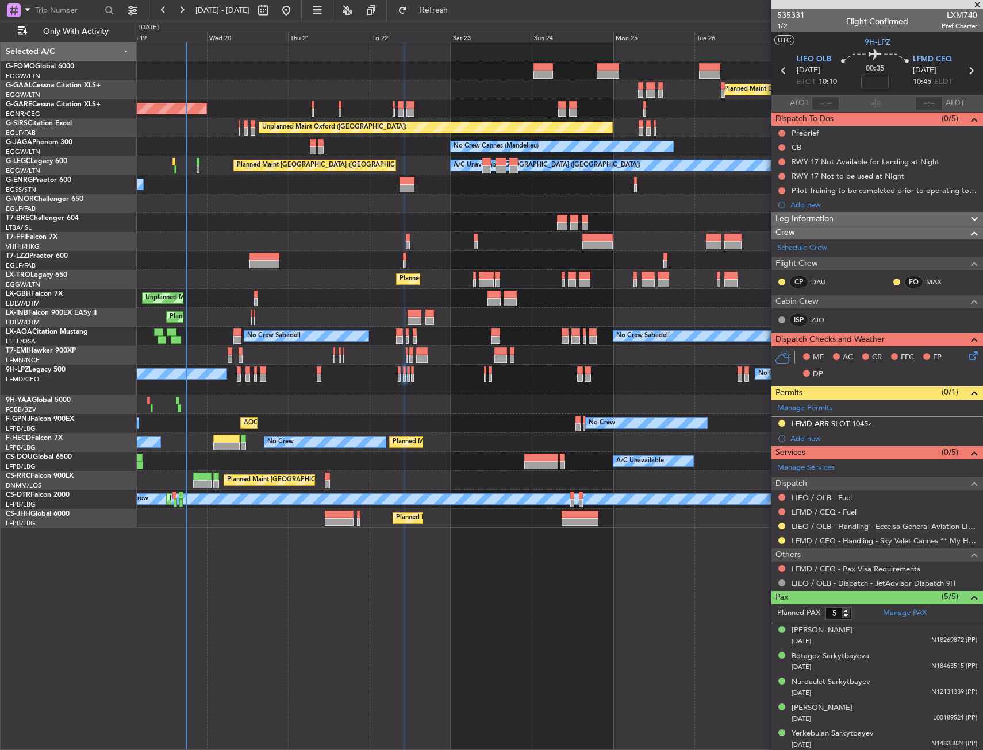
click at [499, 537] on div "Planned Maint Windsor Locks (Bradley Intl) Planned Maint Dusseldorf Unplanned M…" at bounding box center [560, 396] width 846 height 708
click at [433, 394] on div "No Crew No Crew" at bounding box center [559, 380] width 845 height 30
